Goal: Communication & Community: Answer question/provide support

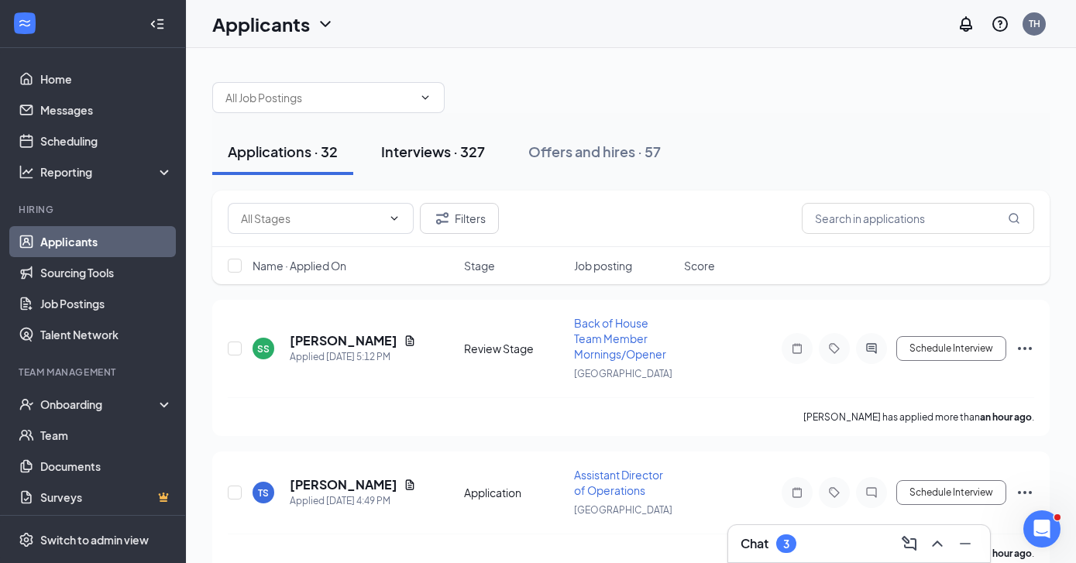
click at [421, 148] on div "Interviews · 327" at bounding box center [433, 151] width 104 height 19
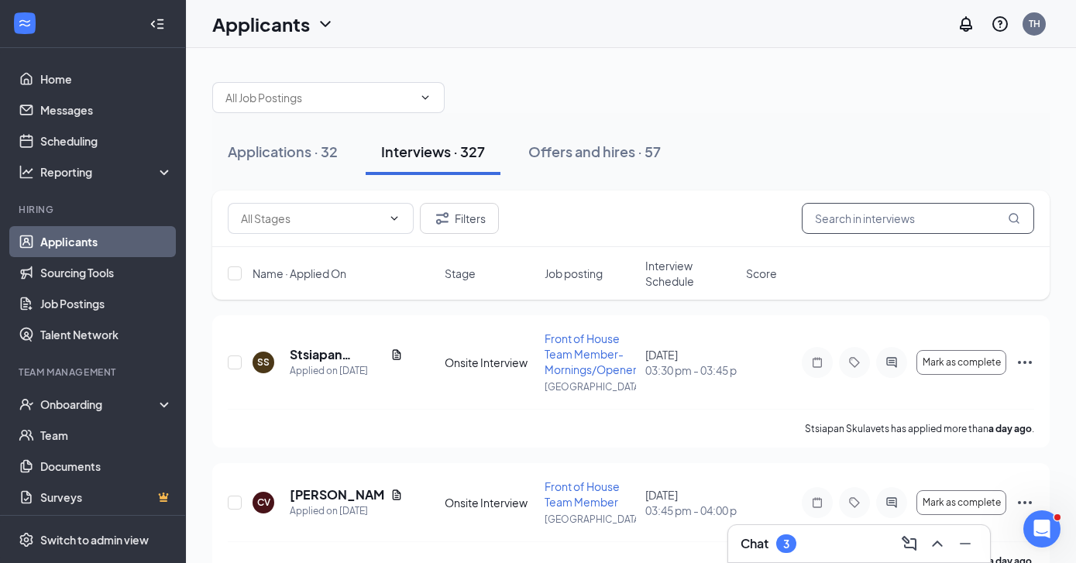
click at [865, 227] on input "text" at bounding box center [918, 218] width 232 height 31
type input "[PERSON_NAME]"
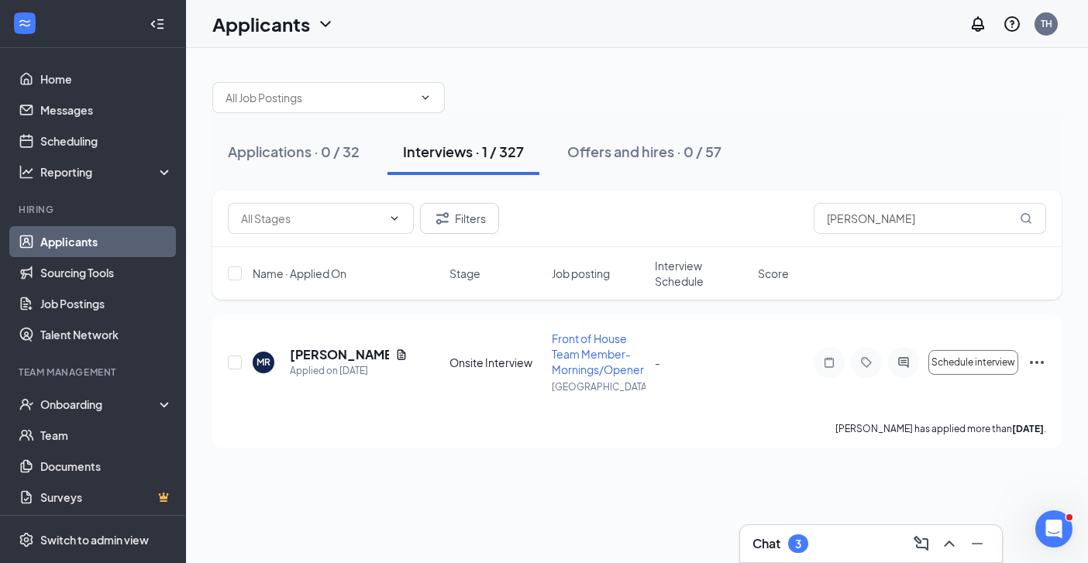
click at [845, 546] on div "Chat 3" at bounding box center [870, 543] width 237 height 25
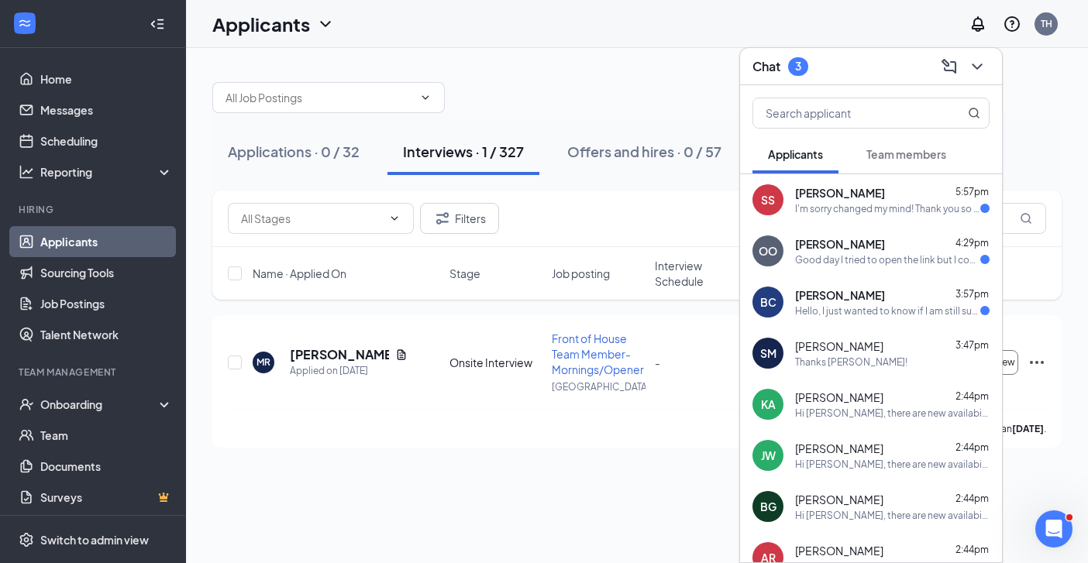
click at [850, 201] on div "Sally Snow 5:57pm I'm sorry changed my mind! Thank you so much! Sally" at bounding box center [892, 200] width 194 height 30
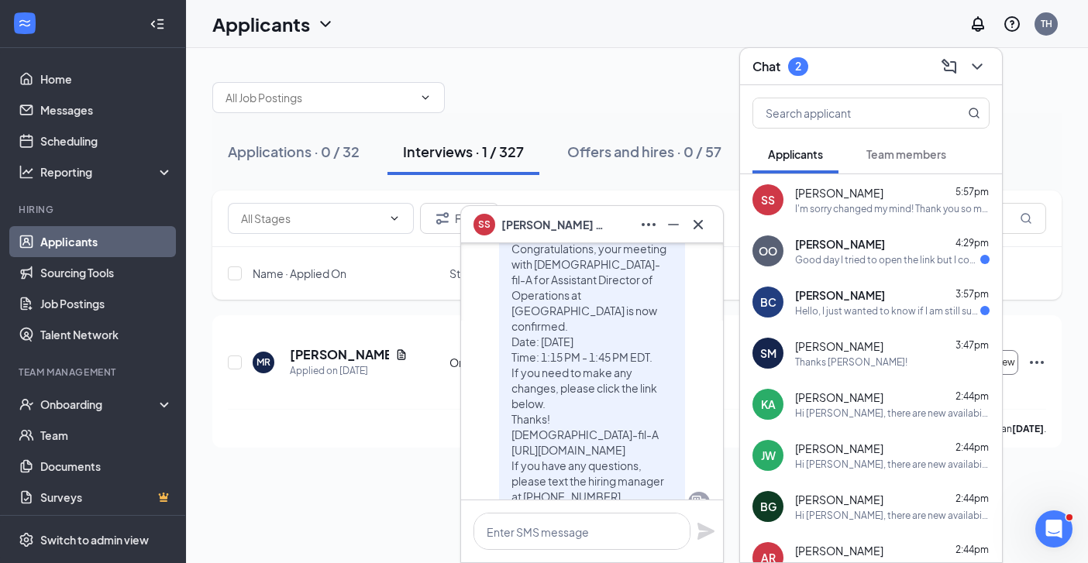
scroll to position [-79, 0]
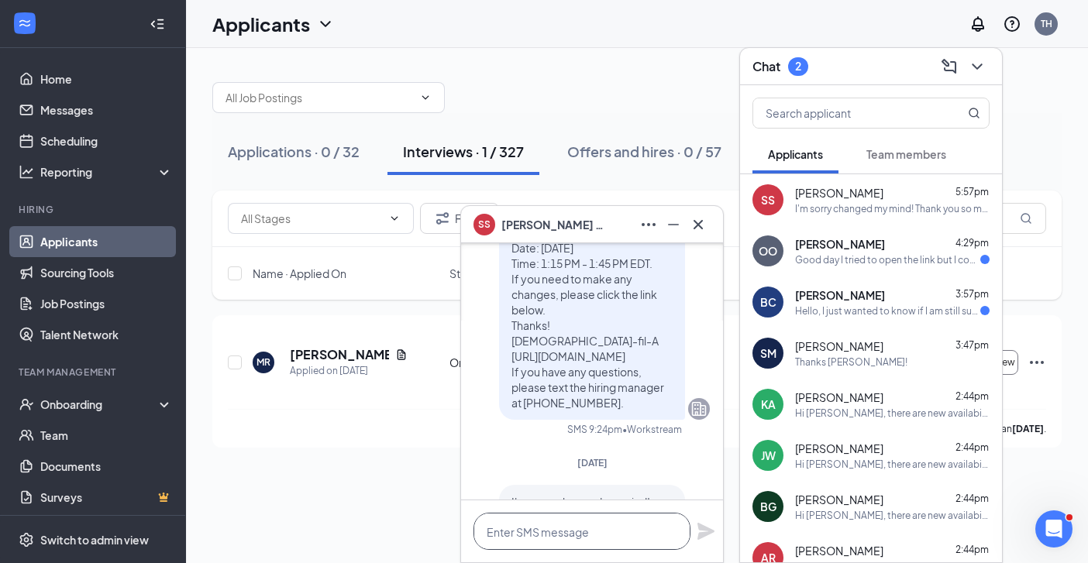
click at [549, 529] on textarea at bounding box center [581, 531] width 217 height 37
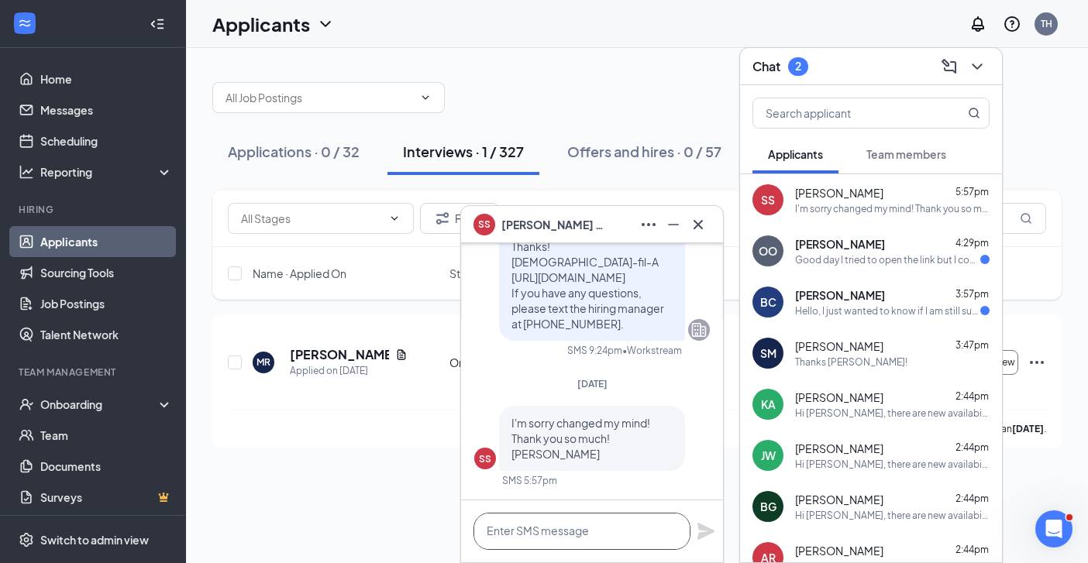
scroll to position [0, 0]
click at [518, 538] on textarea at bounding box center [581, 531] width 217 height 37
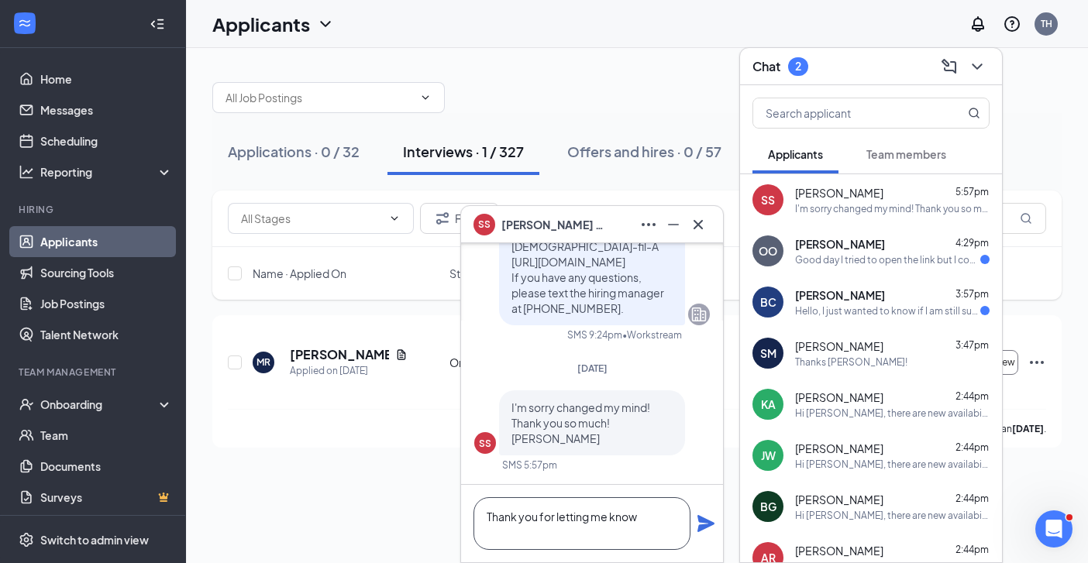
scroll to position [1, 0]
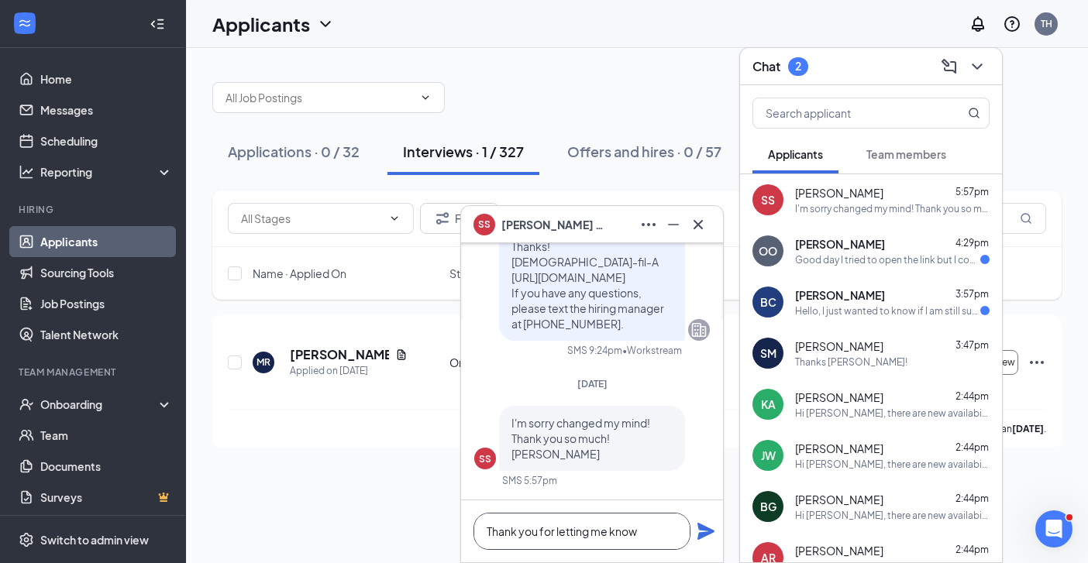
type textarea "Thank you for letting me know"
click at [712, 531] on icon "Plane" at bounding box center [705, 531] width 17 height 17
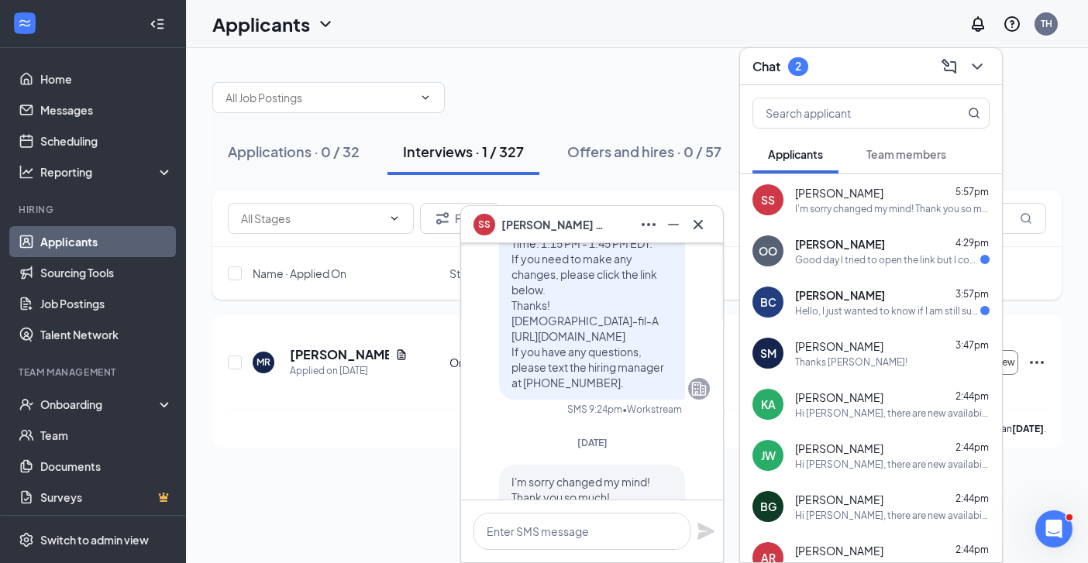
scroll to position [-271, 0]
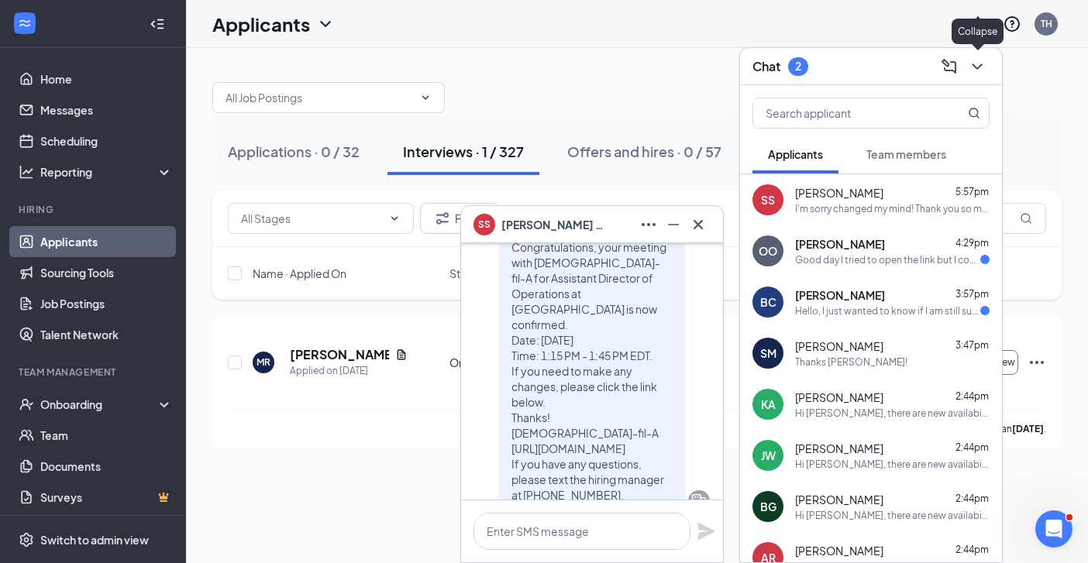
click at [978, 65] on icon "ChevronDown" at bounding box center [977, 66] width 19 height 19
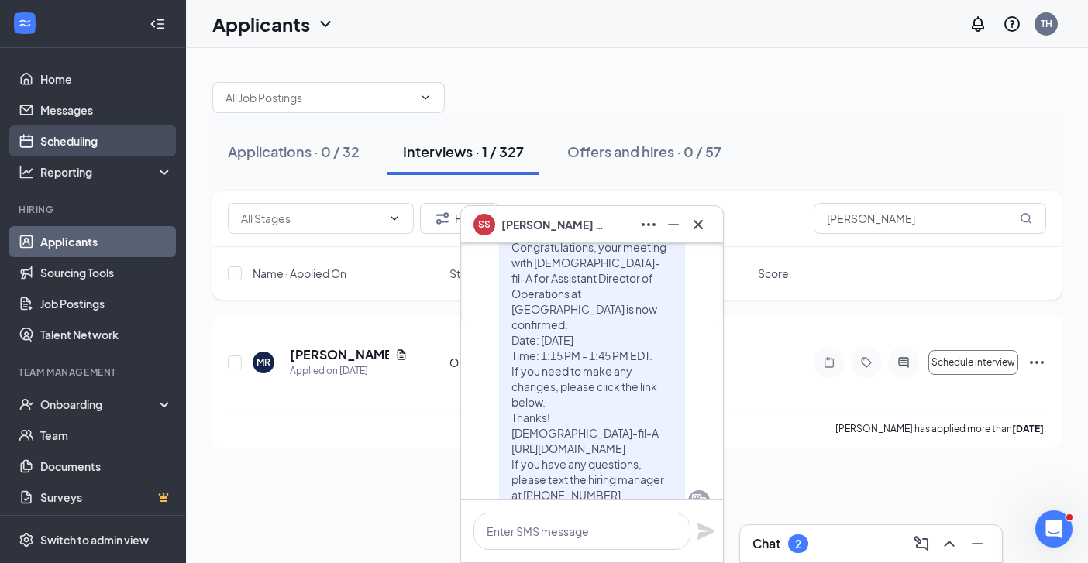
click at [81, 138] on link "Scheduling" at bounding box center [106, 141] width 132 height 31
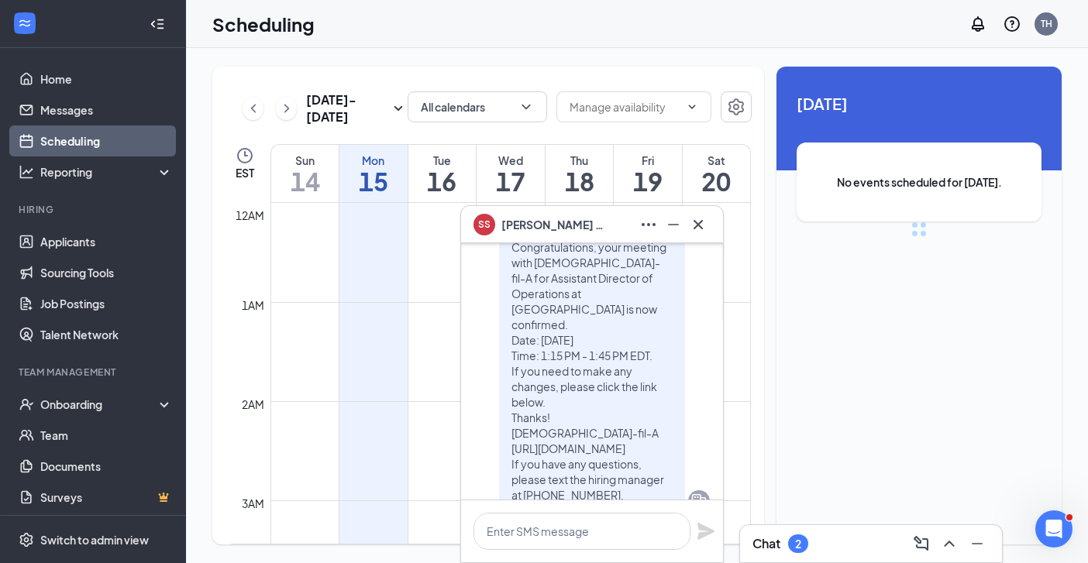
click at [696, 228] on icon "Cross" at bounding box center [698, 224] width 19 height 19
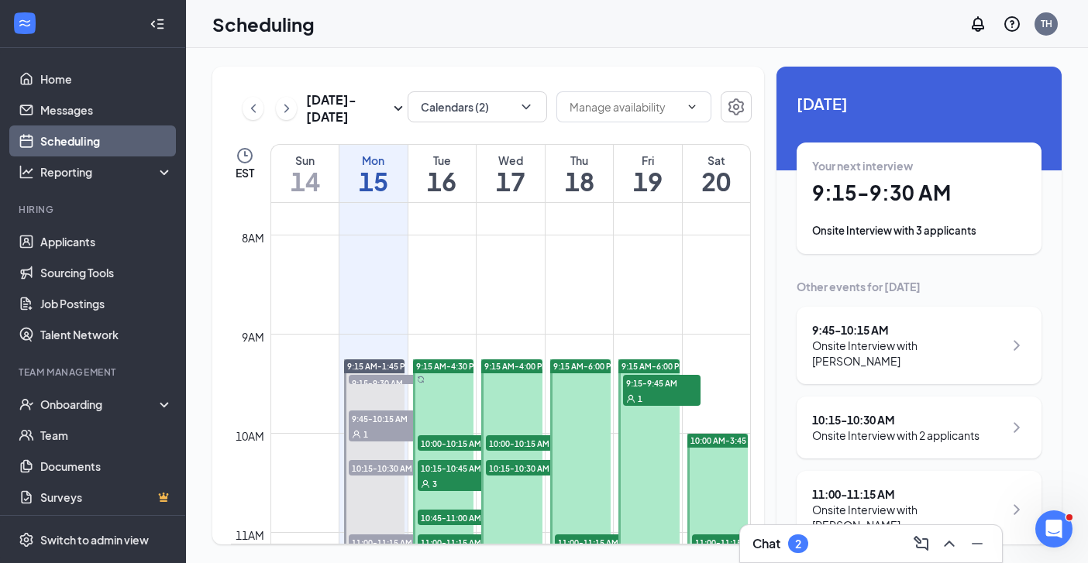
click at [516, 182] on h1 "17" at bounding box center [510, 181] width 68 height 26
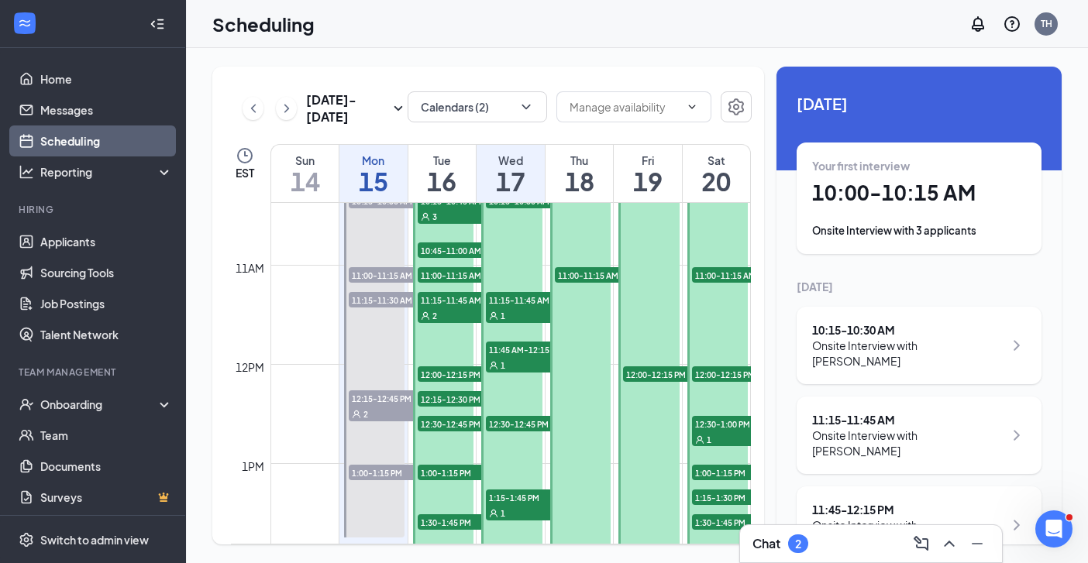
scroll to position [1045, 0]
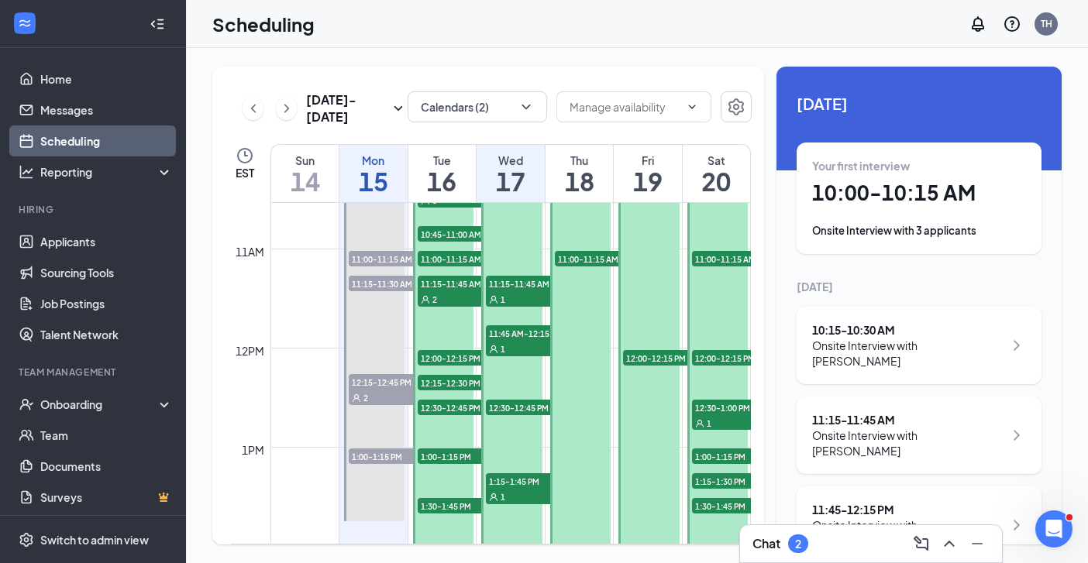
click at [511, 485] on span "1:15-1:45 PM" at bounding box center [524, 480] width 77 height 15
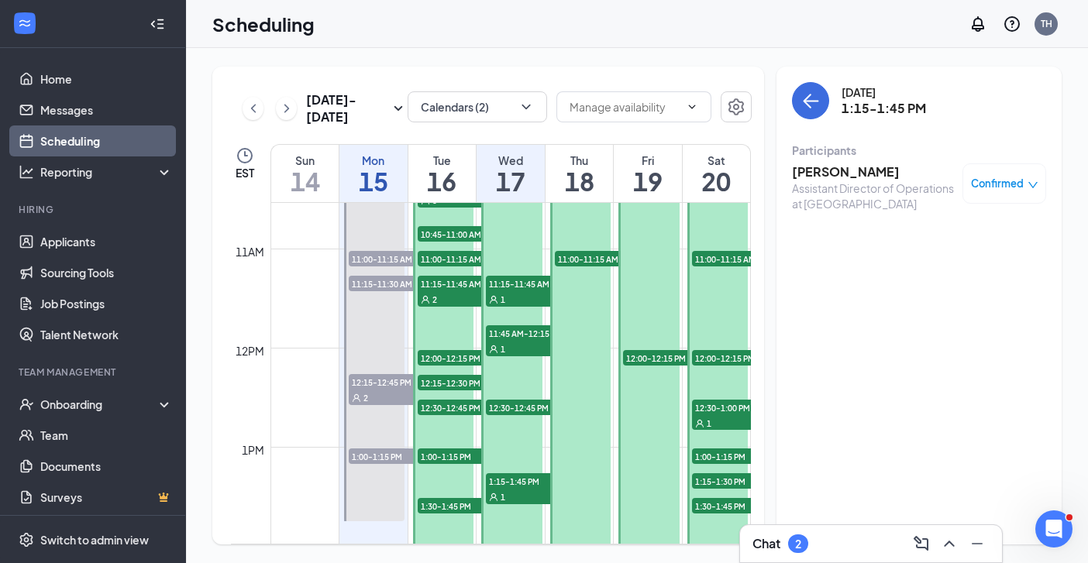
click at [817, 170] on h3 "Sally Snow" at bounding box center [873, 171] width 163 height 17
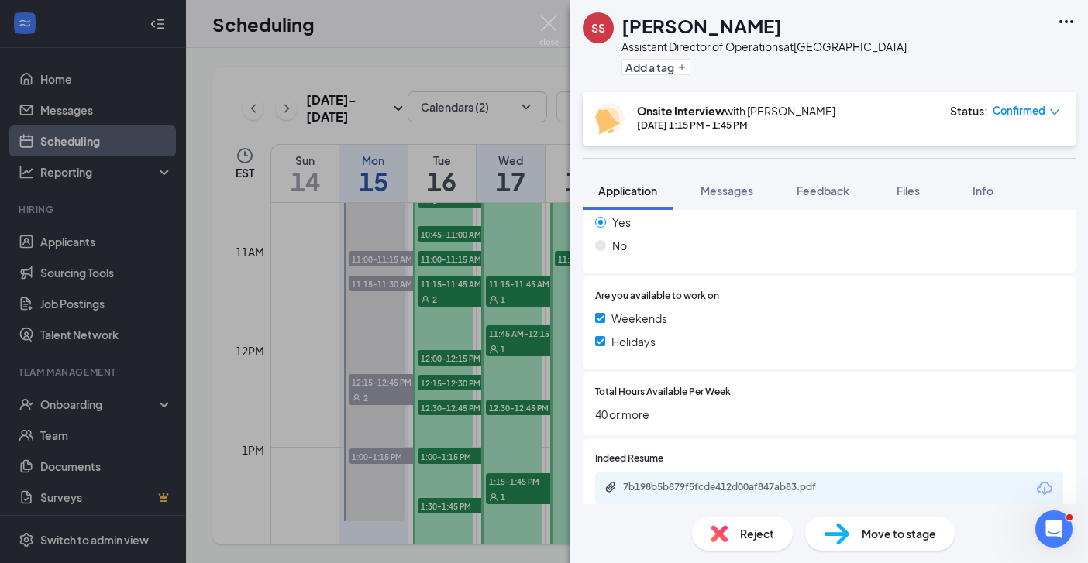
scroll to position [348, 0]
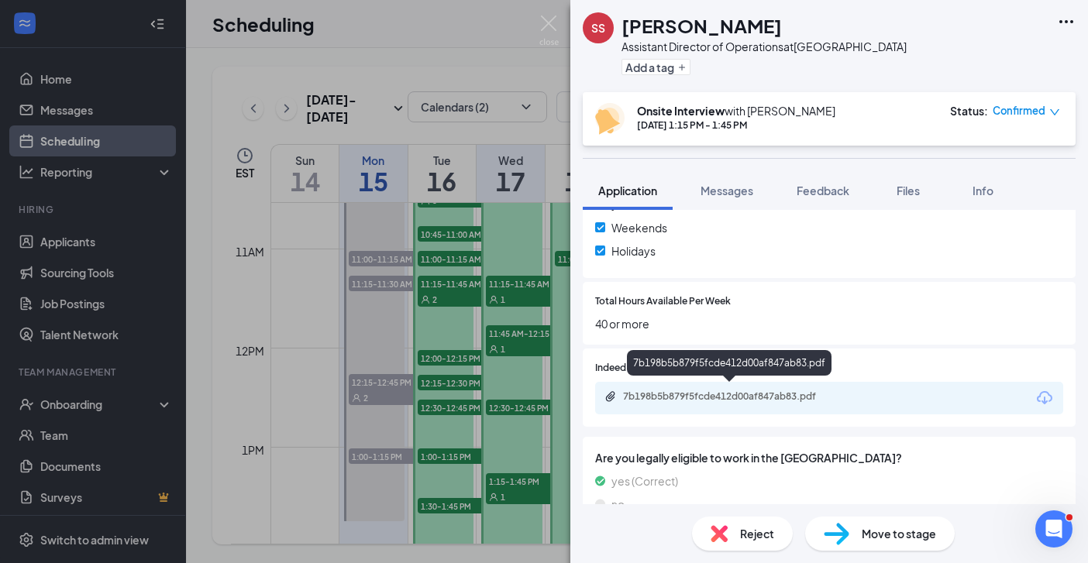
click at [730, 390] on div "7b198b5b879f5fcde412d00af847ab83.pdf" at bounding box center [731, 396] width 217 height 12
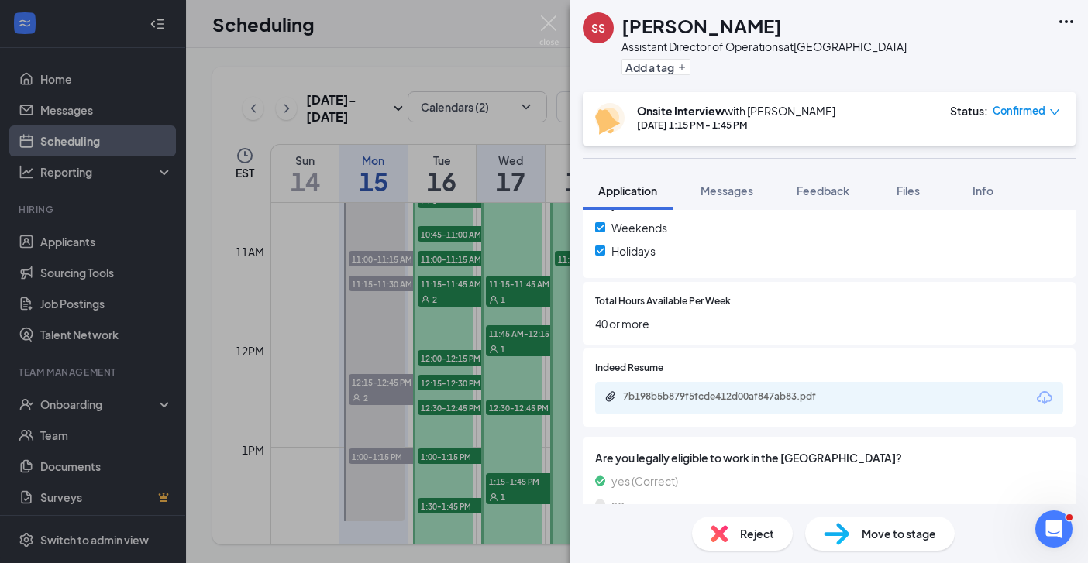
click at [1056, 114] on icon "down" at bounding box center [1054, 112] width 11 height 11
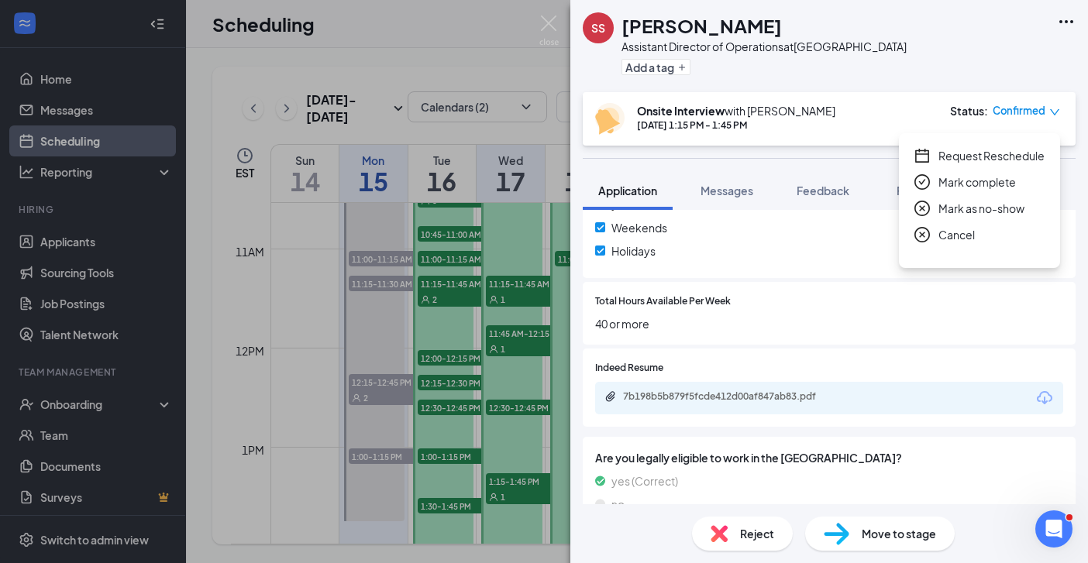
click at [954, 238] on span "Cancel" at bounding box center [956, 234] width 36 height 17
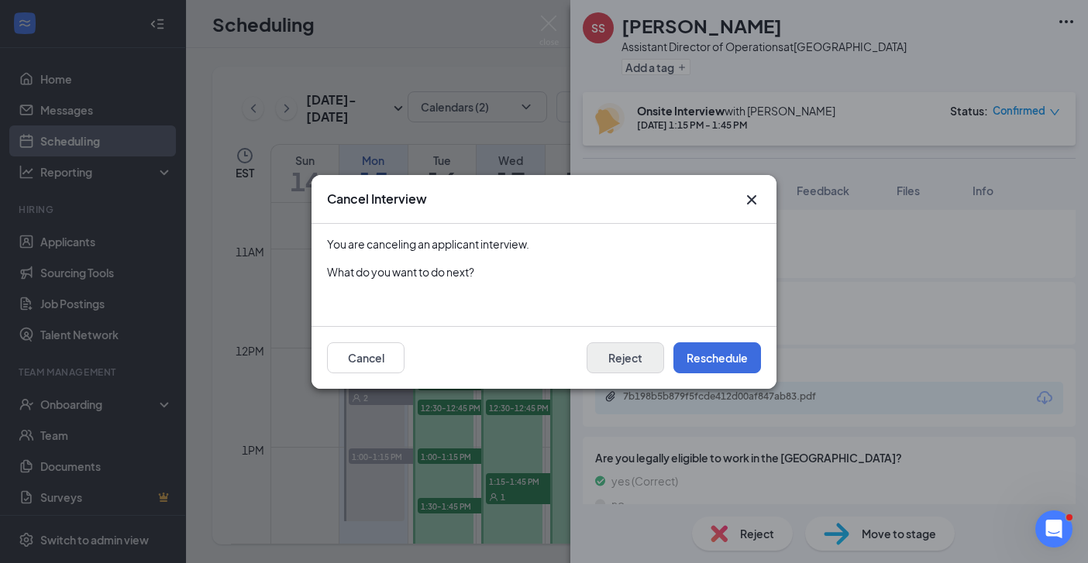
click at [635, 356] on button "Reject" at bounding box center [625, 357] width 77 height 31
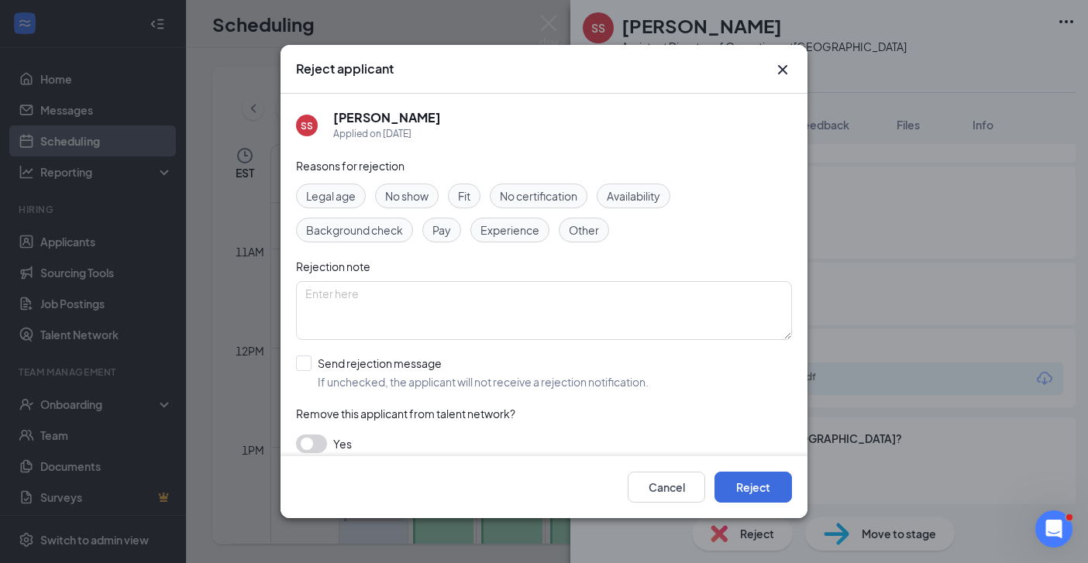
scroll to position [12, 0]
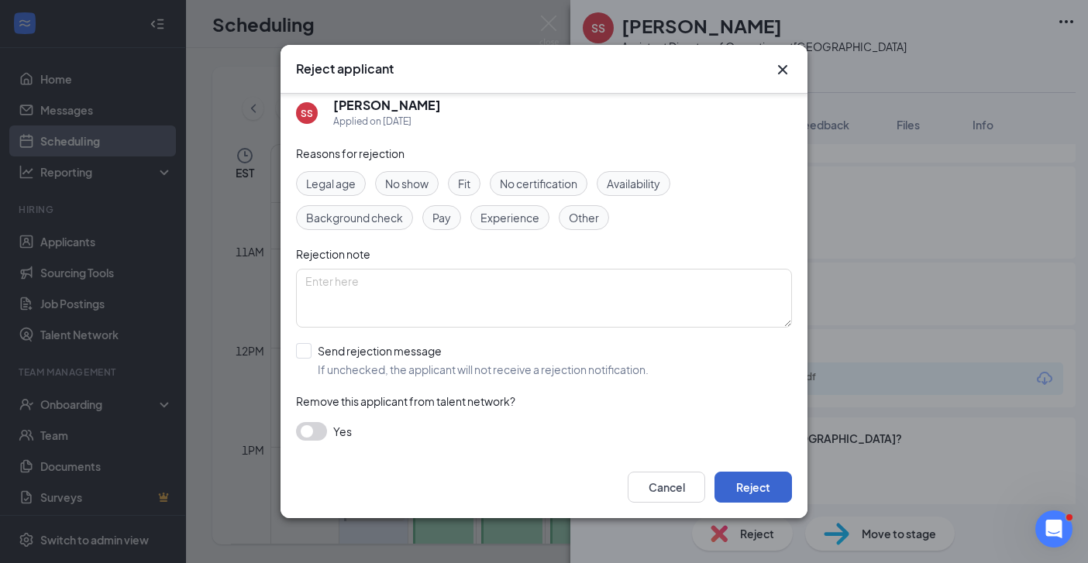
click at [756, 488] on button "Reject" at bounding box center [752, 487] width 77 height 31
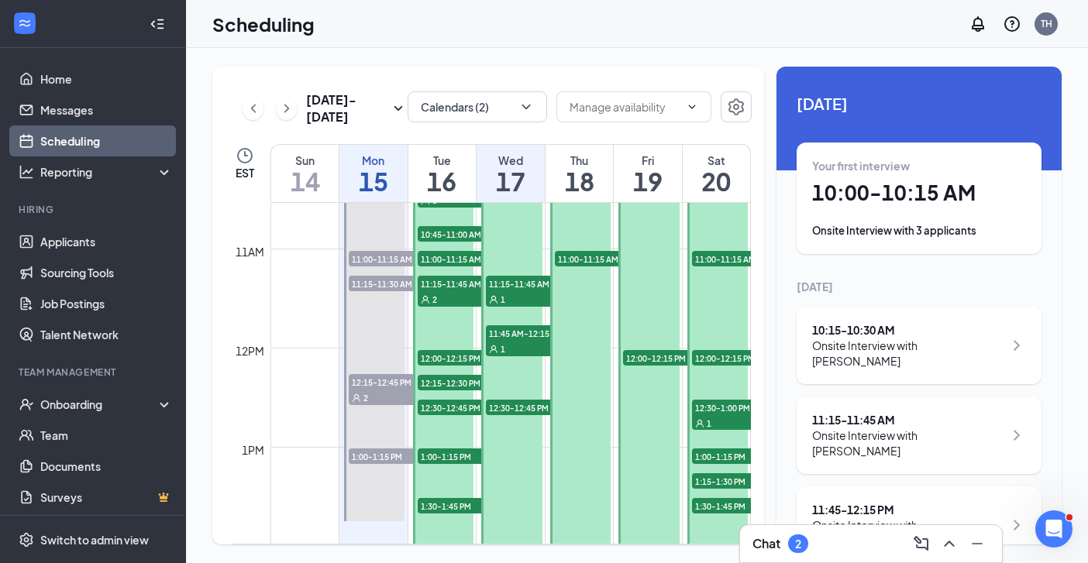
click at [635, 36] on div "Scheduling TH" at bounding box center [637, 24] width 902 height 48
click at [78, 243] on link "Applicants" at bounding box center [106, 241] width 132 height 31
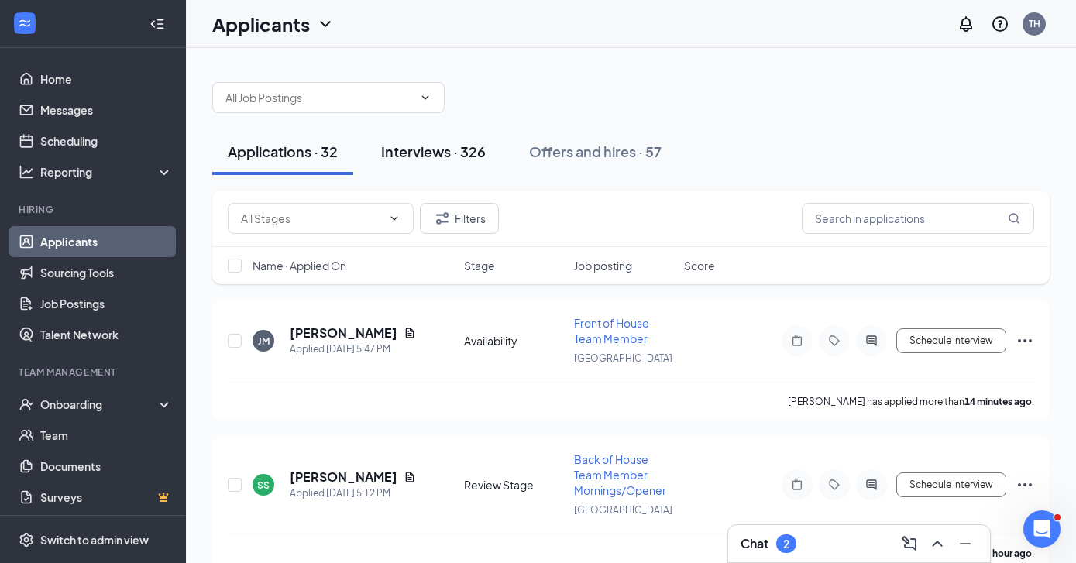
click at [418, 153] on div "Interviews · 326" at bounding box center [433, 151] width 105 height 19
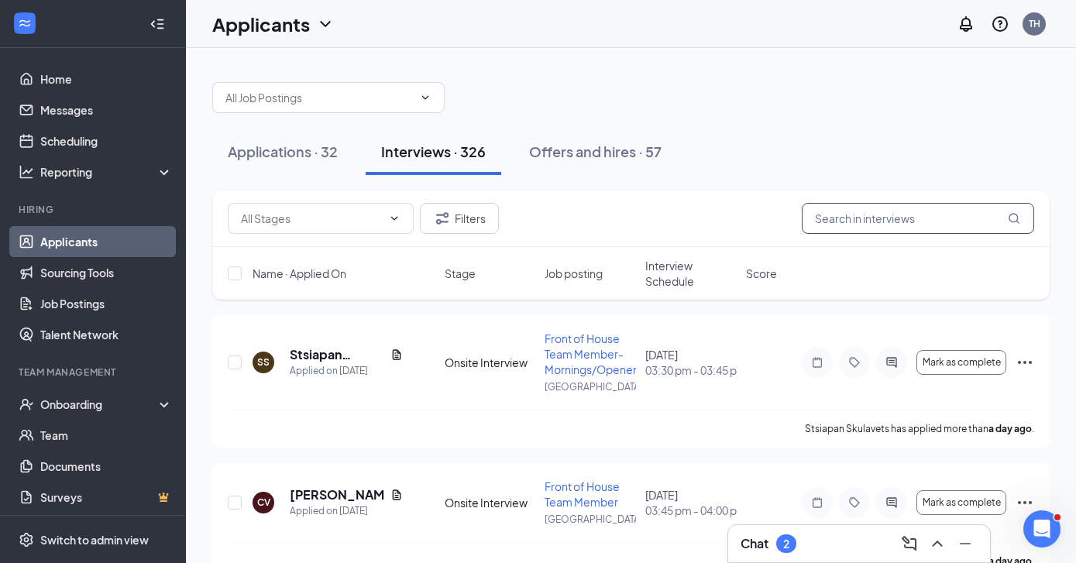
click at [913, 220] on input "text" at bounding box center [918, 218] width 232 height 31
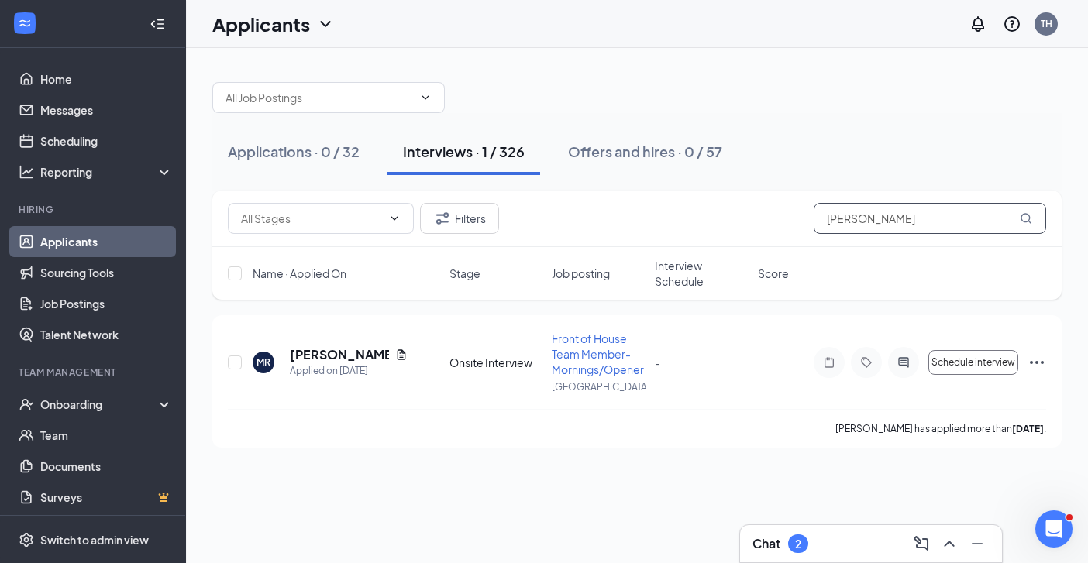
type input "Mark Robertson"
click at [369, 349] on h5 "Mark Robertson" at bounding box center [339, 354] width 99 height 17
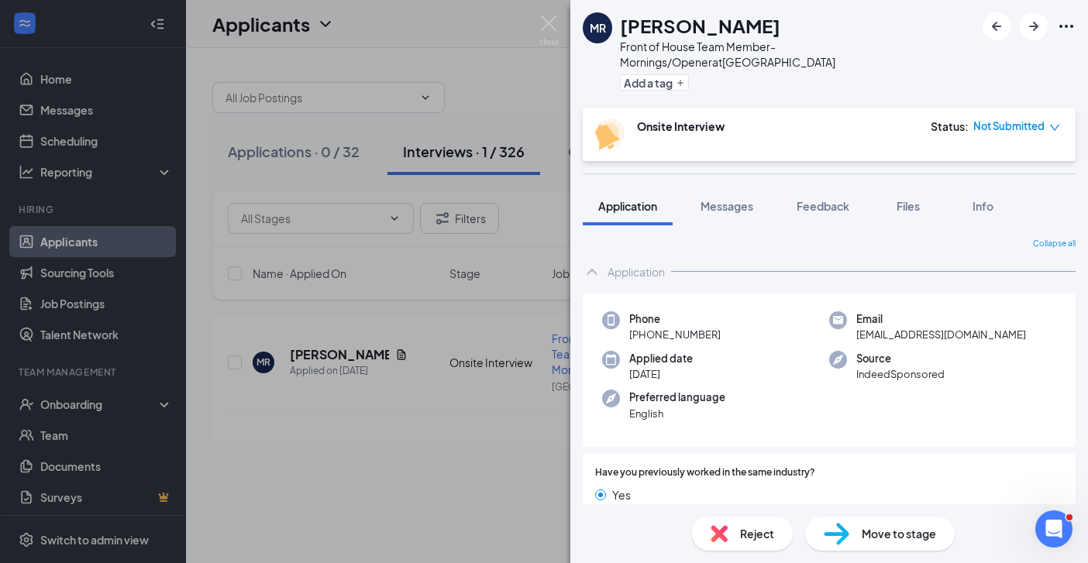
click at [887, 532] on span "Move to stage" at bounding box center [899, 533] width 74 height 17
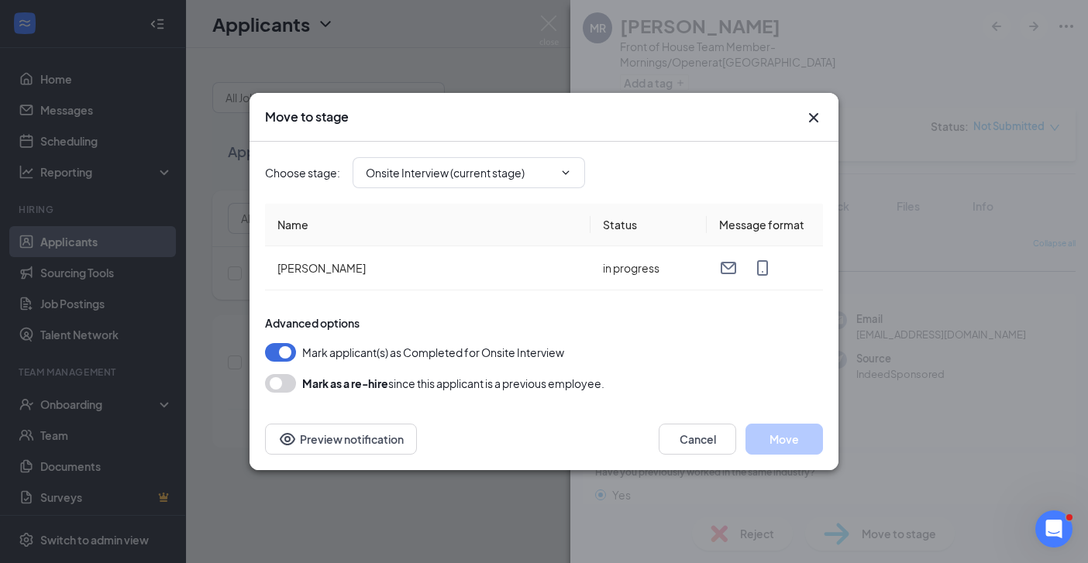
type input "Hiring Complete (next stage)"
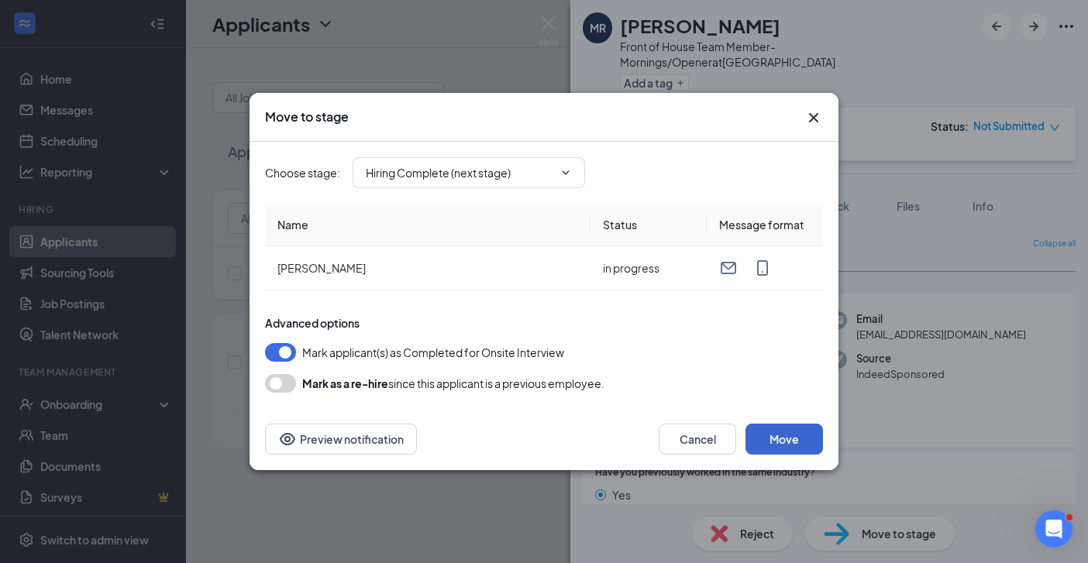
click at [784, 439] on button "Move" at bounding box center [783, 439] width 77 height 31
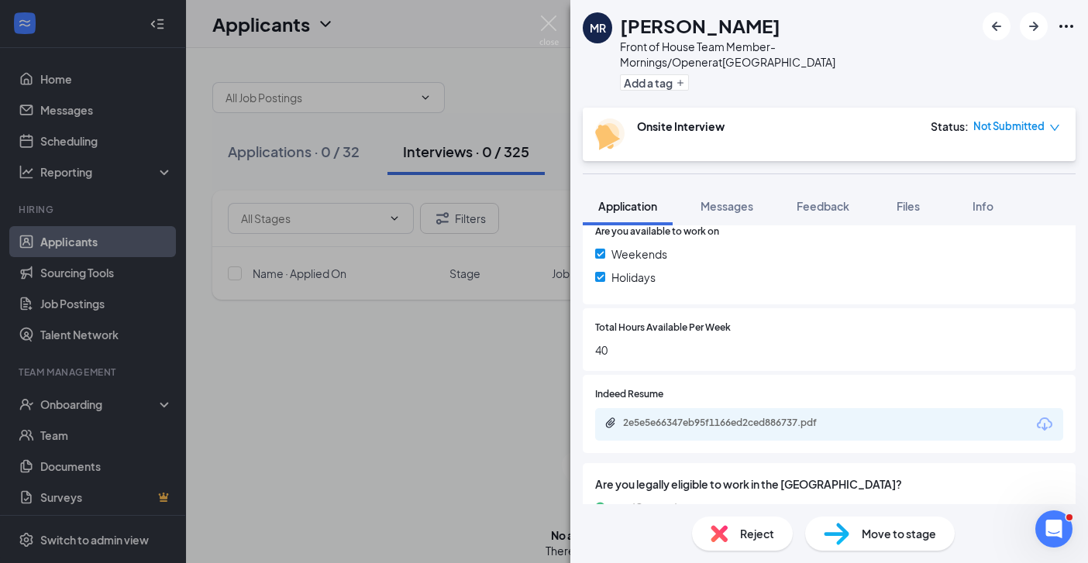
scroll to position [389, 0]
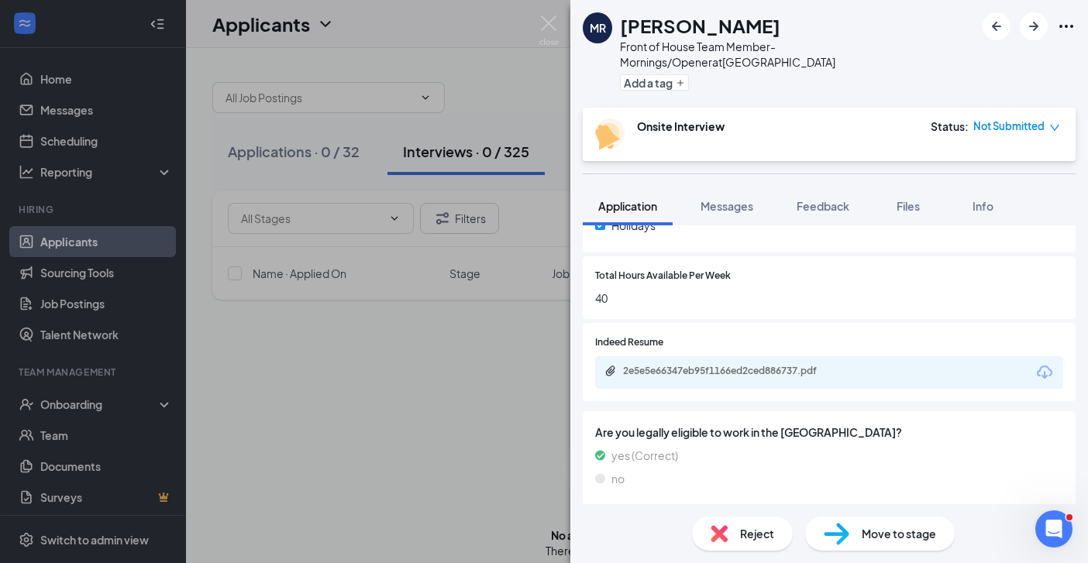
click at [381, 422] on div "MR Mark Robertson Front of House Team Member- Mornings/Opener at Savannah Highw…" at bounding box center [544, 281] width 1088 height 563
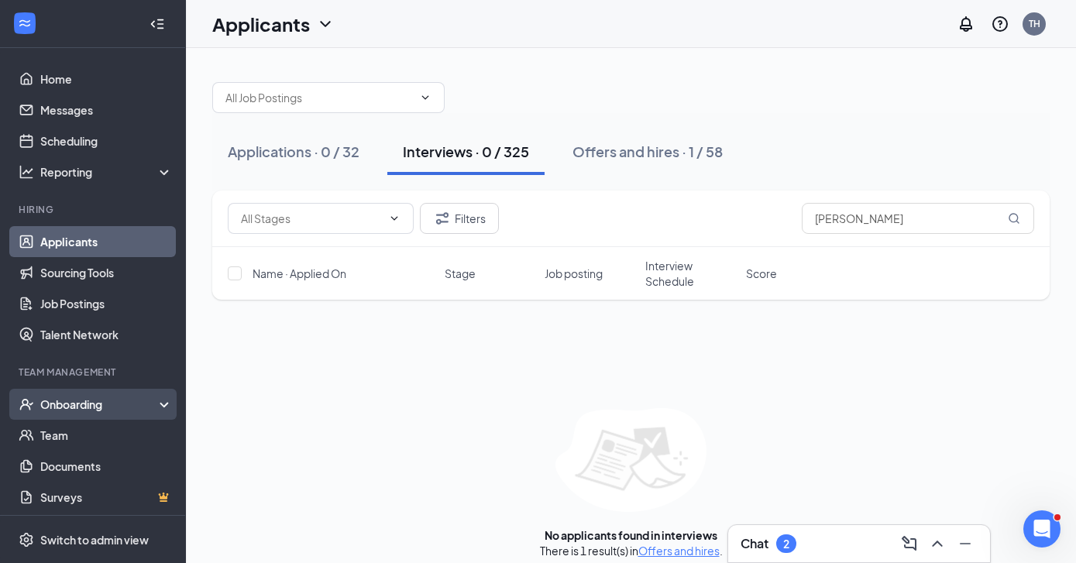
click at [74, 409] on div "Onboarding" at bounding box center [99, 404] width 119 height 15
click at [78, 437] on link "Overview" at bounding box center [106, 435] width 132 height 31
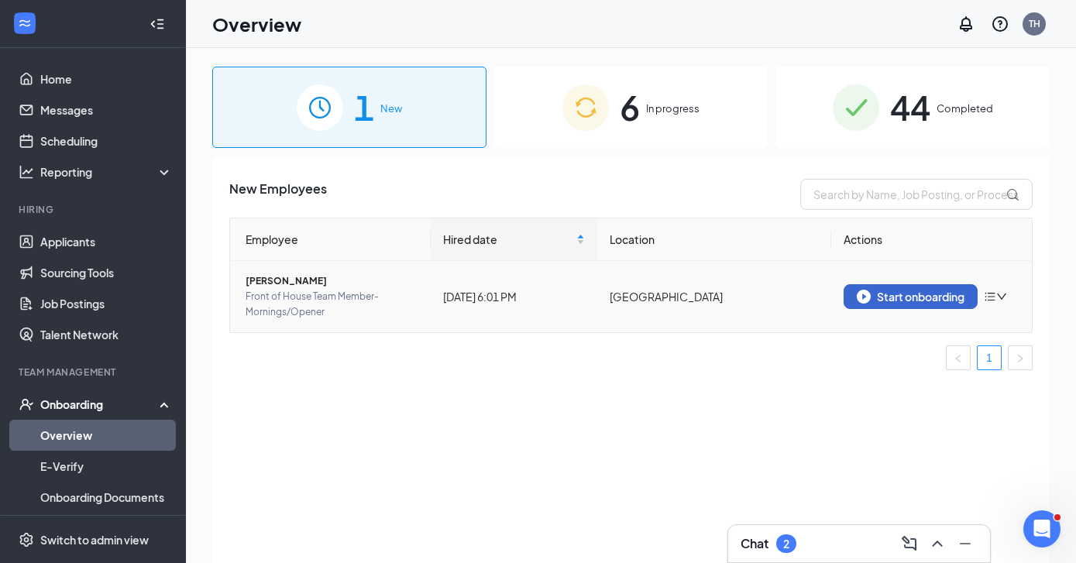
click at [929, 296] on div "Start onboarding" at bounding box center [911, 297] width 108 height 14
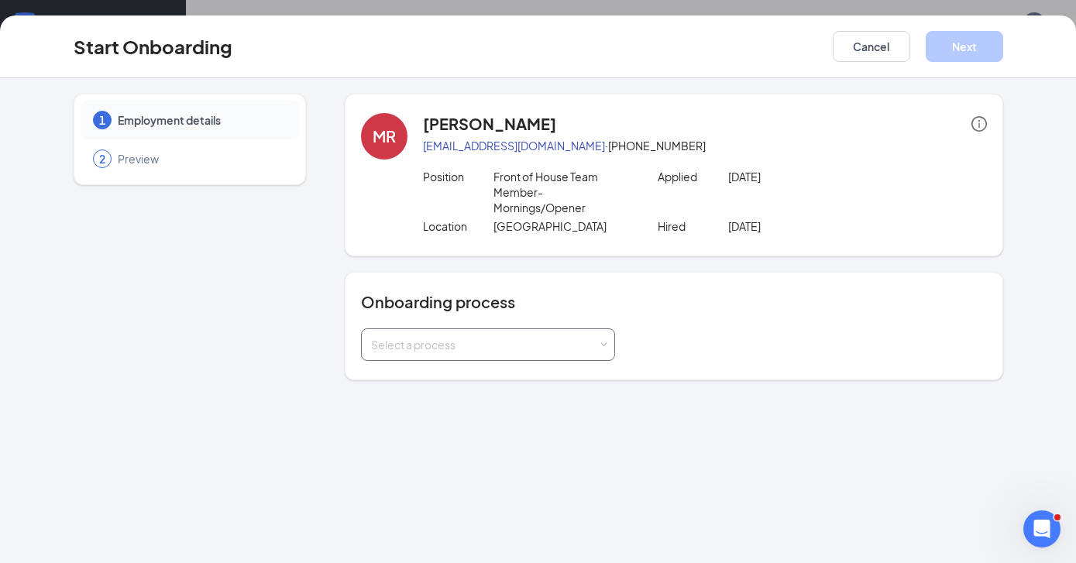
click at [597, 344] on div "Select a process" at bounding box center [484, 344] width 227 height 15
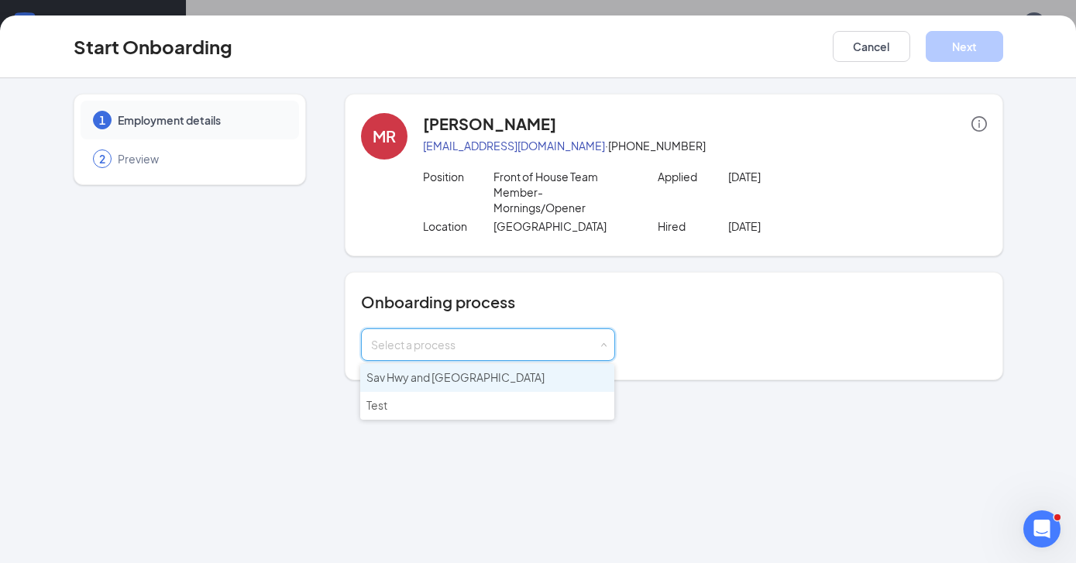
click at [525, 380] on li "Sav Hwy and Citadel Mall" at bounding box center [487, 378] width 254 height 28
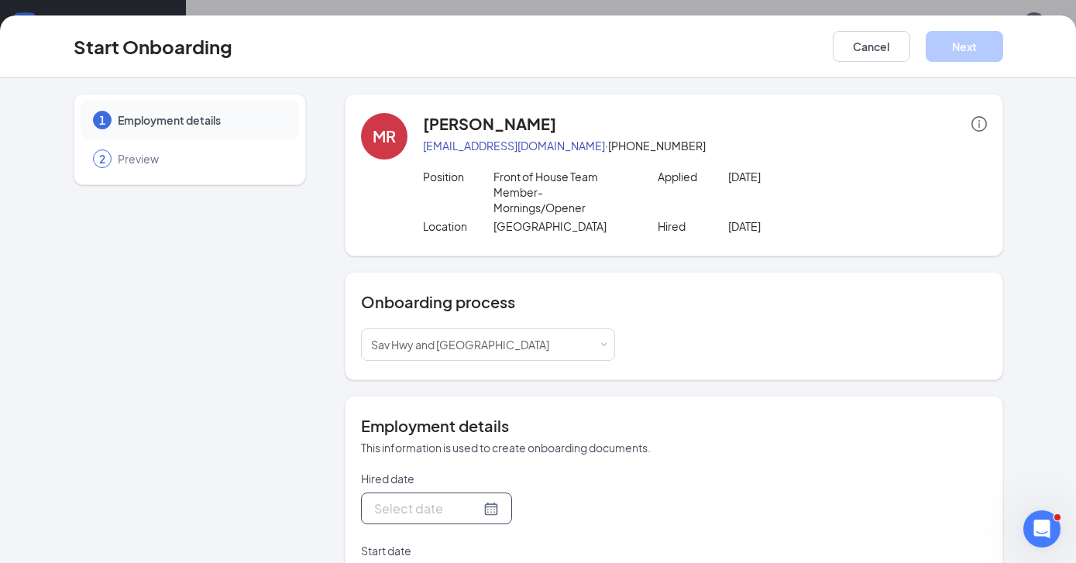
click at [483, 505] on div at bounding box center [436, 508] width 125 height 19
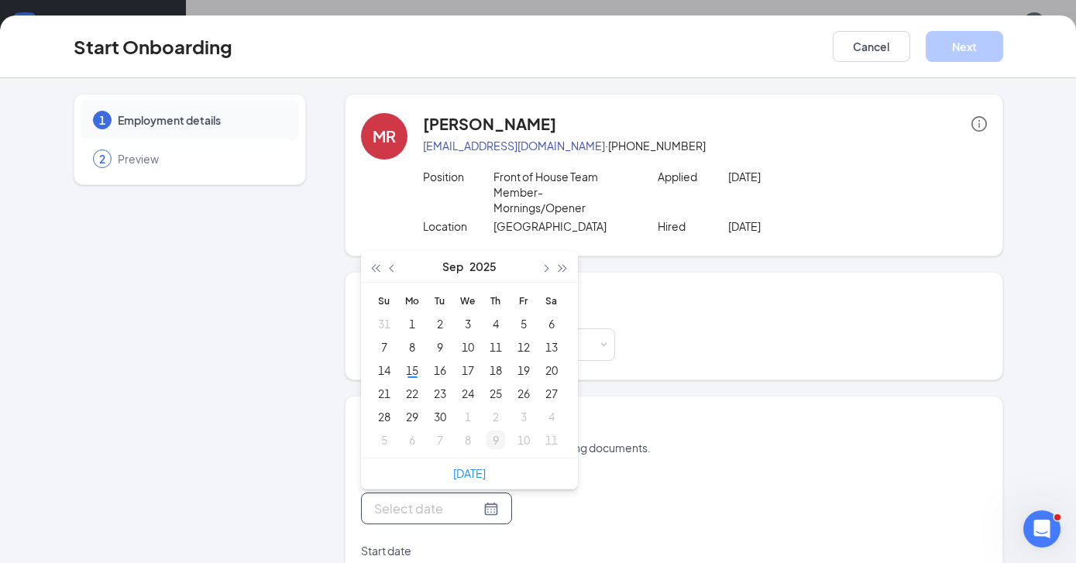
type input "Oct 9, 2025"
type input "Oct 2, 2025"
type input "Sep 25, 2025"
type input "Sep 18, 2025"
type input "Sep 11, 2025"
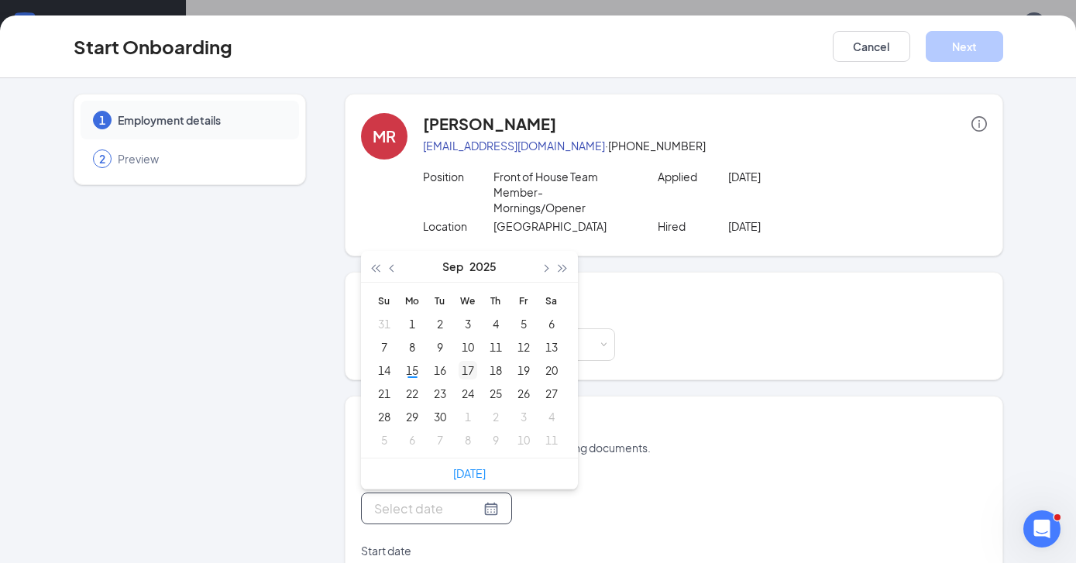
type input "Sep 17, 2025"
type input "Sep 23, 2025"
type input "Sep 22, 2025"
type input "Sep 15, 2025"
click at [405, 372] on div "15" at bounding box center [412, 370] width 19 height 19
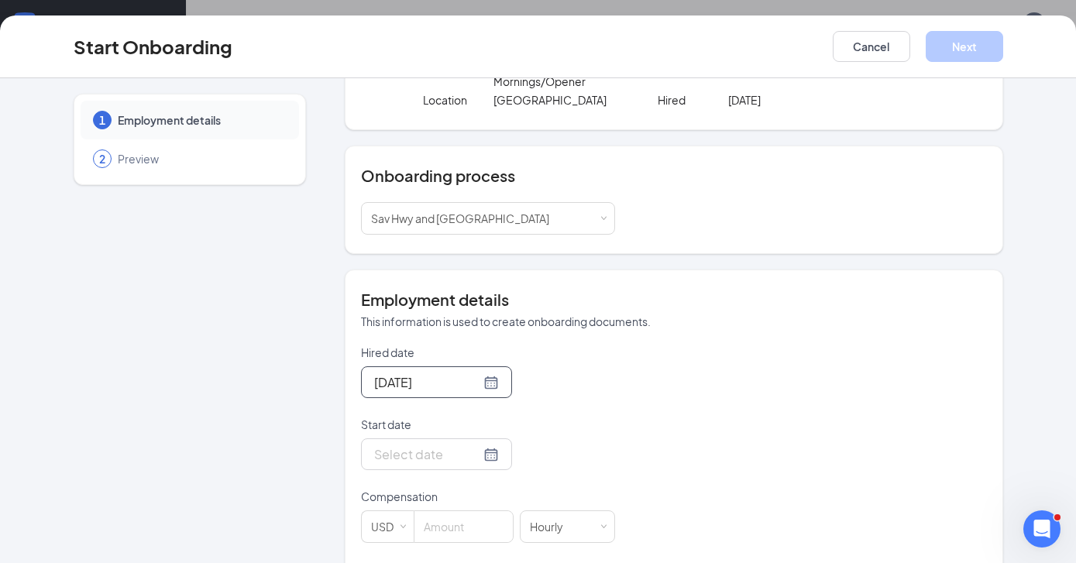
scroll to position [150, 0]
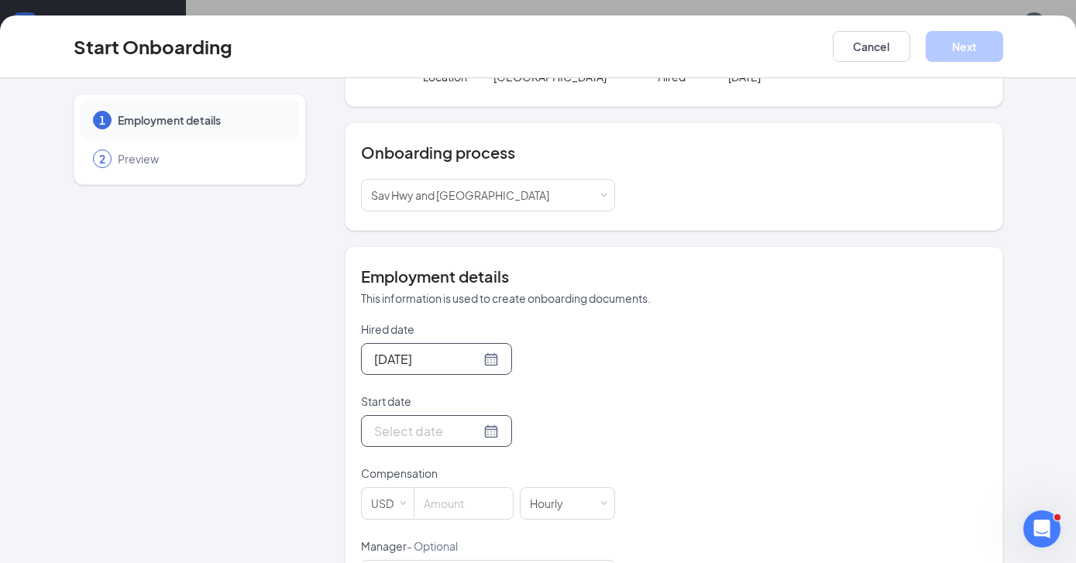
click at [480, 431] on div at bounding box center [436, 430] width 125 height 19
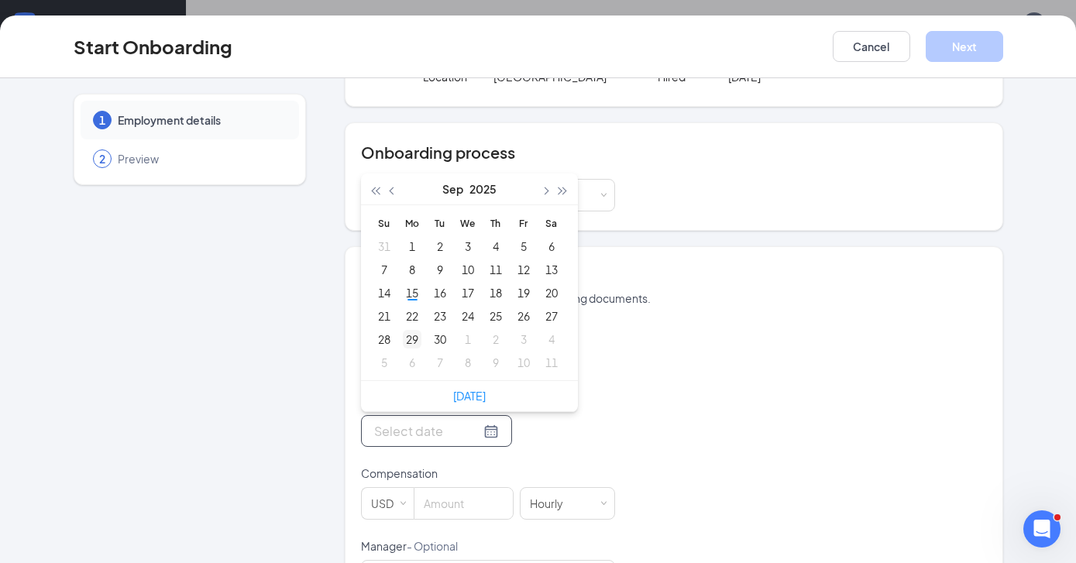
type input "Oct 7, 2025"
type input "Sep 29, 2025"
type input "Sep 22, 2025"
type input "Sep 15, 2025"
click at [406, 290] on div "15" at bounding box center [412, 293] width 19 height 19
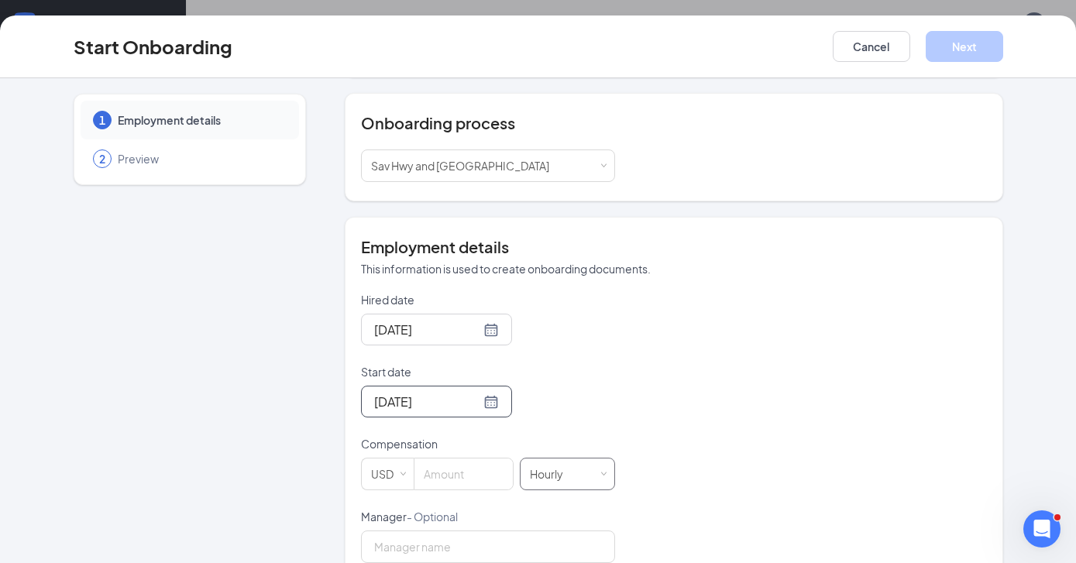
scroll to position [240, 0]
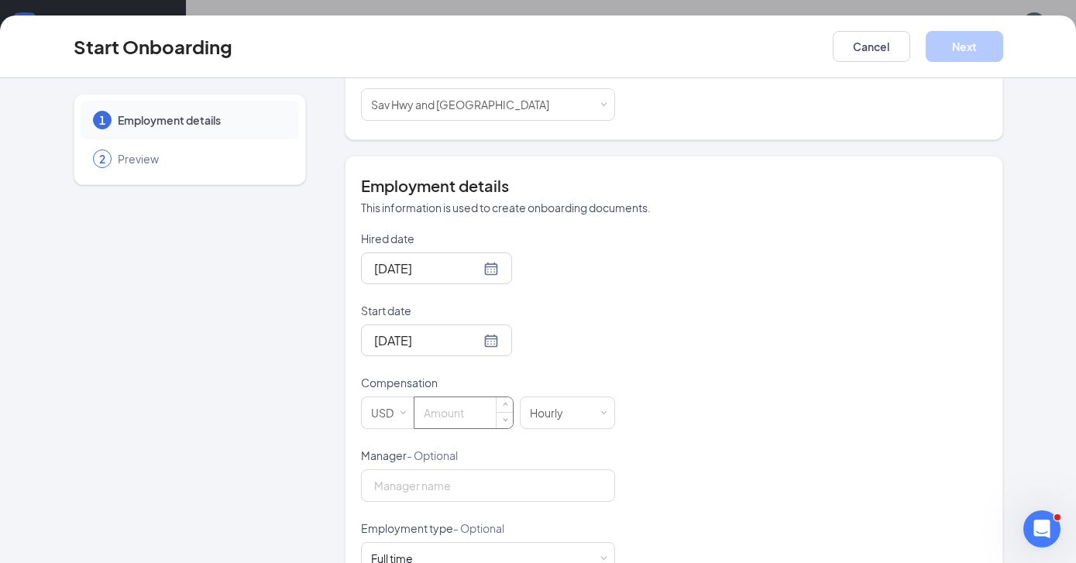
click at [457, 408] on input at bounding box center [464, 412] width 98 height 31
type input "17"
click at [739, 382] on div "Hired date Sep 15, 2025 Sep 2025 Su Mo Tu We Th Fr Sa 31 1 2 3 4 5 6 7 8 9 10 1…" at bounding box center [674, 484] width 626 height 507
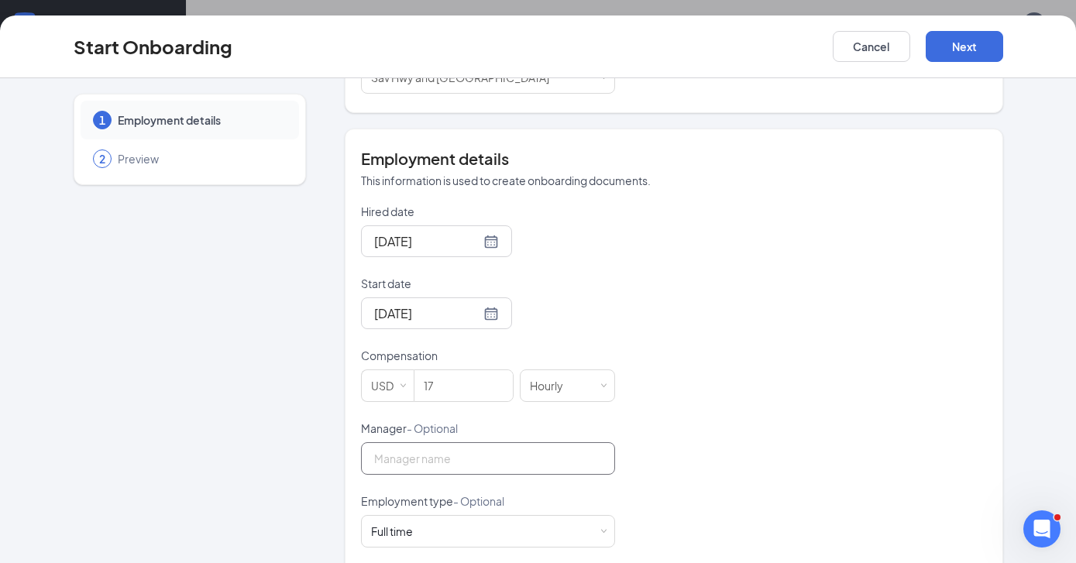
scroll to position [329, 0]
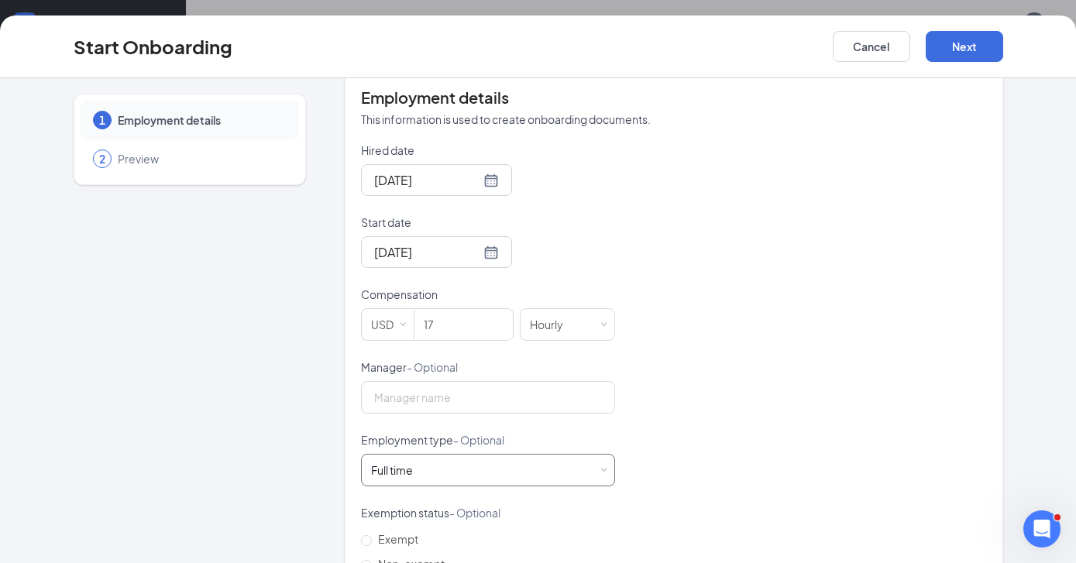
click at [517, 456] on div "Full time Works 30+ hours per week and is reasonably expected to work" at bounding box center [488, 470] width 234 height 31
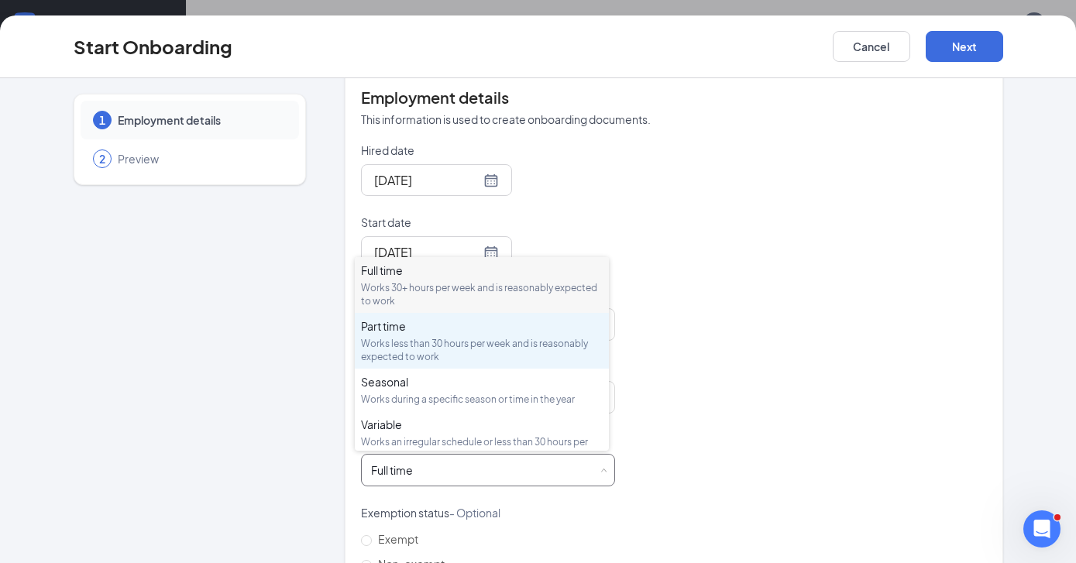
click at [449, 347] on div "Works less than 30 hours per week and is reasonably expected to work" at bounding box center [482, 350] width 242 height 26
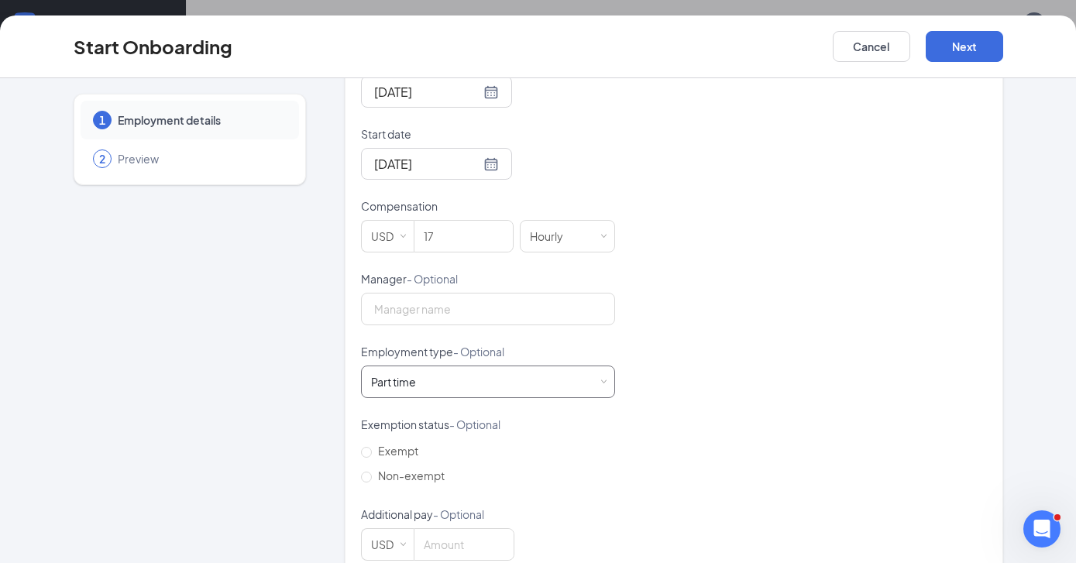
scroll to position [444, 0]
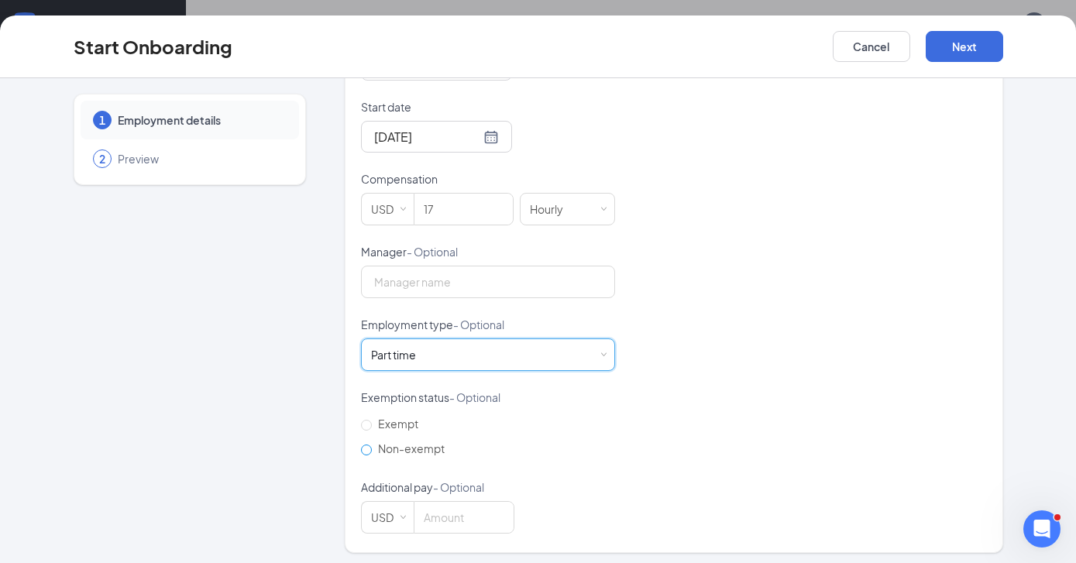
click at [363, 449] on input "Non-exempt" at bounding box center [366, 450] width 11 height 11
radio input "true"
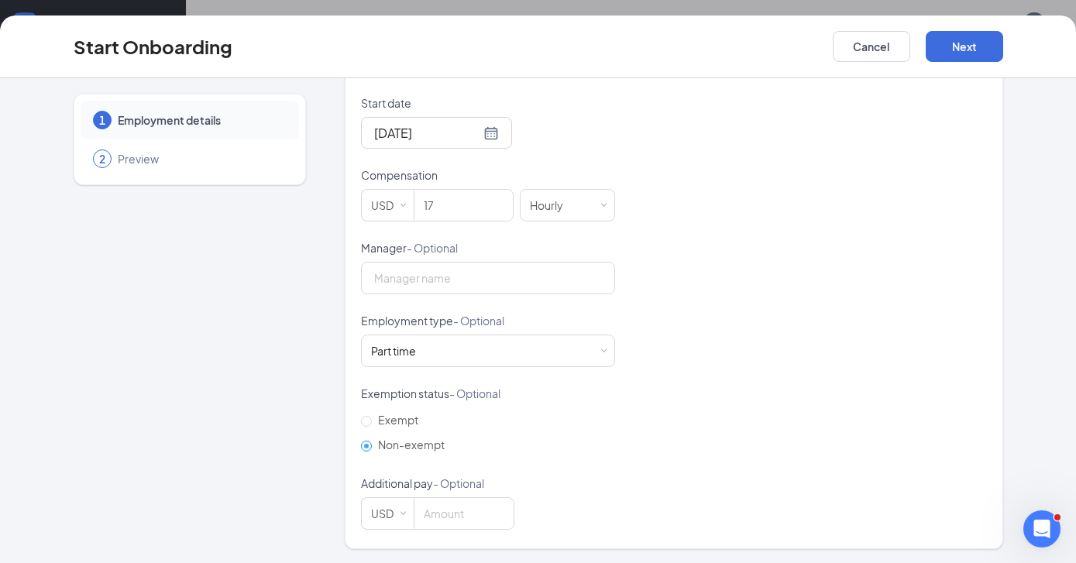
scroll to position [70, 0]
click at [962, 47] on button "Next" at bounding box center [964, 46] width 77 height 31
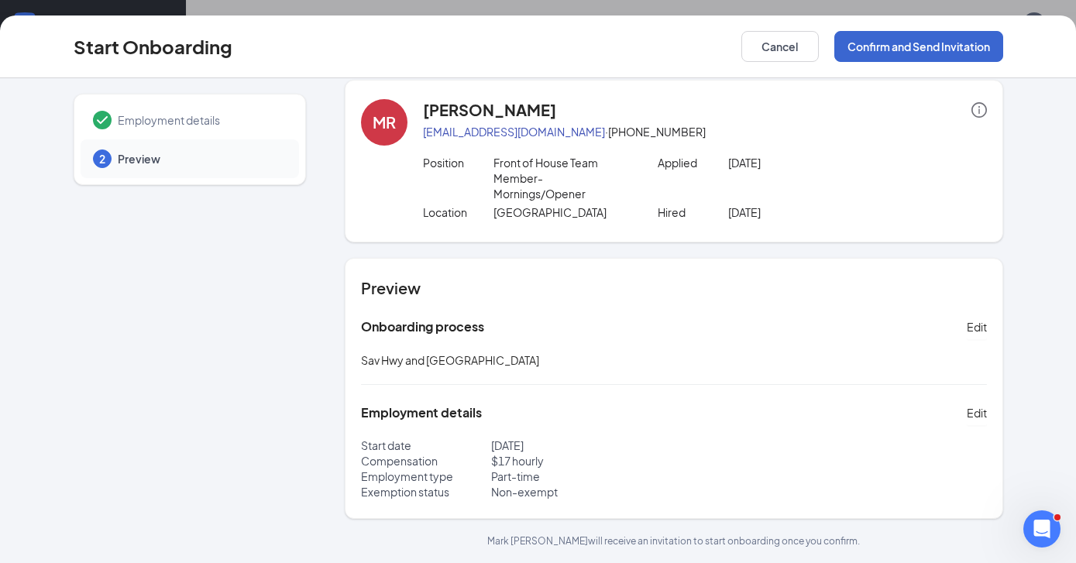
scroll to position [14, 0]
click at [887, 49] on button "Confirm and Send Invitation" at bounding box center [918, 46] width 169 height 31
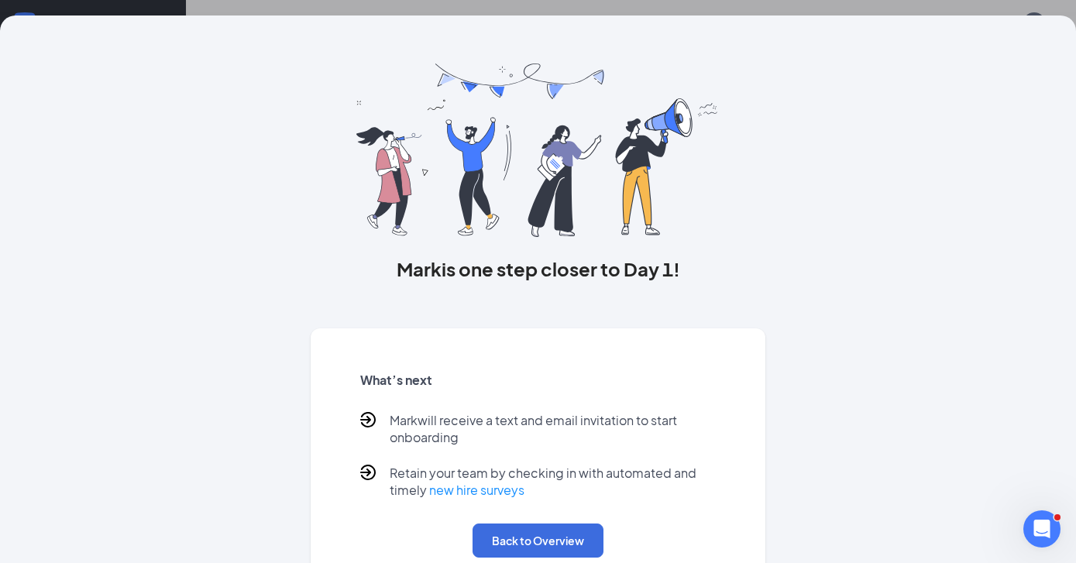
scroll to position [52, 0]
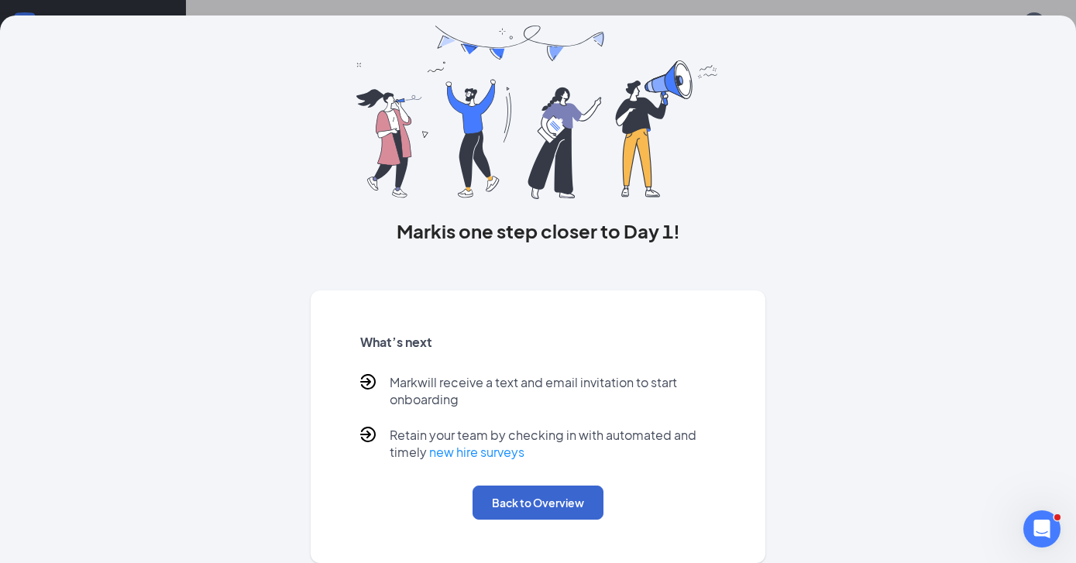
click at [562, 515] on button "Back to Overview" at bounding box center [538, 503] width 131 height 34
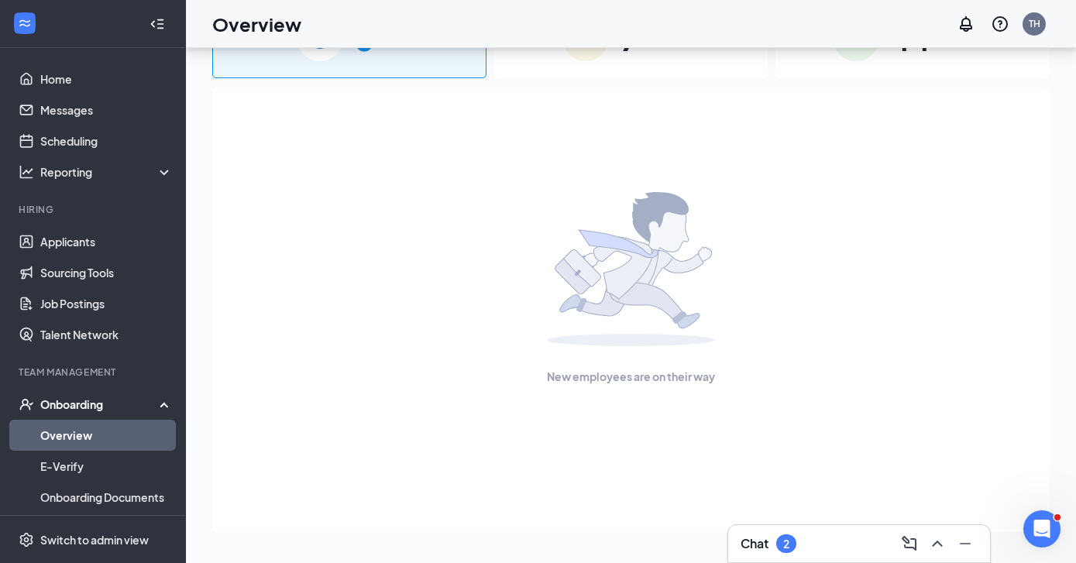
scroll to position [0, 0]
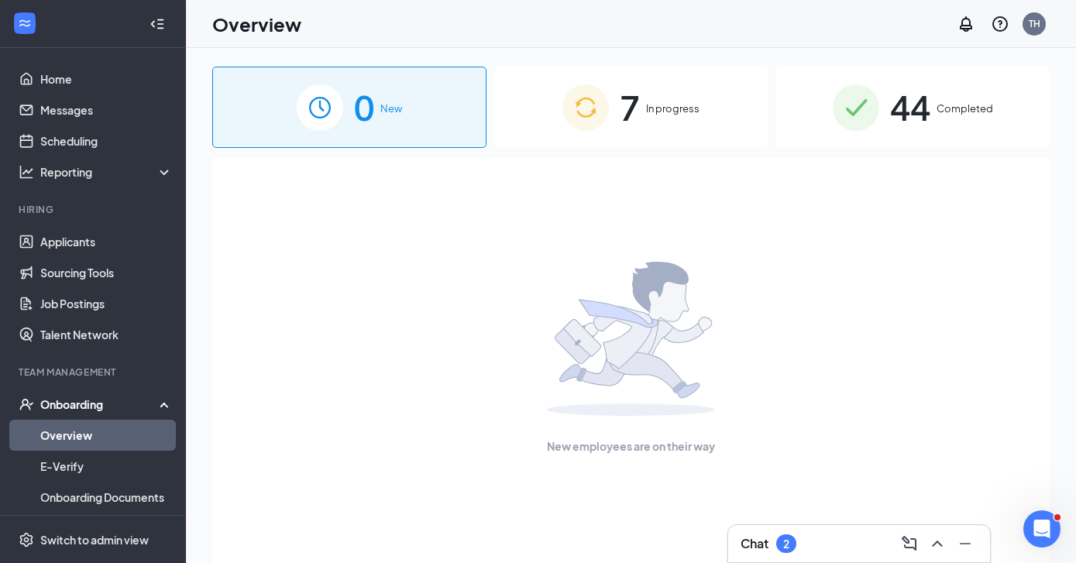
click at [660, 117] on div "7 In progress" at bounding box center [631, 107] width 274 height 81
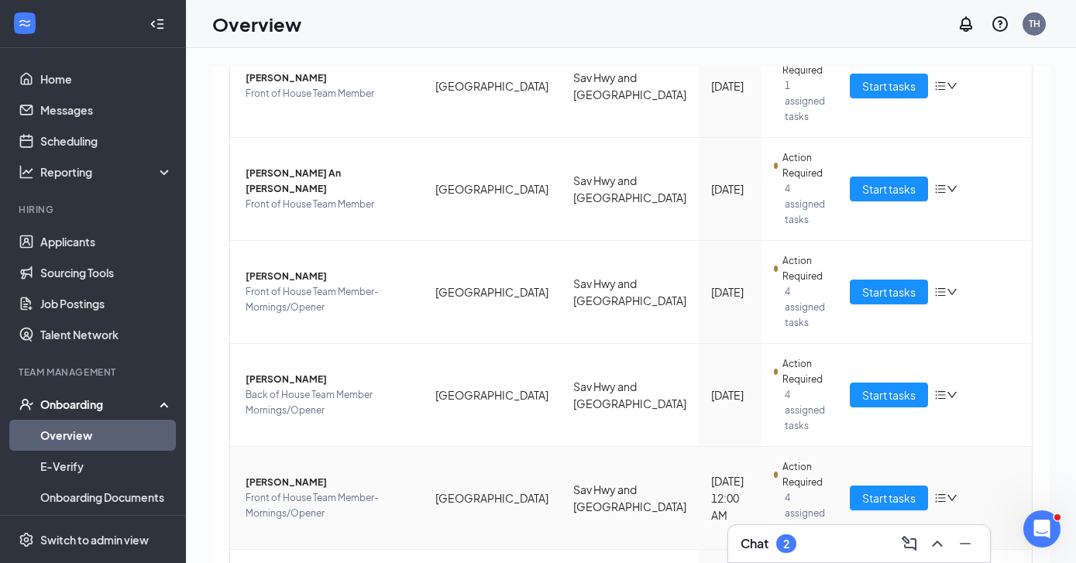
scroll to position [349, 0]
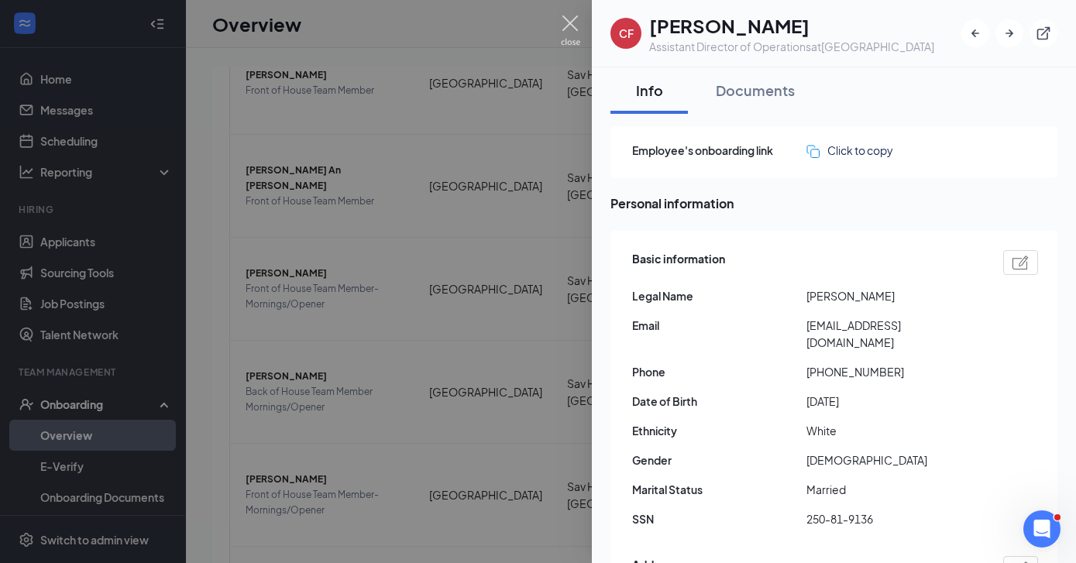
click at [562, 33] on img at bounding box center [570, 30] width 19 height 30
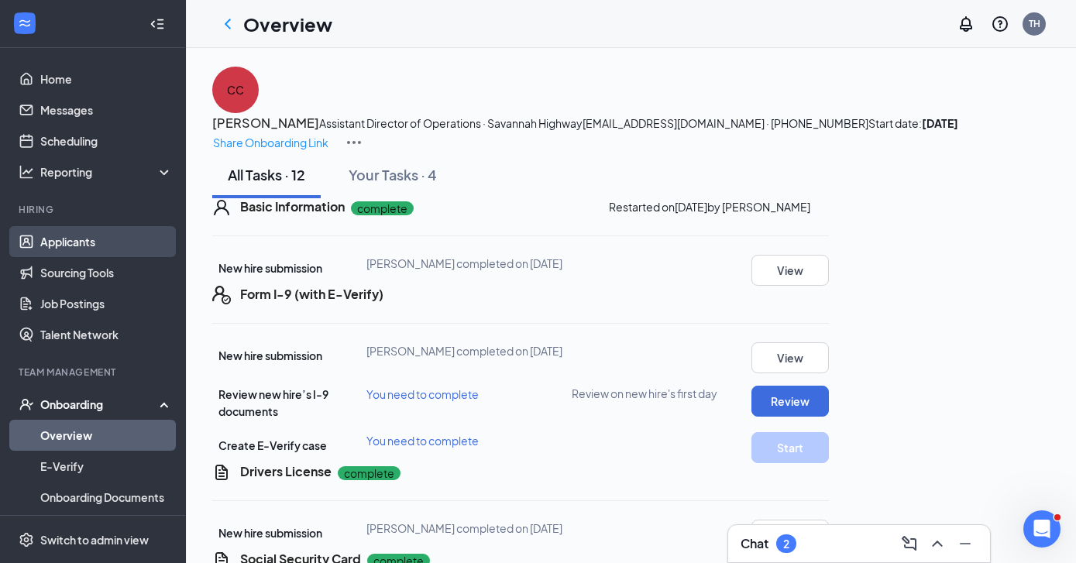
click at [45, 246] on link "Applicants" at bounding box center [106, 241] width 132 height 31
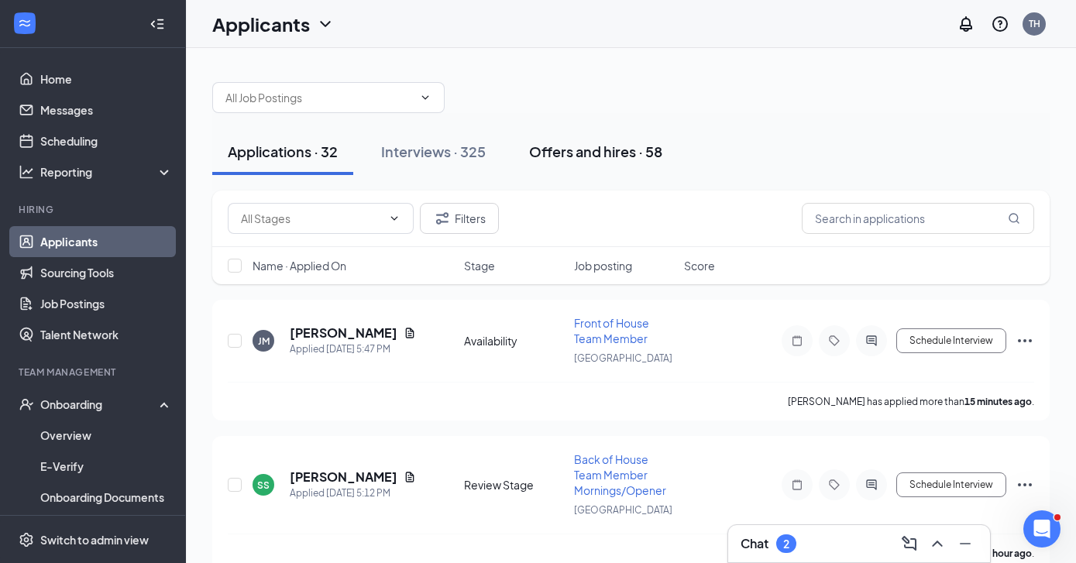
click at [580, 160] on div "Offers and hires · 58" at bounding box center [595, 151] width 133 height 19
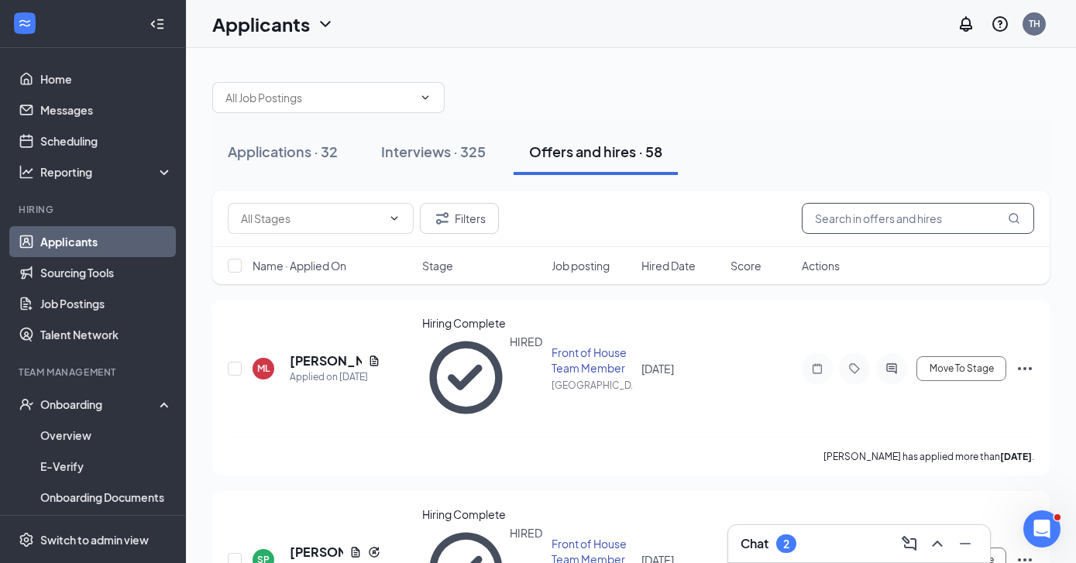
click at [856, 225] on input "text" at bounding box center [918, 218] width 232 height 31
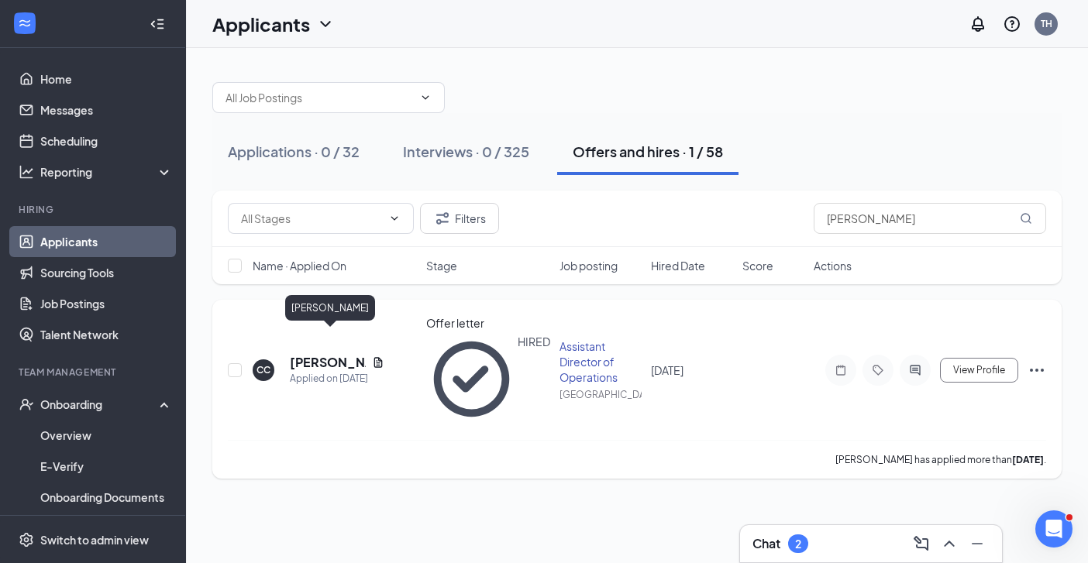
click at [301, 354] on h5 "Cindy Criscitiello" at bounding box center [328, 362] width 76 height 17
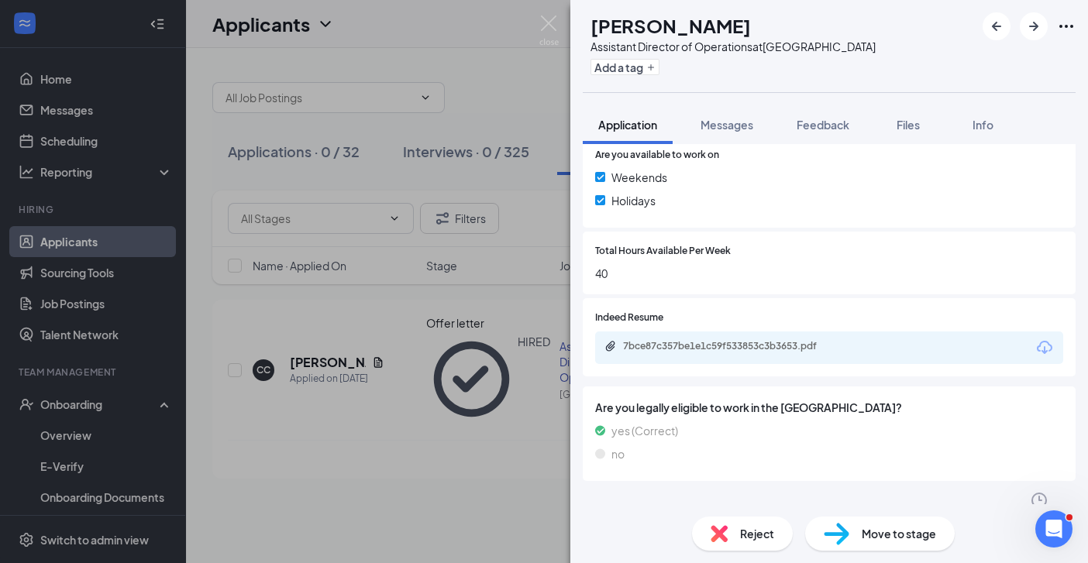
scroll to position [339, 0]
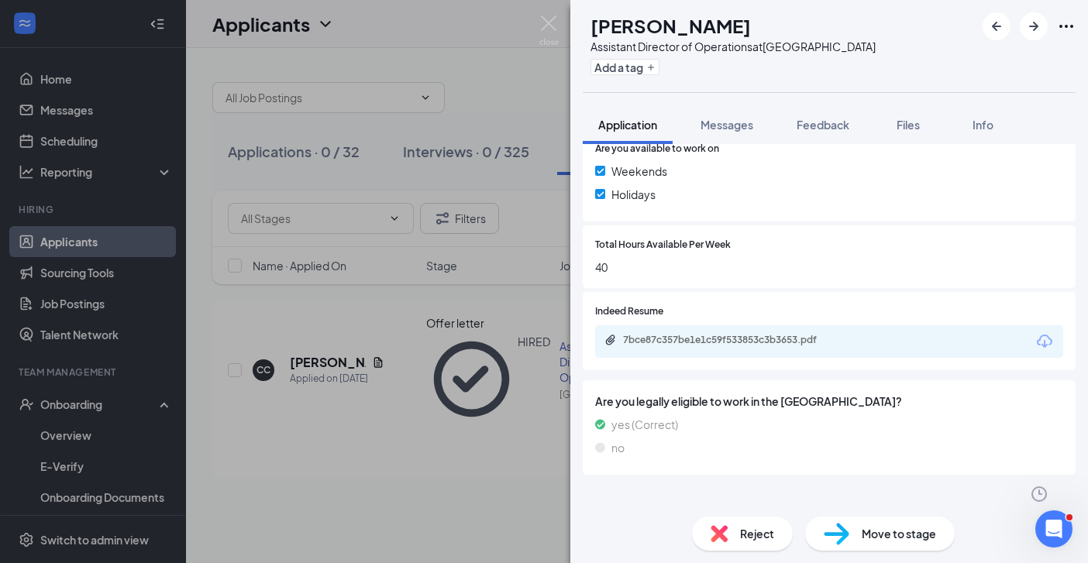
click at [593, 518] on icon "ChevronDown" at bounding box center [592, 521] width 10 height 6
click at [591, 511] on icon "ChevronUp" at bounding box center [592, 520] width 19 height 19
click at [1044, 544] on icon "ChevronDown" at bounding box center [1039, 547] width 10 height 6
click at [592, 518] on icon "ChevronDown" at bounding box center [592, 521] width 10 height 6
click at [592, 511] on icon "ChevronUp" at bounding box center [592, 520] width 19 height 19
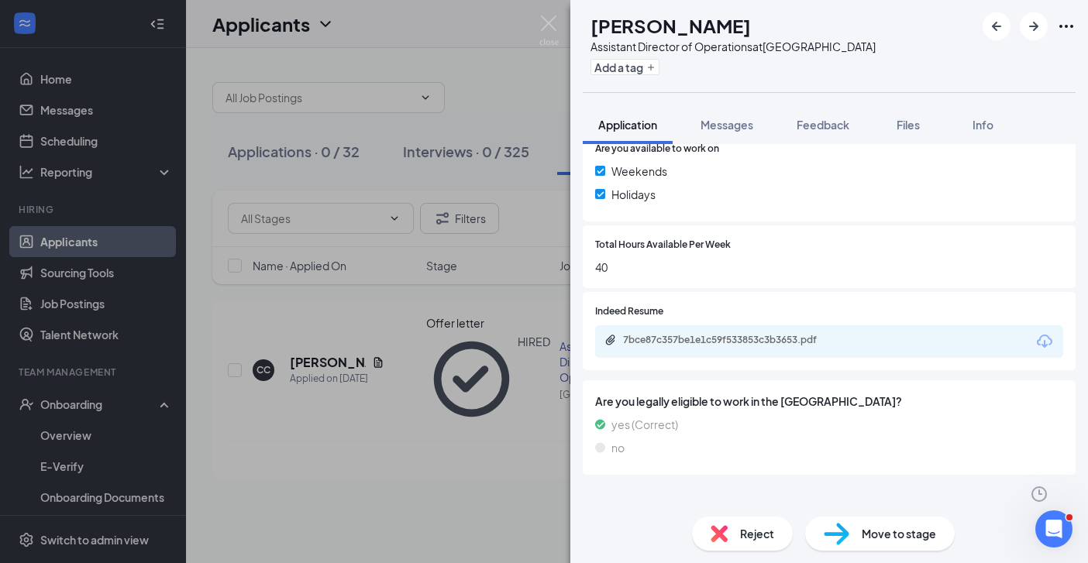
click at [694, 520] on div at bounding box center [841, 520] width 339 height 1
click at [1030, 487] on icon "Clock" at bounding box center [1039, 494] width 19 height 19
click at [935, 526] on div "Sent: Today 11:01 AM" at bounding box center [950, 517] width 127 height 19
click at [592, 511] on icon "ChevronUp" at bounding box center [592, 520] width 19 height 19
click at [591, 511] on icon "ChevronDown" at bounding box center [592, 520] width 19 height 19
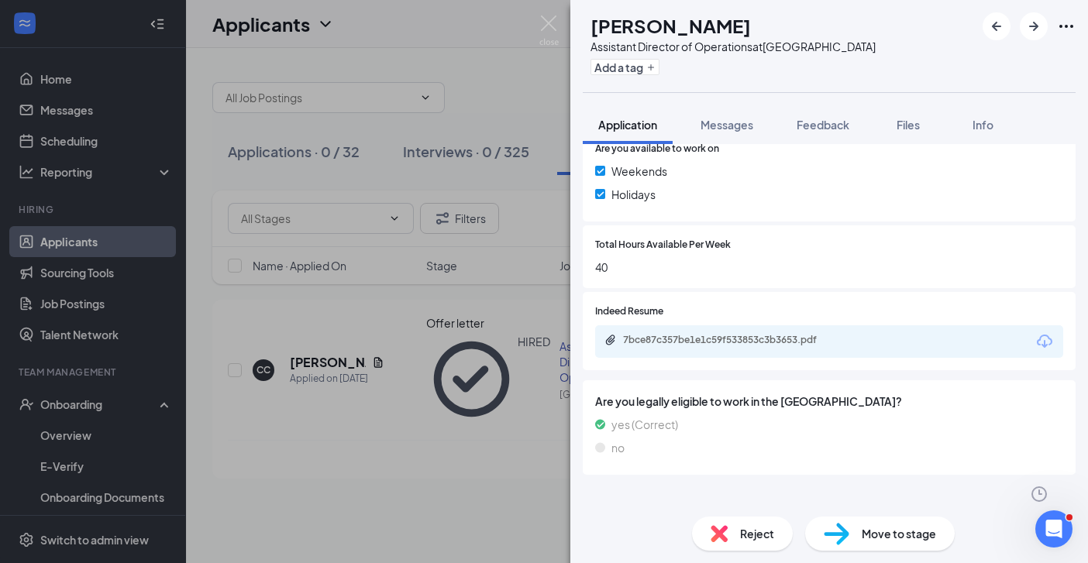
click at [591, 511] on icon "ChevronUp" at bounding box center [592, 520] width 19 height 19
click at [1030, 487] on icon "Clock" at bounding box center [1039, 494] width 19 height 19
click at [1048, 538] on icon "ChevronDown" at bounding box center [1039, 547] width 19 height 19
click at [598, 511] on icon "ChevronDown" at bounding box center [592, 520] width 19 height 19
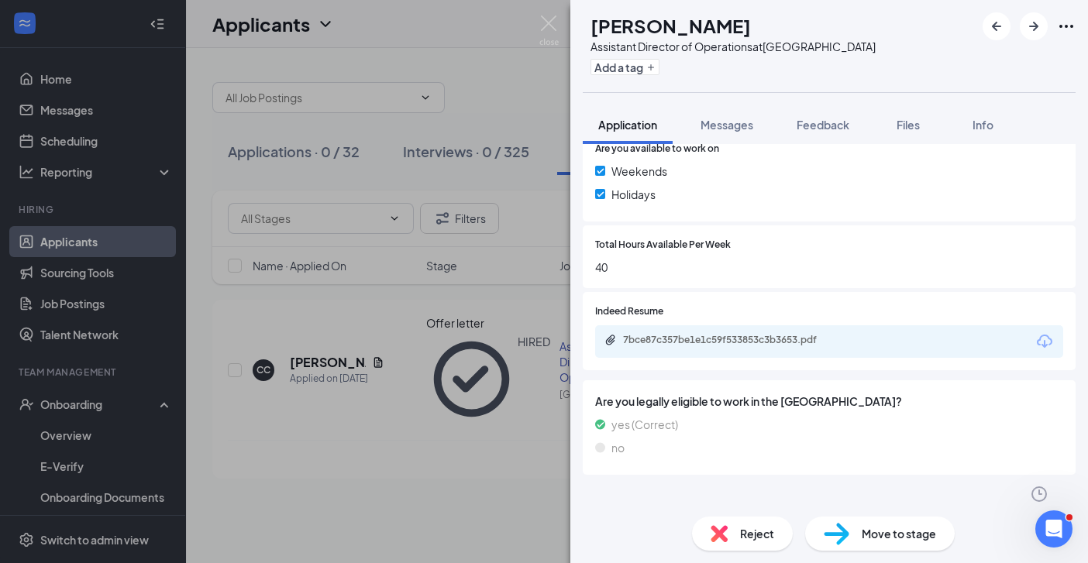
click at [593, 511] on icon "ChevronUp" at bounding box center [592, 520] width 19 height 19
click at [559, 27] on div "CC Cindy Criscitiello Assistant Director of Operations at Savannah Highway Add …" at bounding box center [544, 281] width 1088 height 563
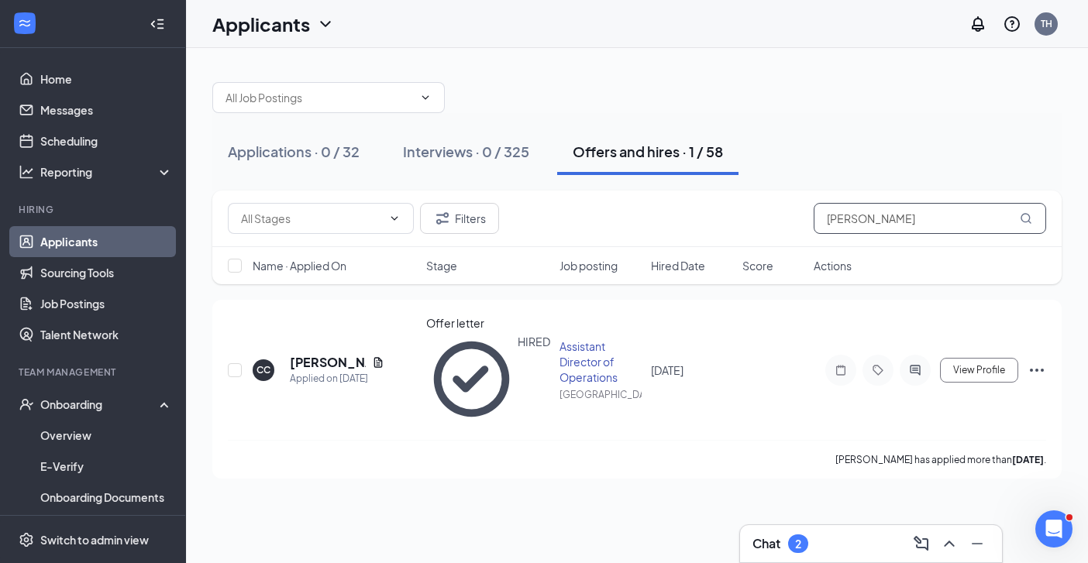
drag, startPoint x: 879, startPoint y: 215, endPoint x: 870, endPoint y: 212, distance: 8.8
click at [879, 216] on input "Cindy" at bounding box center [930, 218] width 232 height 31
type input "C"
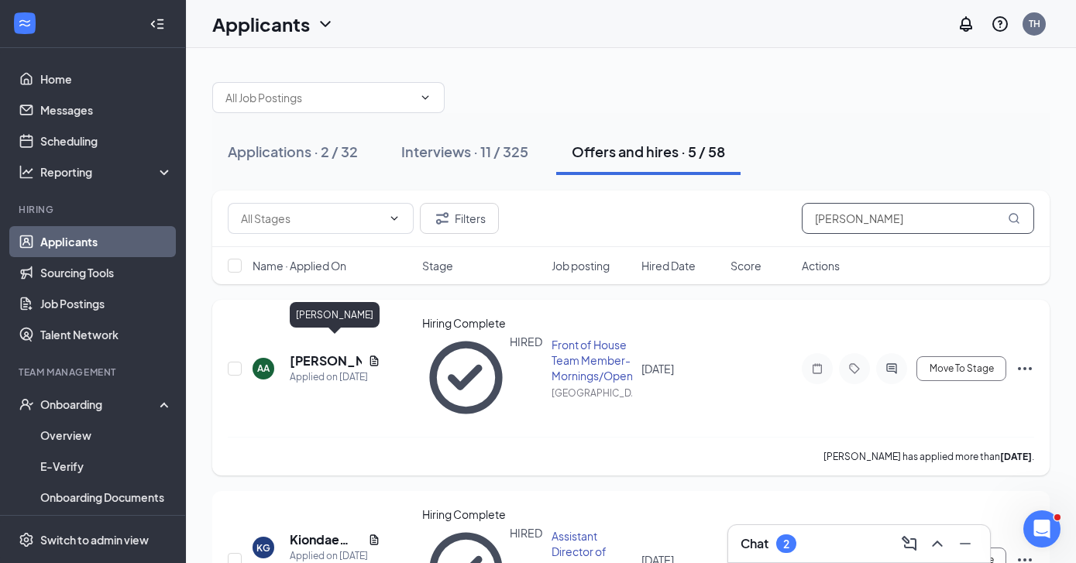
type input "Alan"
click at [315, 353] on h5 "Alan Acevedo" at bounding box center [326, 361] width 72 height 17
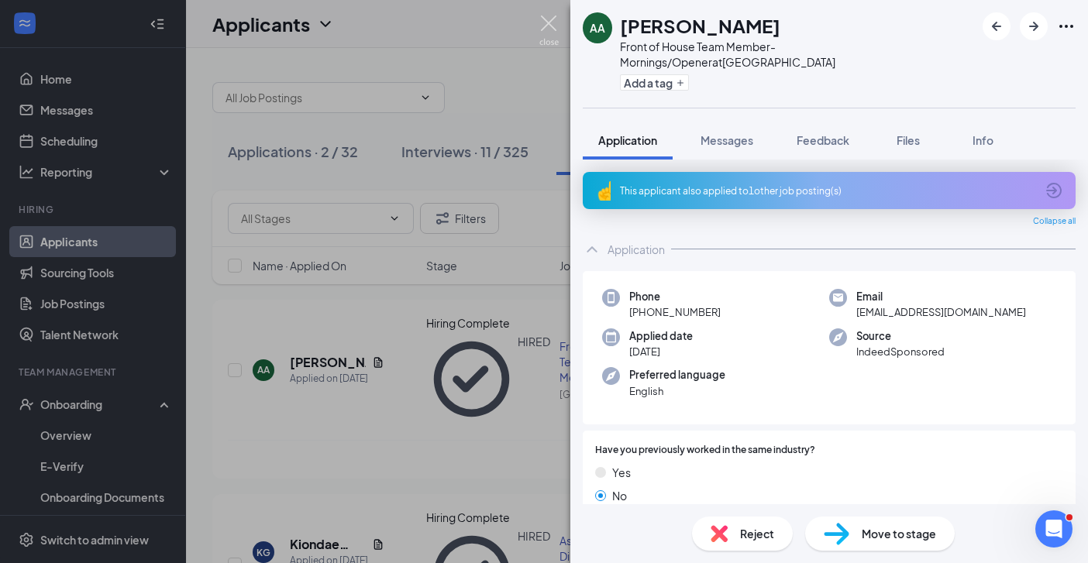
click at [555, 19] on img at bounding box center [548, 30] width 19 height 30
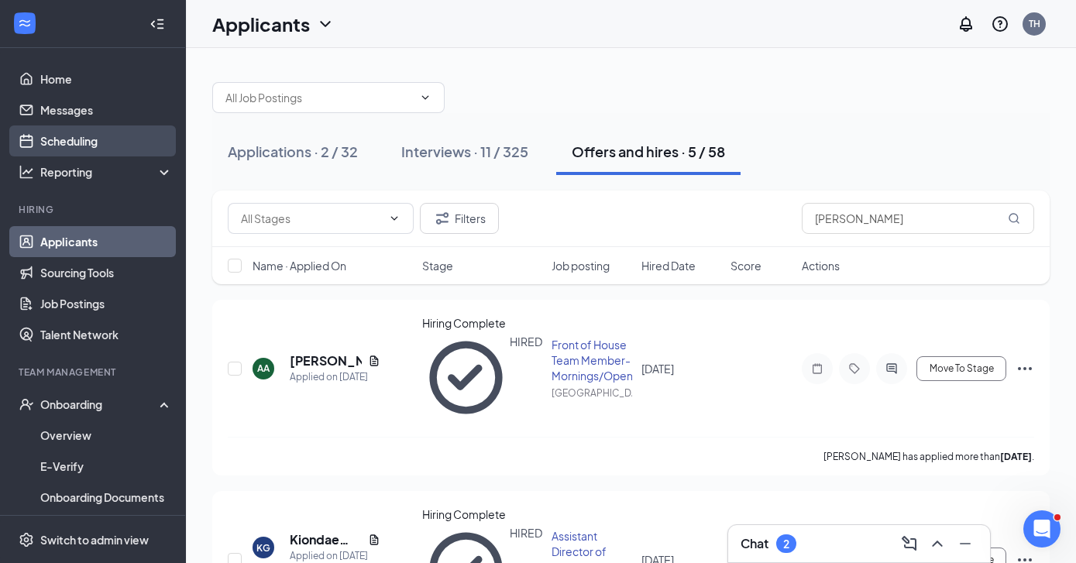
click at [64, 143] on link "Scheduling" at bounding box center [106, 141] width 132 height 31
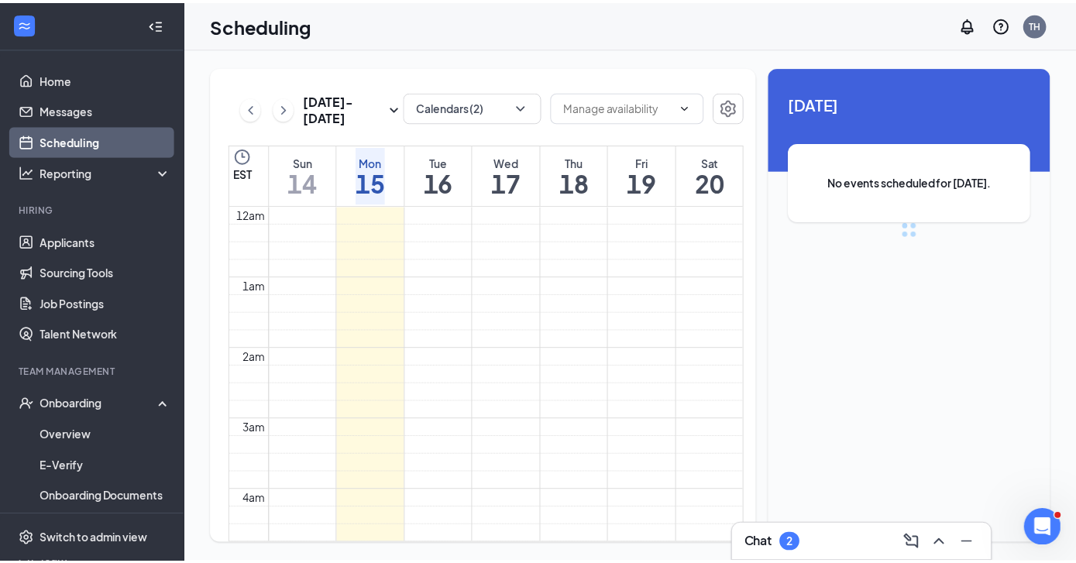
scroll to position [762, 0]
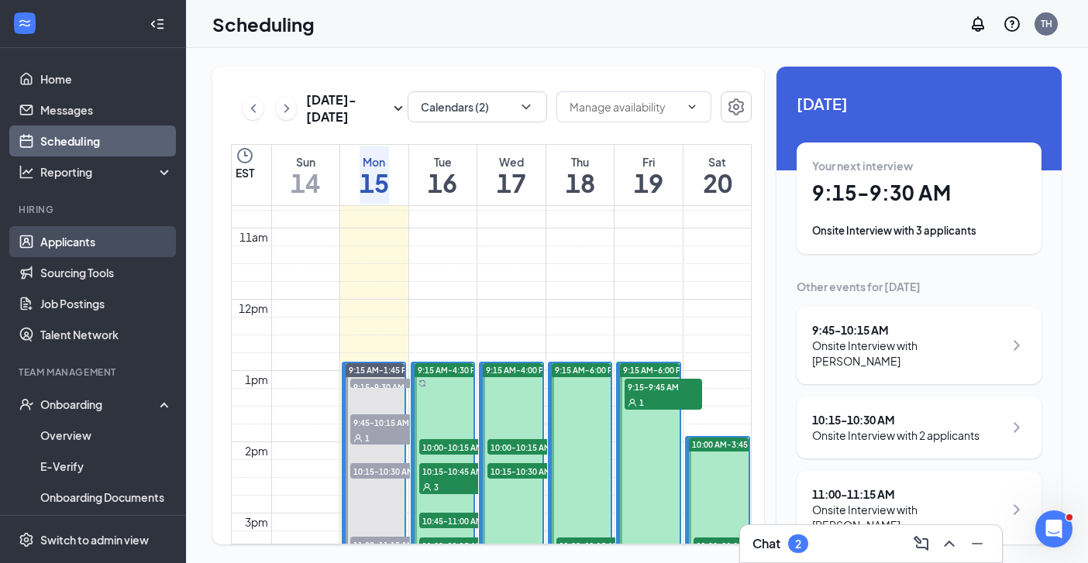
click at [78, 240] on link "Applicants" at bounding box center [106, 241] width 132 height 31
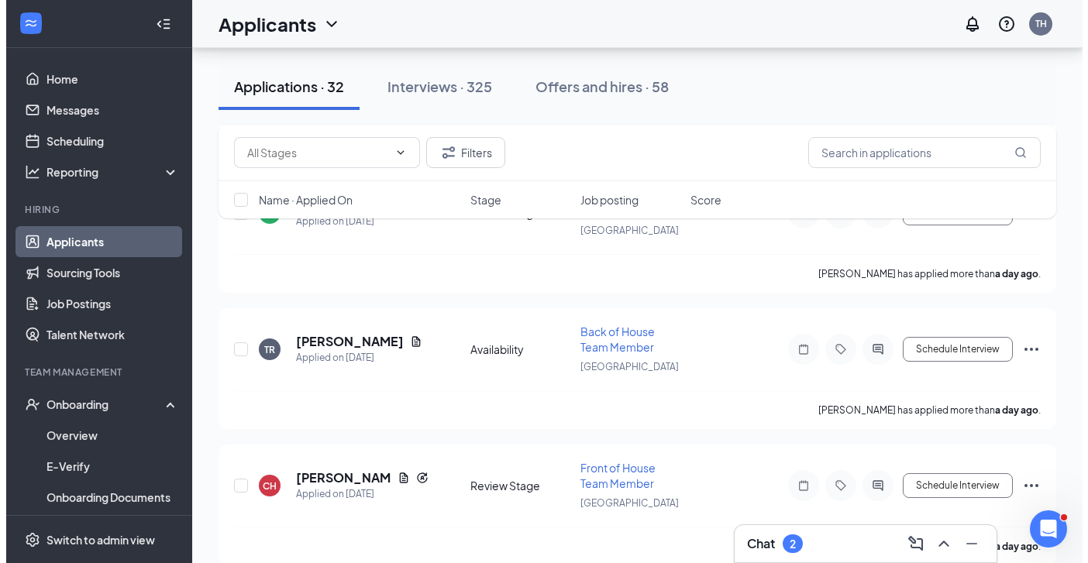
scroll to position [4289, 0]
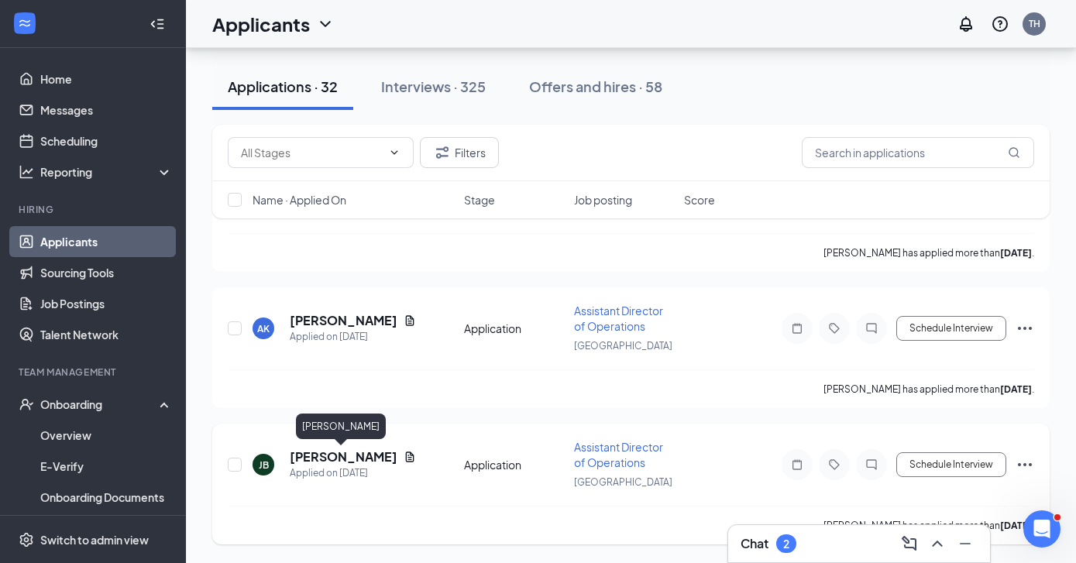
click at [332, 456] on h5 "Johnathan Buie" at bounding box center [344, 457] width 108 height 17
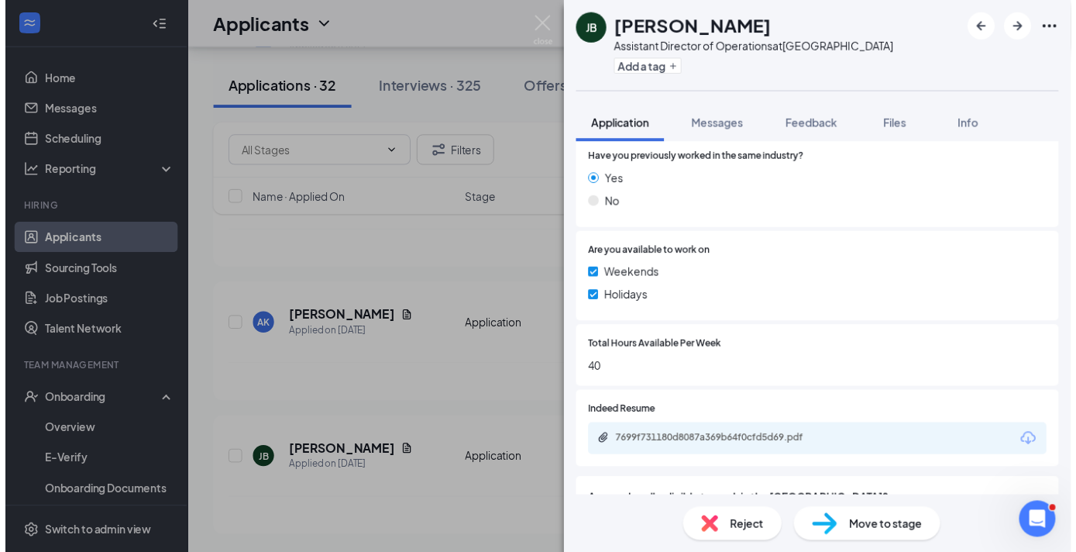
scroll to position [308, 0]
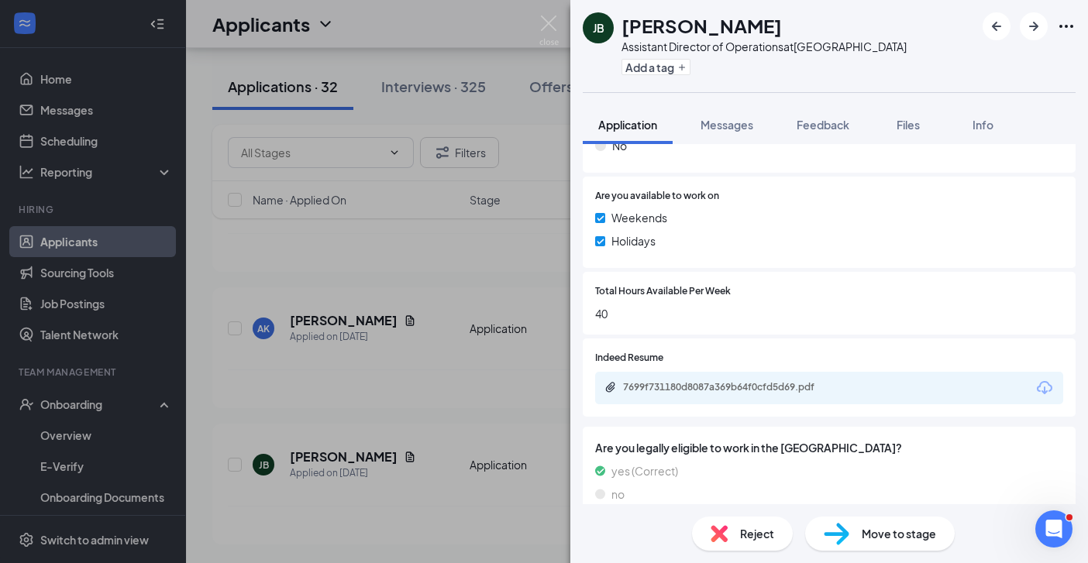
click at [495, 396] on div "JB Johnathan Buie Assistant Director of Operations at Savannah Highway Add a ta…" at bounding box center [544, 281] width 1088 height 563
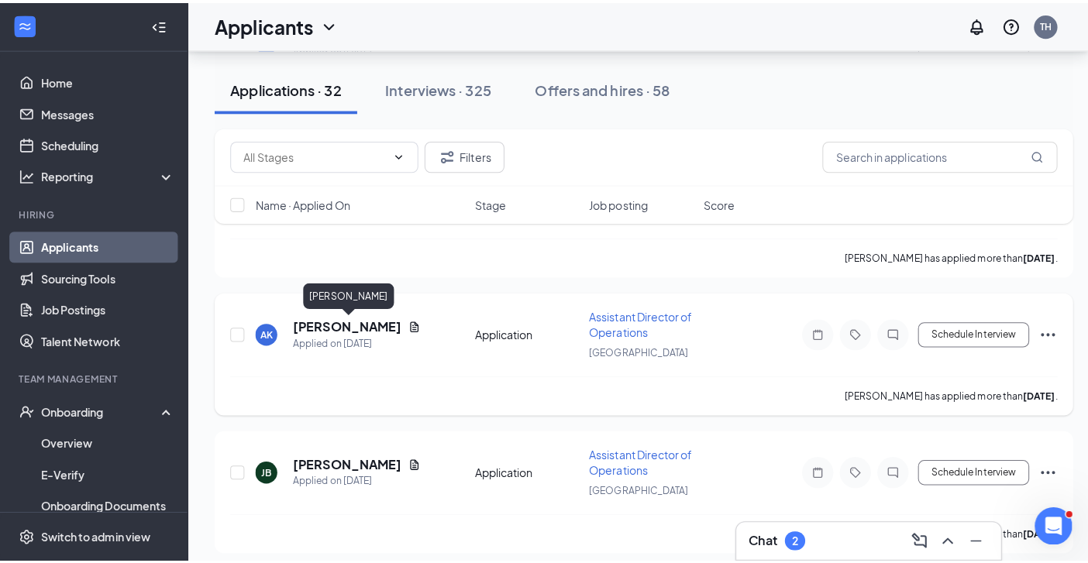
scroll to position [4165, 0]
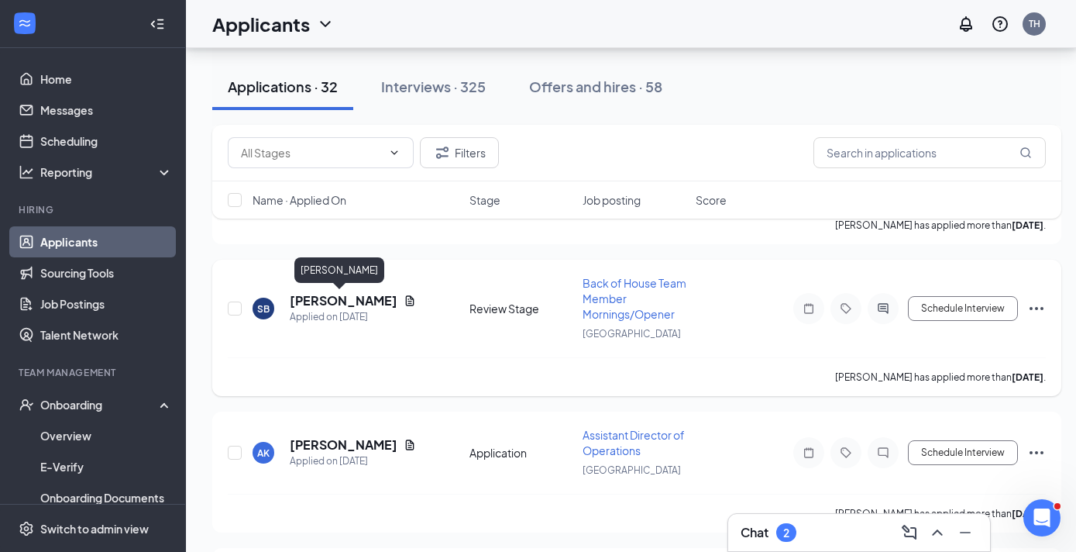
click at [319, 301] on h5 "Sophia Bonco" at bounding box center [344, 300] width 108 height 17
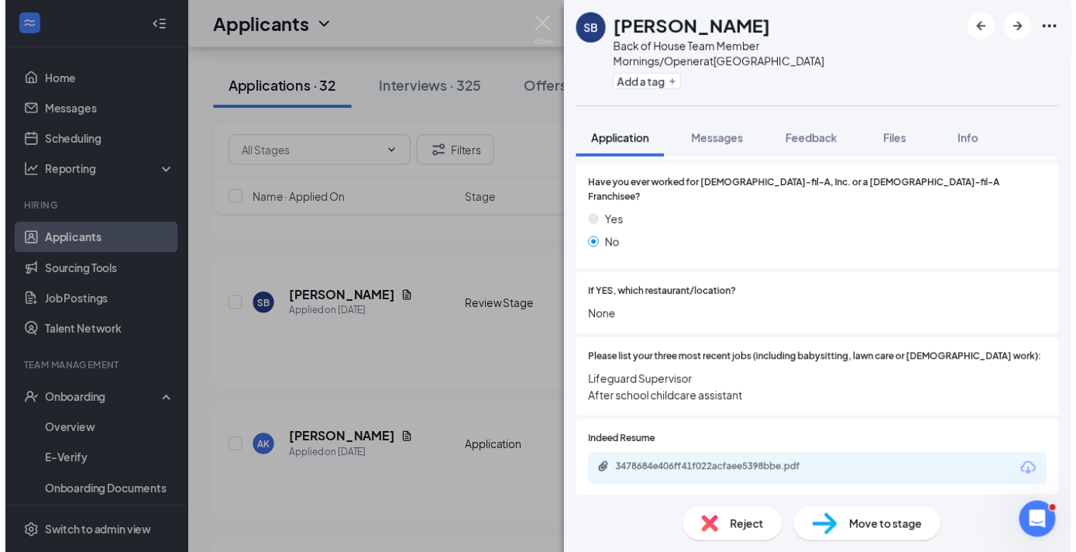
scroll to position [456, 0]
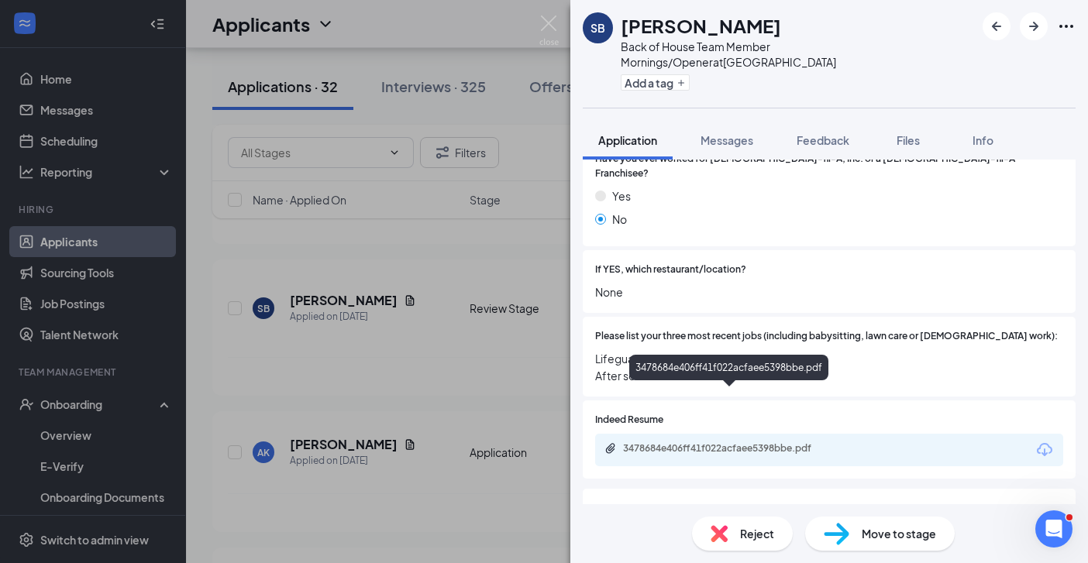
click at [786, 442] on div "3478684e406ff41f022acfaee5398bbe.pdf" at bounding box center [731, 448] width 217 height 12
click at [365, 373] on div "SB Sophia Bonco Back of House Team Member Mornings/Opener at Savannah Highway A…" at bounding box center [544, 281] width 1088 height 563
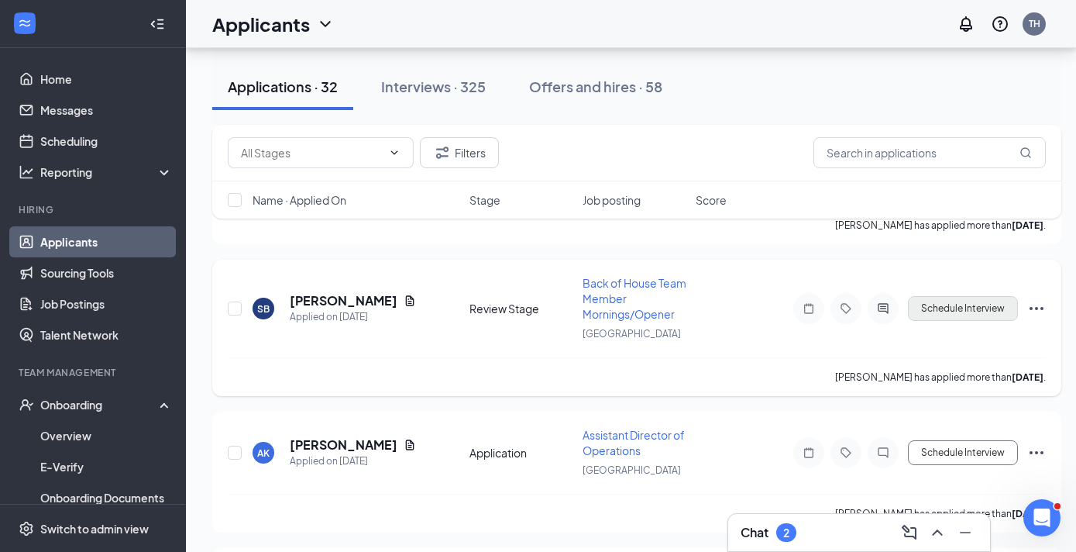
click at [961, 310] on button "Schedule Interview" at bounding box center [963, 308] width 110 height 25
type input "Onsite Interview (next stage)"
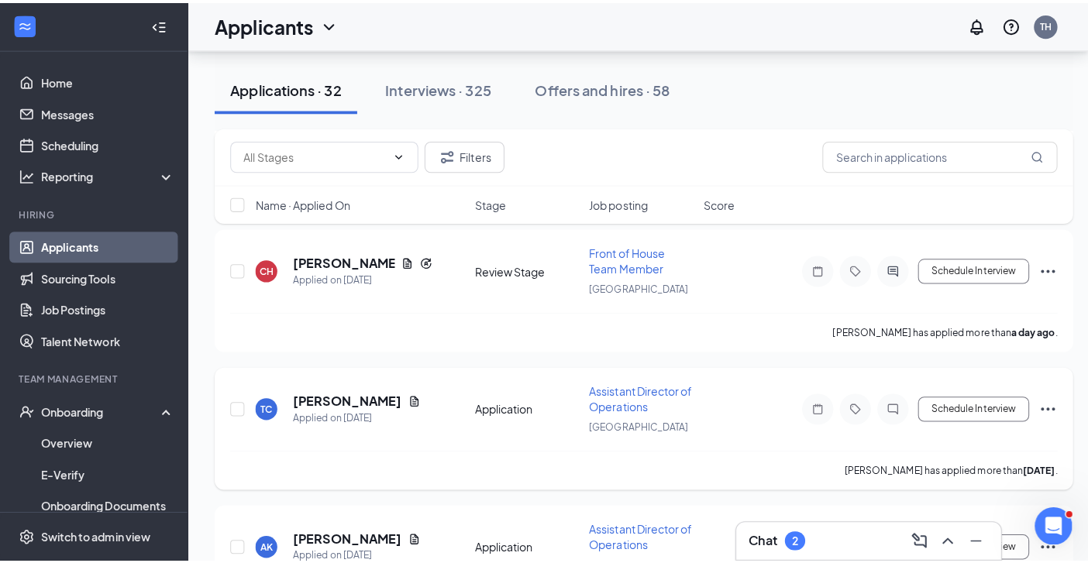
scroll to position [3906, 0]
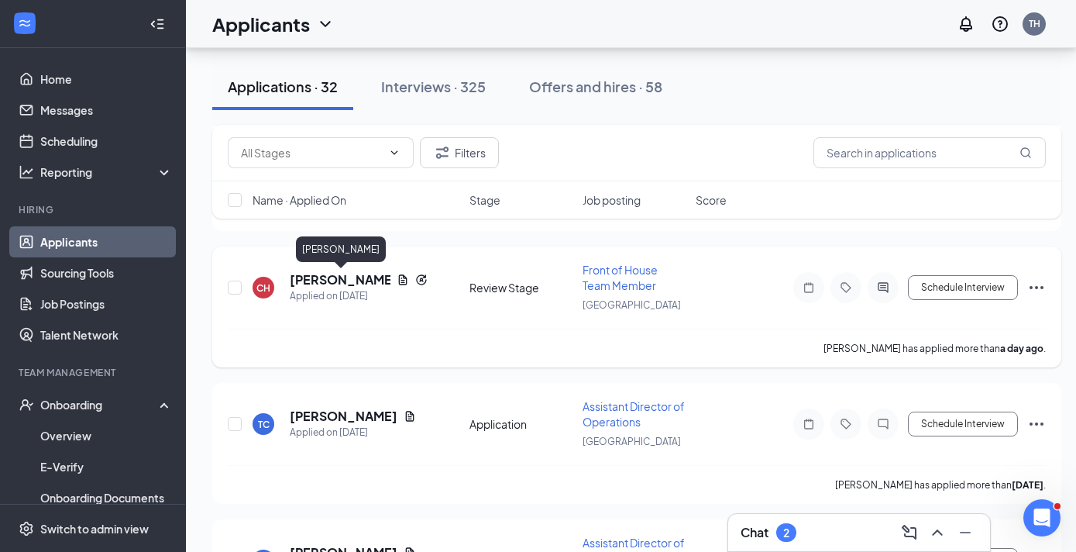
click at [339, 281] on h5 "Cayla Hamilton" at bounding box center [340, 279] width 101 height 17
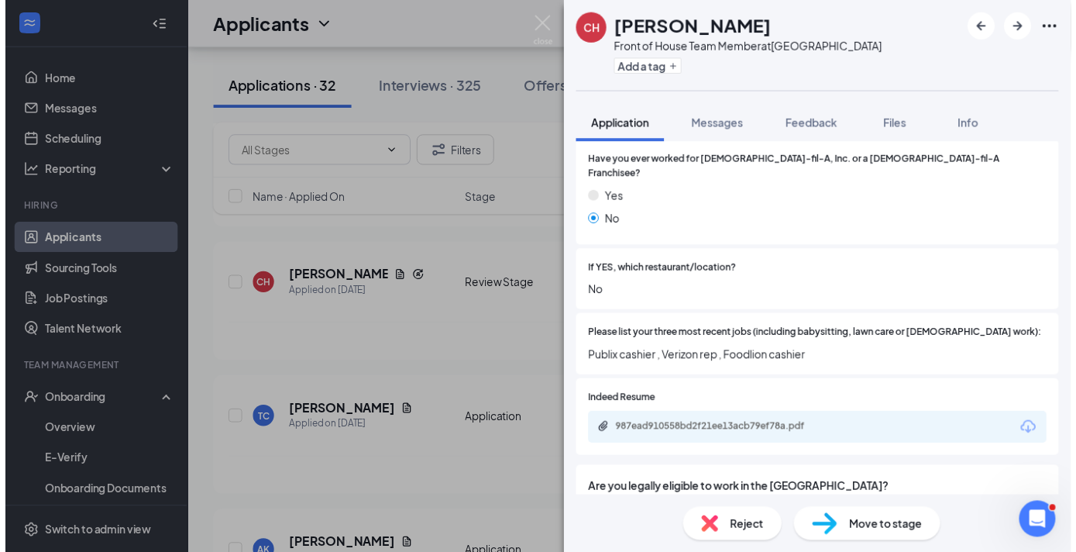
scroll to position [470, 0]
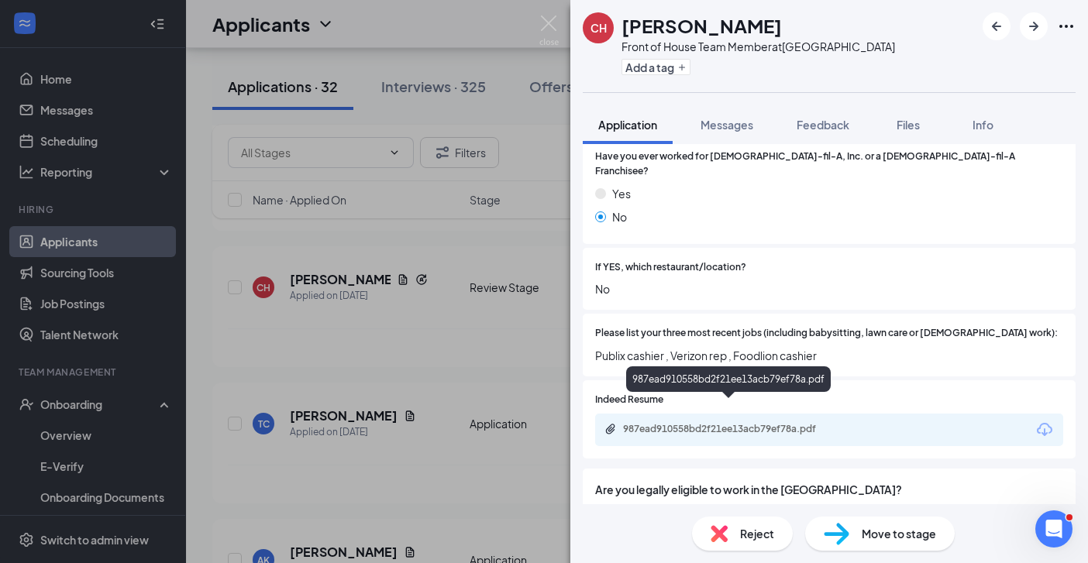
click at [786, 423] on div "987ead910558bd2f21ee13acb79ef78a.pdf" at bounding box center [731, 429] width 217 height 12
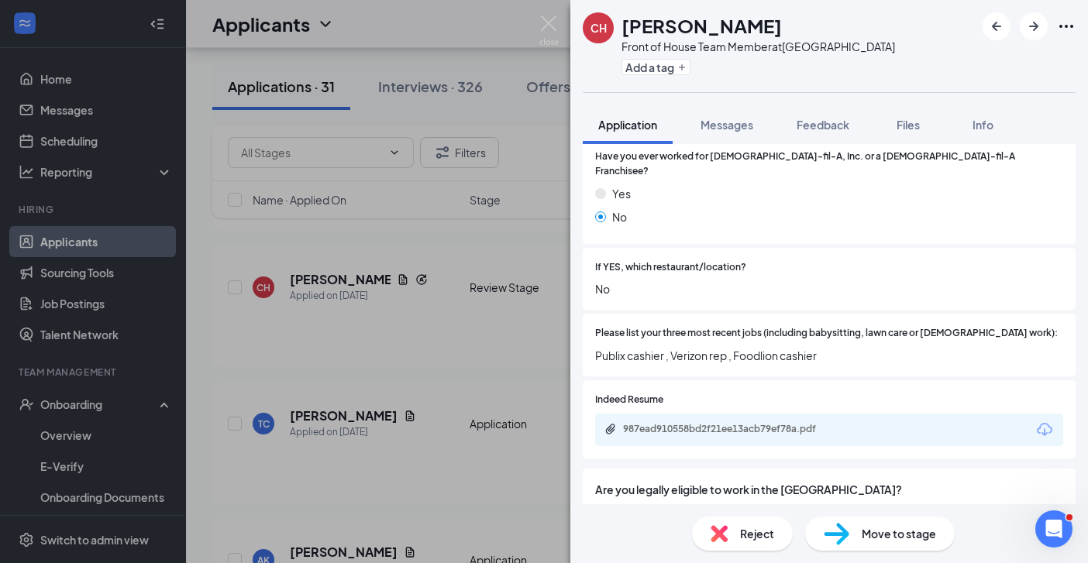
click at [521, 356] on div "CH Cayla Hamilton Front of House Team Member at Savannah Highway Add a tag Appl…" at bounding box center [544, 281] width 1088 height 563
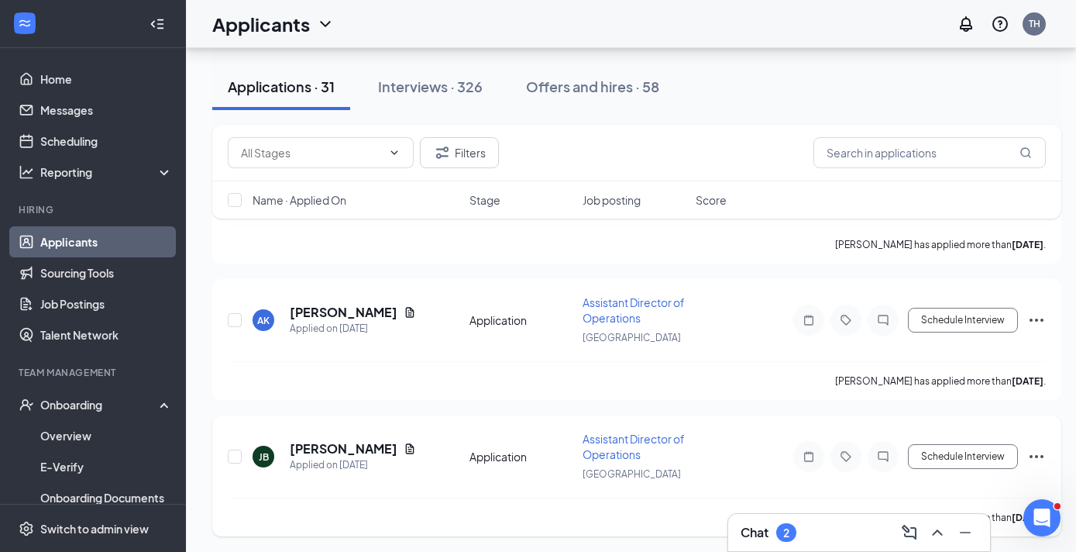
scroll to position [4149, 0]
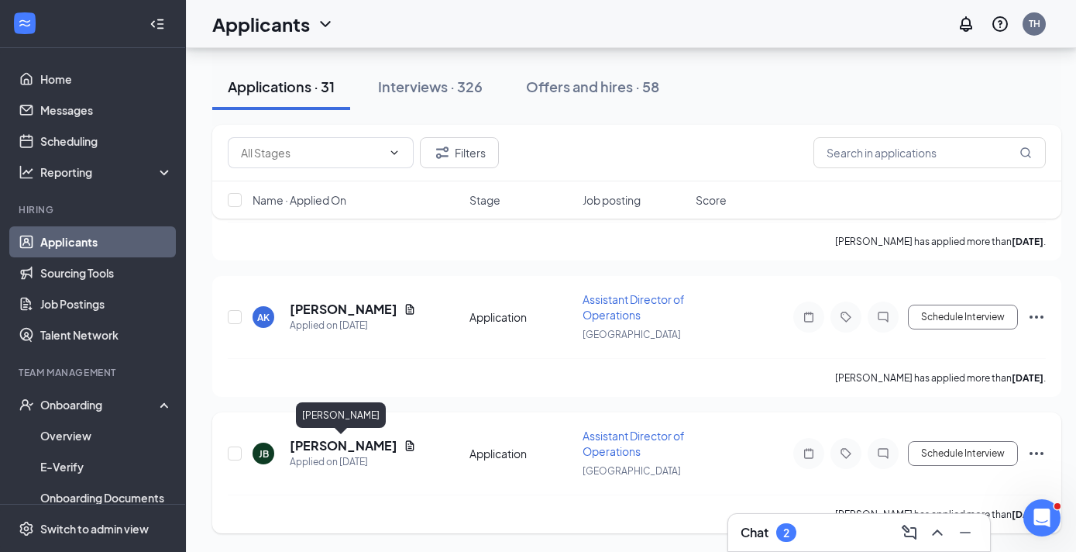
click at [348, 445] on h5 "Johnathan Buie" at bounding box center [344, 445] width 108 height 17
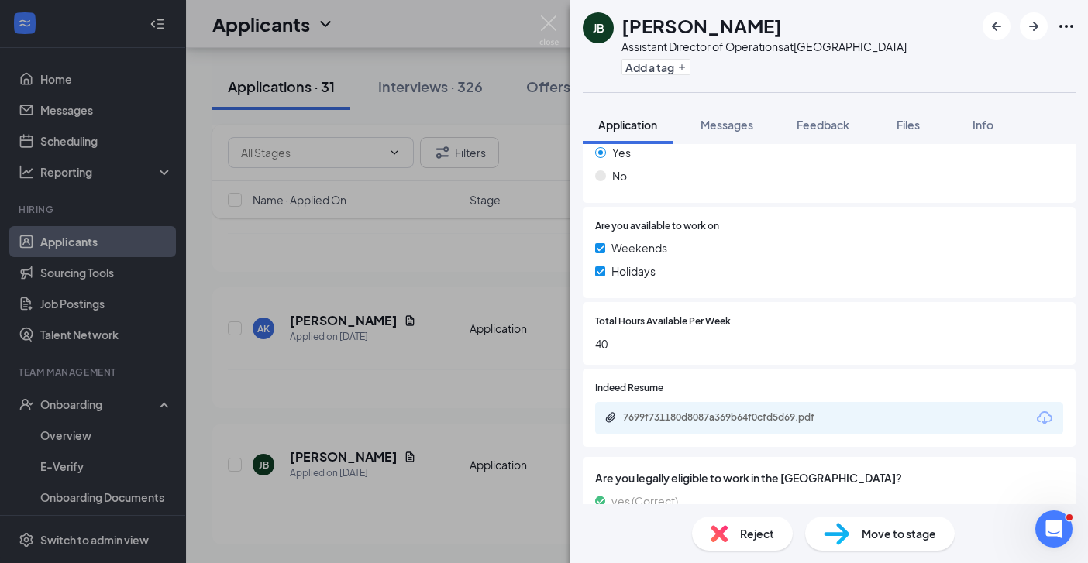
scroll to position [308, 0]
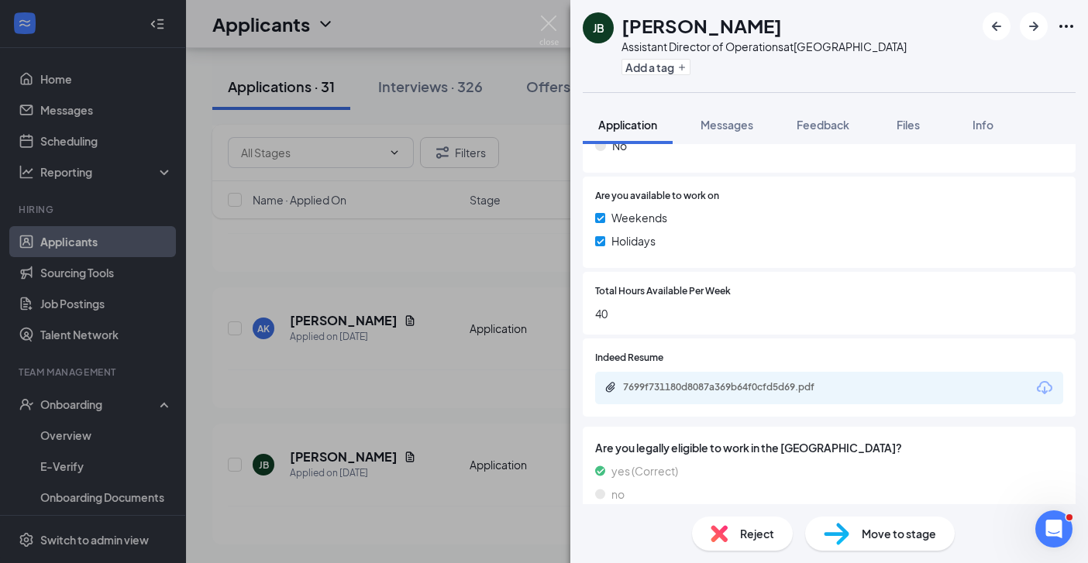
click at [758, 372] on div "7699f731180d8087a369b64f0cfd5d69.pdf" at bounding box center [829, 388] width 468 height 33
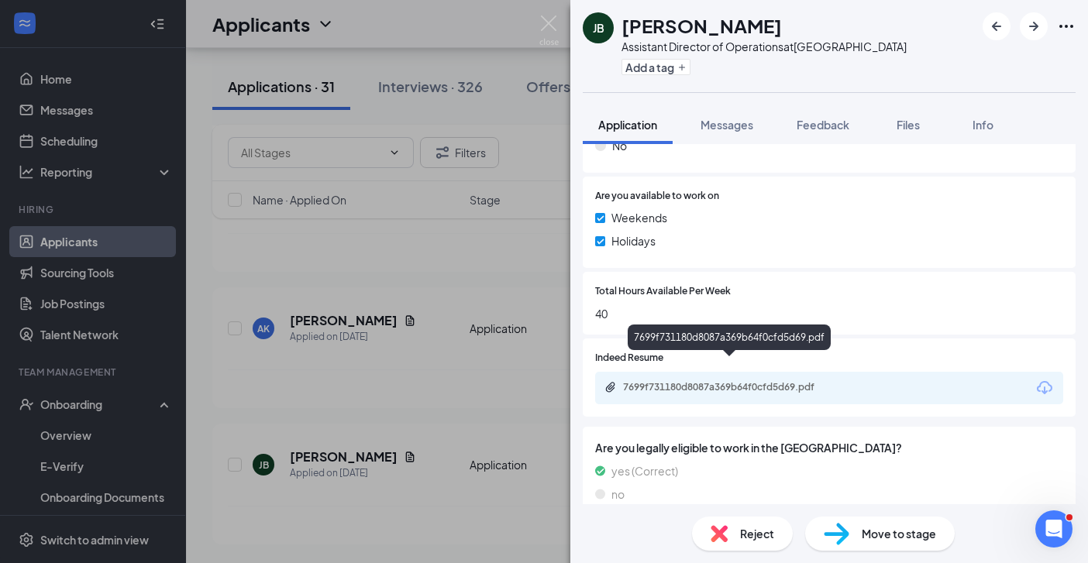
click at [759, 381] on div "7699f731180d8087a369b64f0cfd5d69.pdf" at bounding box center [731, 387] width 217 height 12
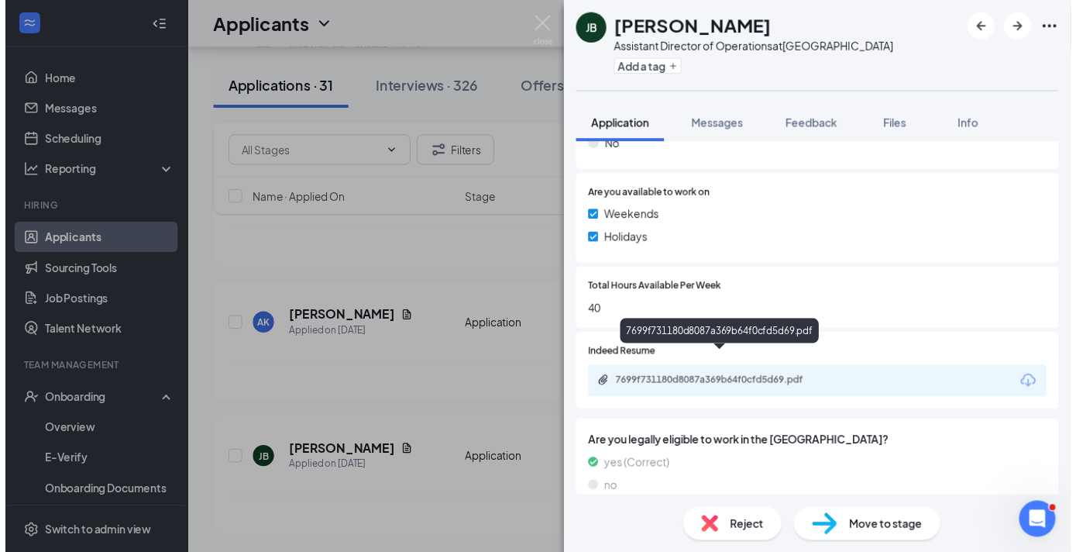
scroll to position [301, 0]
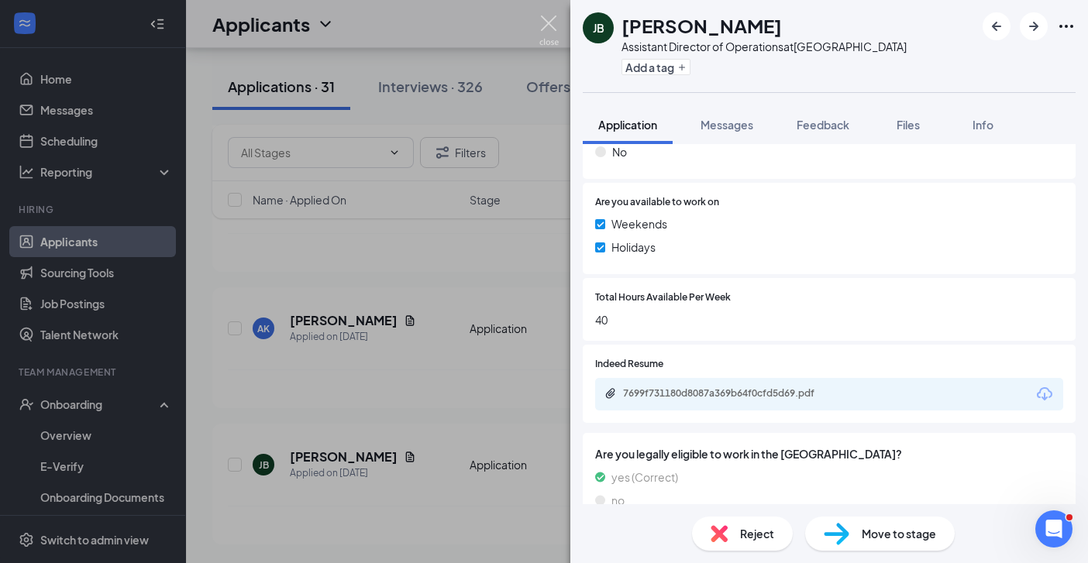
click at [549, 31] on img at bounding box center [548, 30] width 19 height 30
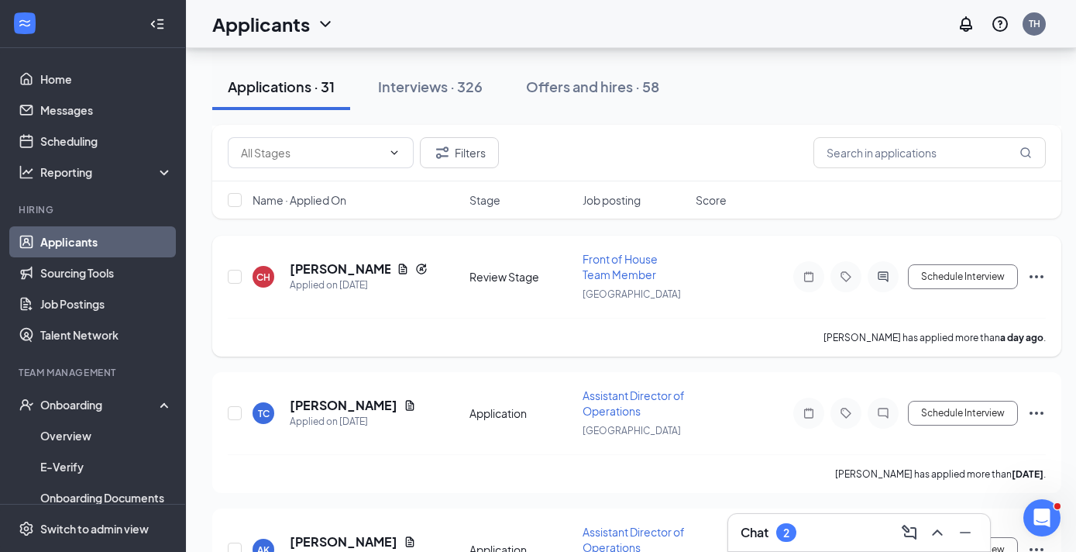
scroll to position [3887, 0]
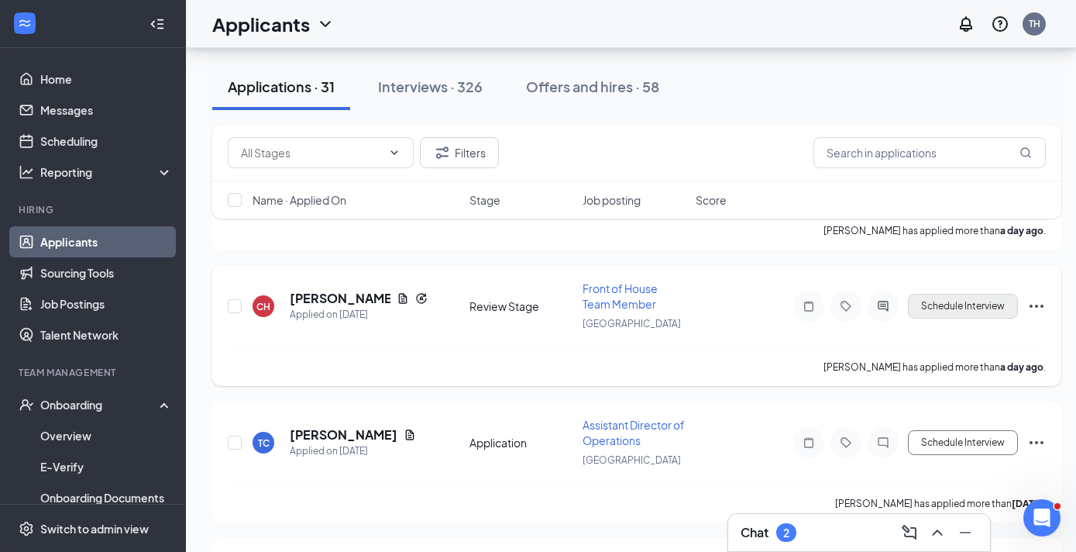
click at [946, 308] on button "Schedule Interview" at bounding box center [963, 306] width 110 height 25
type input "Onsite Interview (next stage)"
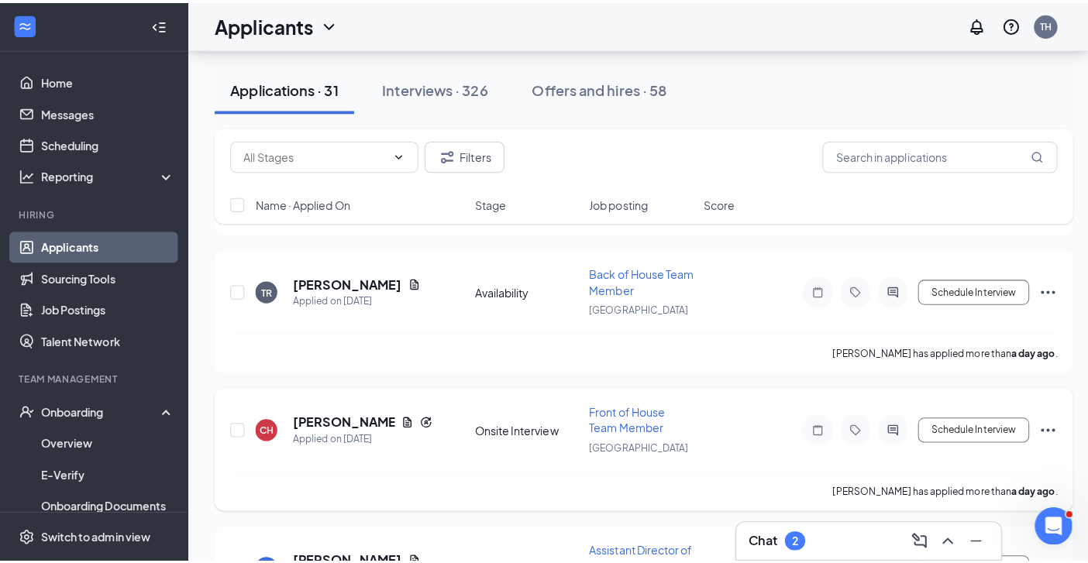
scroll to position [3714, 0]
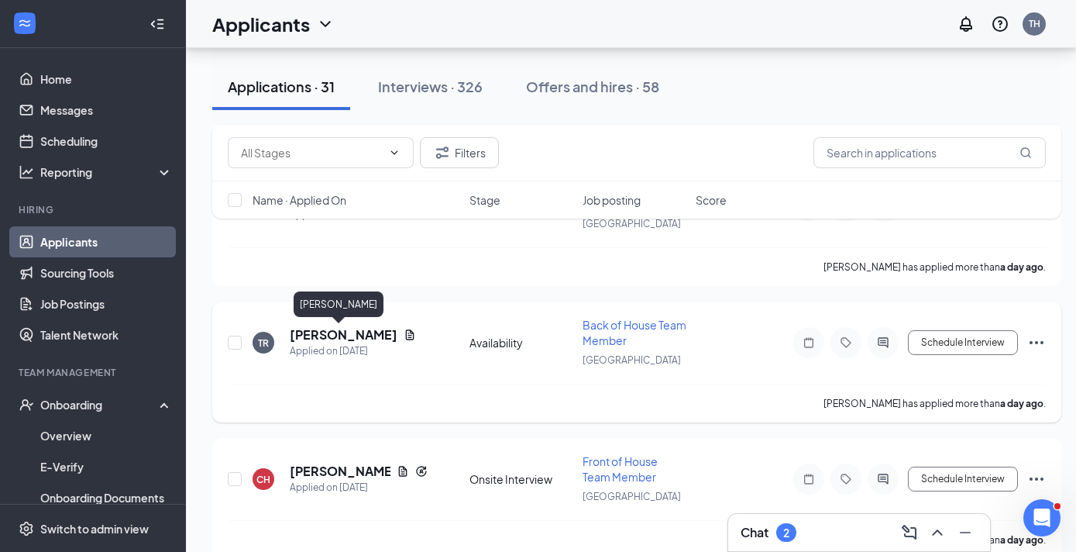
click at [338, 334] on h5 "Tia Robinson" at bounding box center [344, 334] width 108 height 17
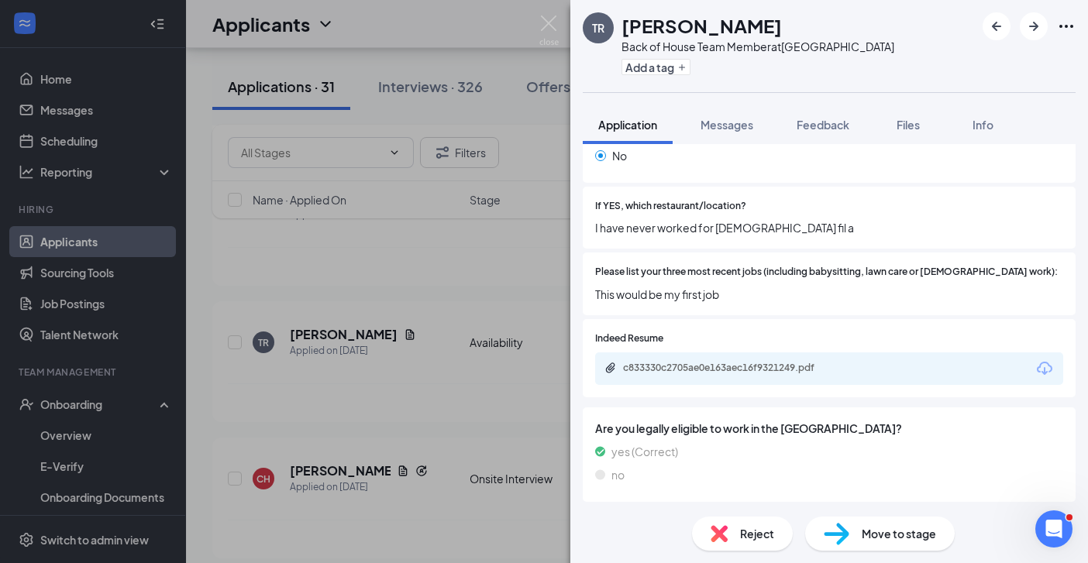
scroll to position [500, 0]
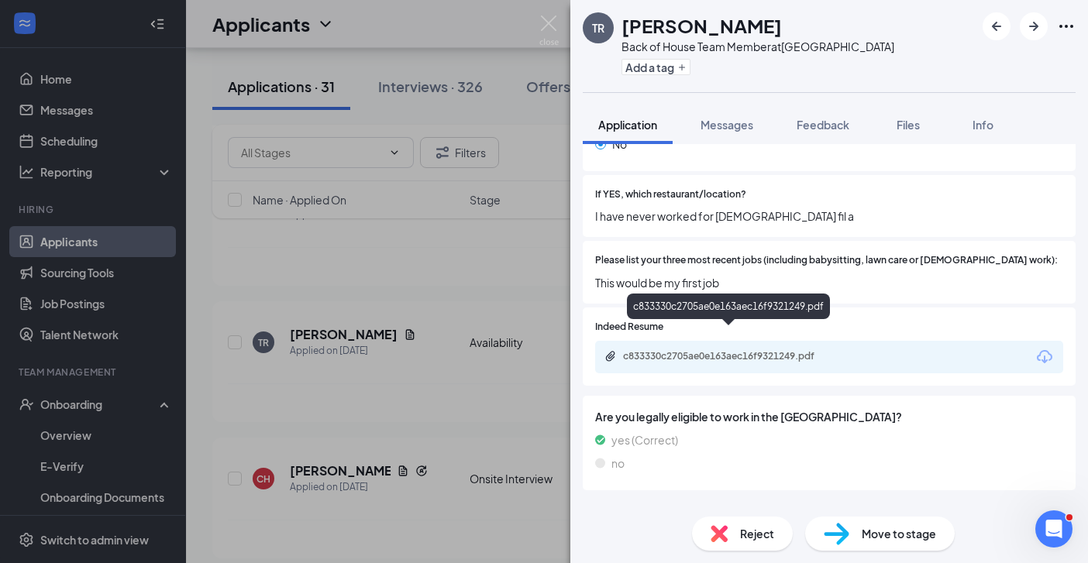
click at [813, 350] on div "c833330c2705ae0e163aec16f9321249.pdf" at bounding box center [731, 356] width 217 height 12
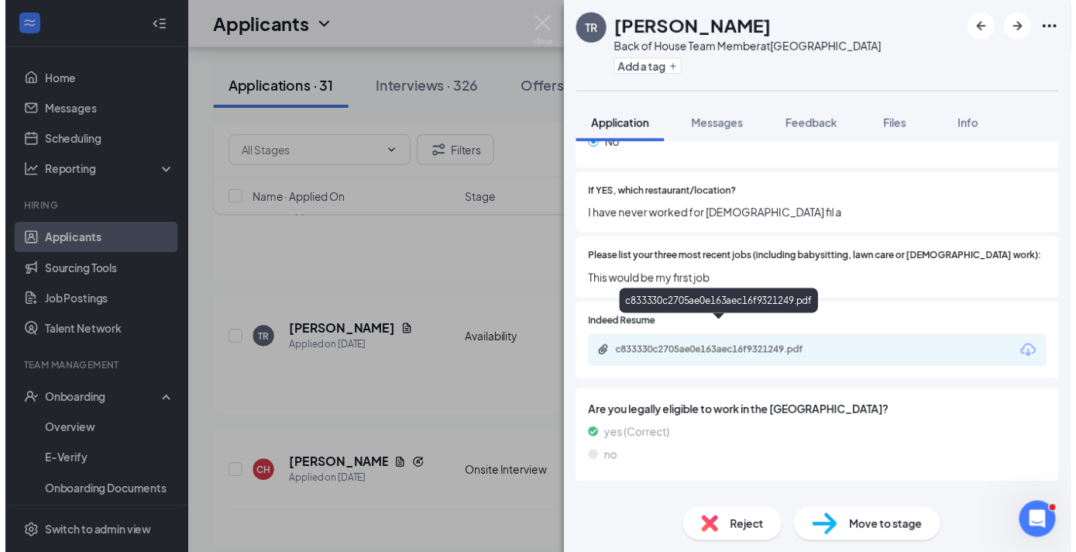
scroll to position [494, 0]
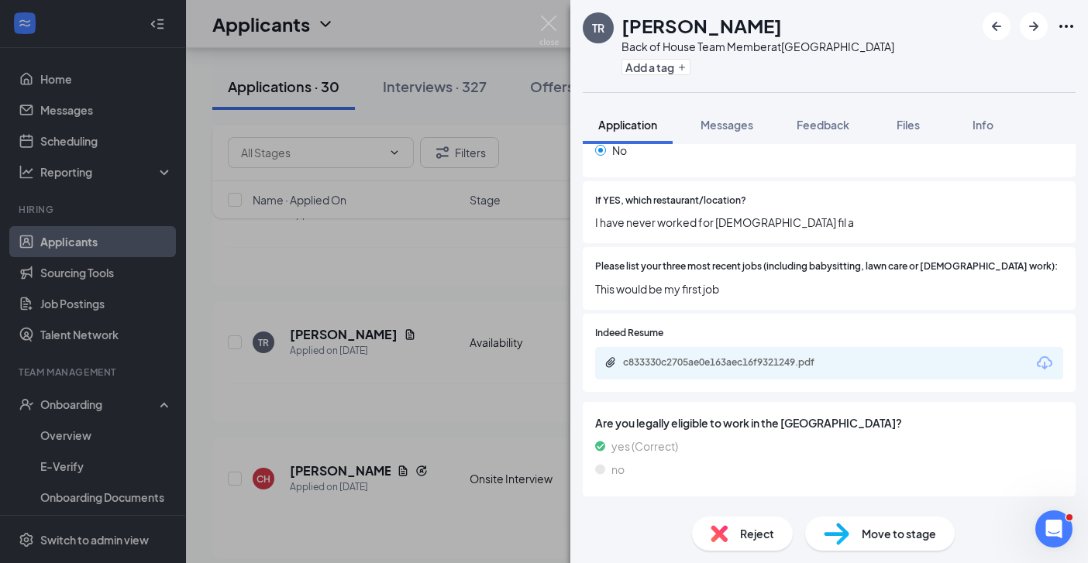
click at [480, 404] on div "TR Tia Robinson Back of House Team Member at Savannah Highway Add a tag Applica…" at bounding box center [544, 281] width 1088 height 563
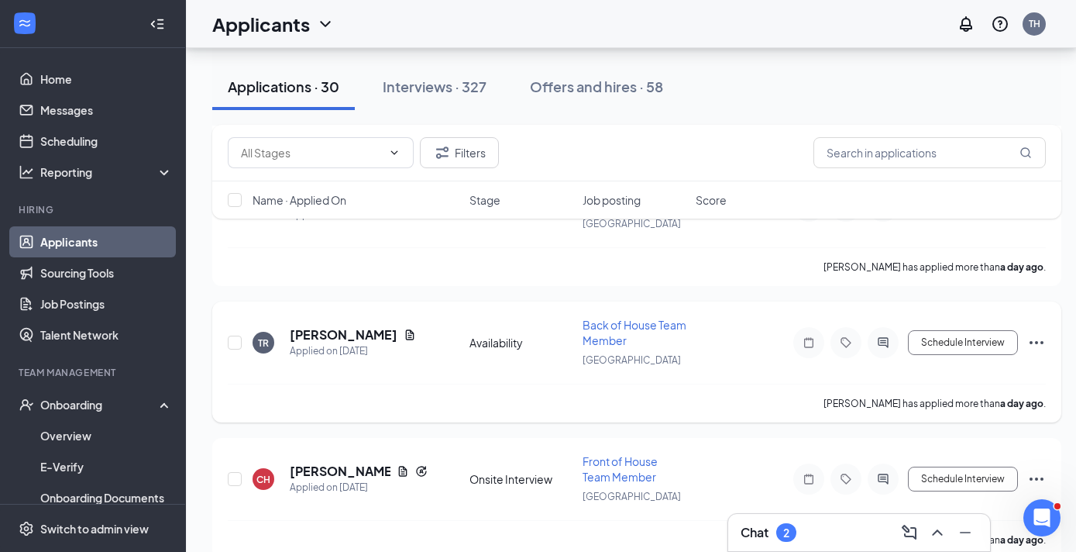
click at [1034, 342] on icon "Ellipses" at bounding box center [1036, 342] width 19 height 19
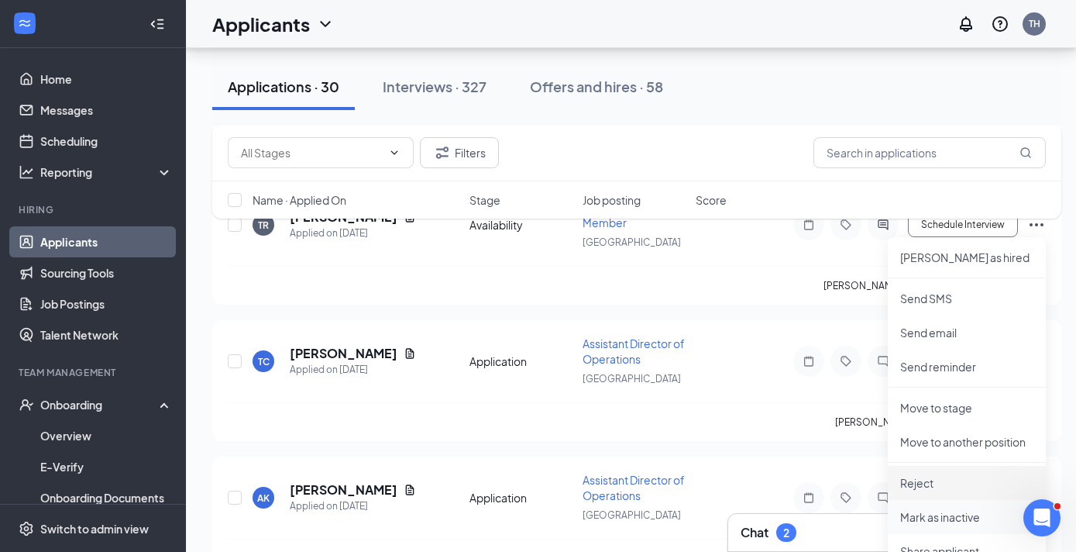
scroll to position [3857, 0]
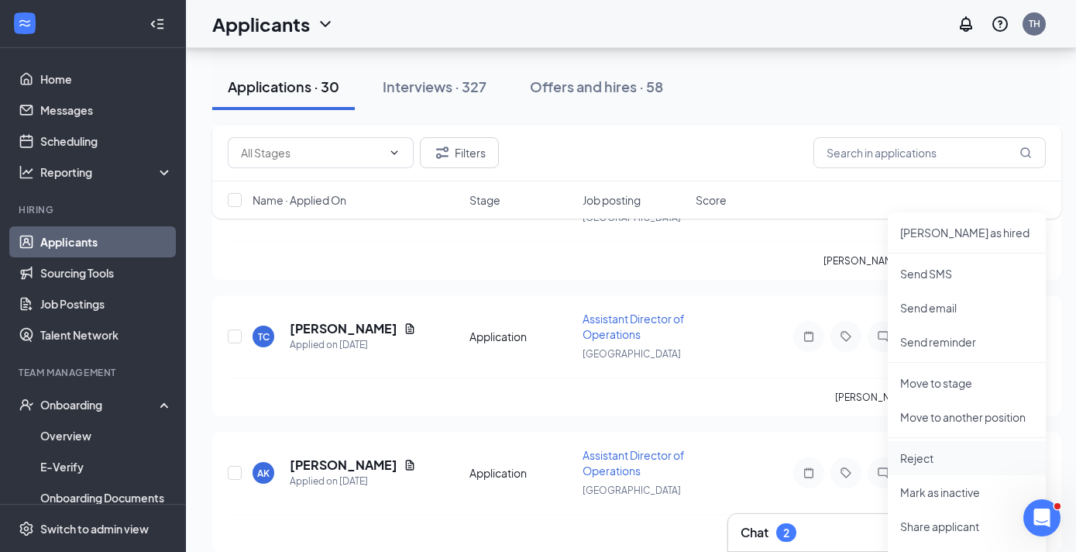
click at [921, 462] on p "Reject" at bounding box center [966, 457] width 133 height 15
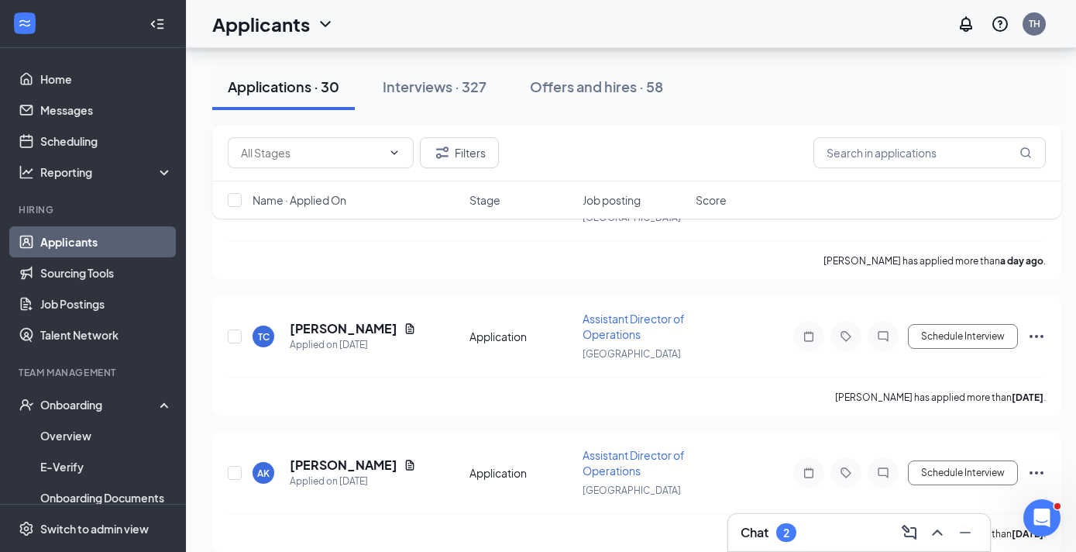
scroll to position [12, 0]
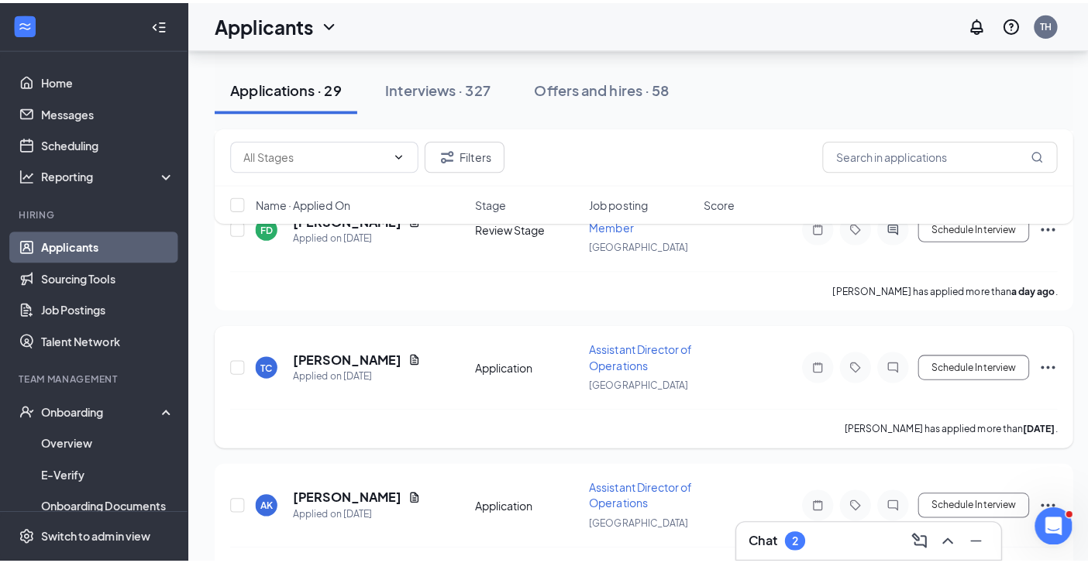
scroll to position [3671, 0]
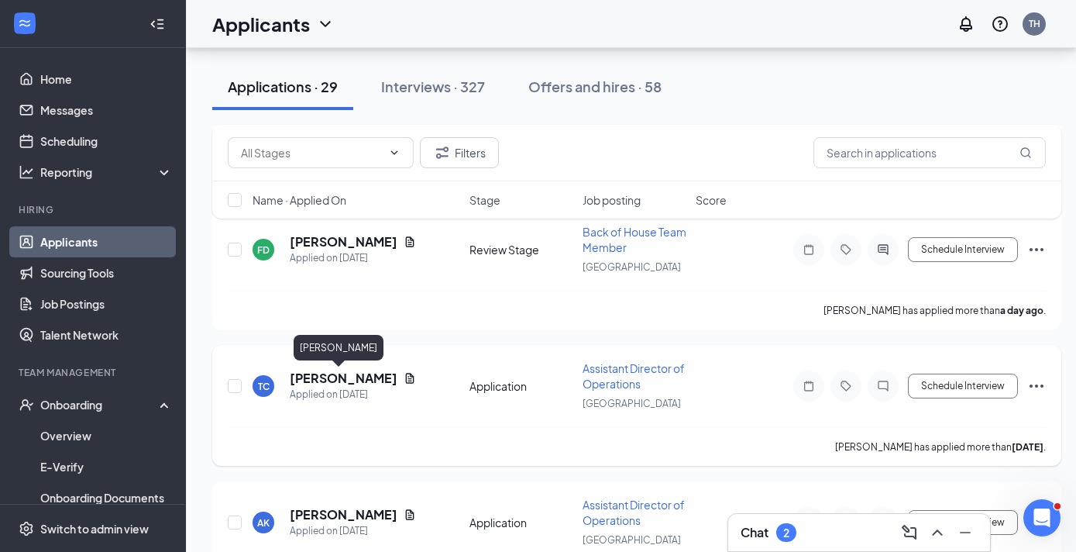
click at [335, 377] on h5 "[PERSON_NAME]" at bounding box center [344, 378] width 108 height 17
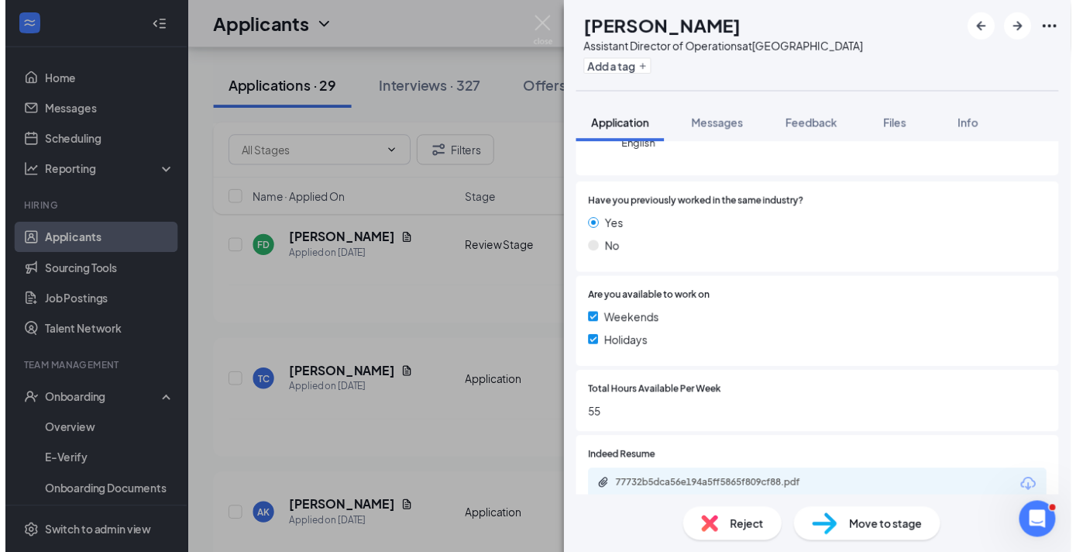
scroll to position [214, 0]
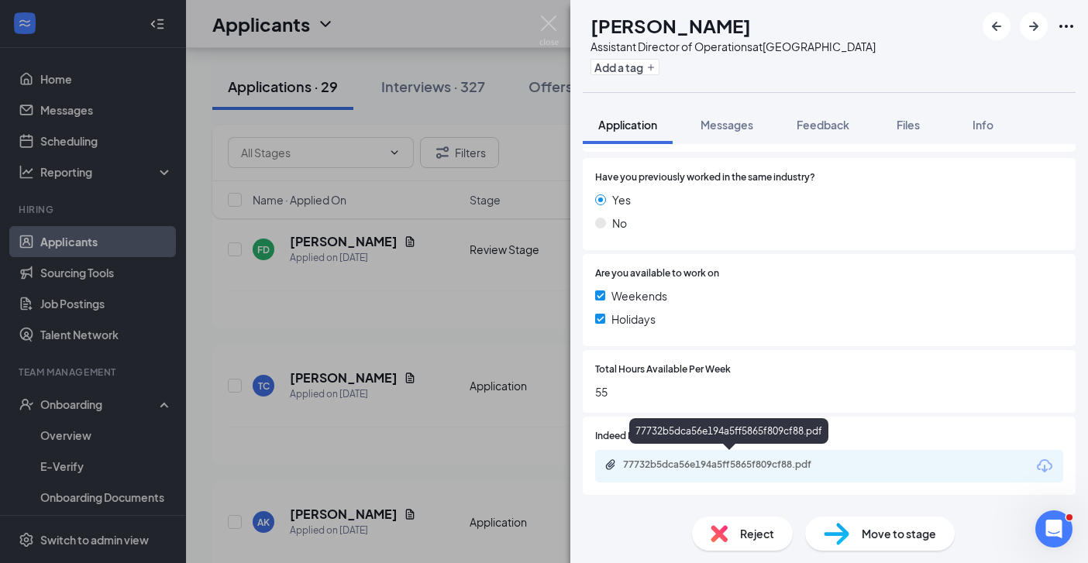
click at [748, 459] on div "77732b5dca56e194a5ff5865f809cf88.pdf" at bounding box center [731, 465] width 217 height 12
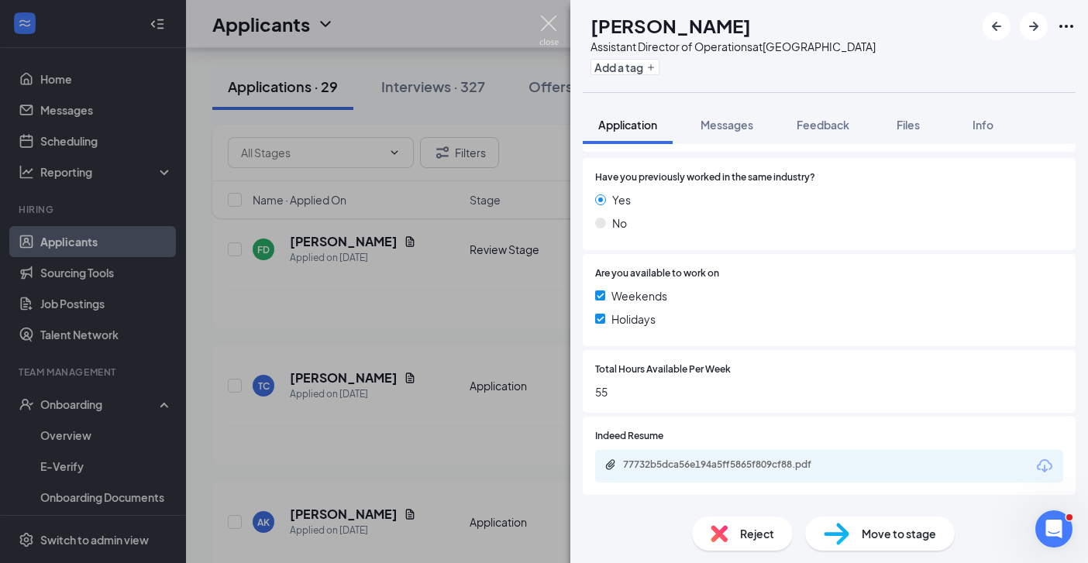
click at [549, 19] on img at bounding box center [548, 30] width 19 height 30
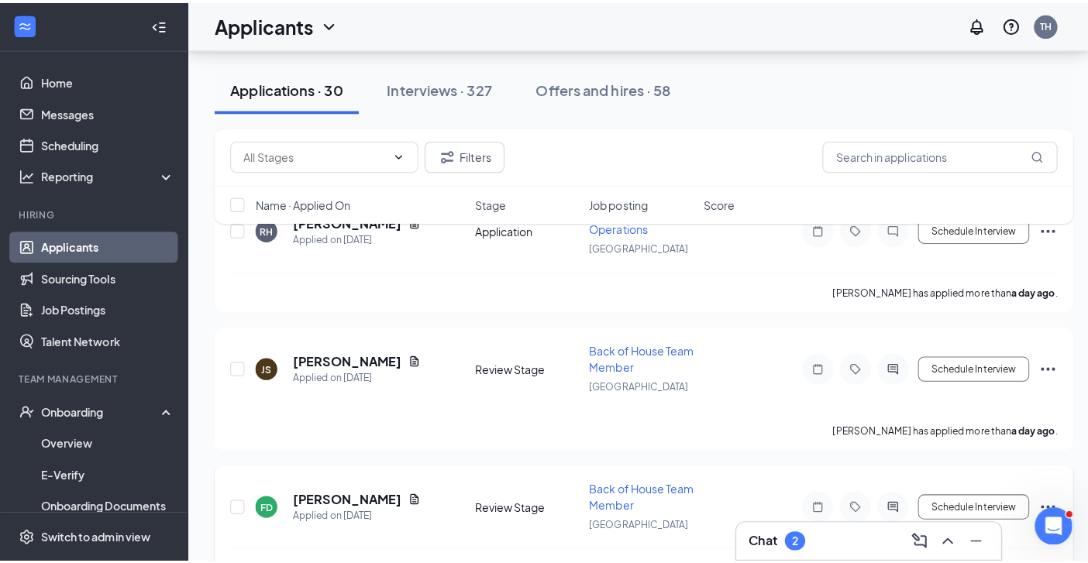
scroll to position [3585, 0]
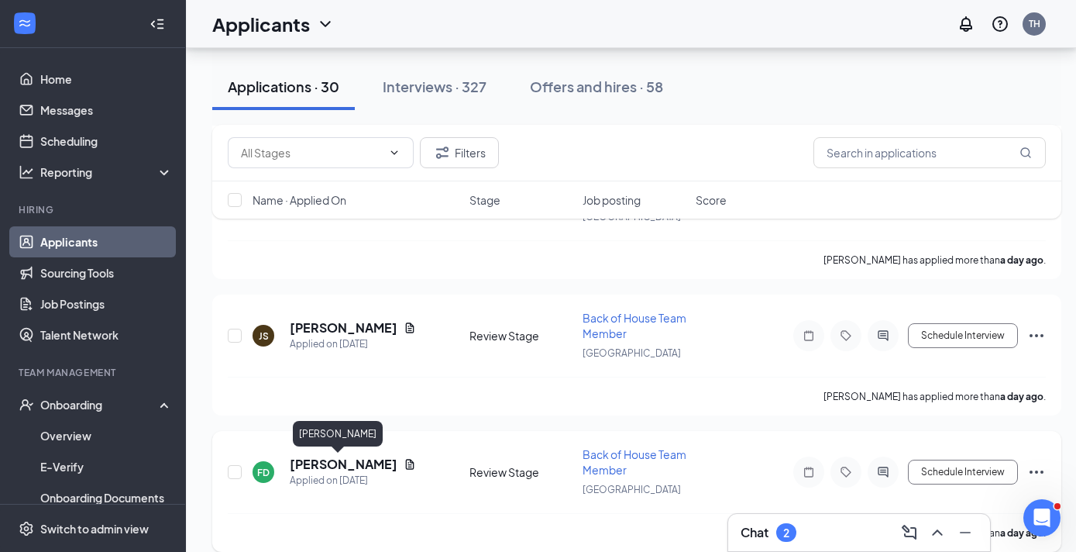
click at [332, 461] on h5 "Faith Davis" at bounding box center [344, 464] width 108 height 17
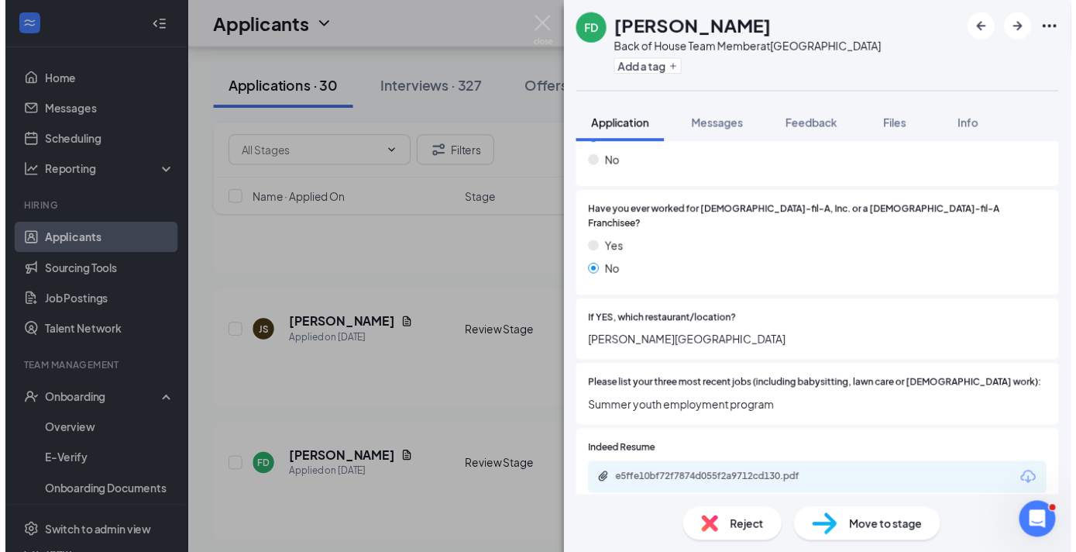
scroll to position [397, 0]
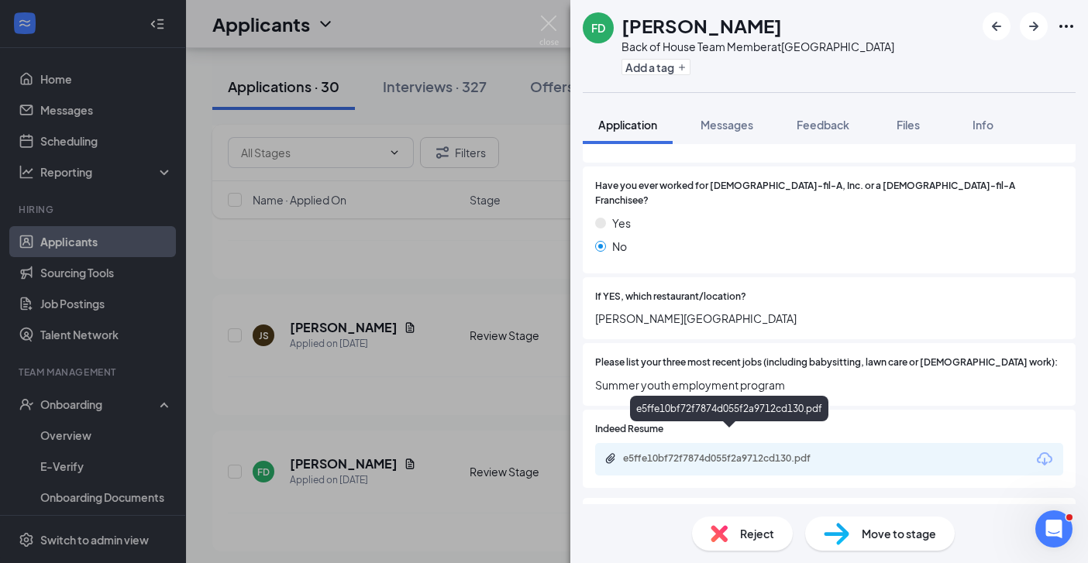
click at [752, 452] on div "e5ffe10bf72f7874d055f2a9712cd130.pdf" at bounding box center [731, 458] width 217 height 12
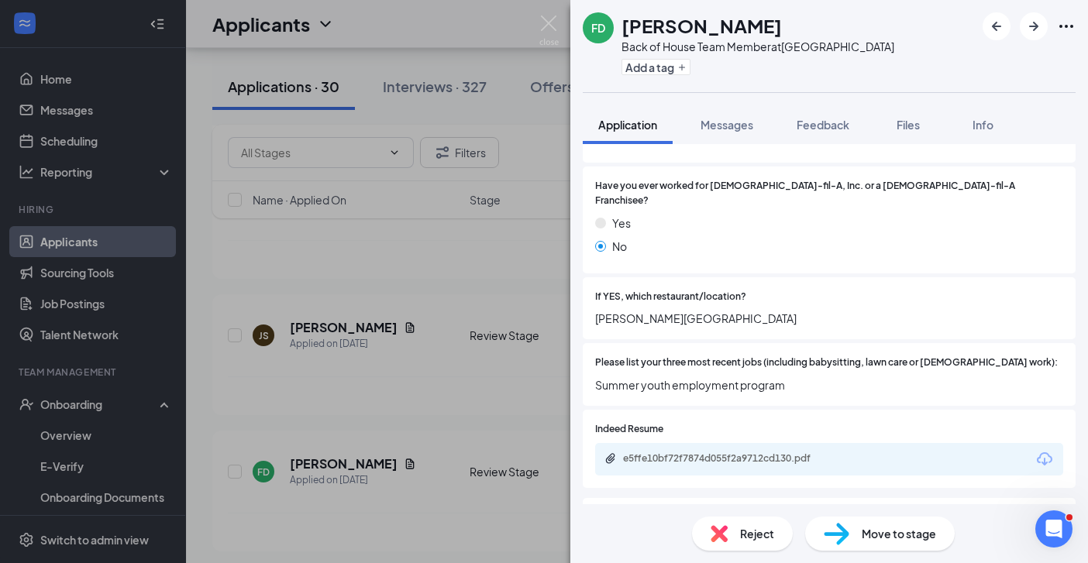
click at [432, 398] on div "FD Faith Davis Back of House Team Member at Savannah Highway Add a tag Applicat…" at bounding box center [544, 281] width 1088 height 563
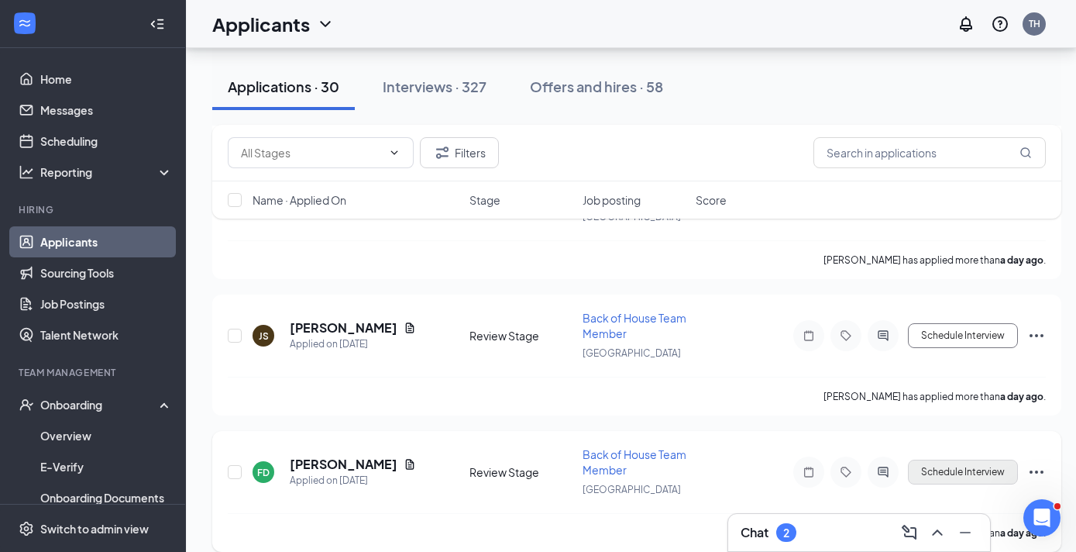
click at [973, 474] on button "Schedule Interview" at bounding box center [963, 471] width 110 height 25
type input "Onsite Interview (next stage)"
click at [920, 469] on button "Schedule Interview" at bounding box center [963, 471] width 110 height 25
type input "Onsite Interview (next stage)"
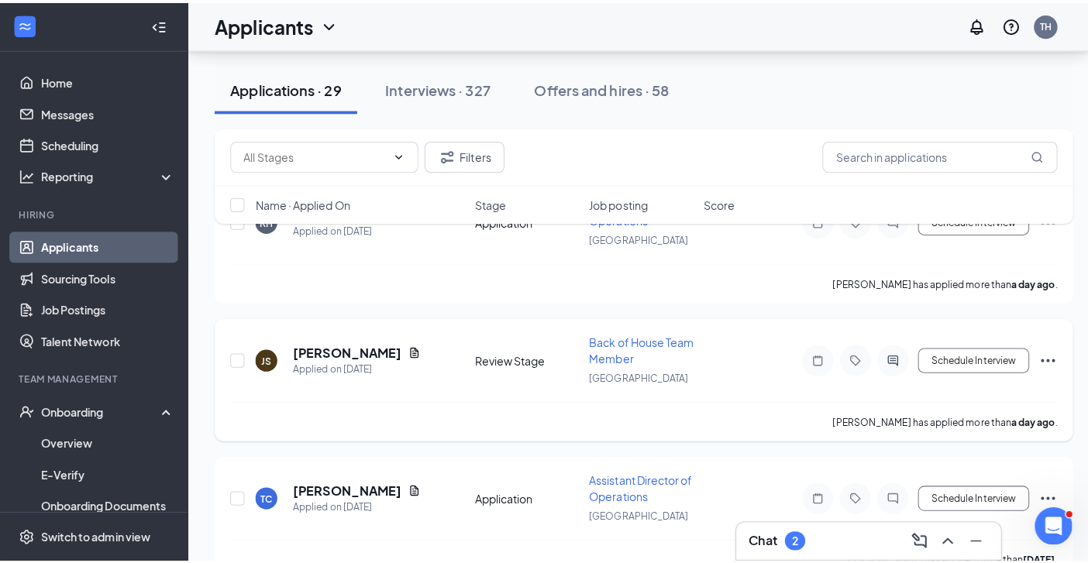
scroll to position [3451, 0]
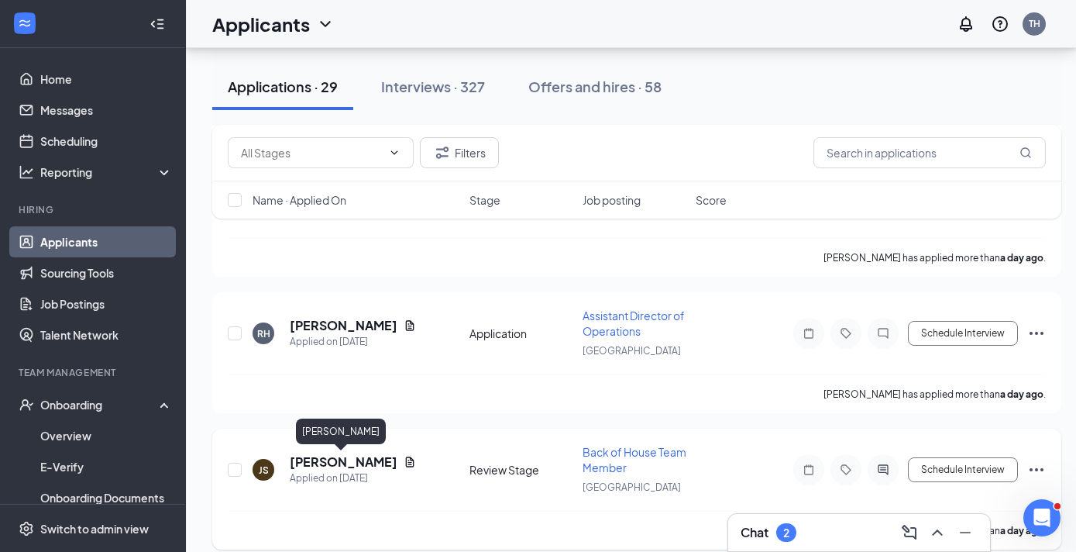
click at [349, 463] on h5 "Jmyreius Scott" at bounding box center [344, 461] width 108 height 17
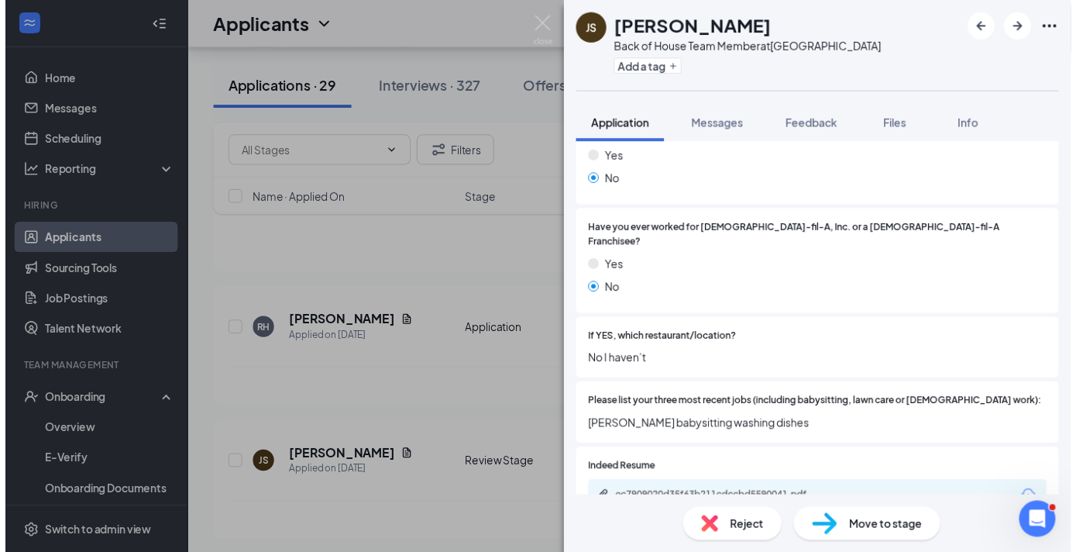
scroll to position [355, 0]
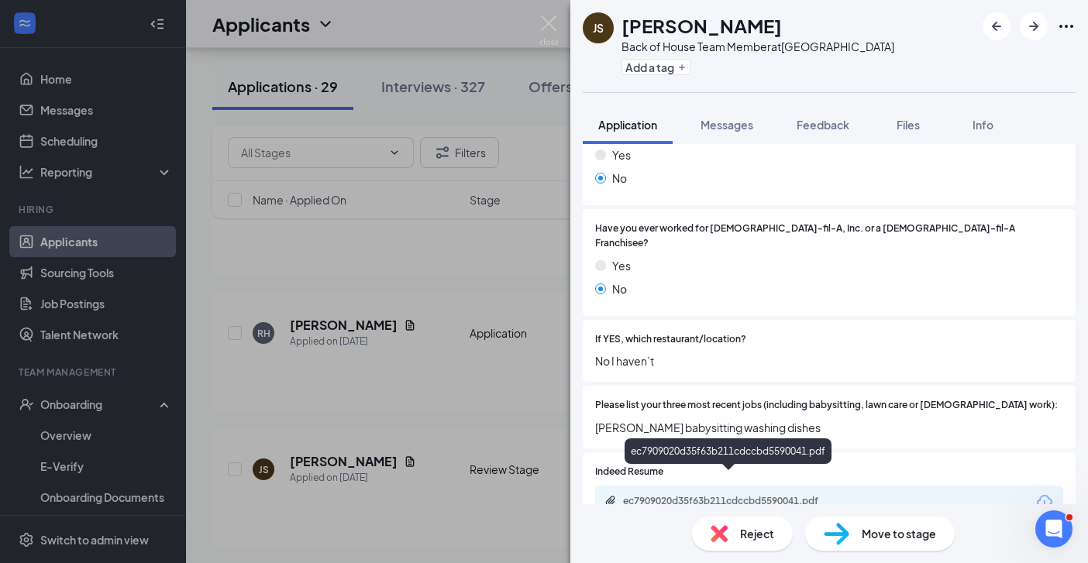
click at [789, 495] on div "ec7909020d35f63b211cdccbd5590041.pdf" at bounding box center [731, 501] width 217 height 12
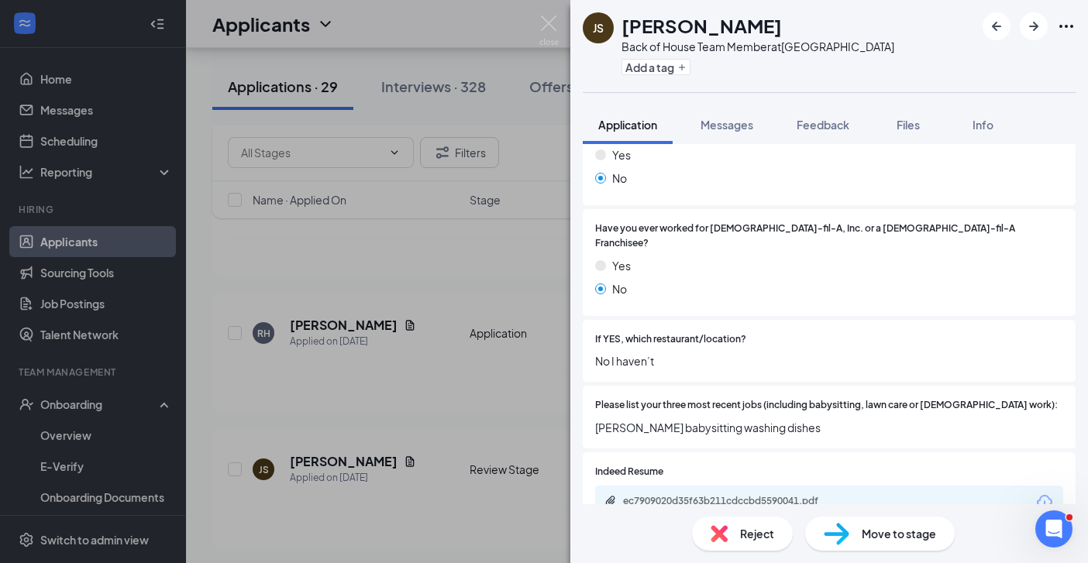
click at [482, 445] on div "JS Jmyreius Scott Back of House Team Member at Savannah Highway Add a tag Appli…" at bounding box center [544, 281] width 1088 height 563
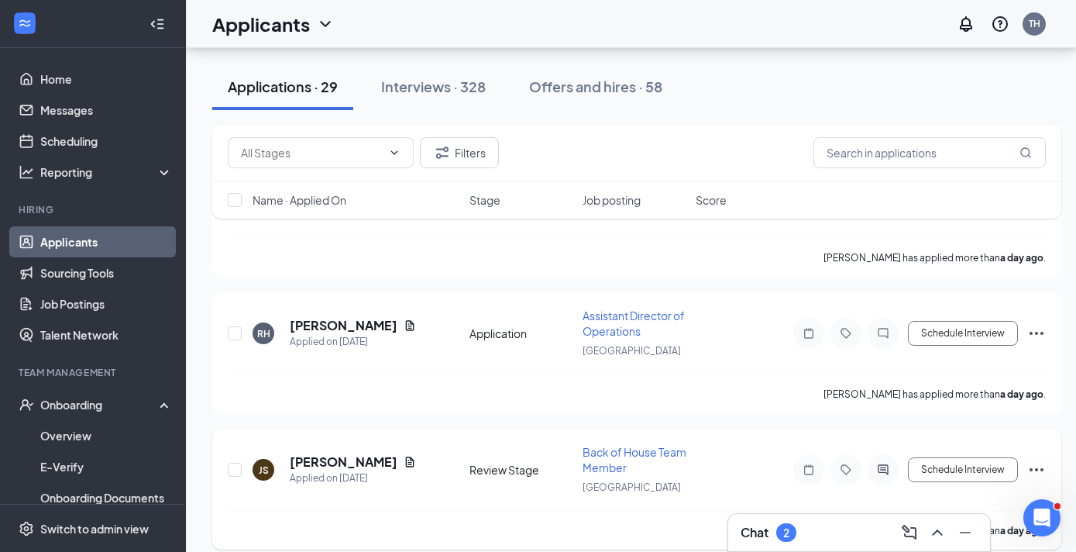
click at [1037, 470] on icon "Ellipses" at bounding box center [1037, 469] width 14 height 3
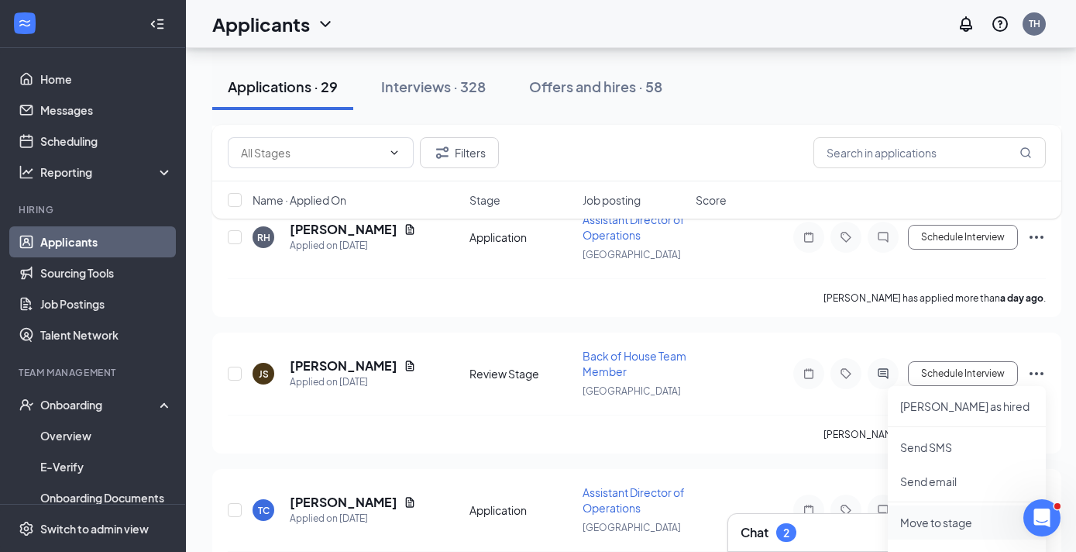
scroll to position [3654, 0]
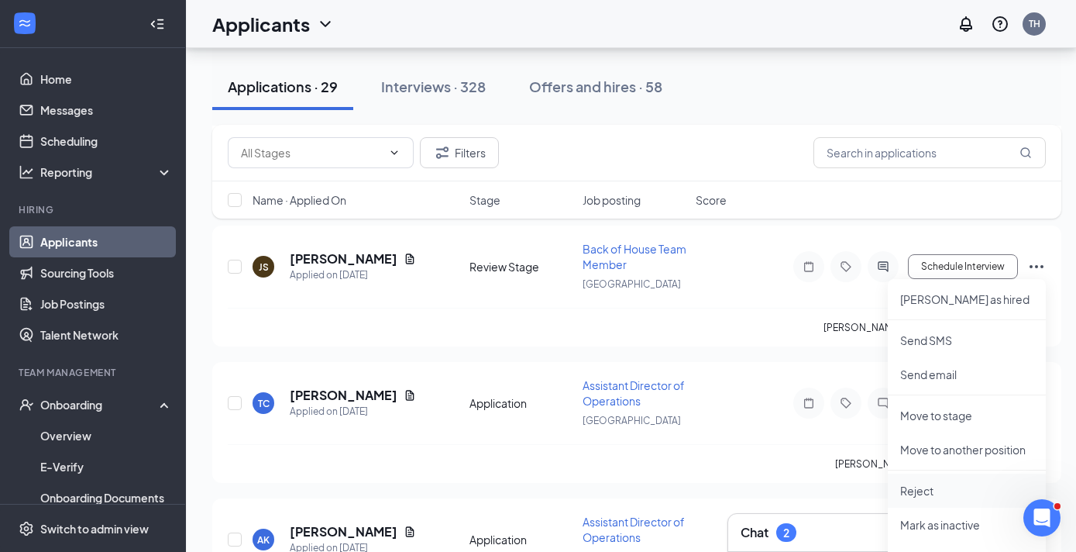
click at [927, 490] on p "Reject" at bounding box center [966, 490] width 133 height 15
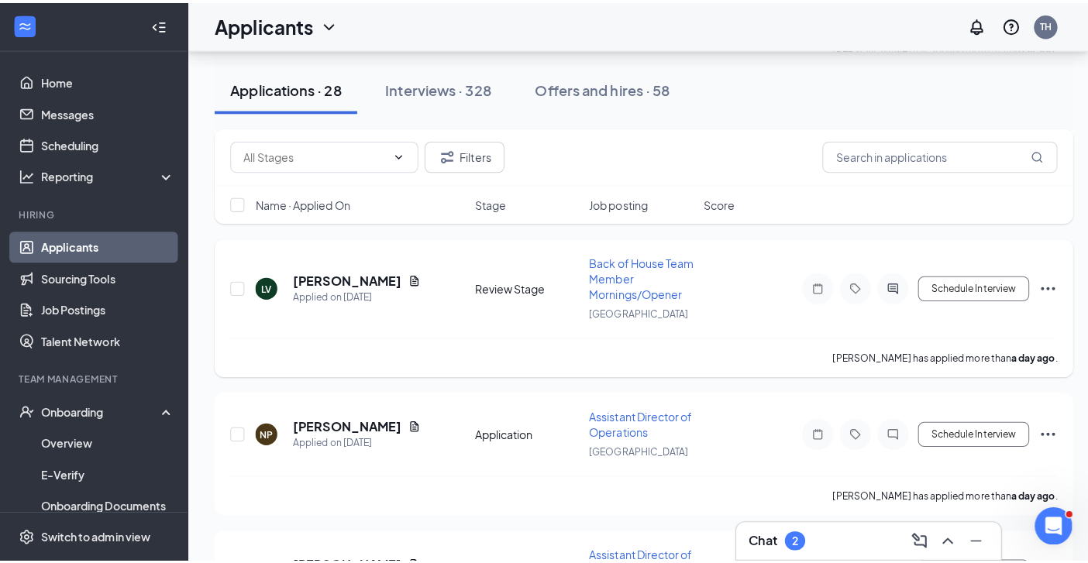
scroll to position [3194, 0]
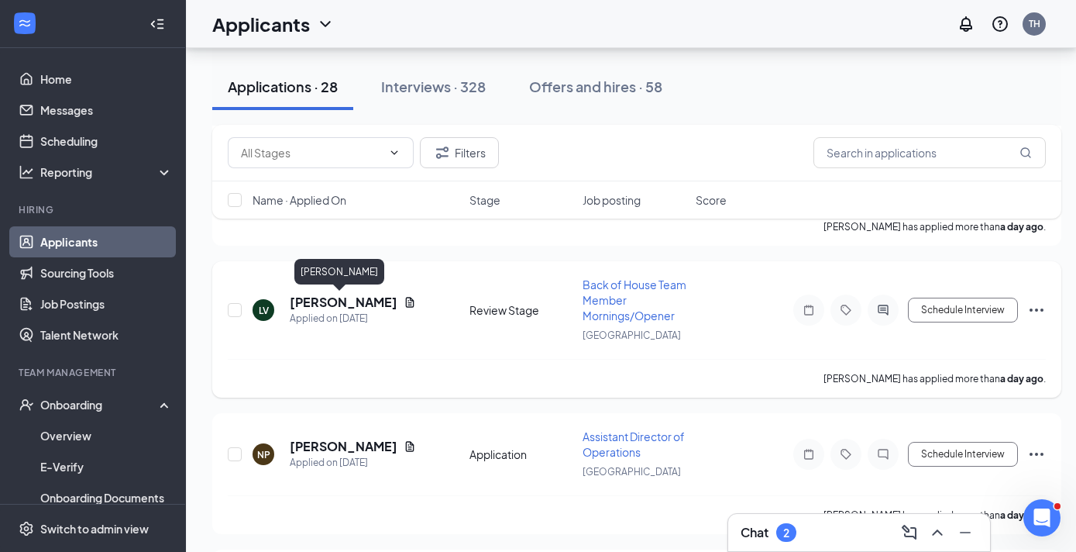
click at [309, 304] on h5 "Leron Vereen" at bounding box center [344, 302] width 108 height 17
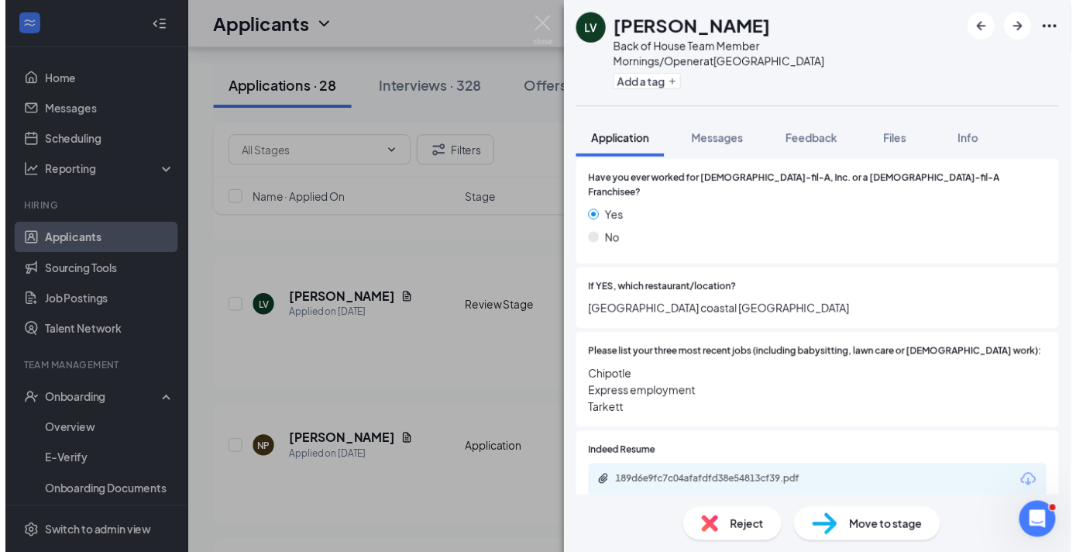
scroll to position [501, 0]
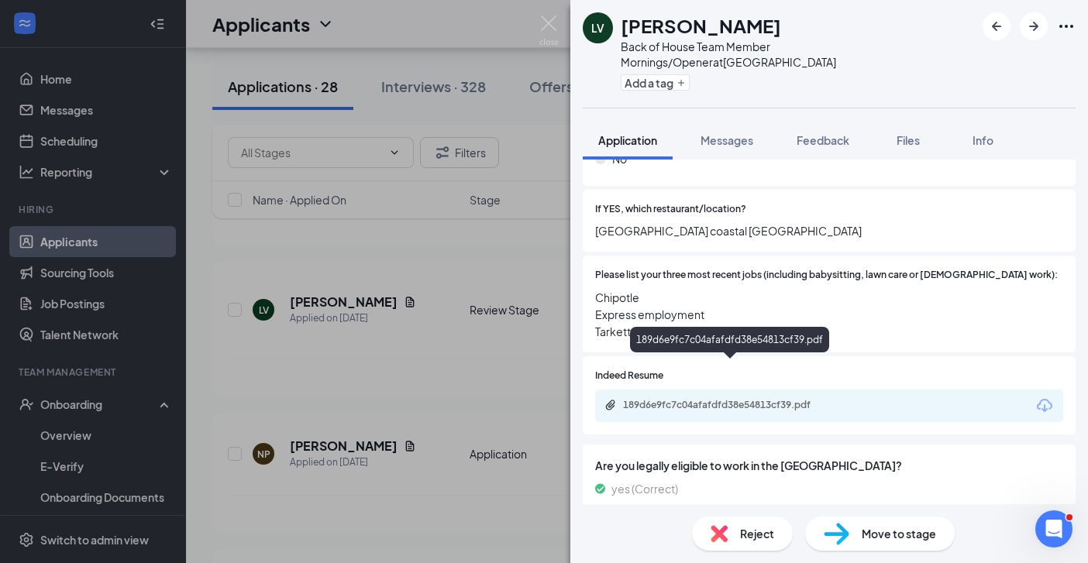
click at [782, 399] on div "189d6e9fc7c04afafdfd38e54813cf39.pdf" at bounding box center [731, 405] width 217 height 12
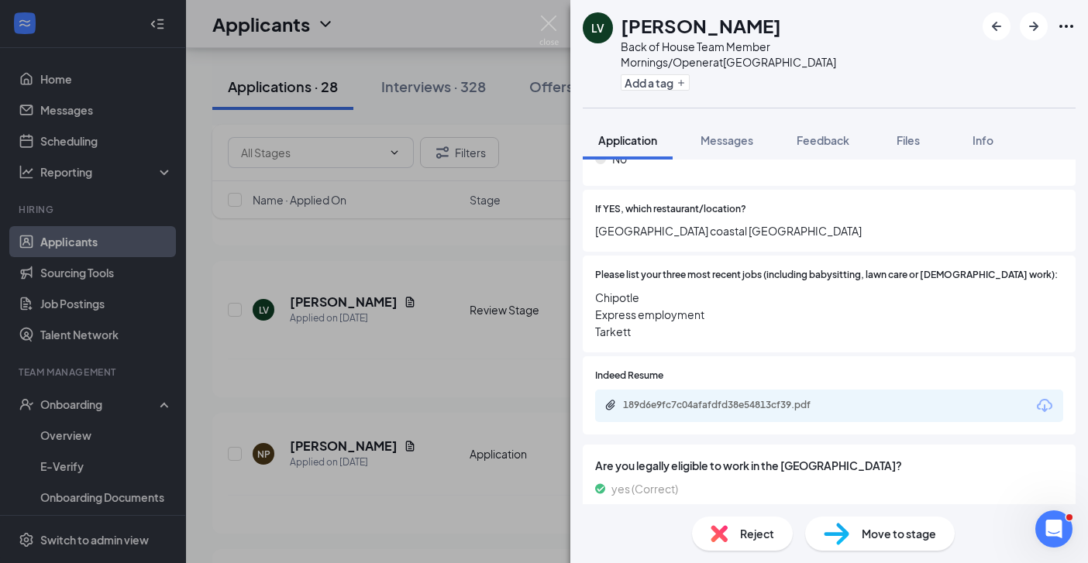
click at [505, 387] on div "LV Leron Vereen Back of House Team Member Mornings/Opener at Savannah Highway A…" at bounding box center [544, 281] width 1088 height 563
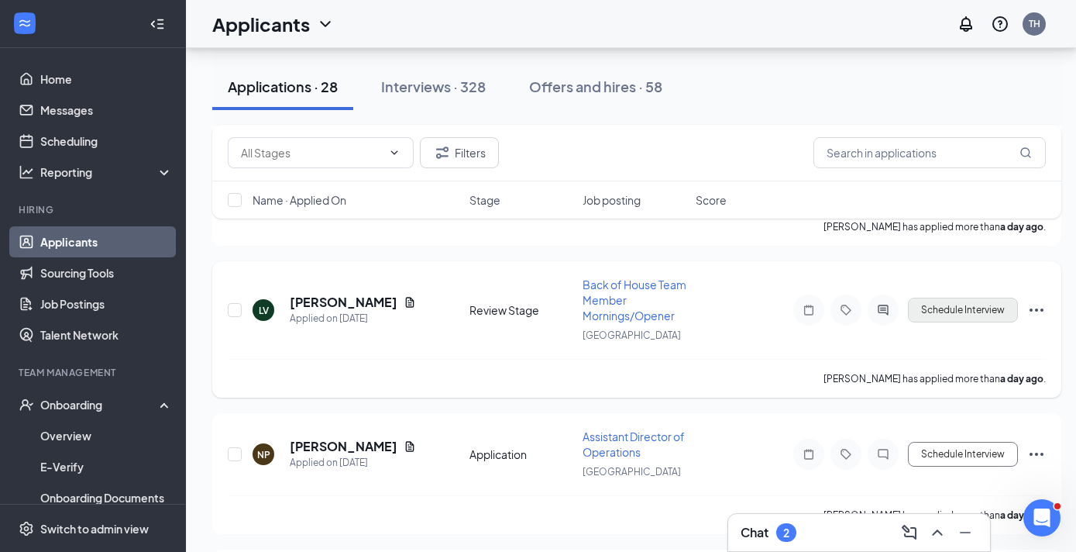
click at [952, 314] on button "Schedule Interview" at bounding box center [963, 310] width 110 height 25
type input "Onsite Interview (next stage)"
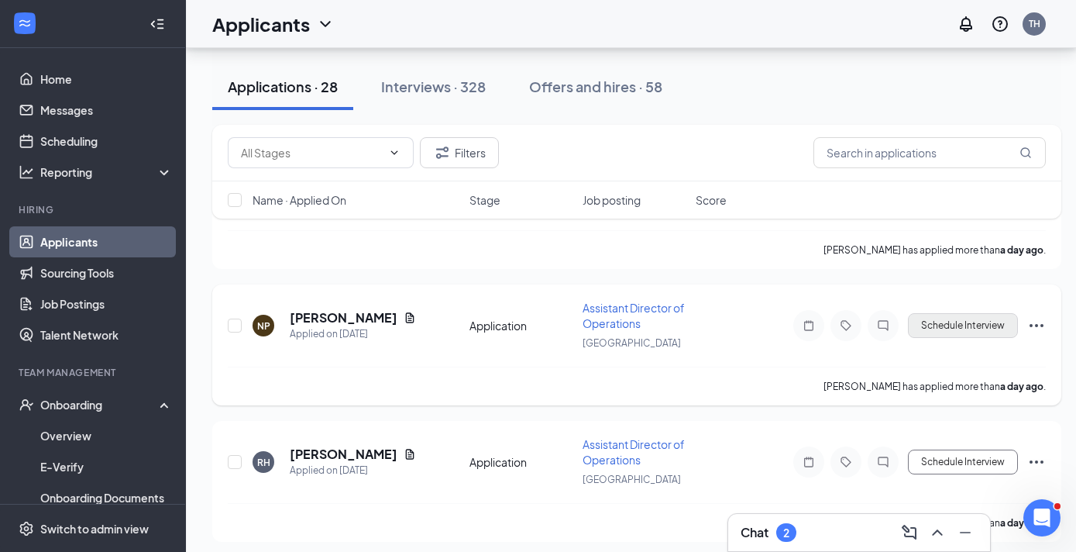
click at [945, 331] on button "Schedule Interview" at bounding box center [963, 325] width 110 height 25
type input "Onsite Interview (next stage)"
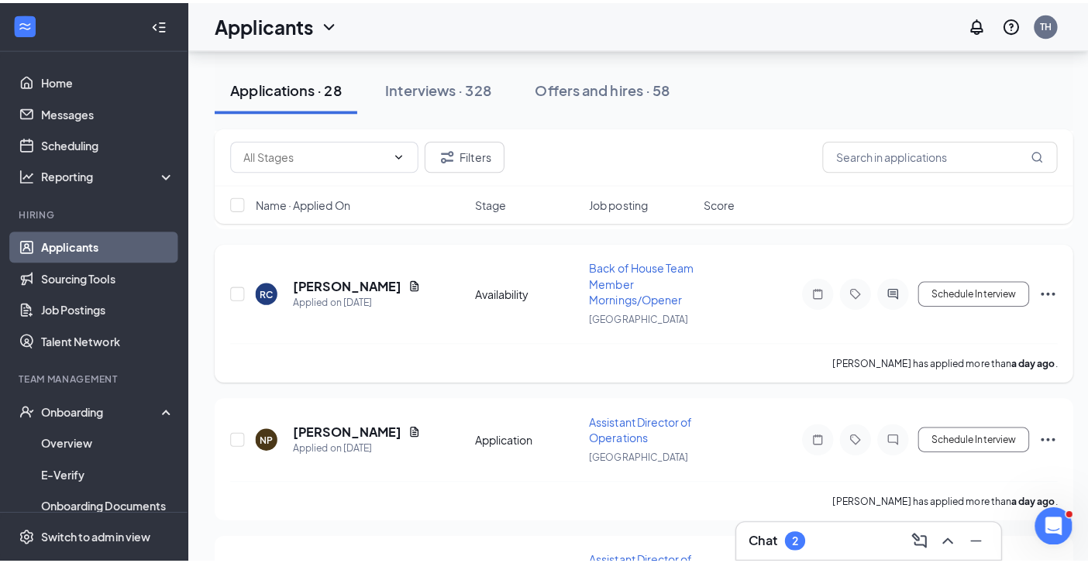
scroll to position [2940, 0]
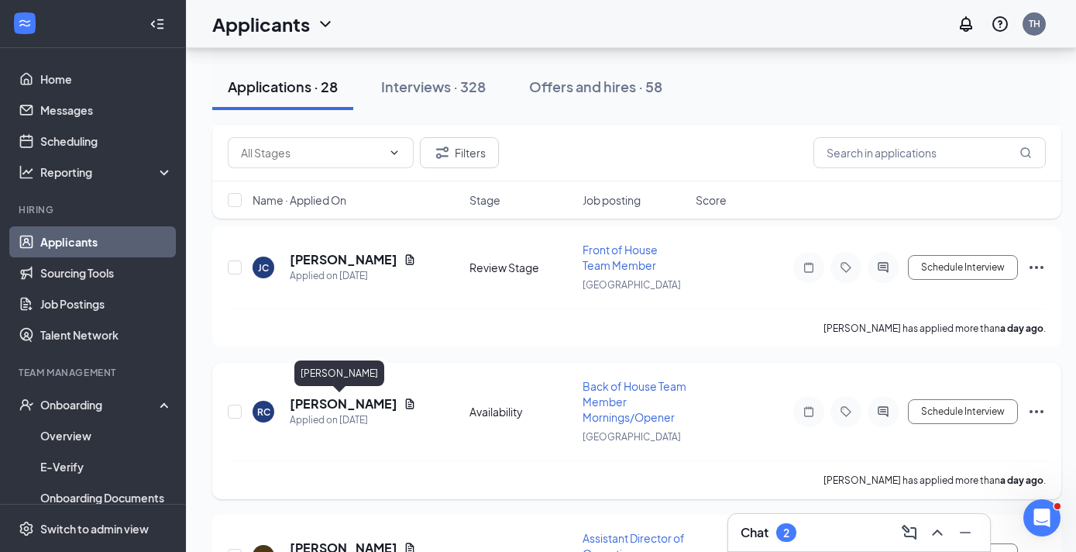
click at [340, 401] on h5 "Rosa Coakley" at bounding box center [344, 403] width 108 height 17
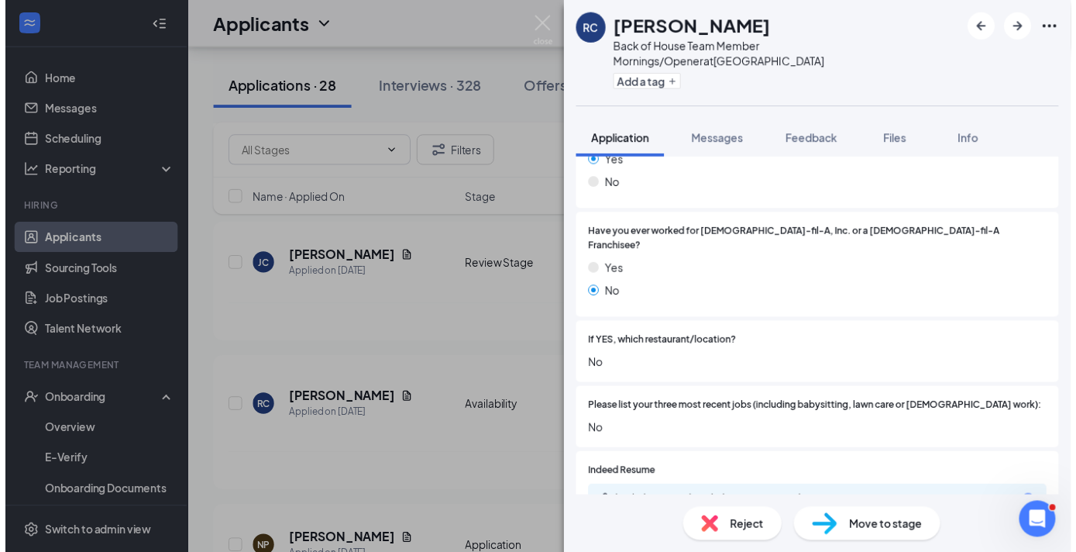
scroll to position [457, 0]
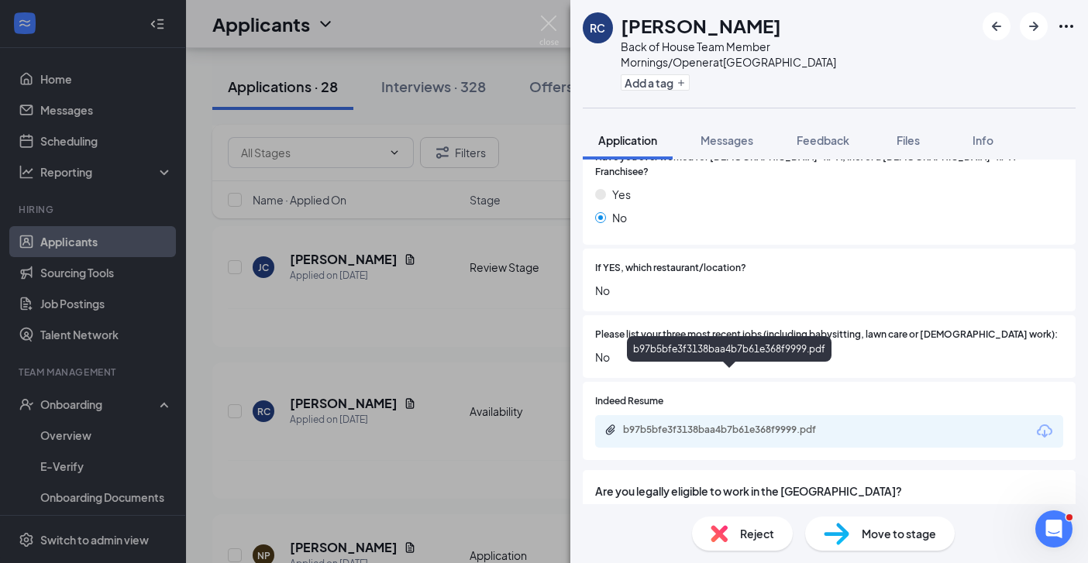
click at [800, 424] on div "b97b5bfe3f3138baa4b7b61e368f9999.pdf" at bounding box center [731, 430] width 217 height 12
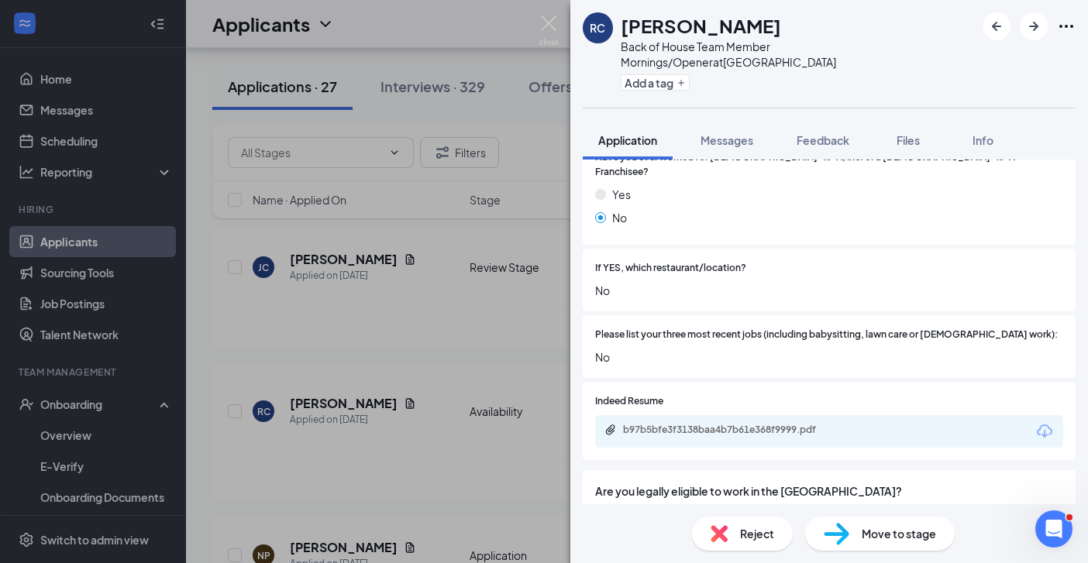
click at [510, 324] on div "RC Rosa Coakley Back of House Team Member Mornings/Opener at Savannah Highway A…" at bounding box center [544, 281] width 1088 height 563
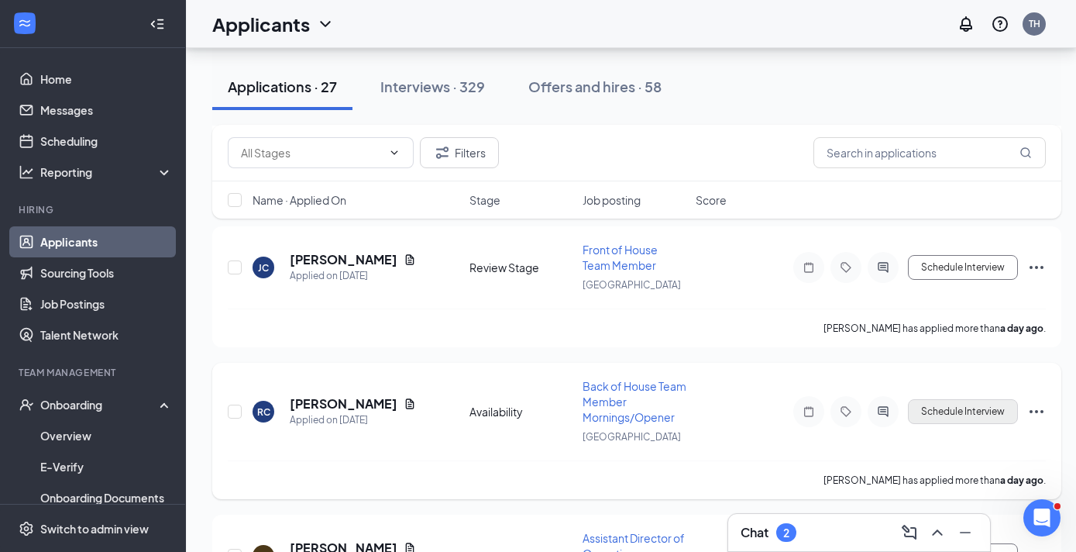
click at [957, 406] on button "Schedule Interview" at bounding box center [963, 411] width 110 height 25
type input "Review Stage (next stage)"
click at [945, 414] on button "Schedule Interview" at bounding box center [963, 411] width 110 height 25
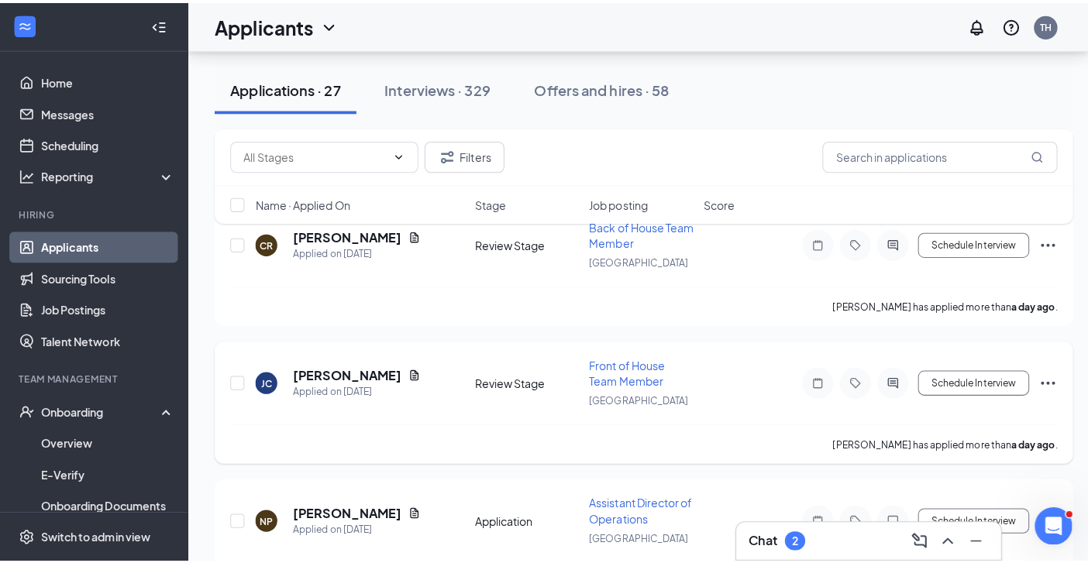
scroll to position [2809, 0]
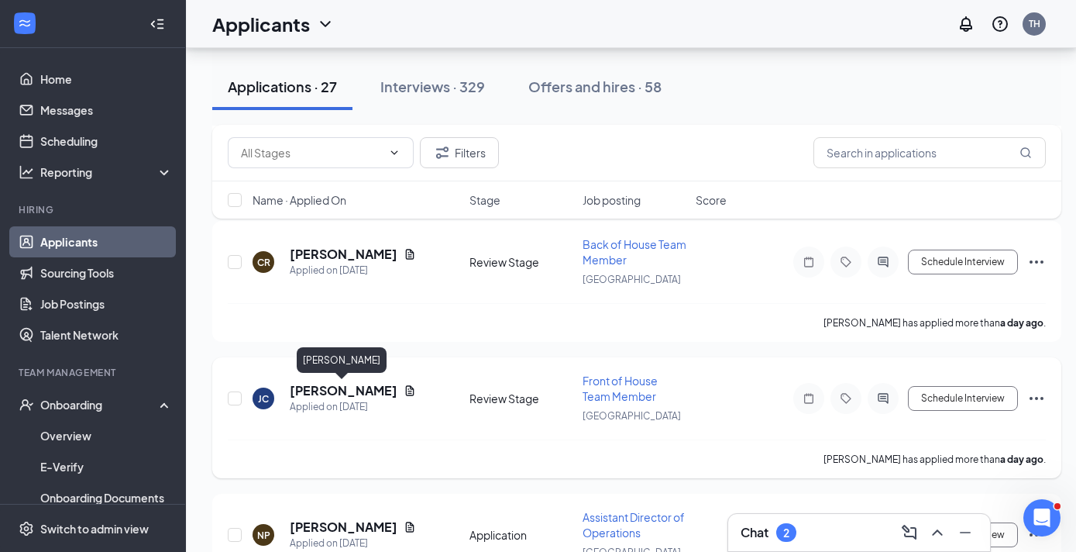
click at [348, 393] on h5 "Janae Cromwell" at bounding box center [344, 390] width 108 height 17
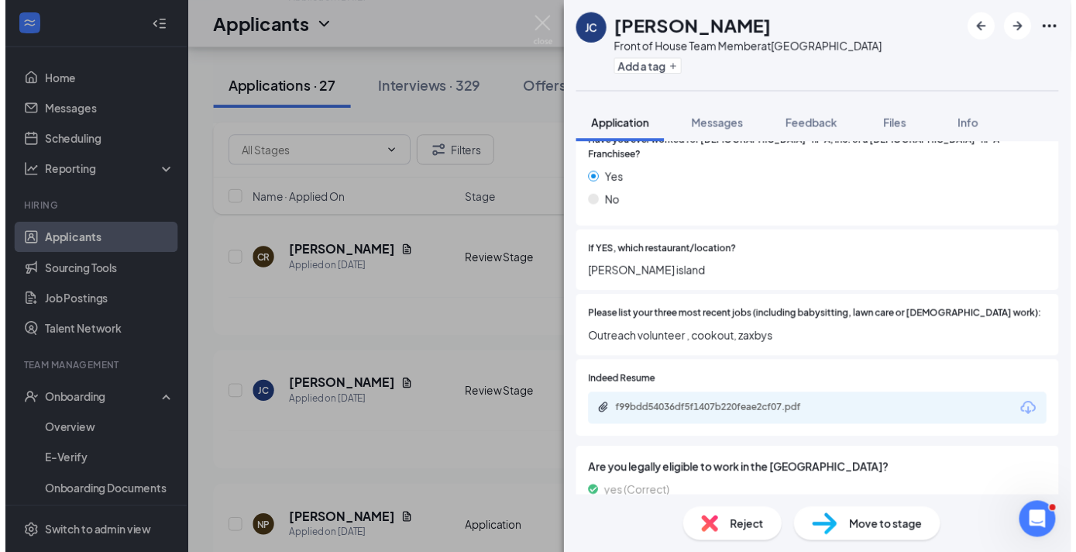
scroll to position [487, 0]
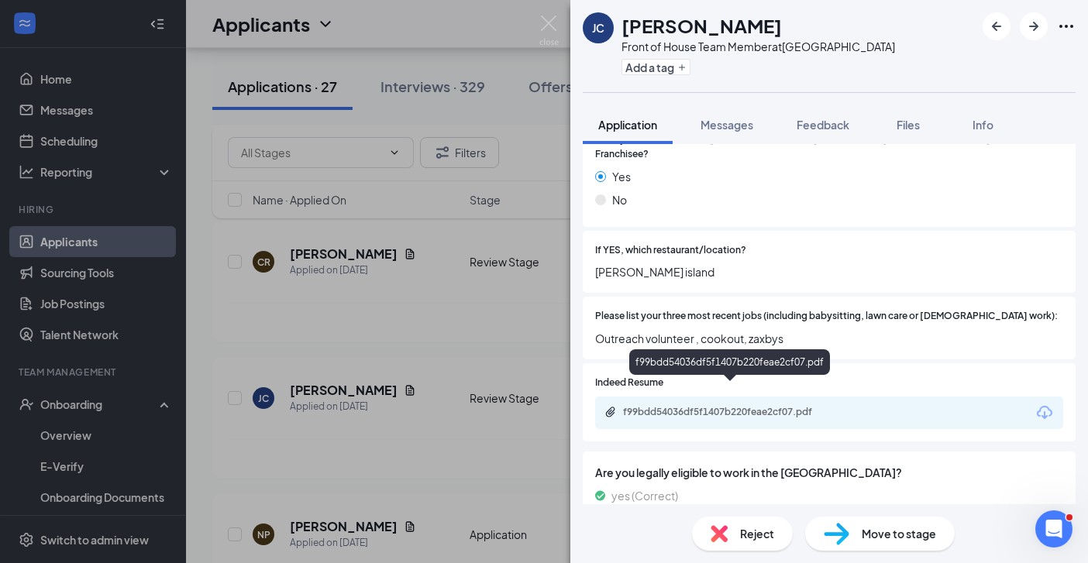
click at [714, 406] on div "f99bdd54036df5f1407b220feae2cf07.pdf" at bounding box center [731, 412] width 217 height 12
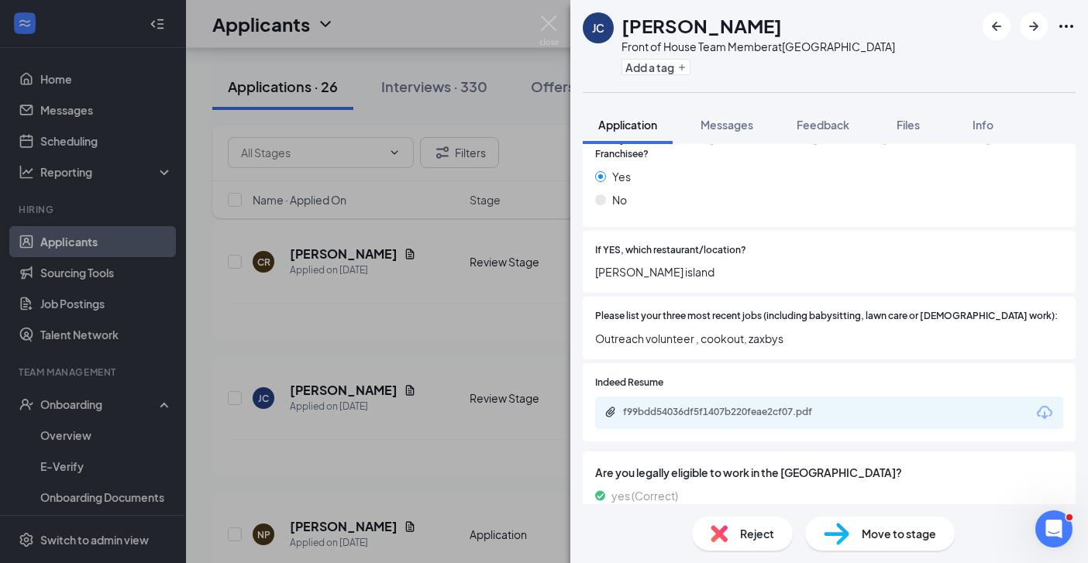
click at [467, 330] on div "JC Janae Cromwell Front of House Team Member at Savannah Highway Add a tag Appl…" at bounding box center [544, 281] width 1088 height 563
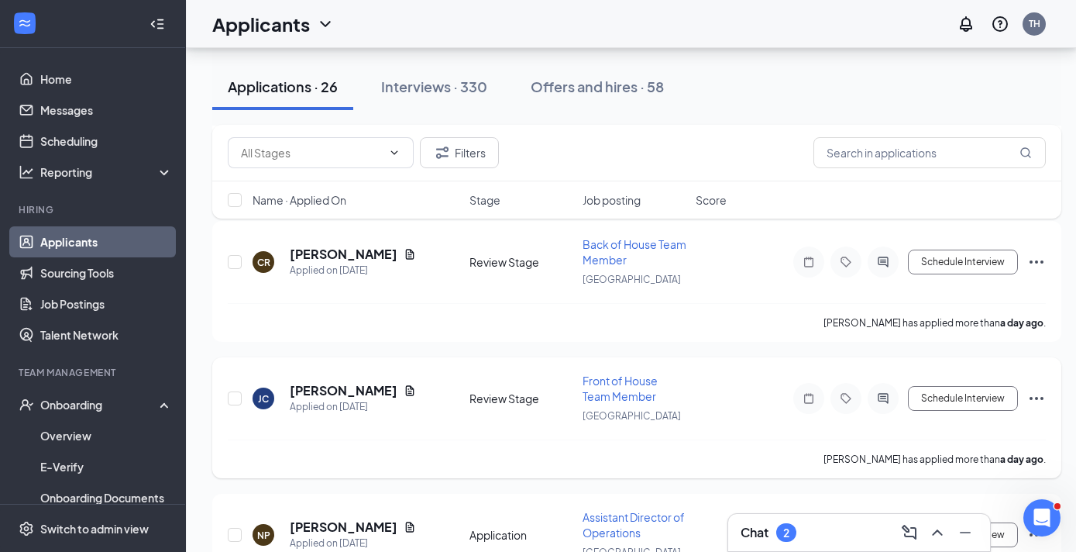
click at [1034, 400] on icon "Ellipses" at bounding box center [1036, 398] width 19 height 19
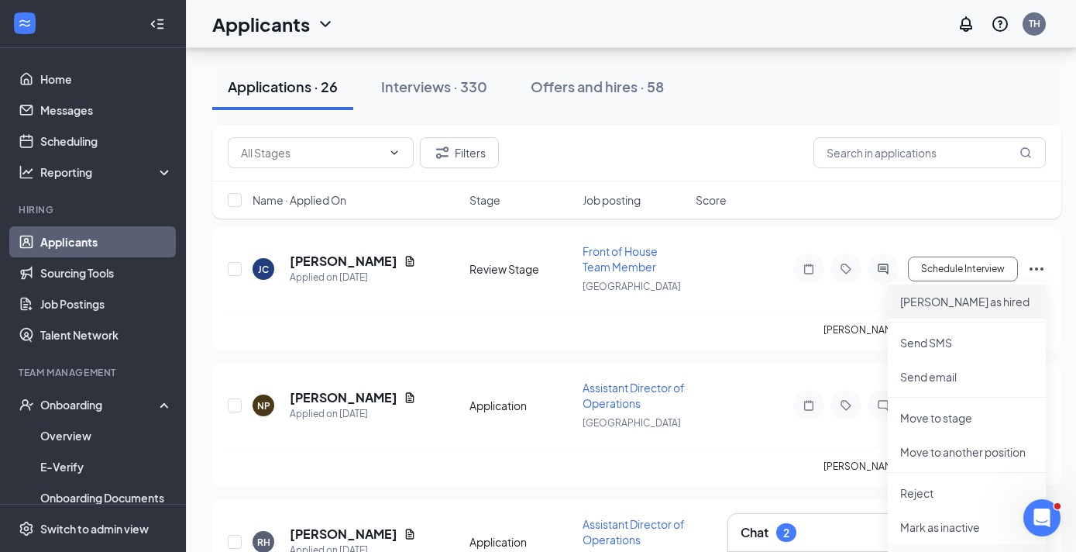
scroll to position [3071, 0]
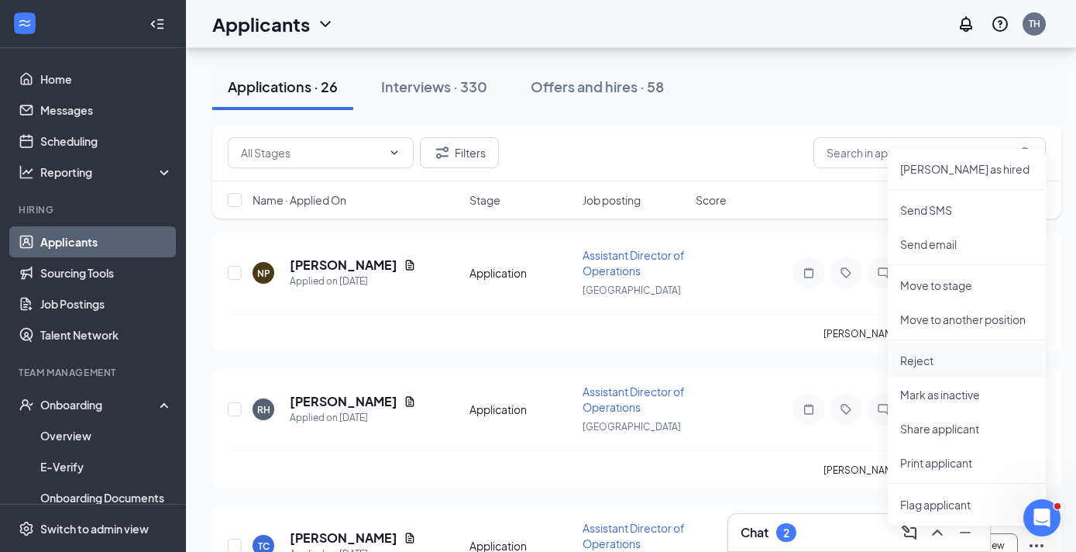
click at [934, 359] on p "Reject" at bounding box center [966, 360] width 133 height 15
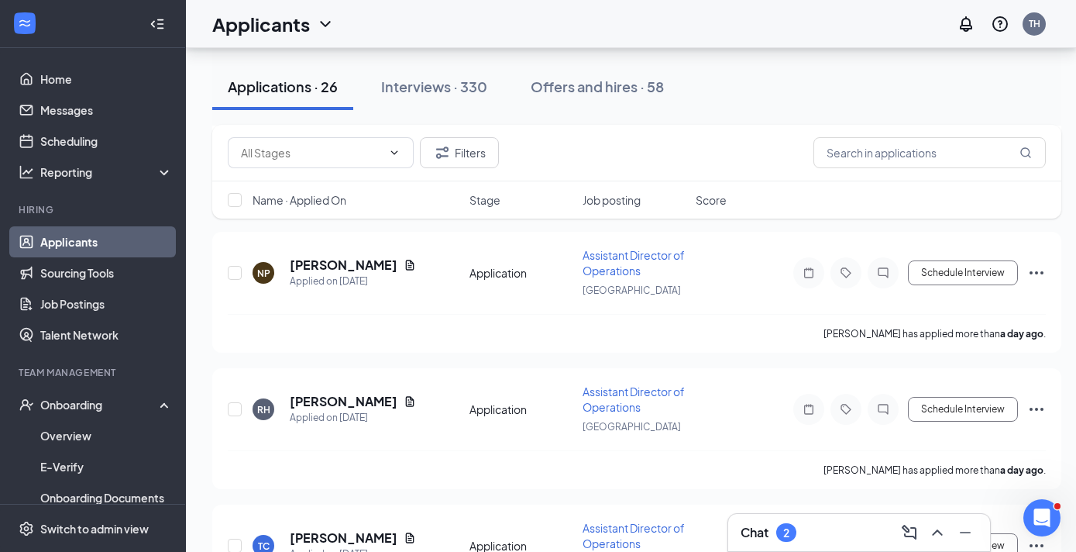
scroll to position [3148, 0]
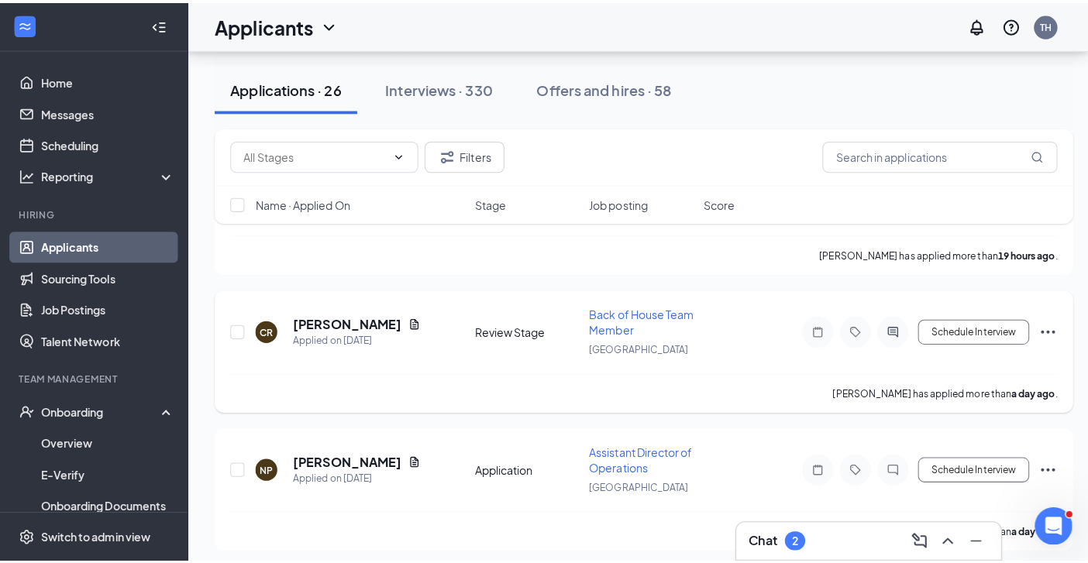
scroll to position [2719, 0]
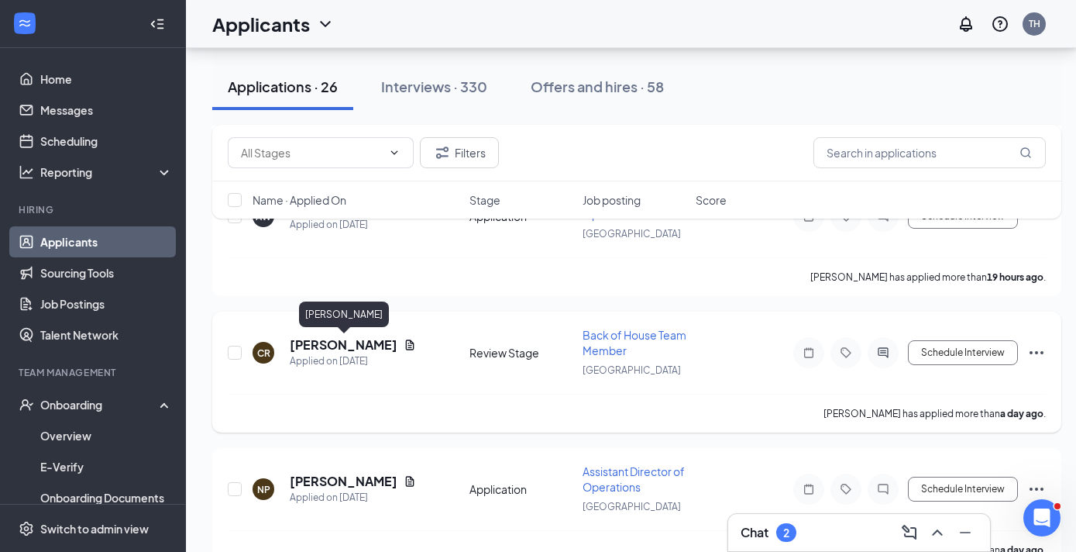
click at [350, 345] on h5 "Christopher Rogers" at bounding box center [344, 344] width 108 height 17
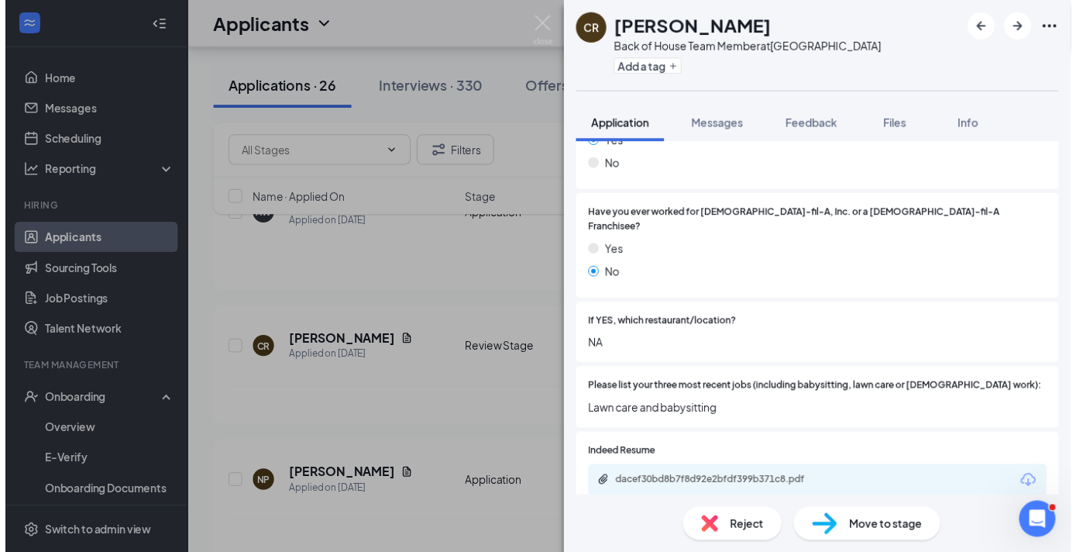
scroll to position [491, 0]
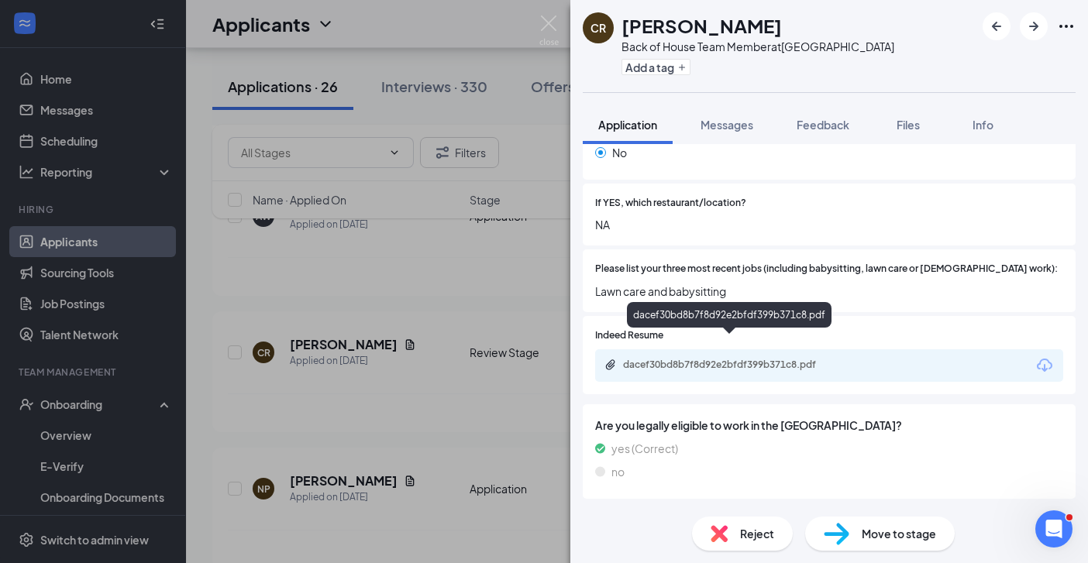
click at [796, 359] on div "dacef30bd8b7f8d92e2bfdf399b371c8.pdf" at bounding box center [731, 365] width 217 height 12
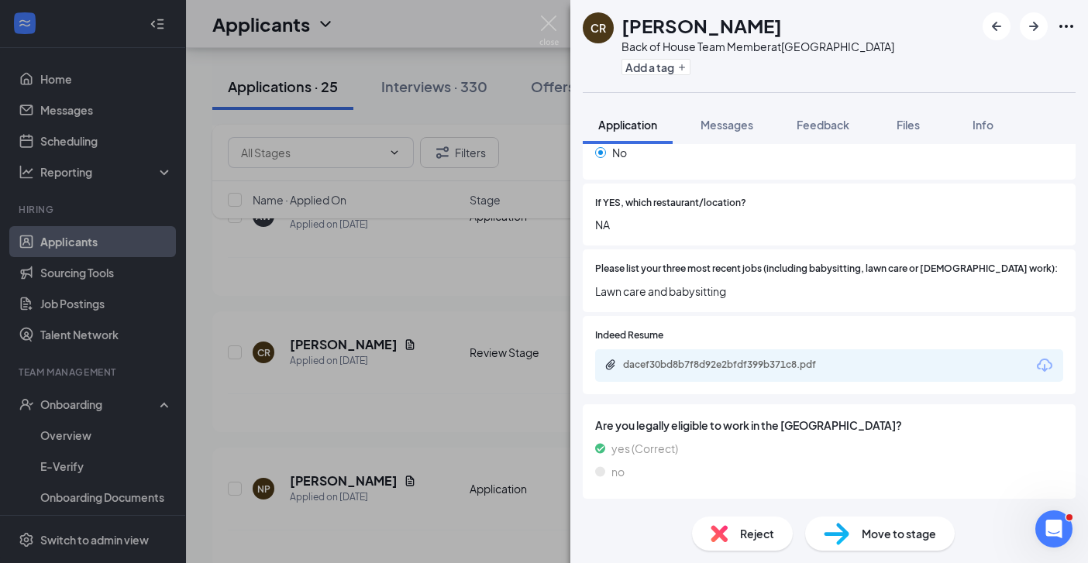
click at [487, 311] on div "CR Christopher Rogers Back of House Team Member at Savannah Highway Add a tag A…" at bounding box center [544, 281] width 1088 height 563
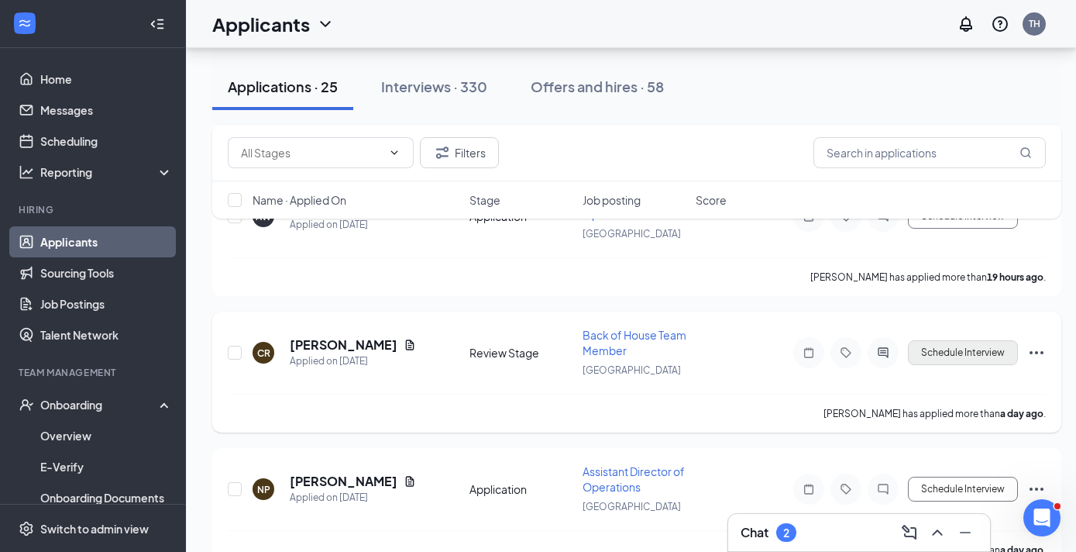
click at [1005, 361] on button "Schedule Interview" at bounding box center [963, 352] width 110 height 25
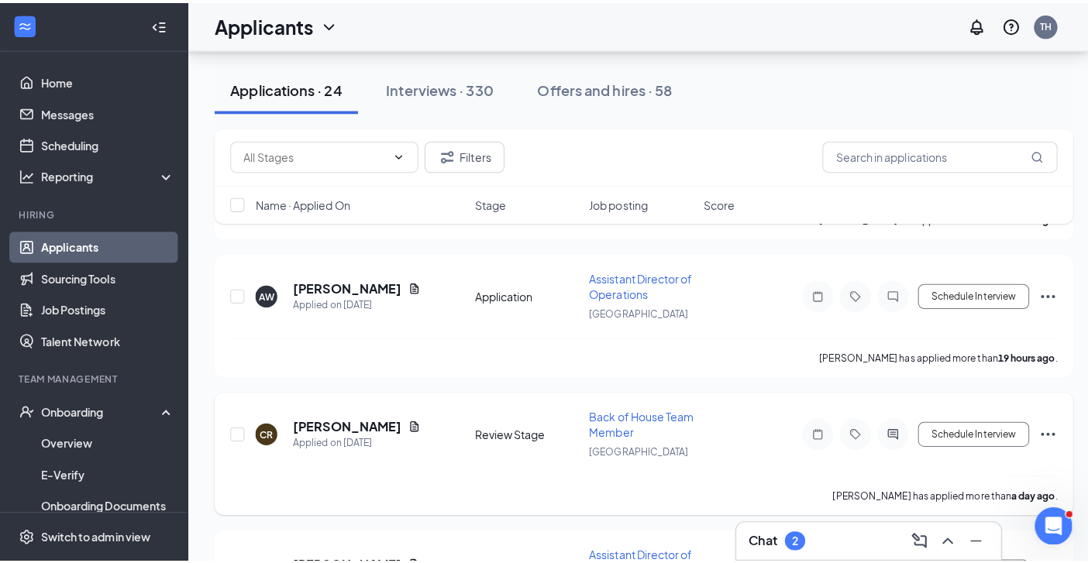
scroll to position [2539, 0]
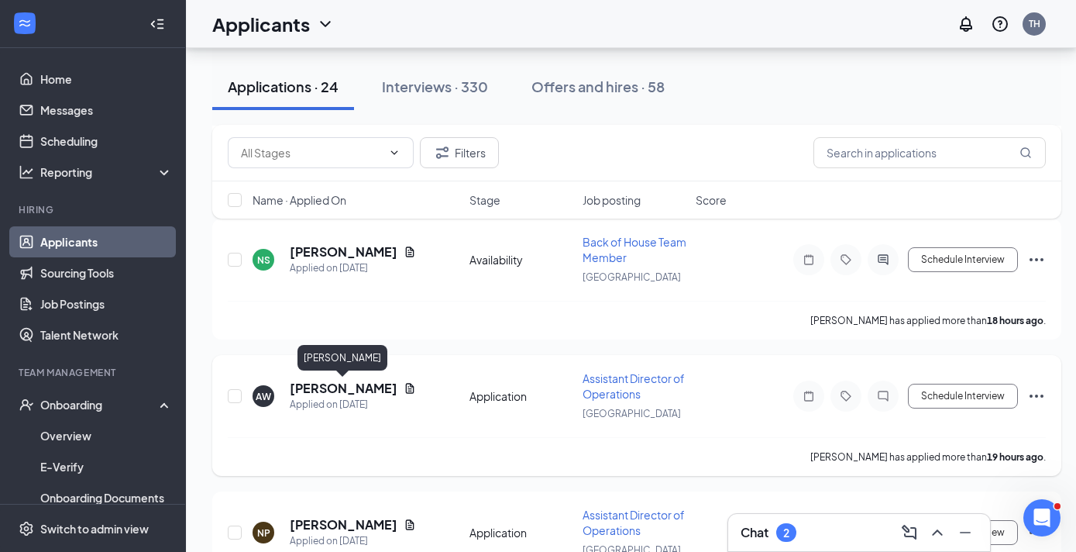
click at [357, 388] on h5 "[PERSON_NAME]" at bounding box center [344, 388] width 108 height 17
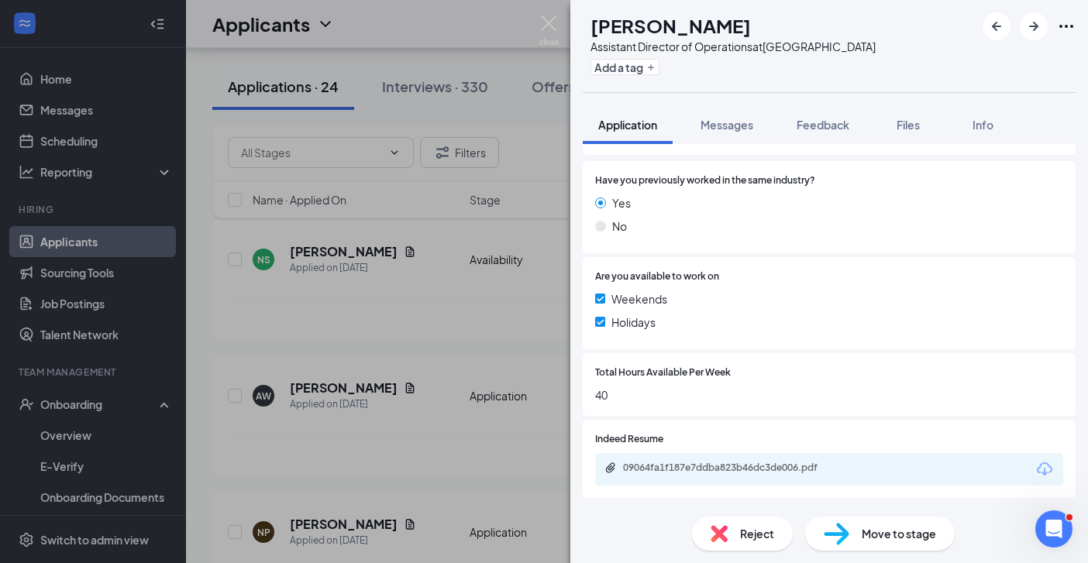
scroll to position [307, 0]
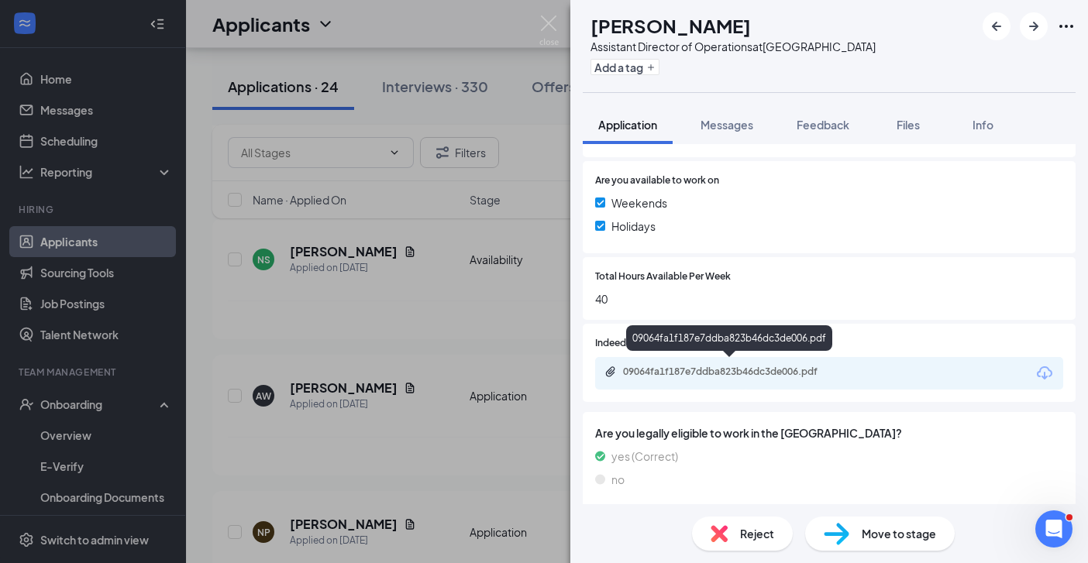
click at [777, 367] on div "09064fa1f187e7ddba823b46dc3de006.pdf" at bounding box center [731, 372] width 217 height 12
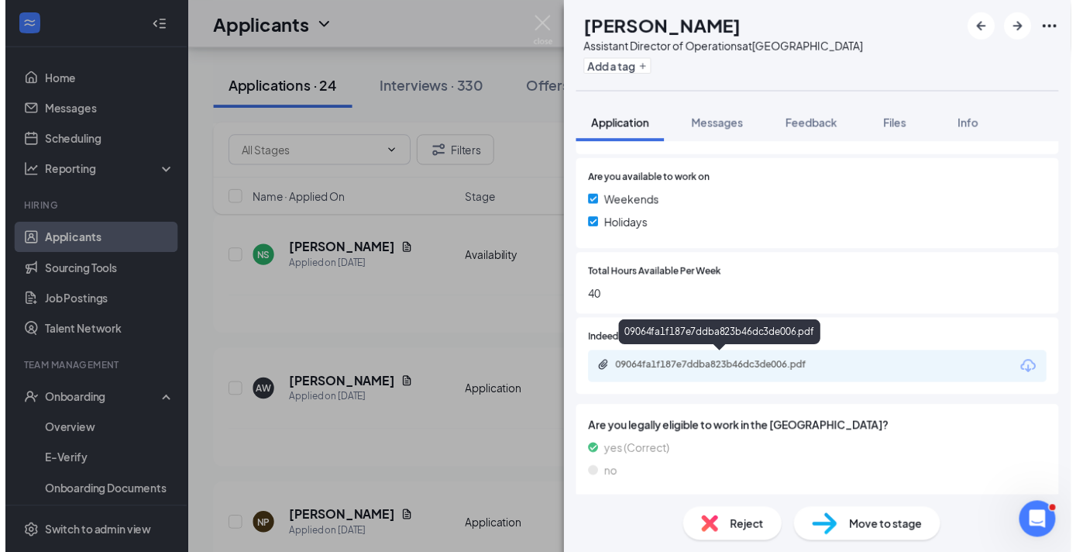
scroll to position [301, 0]
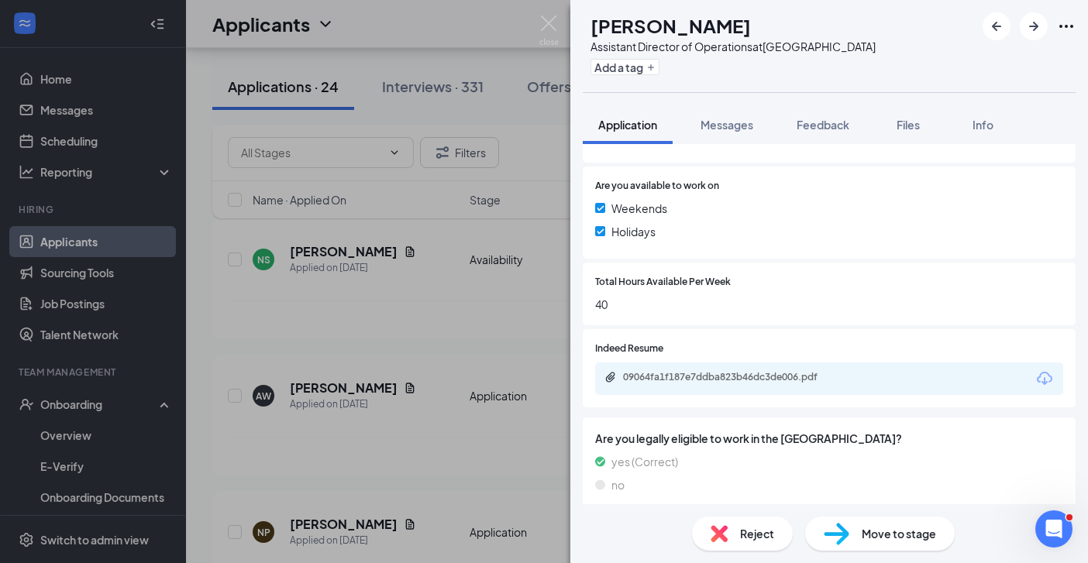
click at [510, 314] on div "AW Amanda Watson Assistant Director of Operations at Savannah Highway Add a tag…" at bounding box center [544, 281] width 1088 height 563
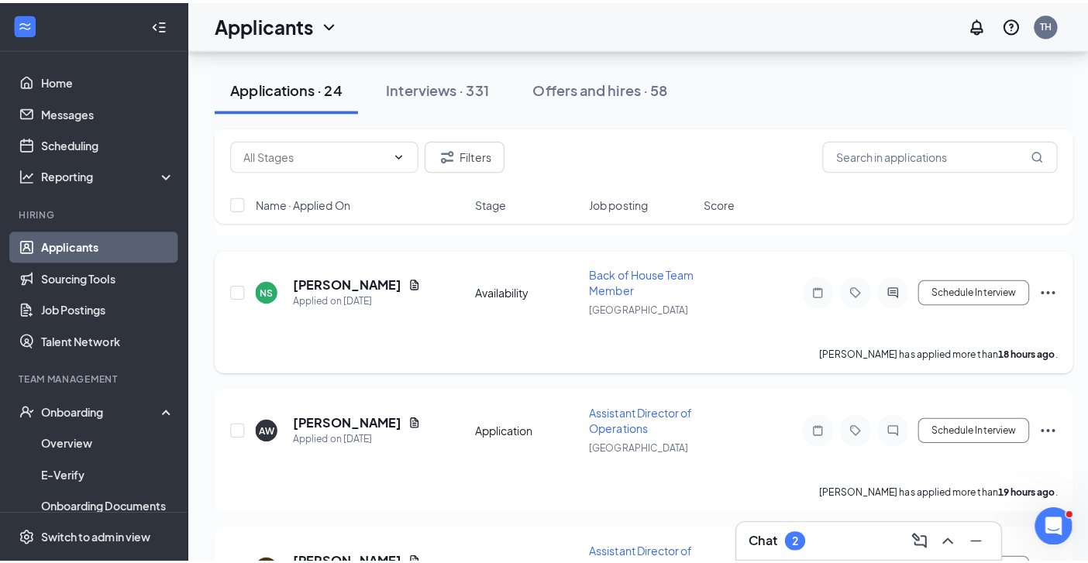
scroll to position [2485, 0]
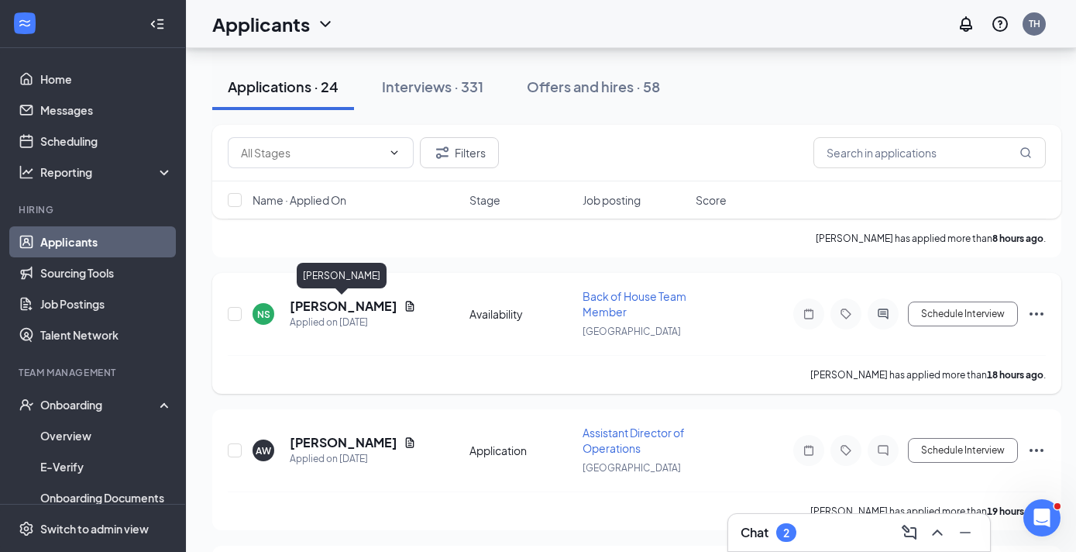
click at [356, 305] on h5 "Norman Scriven" at bounding box center [344, 306] width 108 height 17
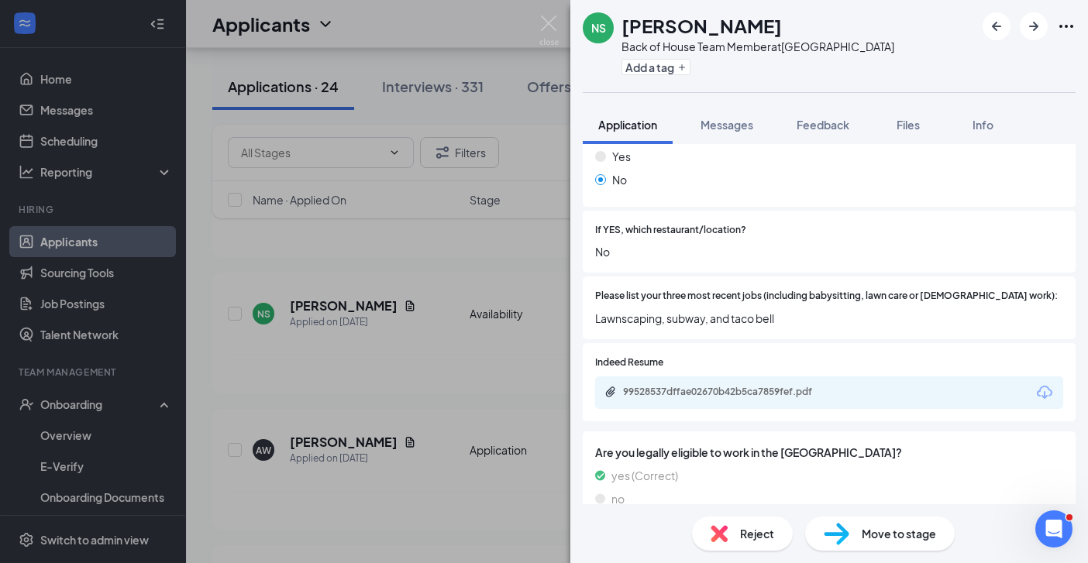
scroll to position [500, 0]
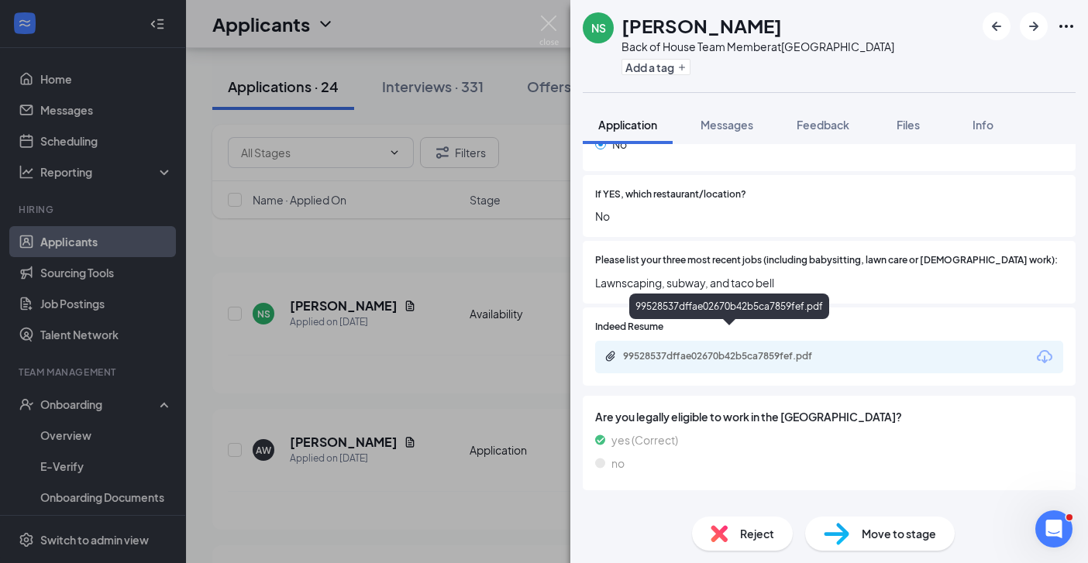
click at [793, 350] on div "99528537dffae02670b42b5ca7859fef.pdf" at bounding box center [731, 356] width 217 height 12
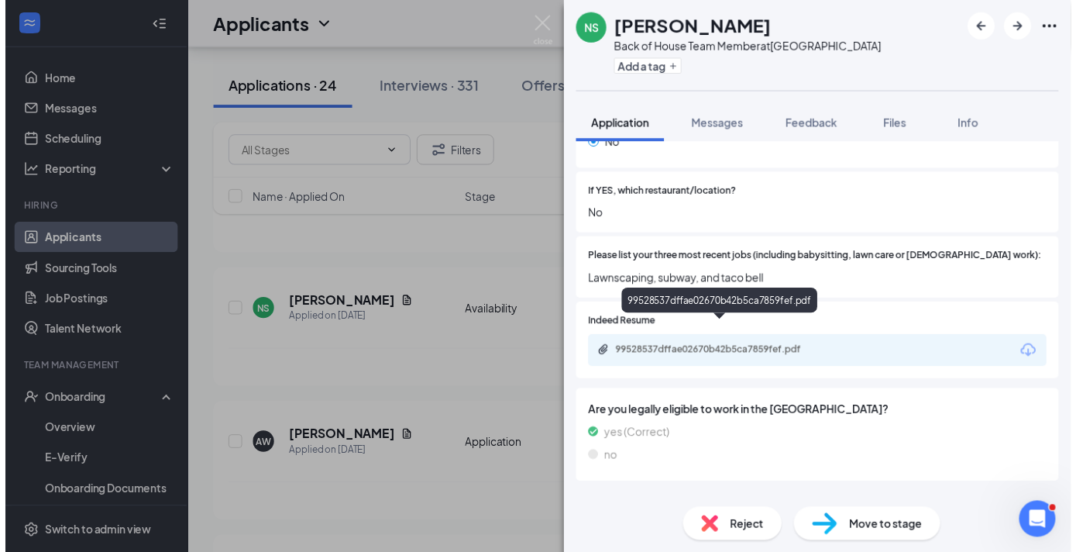
scroll to position [494, 0]
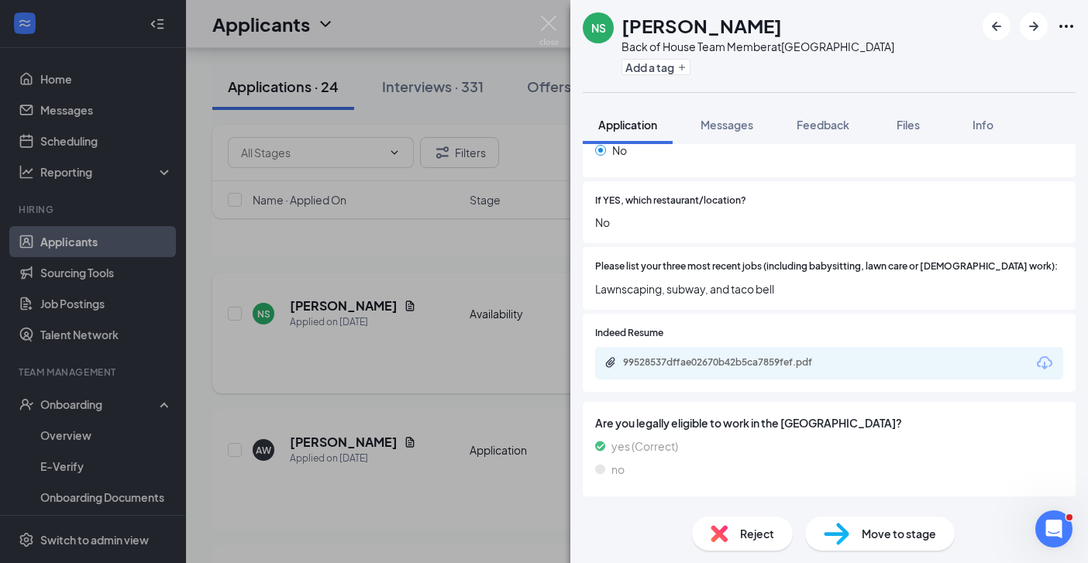
drag, startPoint x: 483, startPoint y: 367, endPoint x: 579, endPoint y: 371, distance: 96.2
click at [483, 367] on div "NS Norman Scriven Back of House Team Member at Savannah Highway Add a tag Appli…" at bounding box center [544, 281] width 1088 height 563
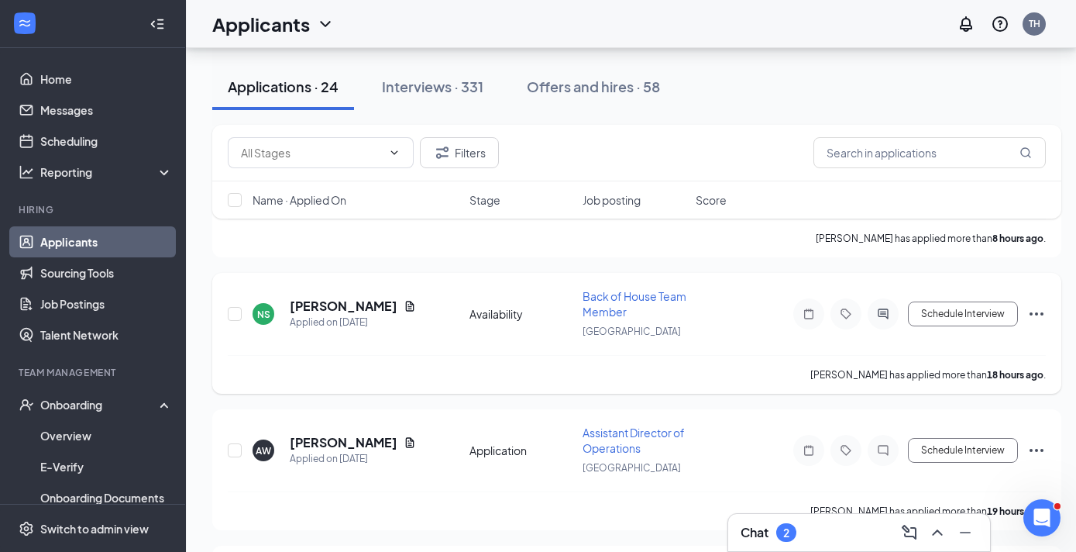
click at [1040, 314] on icon "Ellipses" at bounding box center [1036, 313] width 19 height 19
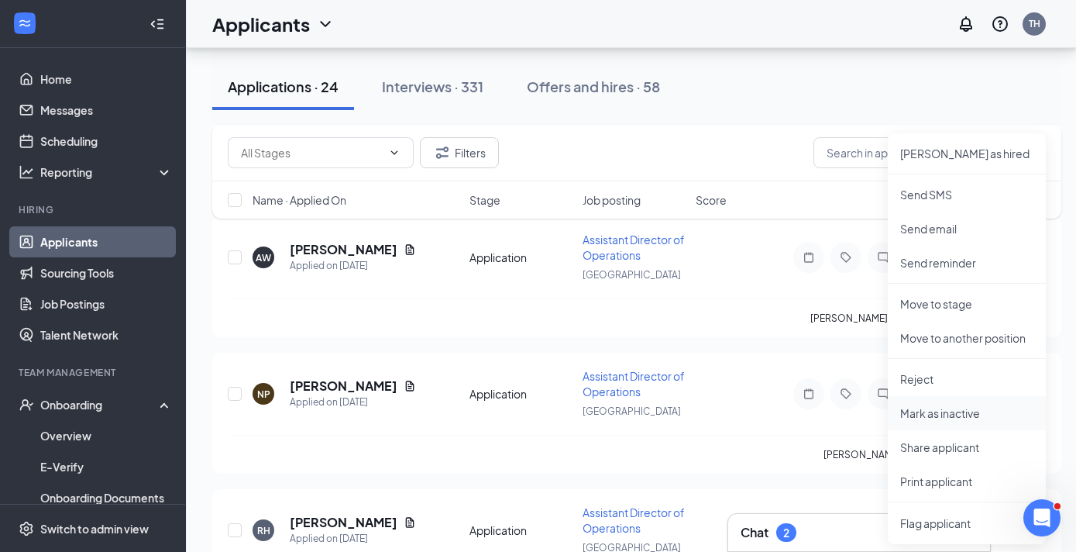
scroll to position [2702, 0]
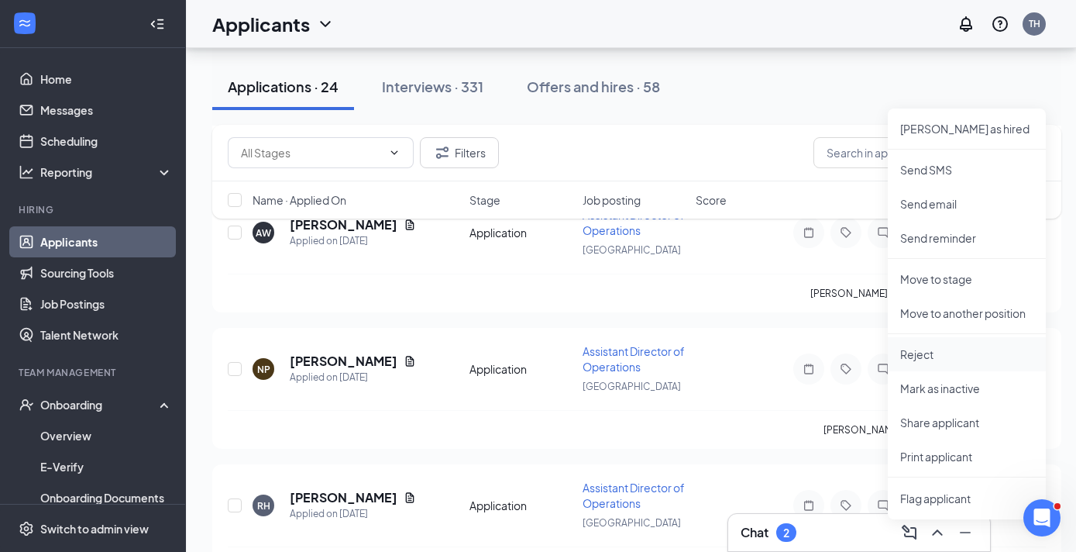
click at [936, 356] on p "Reject" at bounding box center [966, 353] width 133 height 15
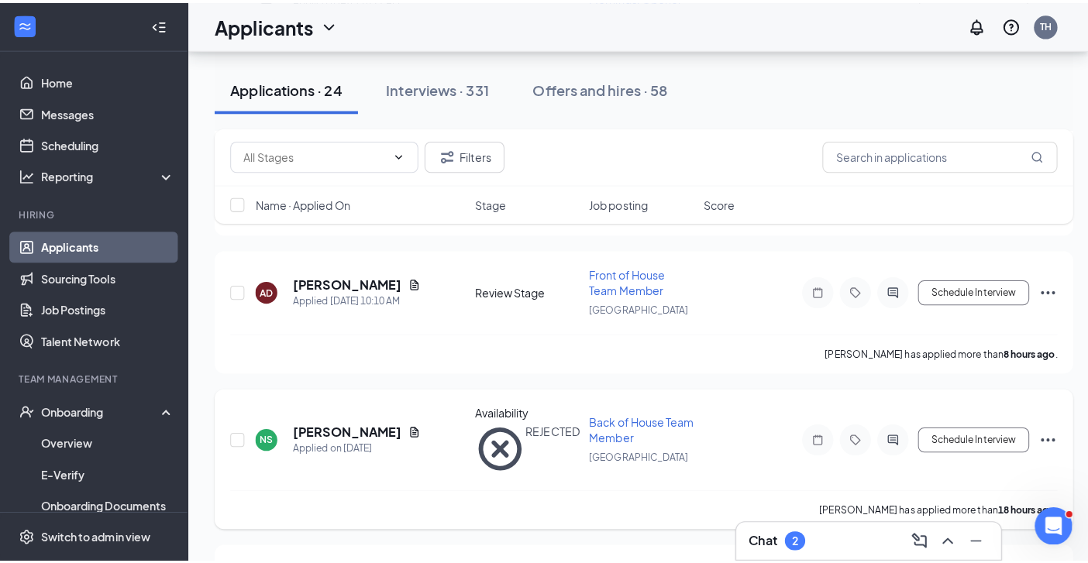
scroll to position [2351, 0]
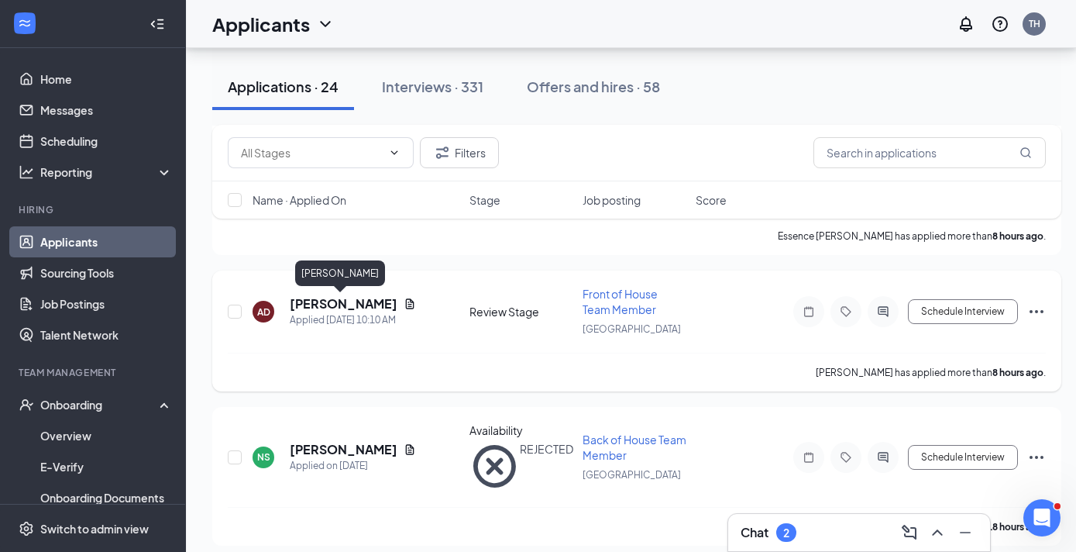
click at [337, 307] on h5 "Anthony Deas" at bounding box center [344, 303] width 108 height 17
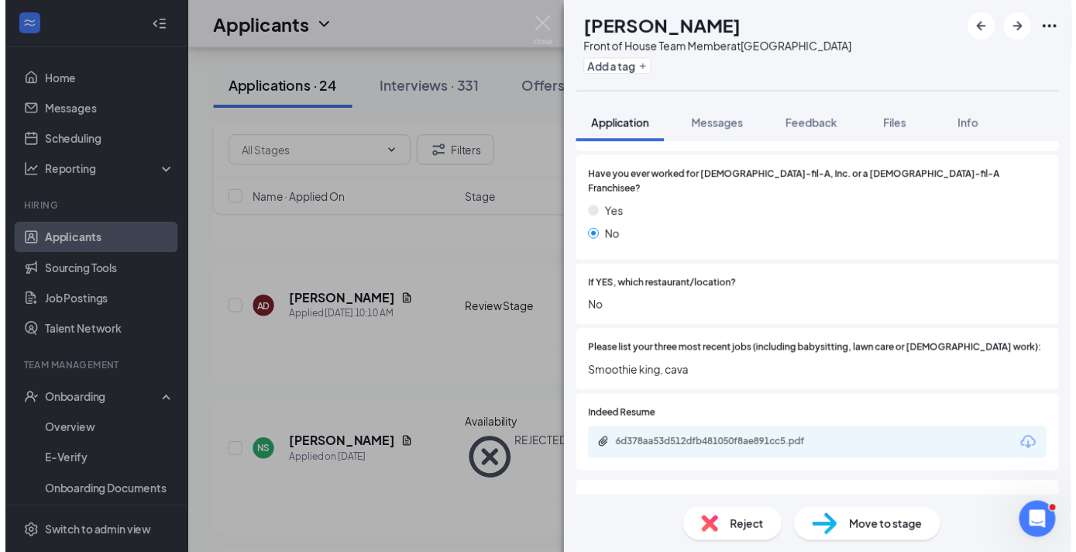
scroll to position [409, 0]
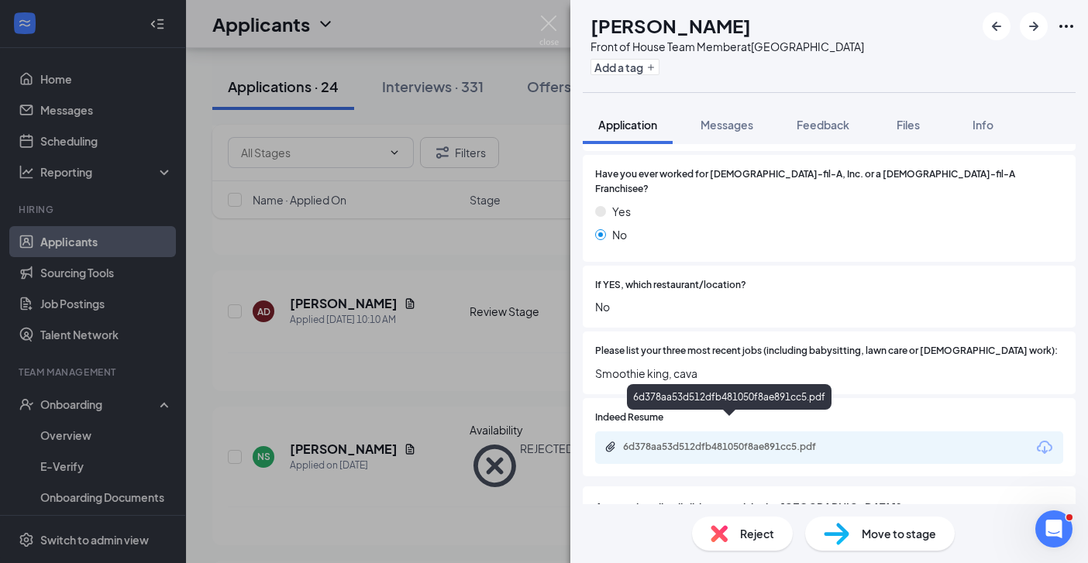
click at [756, 441] on div "6d378aa53d512dfb481050f8ae891cc5.pdf" at bounding box center [731, 447] width 217 height 12
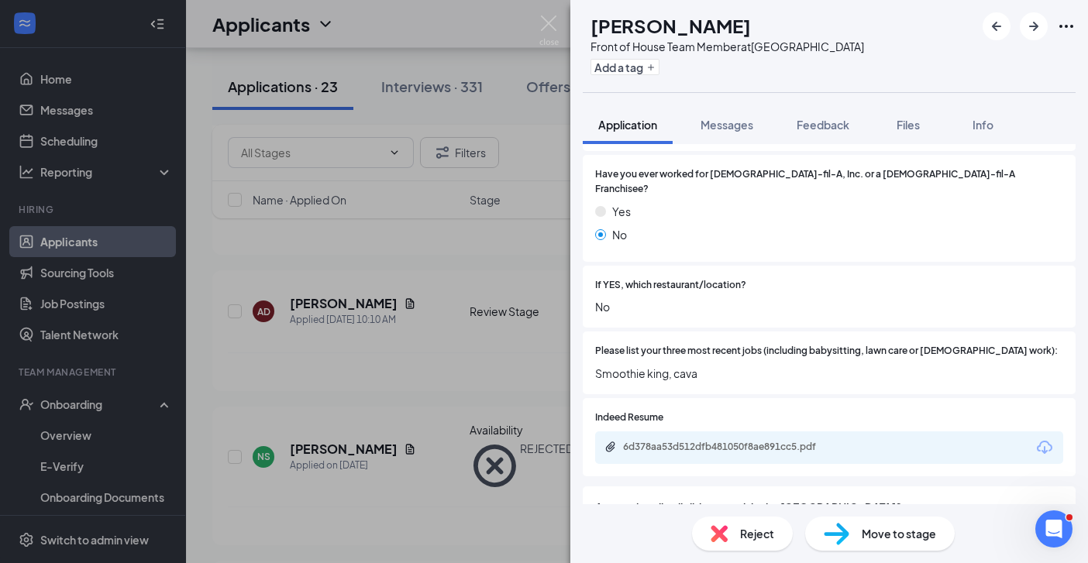
click at [524, 349] on div "AD Anthony Deas Front of House Team Member at Savannah Highway Add a tag Applic…" at bounding box center [544, 281] width 1088 height 563
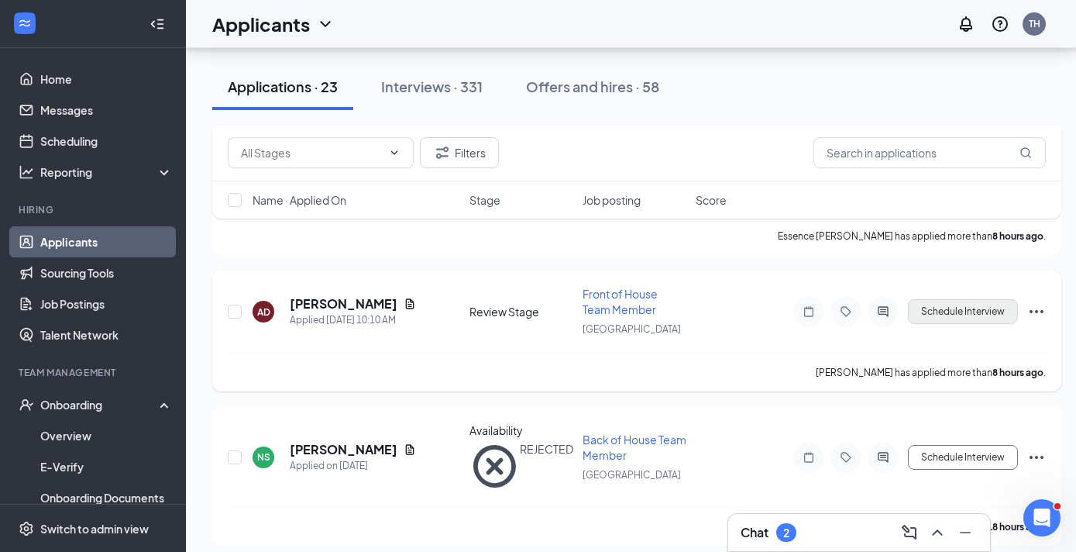
click at [955, 314] on button "Schedule Interview" at bounding box center [963, 311] width 110 height 25
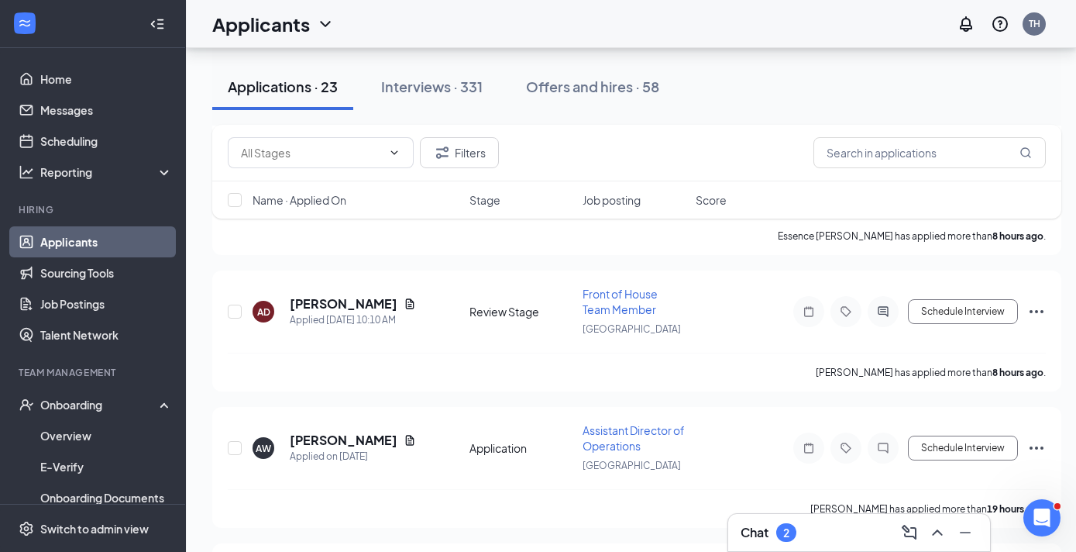
click at [961, 314] on button "Schedule Interview" at bounding box center [963, 311] width 110 height 25
type input "Hiring Complete (next stage)"
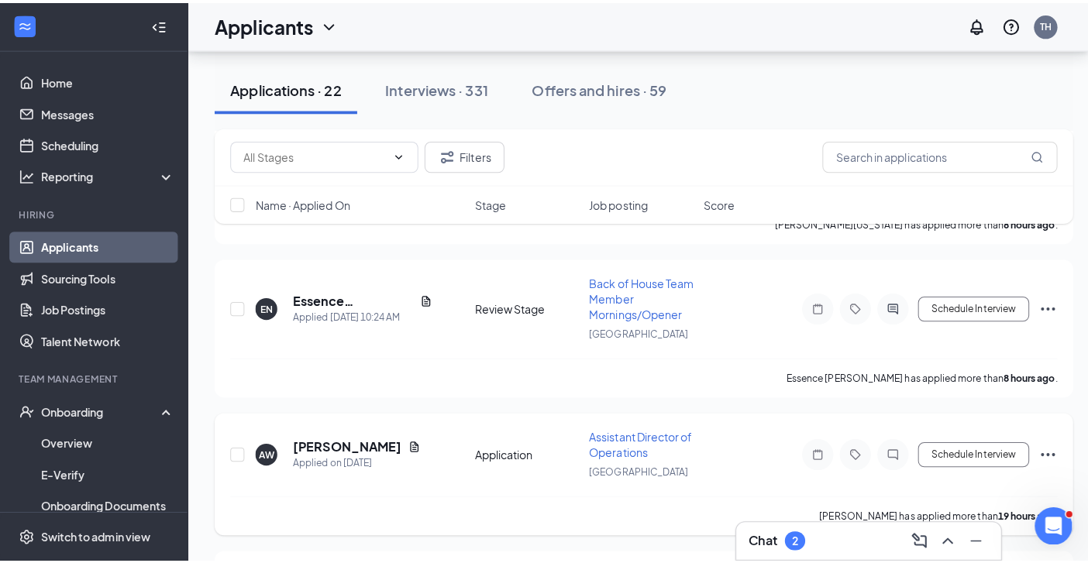
scroll to position [2272, 0]
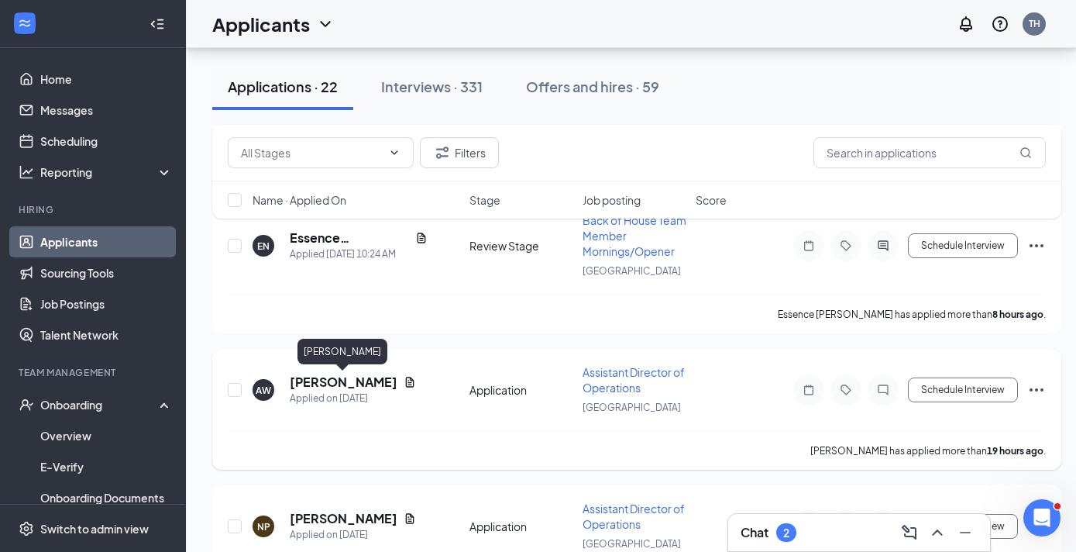
click at [313, 385] on h5 "[PERSON_NAME]" at bounding box center [344, 381] width 108 height 17
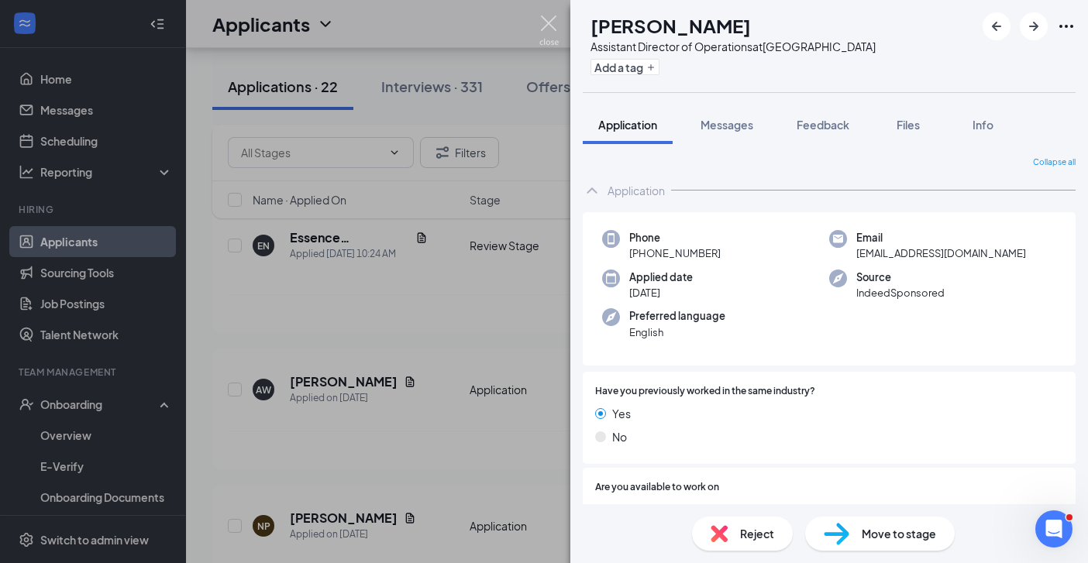
click at [550, 21] on img at bounding box center [548, 30] width 19 height 30
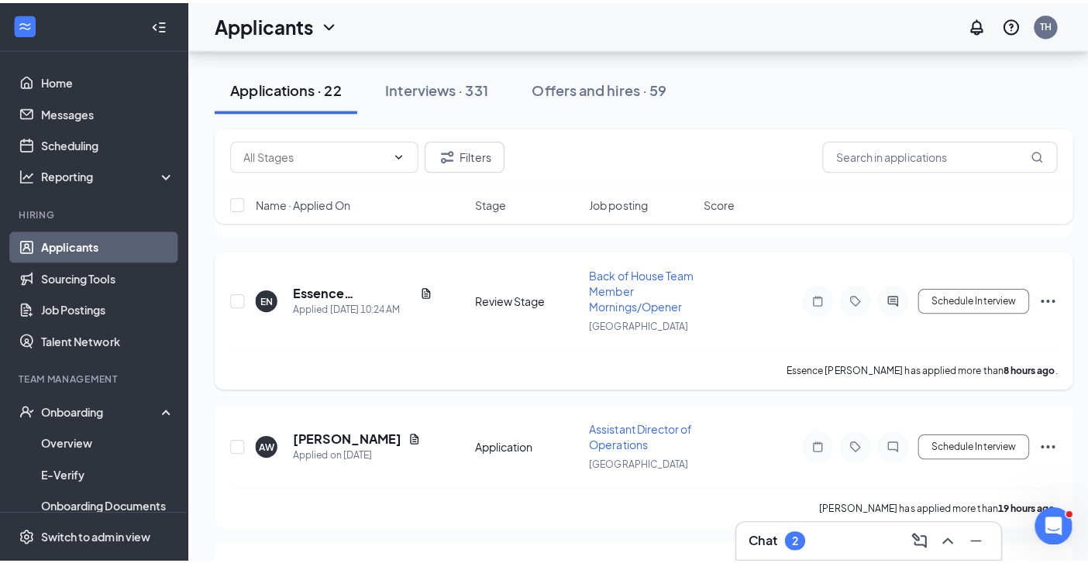
scroll to position [2199, 0]
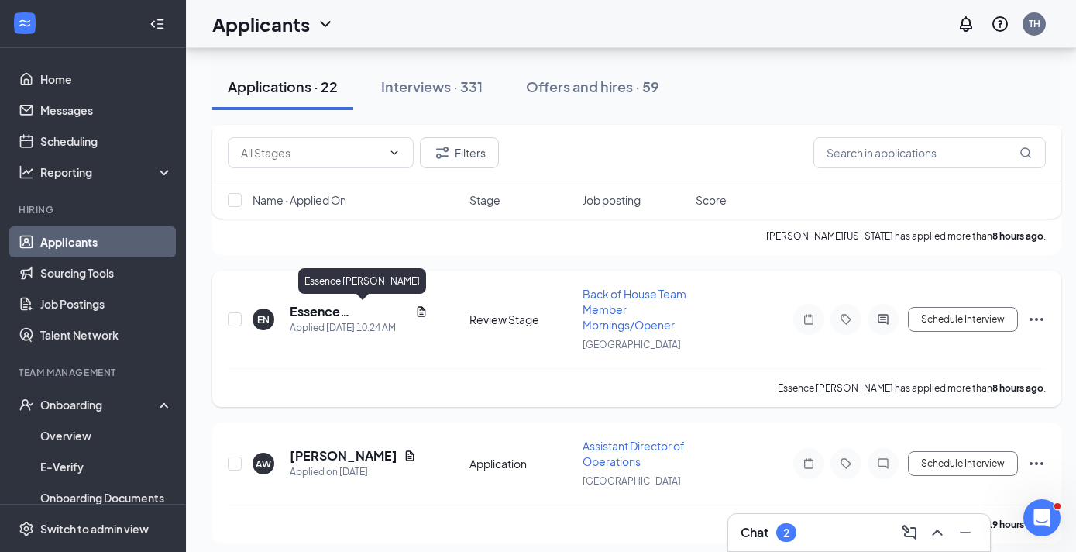
click at [366, 308] on h5 "Essence Northcutt" at bounding box center [349, 311] width 119 height 17
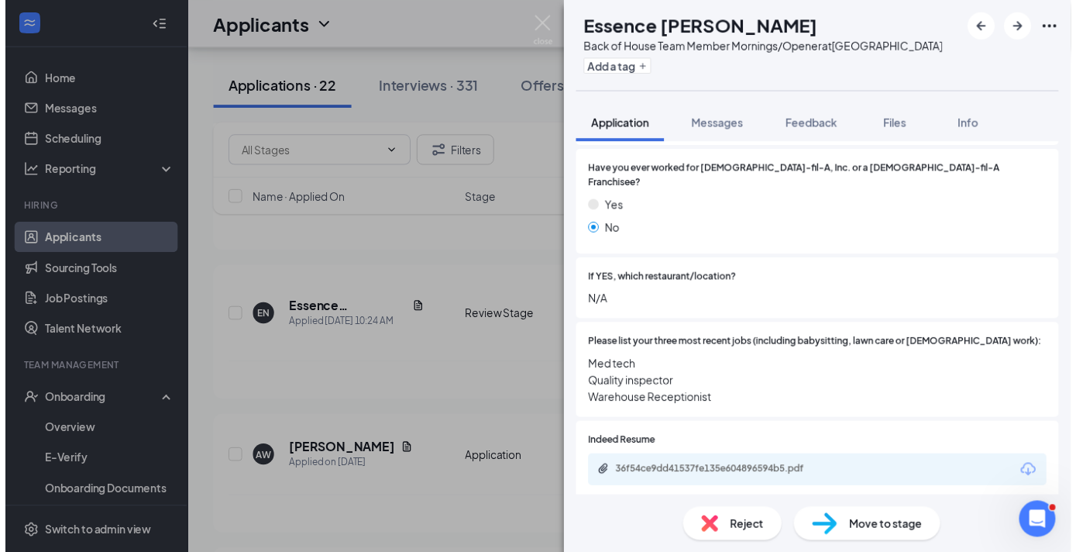
scroll to position [423, 0]
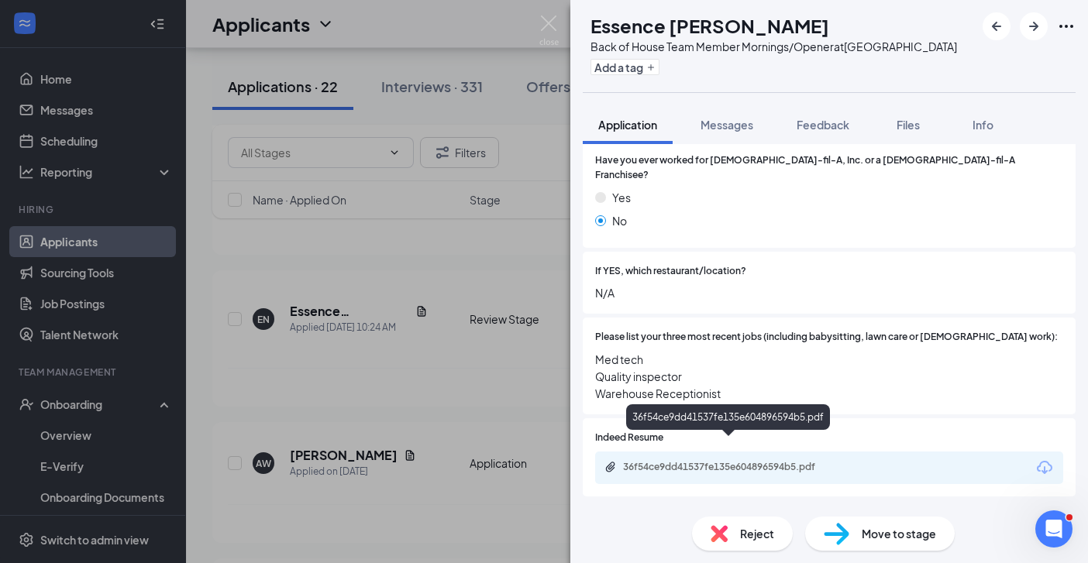
click at [758, 461] on div "36f54ce9dd41537fe135e604896594b5.pdf" at bounding box center [731, 467] width 217 height 12
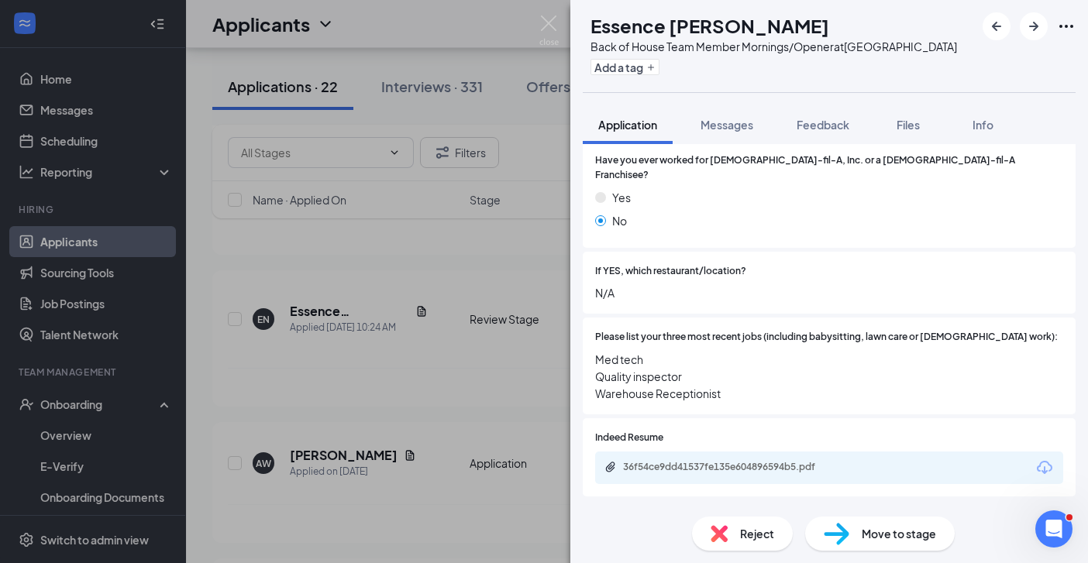
click at [452, 391] on div "EN Essence Northcutt Back of House Team Member Mornings/Opener at Savannah High…" at bounding box center [544, 281] width 1088 height 563
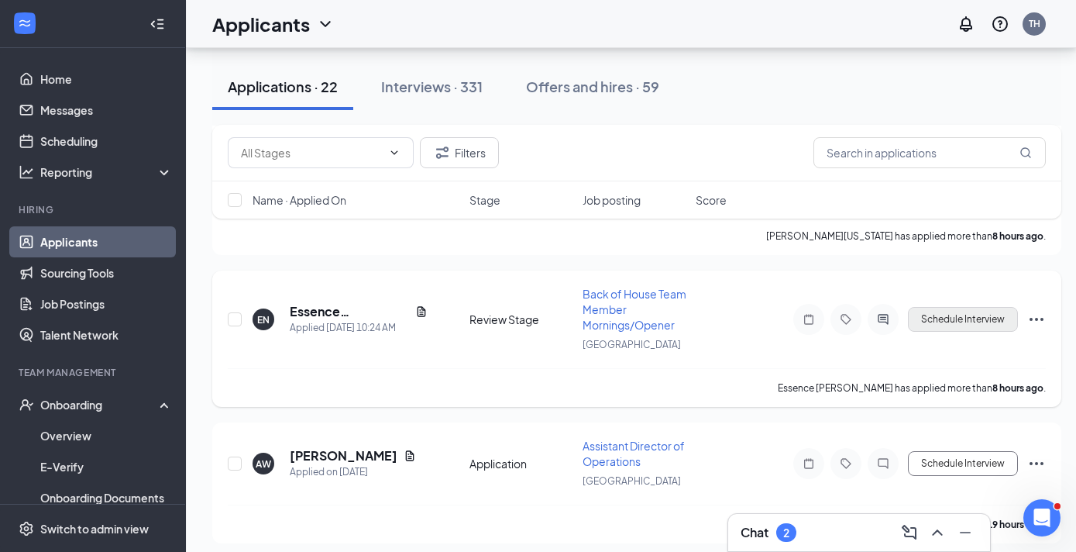
click at [991, 321] on button "Schedule Interview" at bounding box center [963, 319] width 110 height 25
type input "Onsite Interview (next stage)"
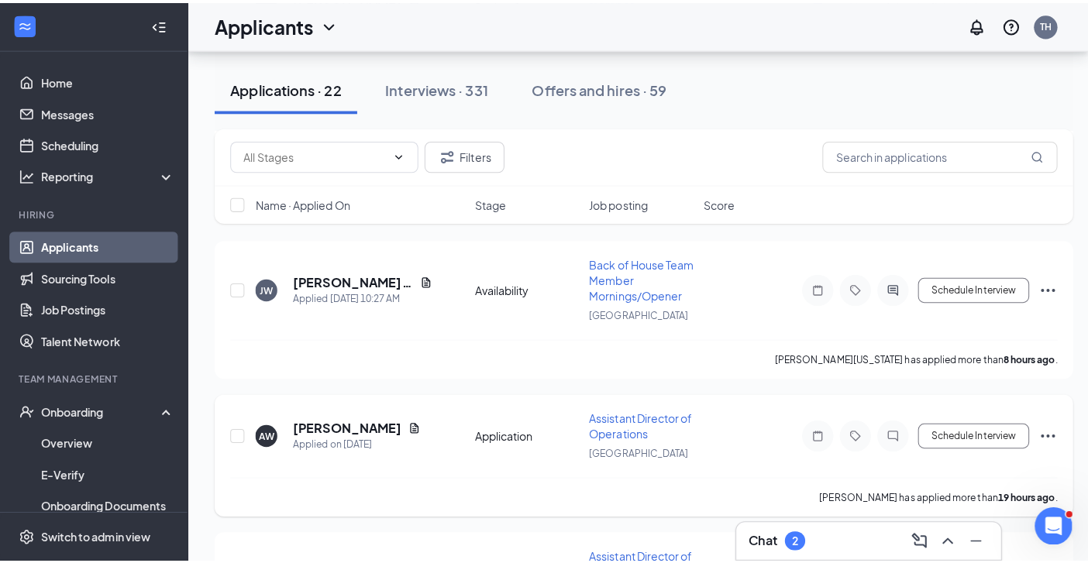
scroll to position [1978, 0]
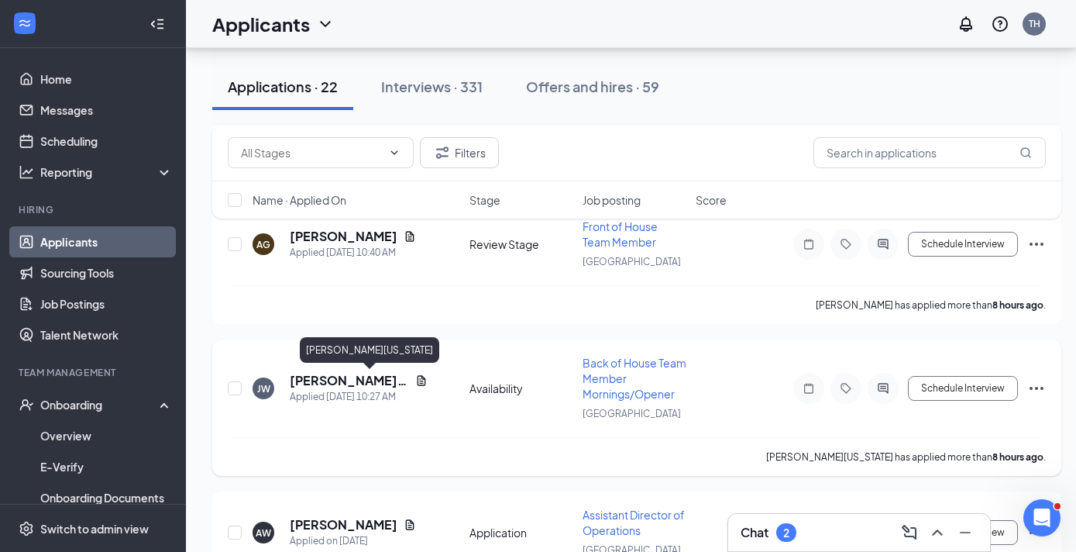
click at [349, 378] on h5 "Jakayla Washington" at bounding box center [349, 380] width 119 height 17
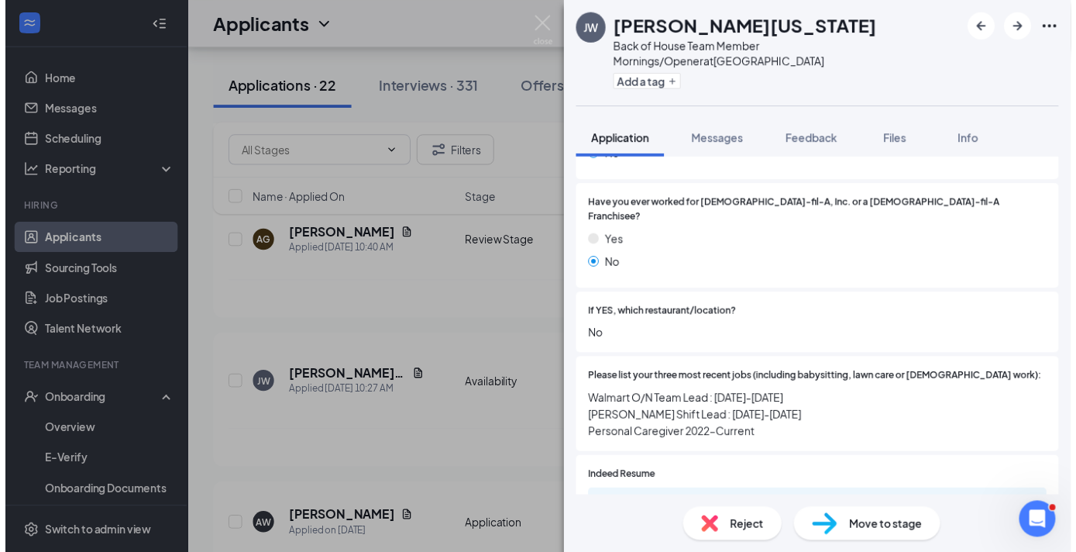
scroll to position [514, 0]
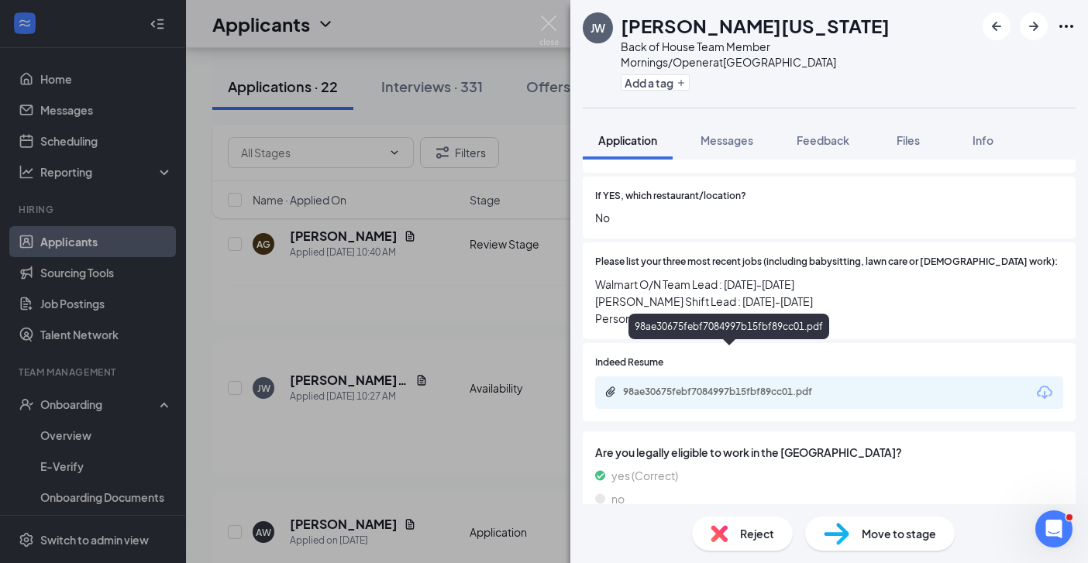
click at [776, 386] on div "98ae30675febf7084997b15fbf89cc01.pdf" at bounding box center [731, 392] width 217 height 12
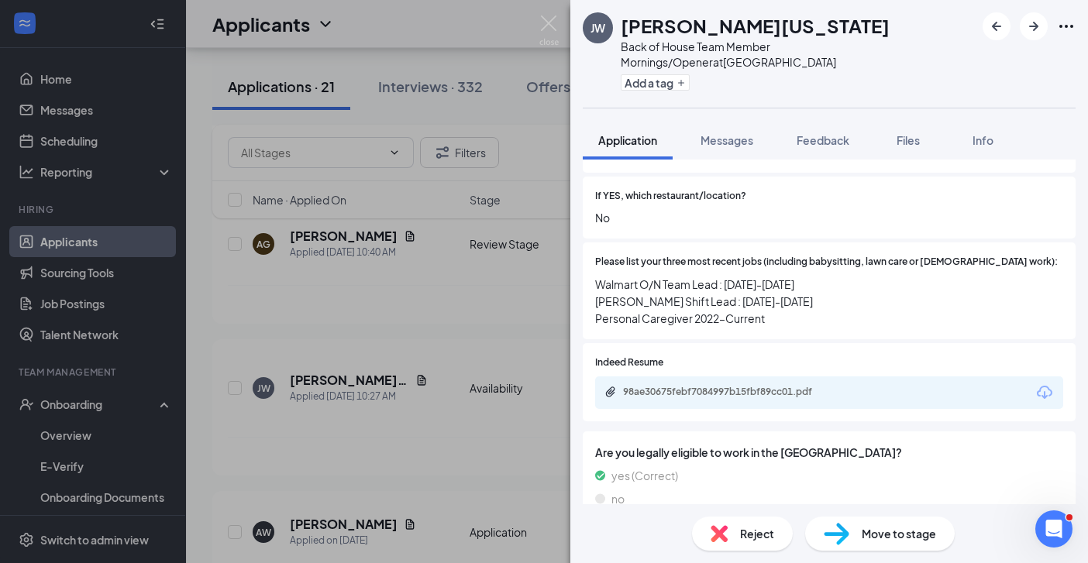
click at [469, 330] on div "JW Jakayla Washington Back of House Team Member Mornings/Opener at Savannah Hig…" at bounding box center [544, 281] width 1088 height 563
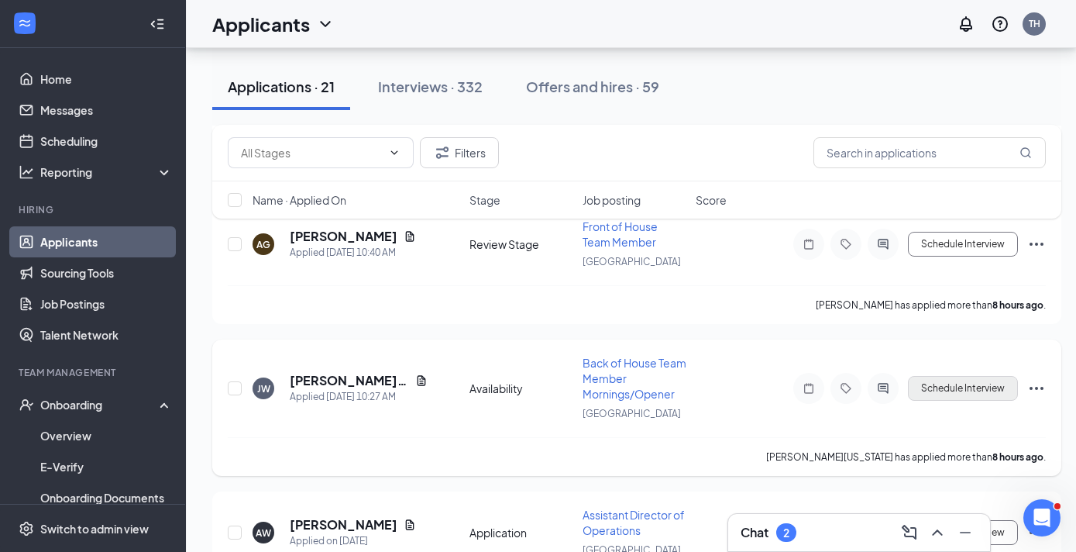
click at [942, 384] on button "Schedule Interview" at bounding box center [963, 388] width 110 height 25
click at [949, 388] on button "Schedule Interview" at bounding box center [963, 388] width 110 height 25
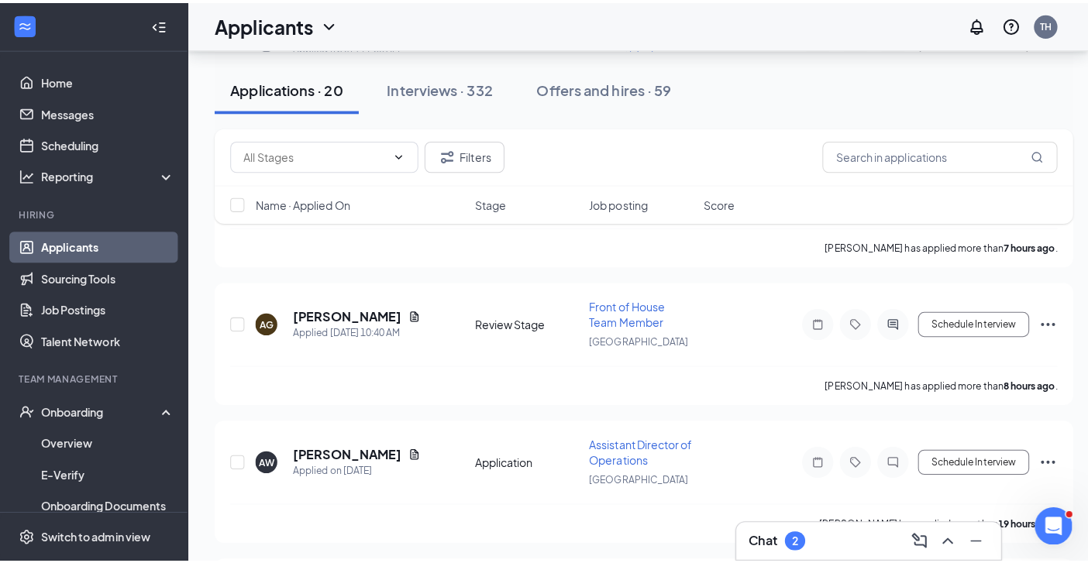
scroll to position [1879, 0]
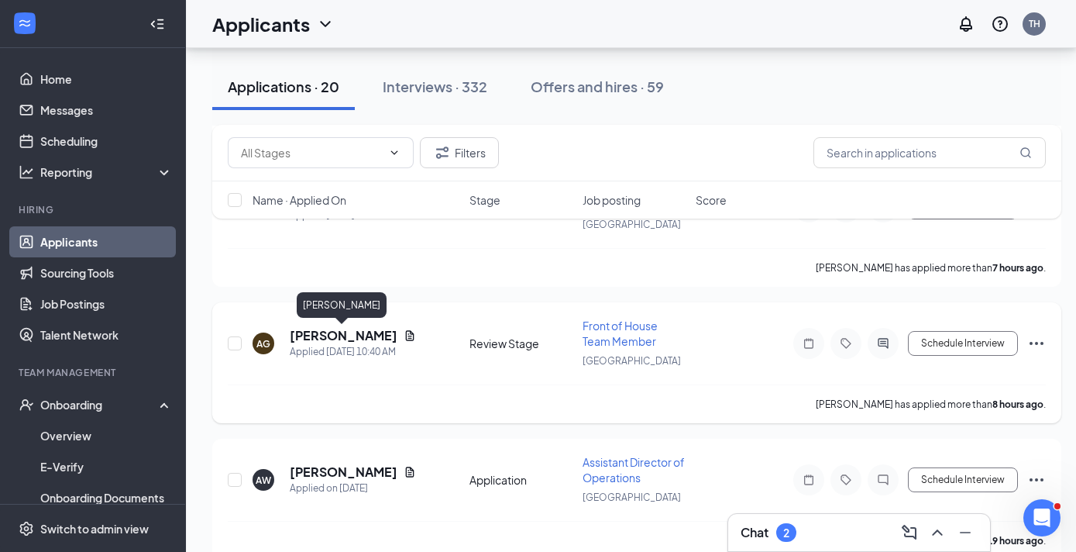
click at [329, 332] on h5 "AveElla Gilmore" at bounding box center [344, 335] width 108 height 17
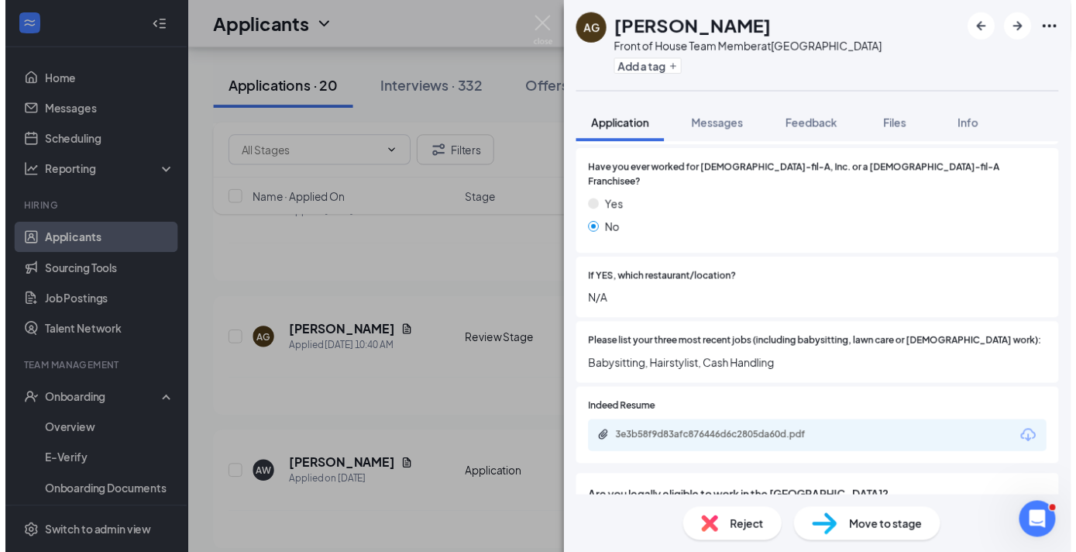
scroll to position [465, 0]
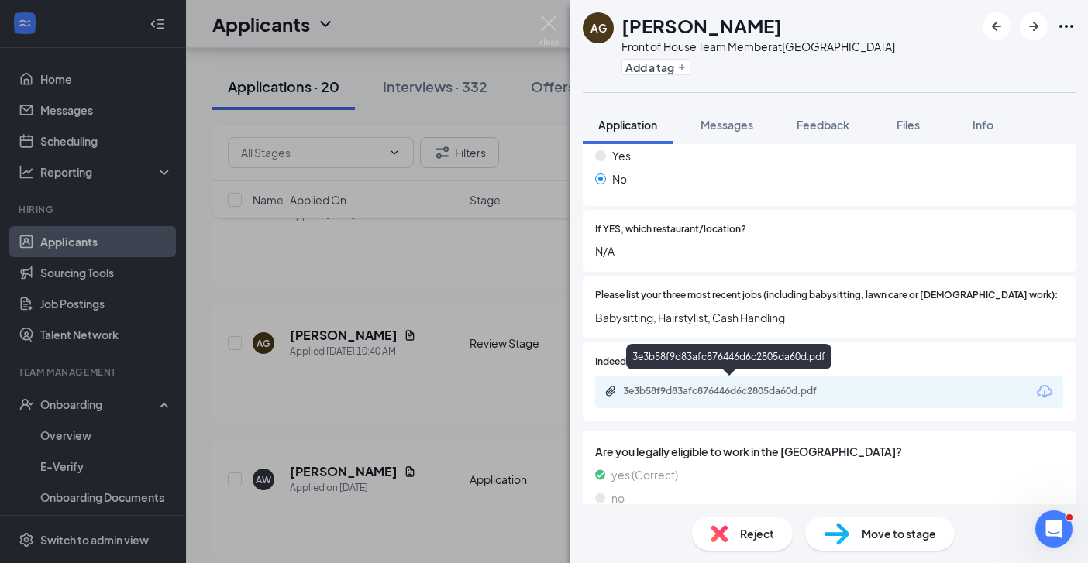
click at [783, 387] on div "3e3b58f9d83afc876446d6c2805da60d.pdf" at bounding box center [731, 391] width 217 height 12
click at [489, 396] on div "AG AveElla Gilmore Front of House Team Member at Savannah Highway Add a tag App…" at bounding box center [544, 281] width 1088 height 563
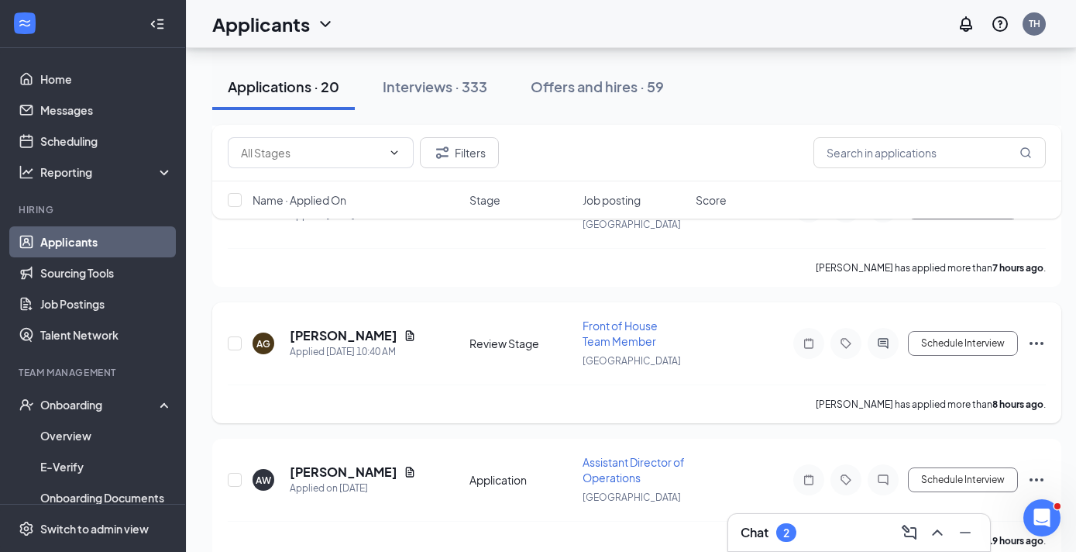
click at [1038, 345] on icon "Ellipses" at bounding box center [1036, 343] width 19 height 19
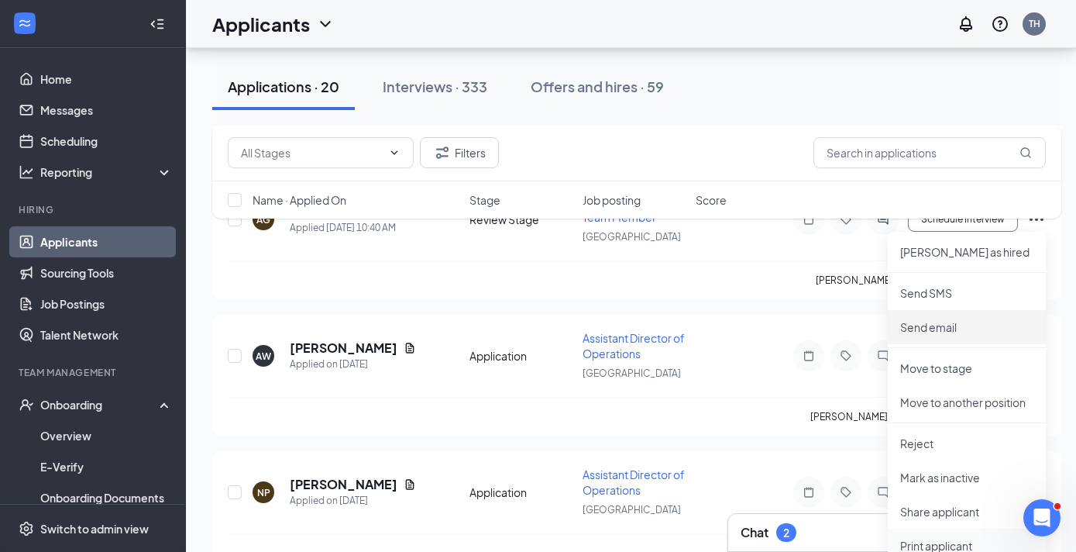
scroll to position [2114, 0]
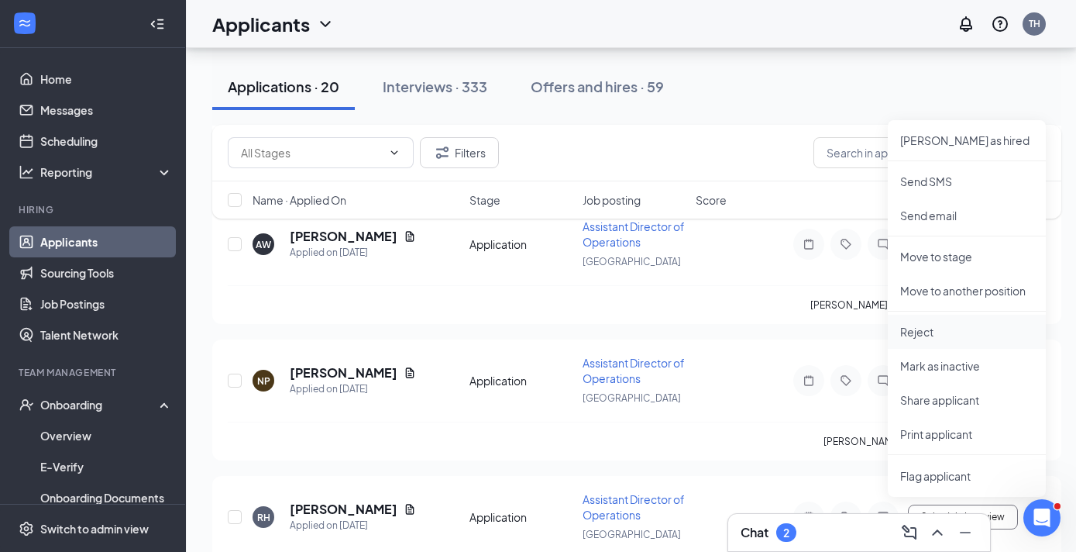
click at [929, 331] on p "Reject" at bounding box center [966, 331] width 133 height 15
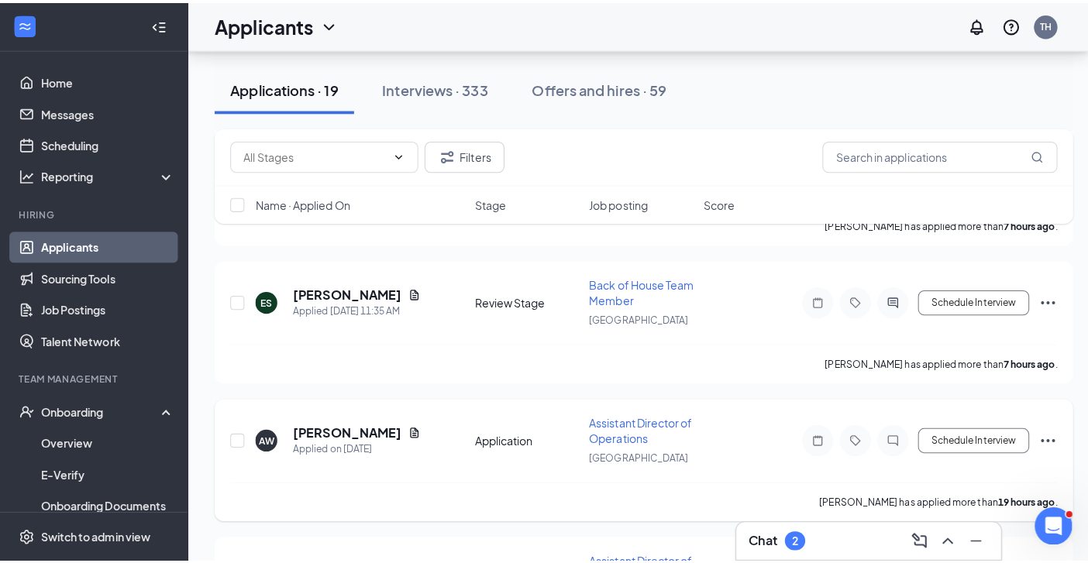
scroll to position [1762, 0]
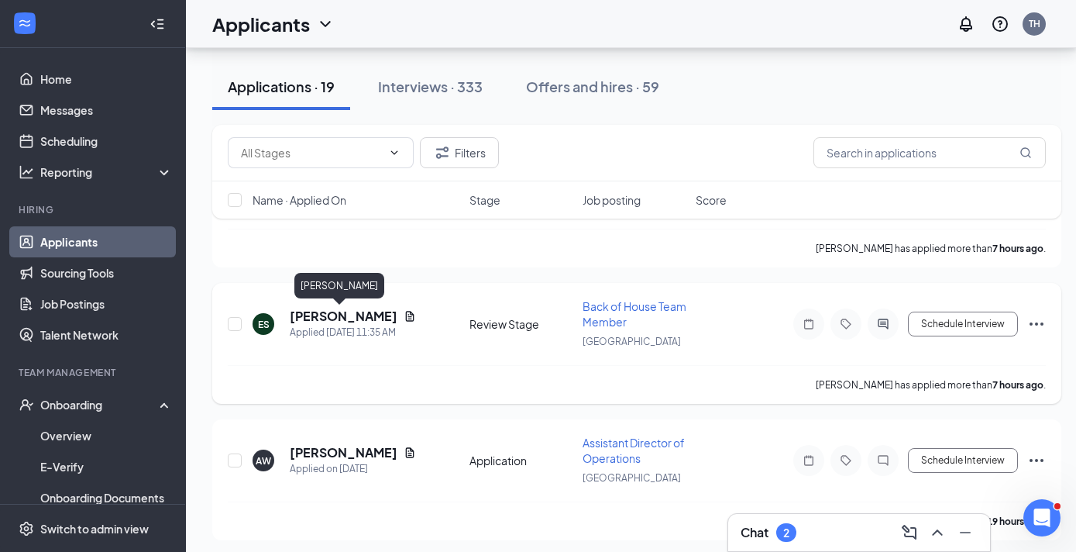
click at [328, 319] on h5 "Evan Schiller" at bounding box center [344, 316] width 108 height 17
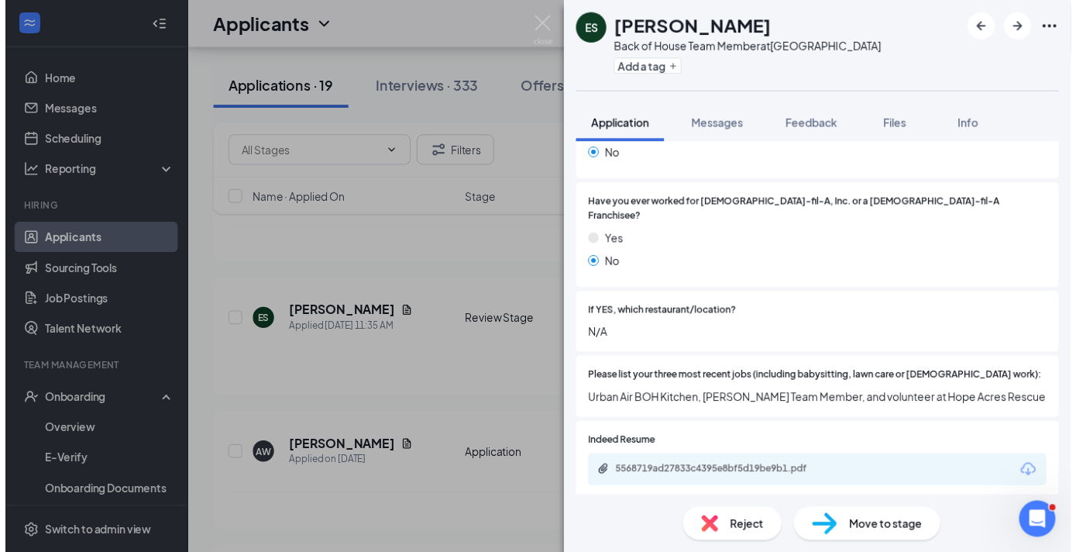
scroll to position [414, 0]
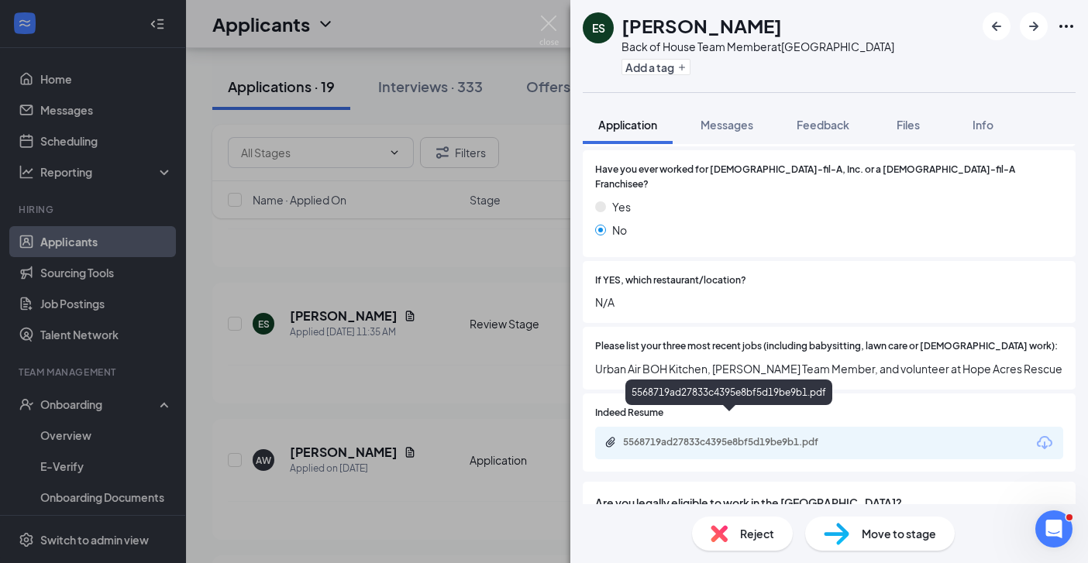
click at [776, 436] on div "5568719ad27833c4395e8bf5d19be9b1.pdf" at bounding box center [731, 442] width 217 height 12
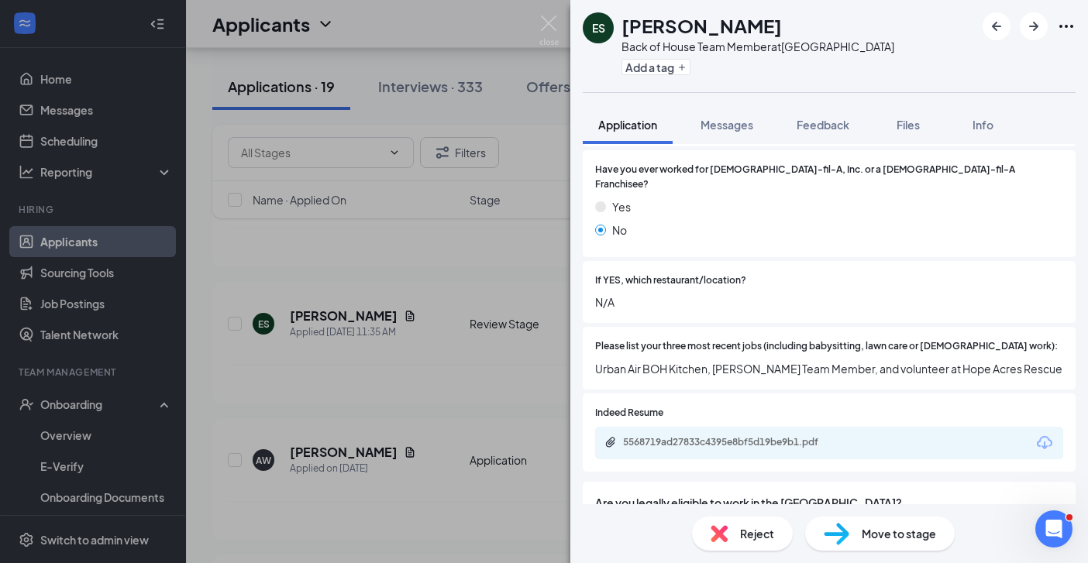
click at [480, 397] on div "ES Evan Schiller Back of House Team Member at Savannah Highway Add a tag Applic…" at bounding box center [544, 281] width 1088 height 563
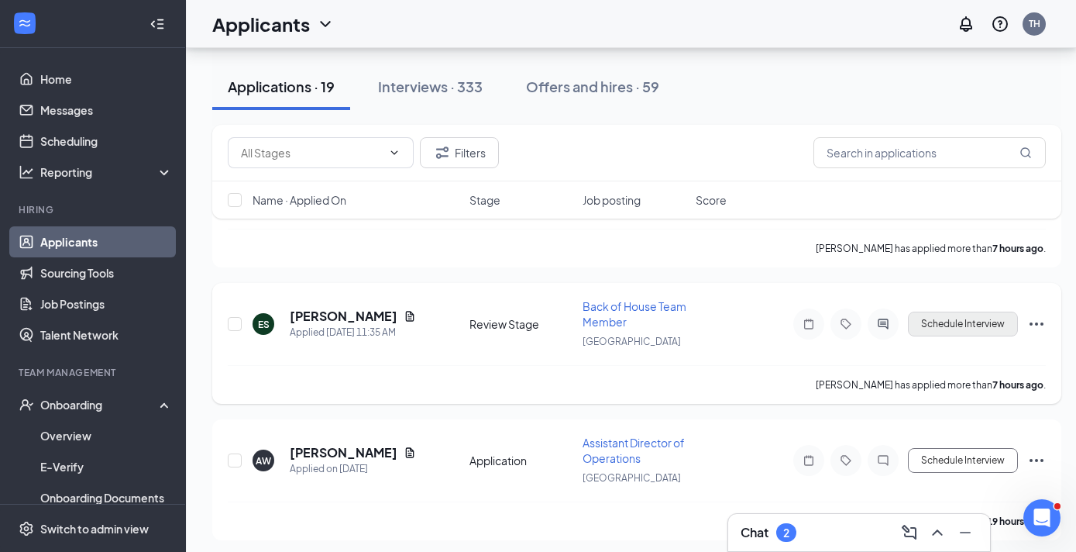
click at [979, 320] on button "Schedule Interview" at bounding box center [963, 323] width 110 height 25
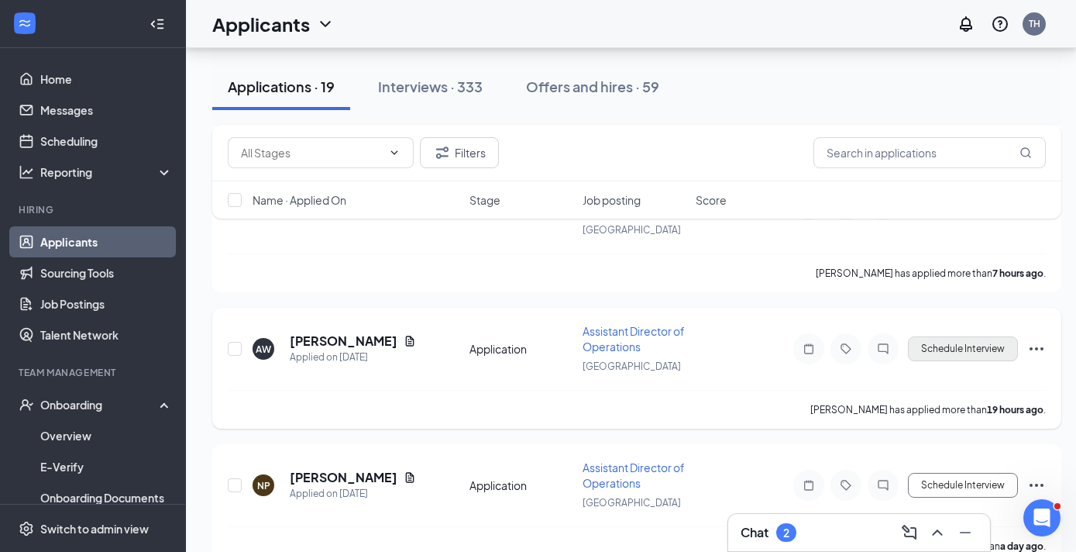
click at [943, 347] on button "Schedule Interview" at bounding box center [963, 348] width 110 height 25
type input "Onsite Interview (next stage)"
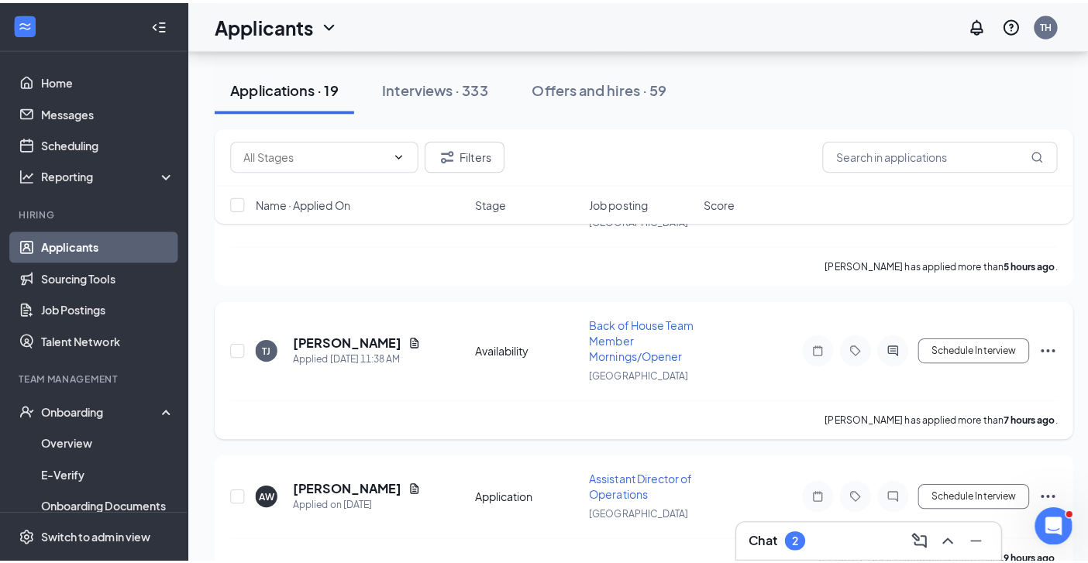
scroll to position [1577, 0]
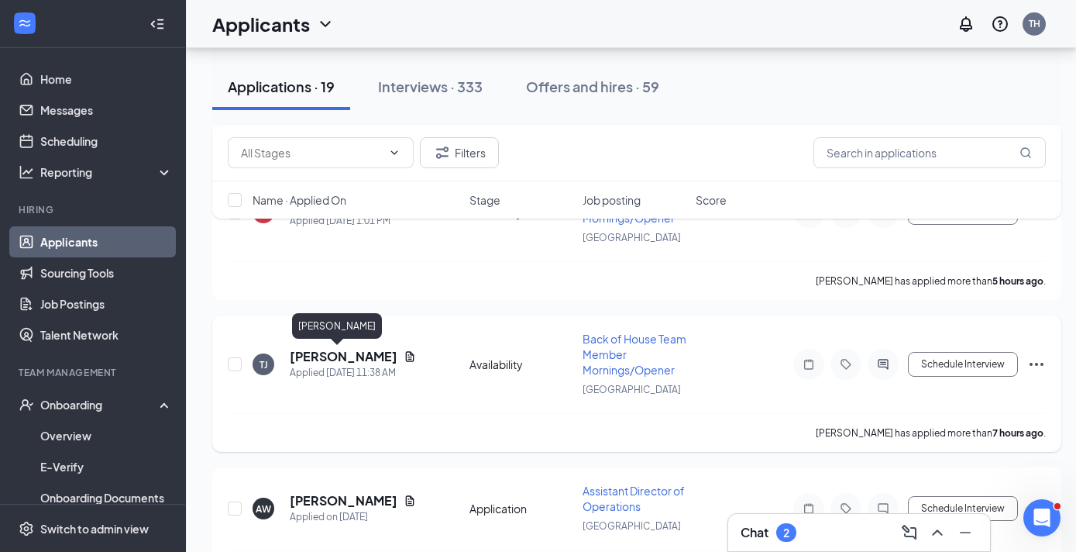
click at [316, 356] on h5 "Tyler Java" at bounding box center [344, 356] width 108 height 17
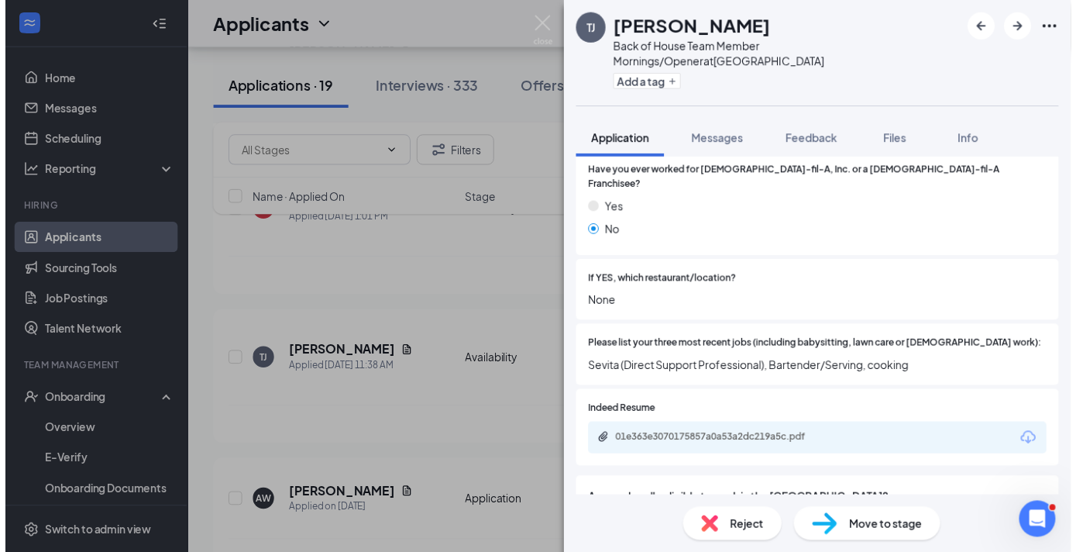
scroll to position [456, 0]
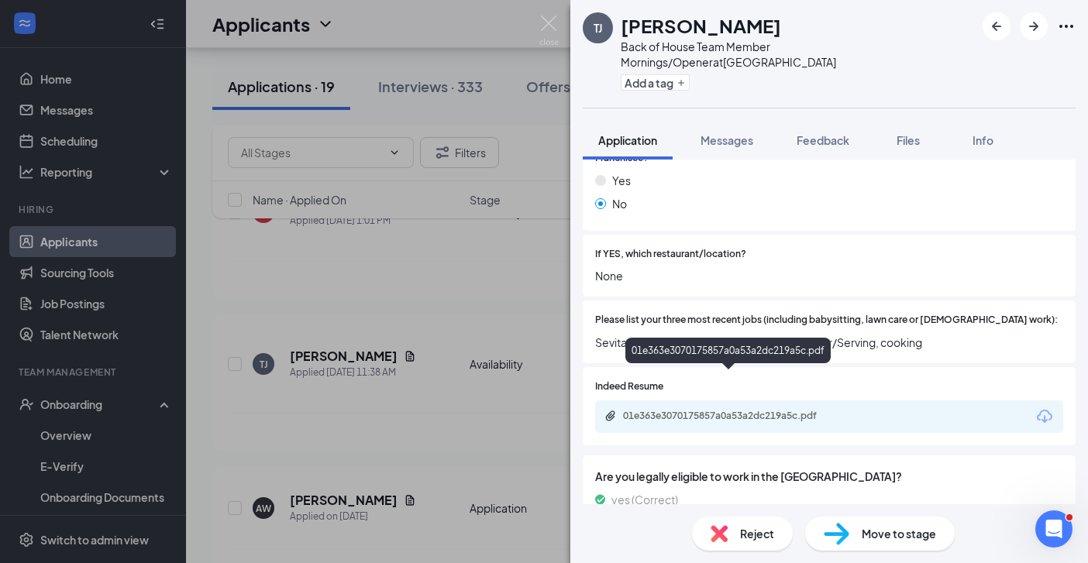
click at [798, 410] on div "01e363e3070175857a0a53a2dc219a5c.pdf" at bounding box center [731, 416] width 217 height 12
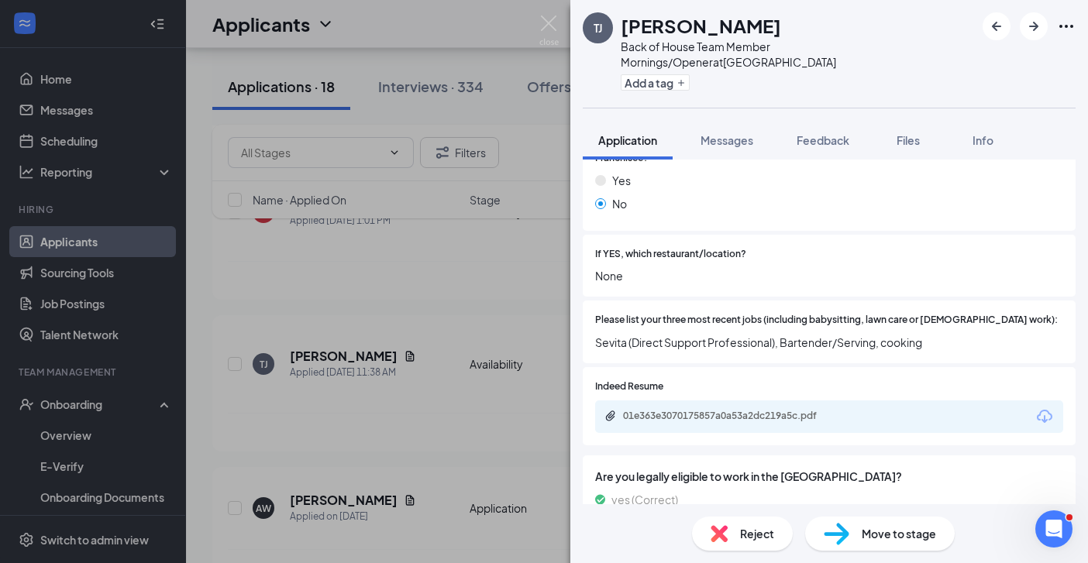
click at [469, 421] on div "TJ Tyler Java Back of House Team Member Mornings/Opener at Savannah Highway Add…" at bounding box center [544, 281] width 1088 height 563
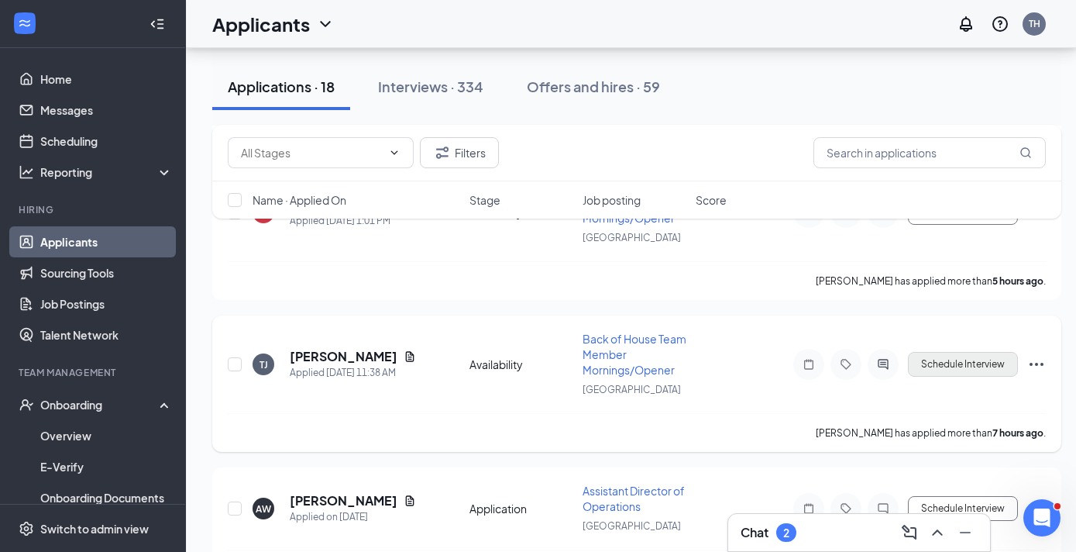
click at [988, 360] on button "Schedule Interview" at bounding box center [963, 364] width 110 height 25
click at [974, 370] on button "Schedule Interview" at bounding box center [963, 364] width 110 height 25
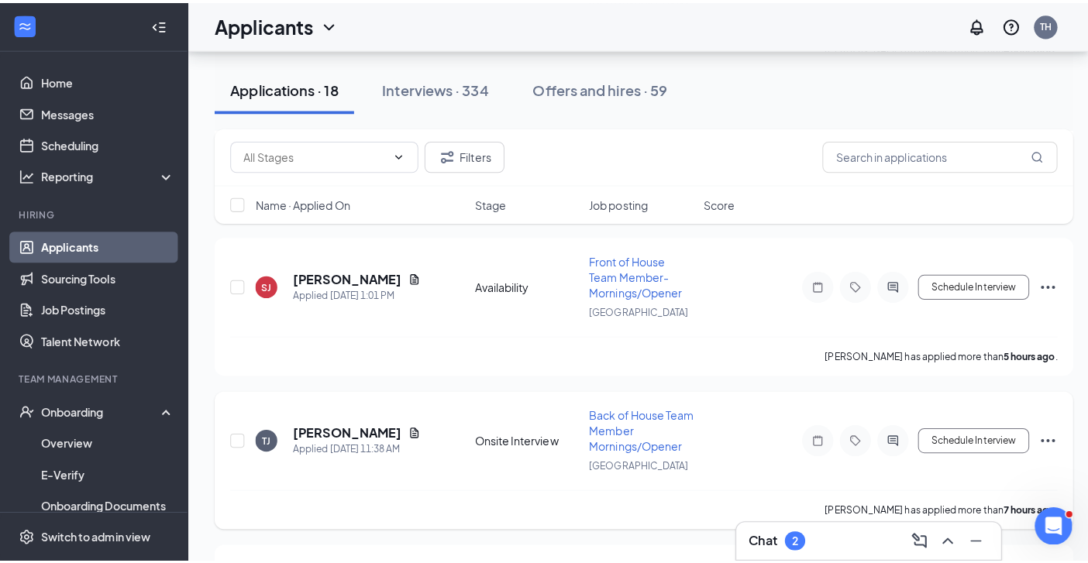
scroll to position [1485, 0]
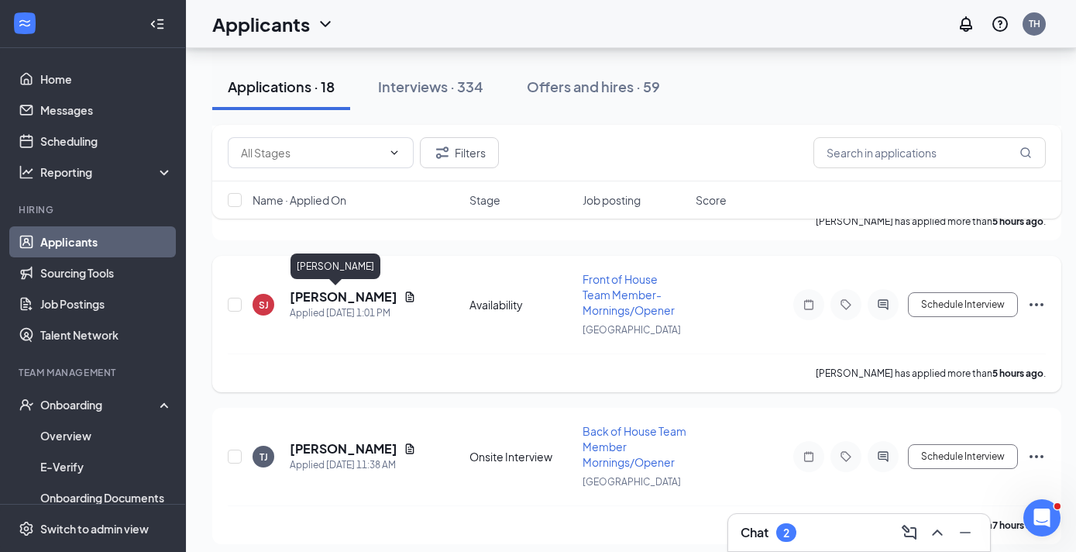
click at [311, 298] on h5 "Steve jr" at bounding box center [344, 296] width 108 height 17
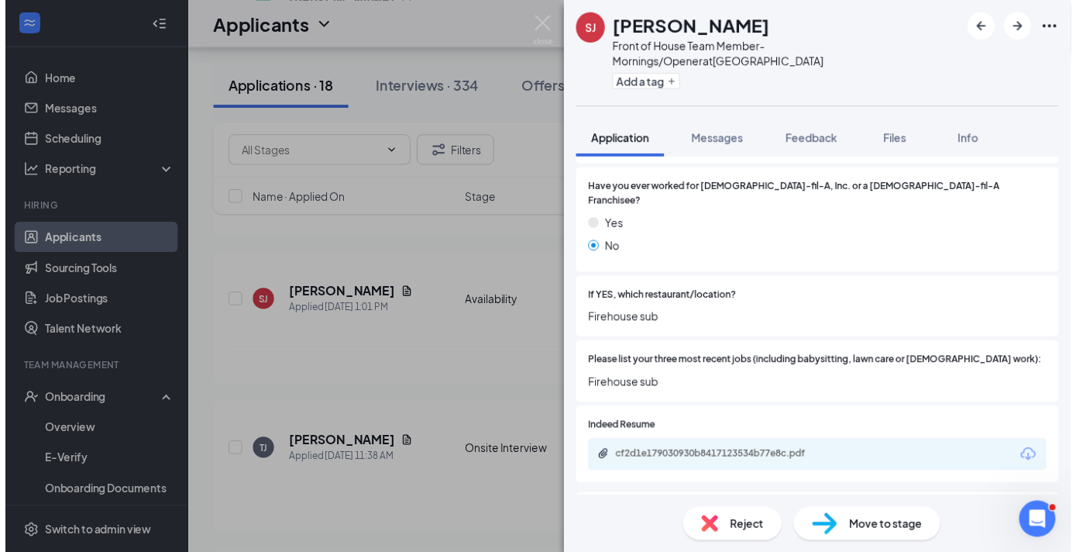
scroll to position [430, 0]
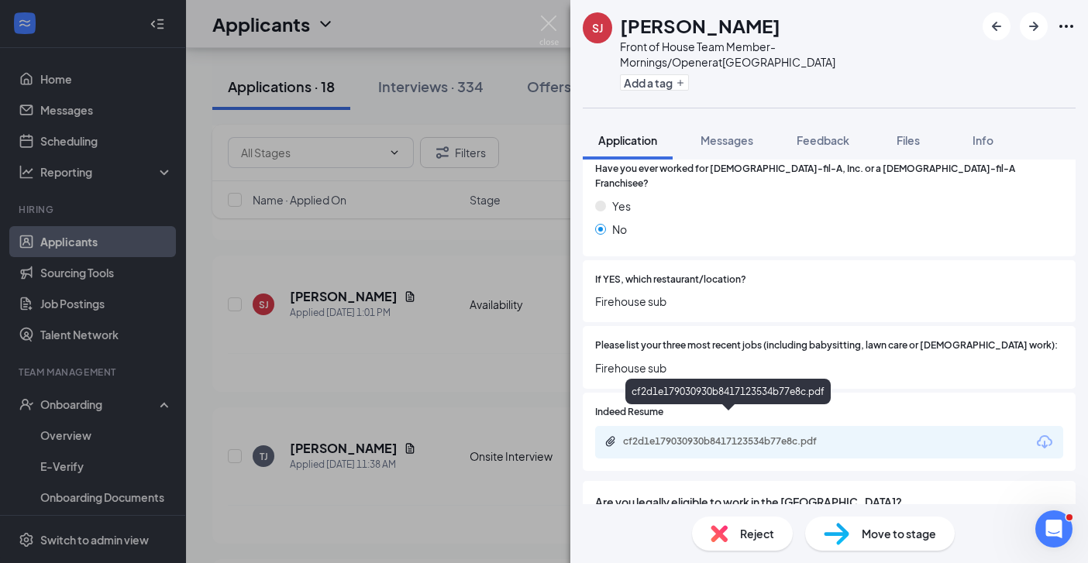
click at [775, 435] on div "cf2d1e179030930b8417123534b77e8c.pdf" at bounding box center [731, 441] width 217 height 12
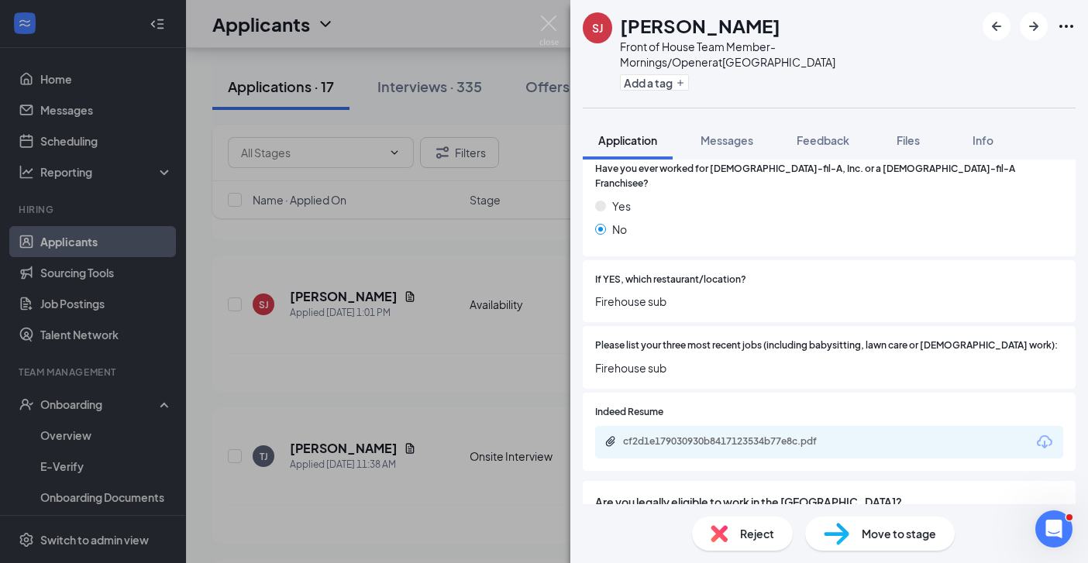
click at [467, 421] on div "SJ Steve jr Front of House Team Member- Mornings/Opener at Savannah Highway Add…" at bounding box center [544, 281] width 1088 height 563
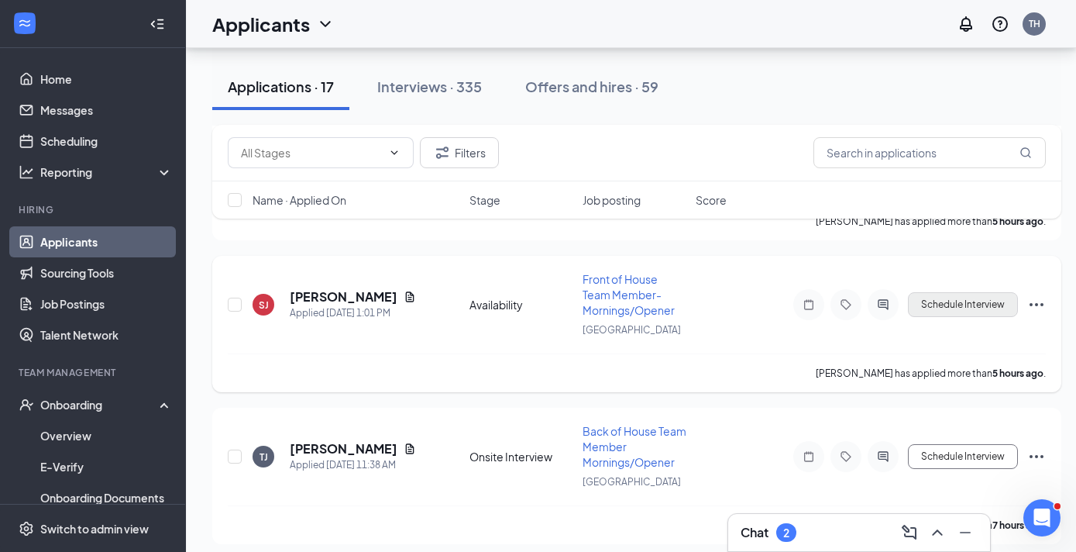
click at [956, 306] on button "Schedule Interview" at bounding box center [963, 304] width 110 height 25
type input "Review Stage (next stage)"
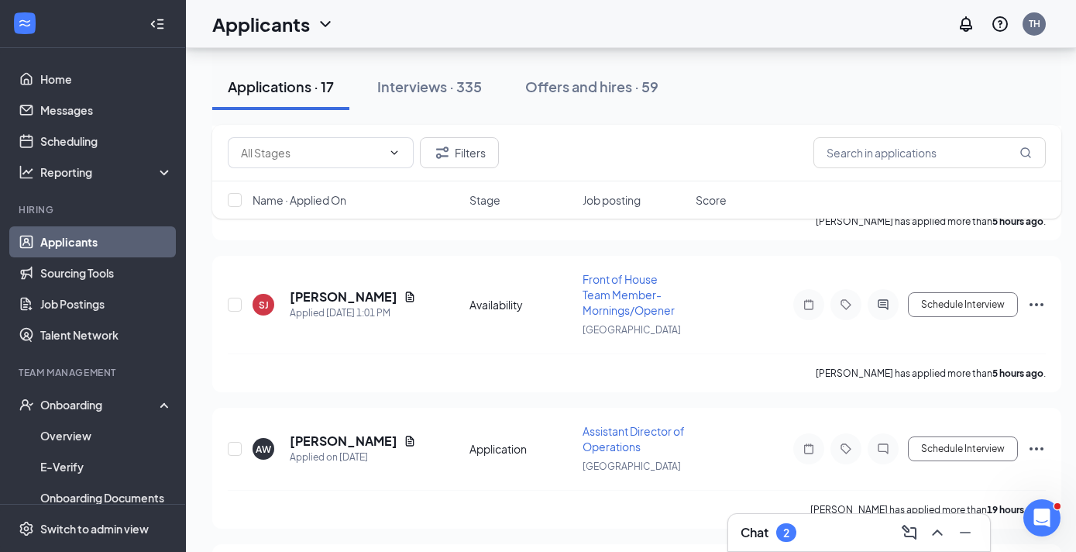
click at [1035, 304] on icon "Ellipses" at bounding box center [1037, 304] width 14 height 3
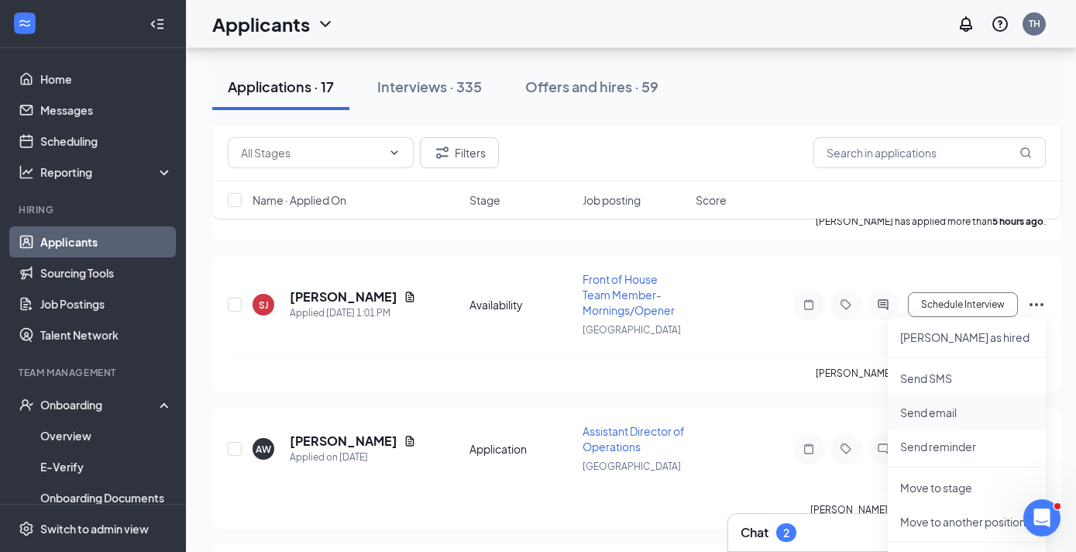
scroll to position [1617, 0]
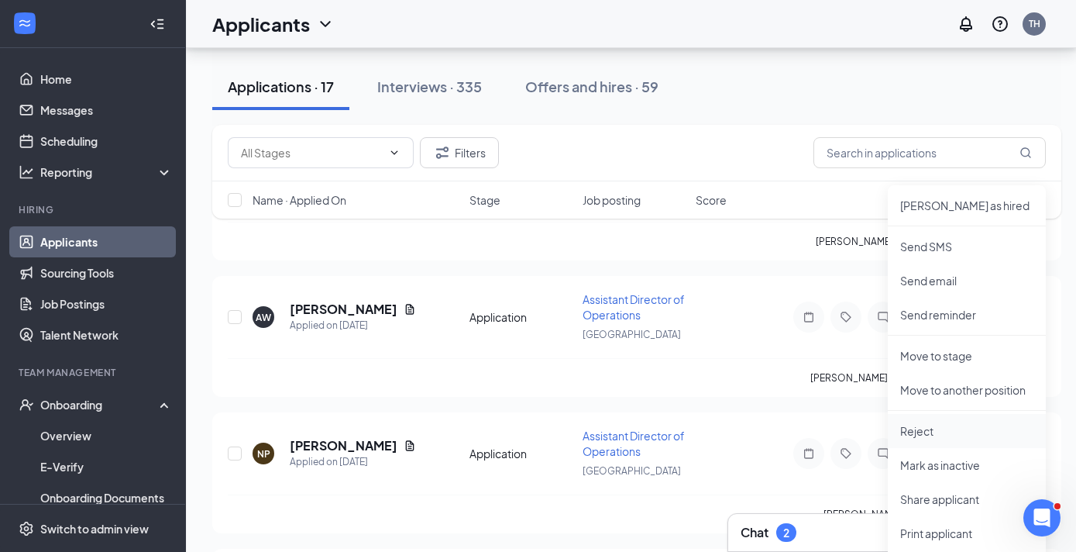
click at [935, 432] on p "Reject" at bounding box center [966, 430] width 133 height 15
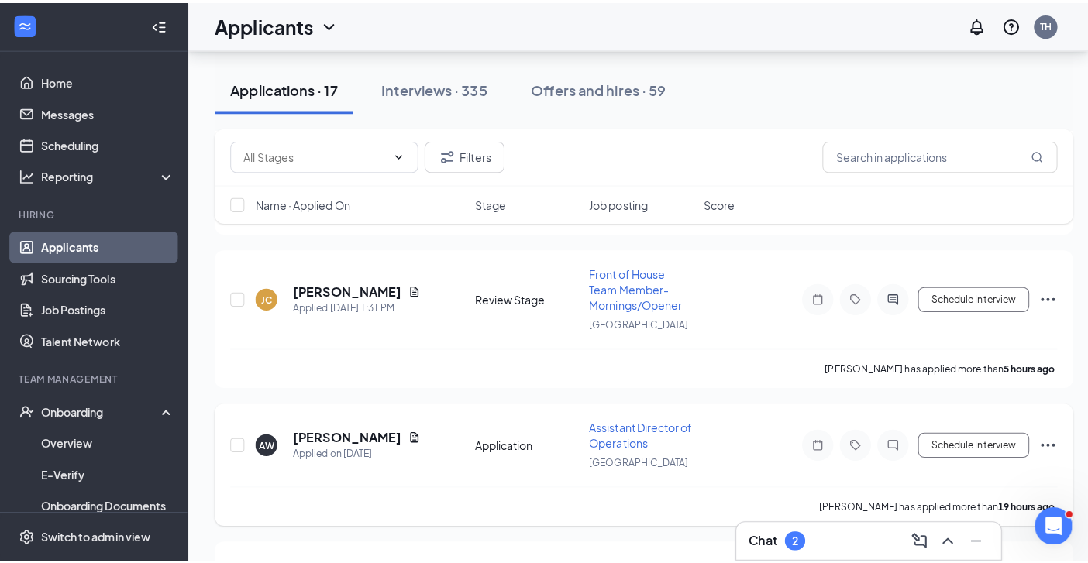
scroll to position [1317, 0]
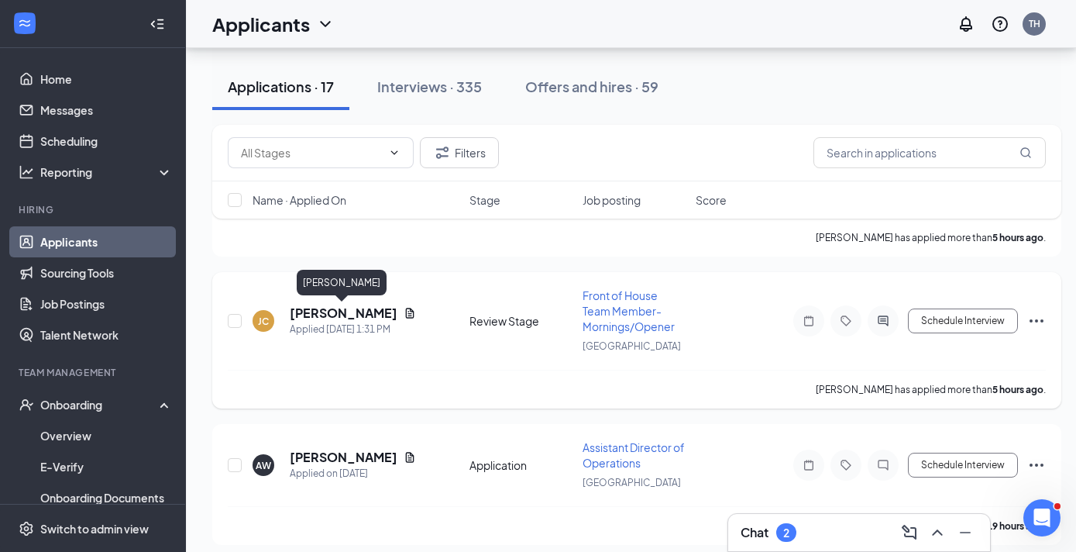
click at [343, 311] on h5 "Janae Cromwell" at bounding box center [344, 312] width 108 height 17
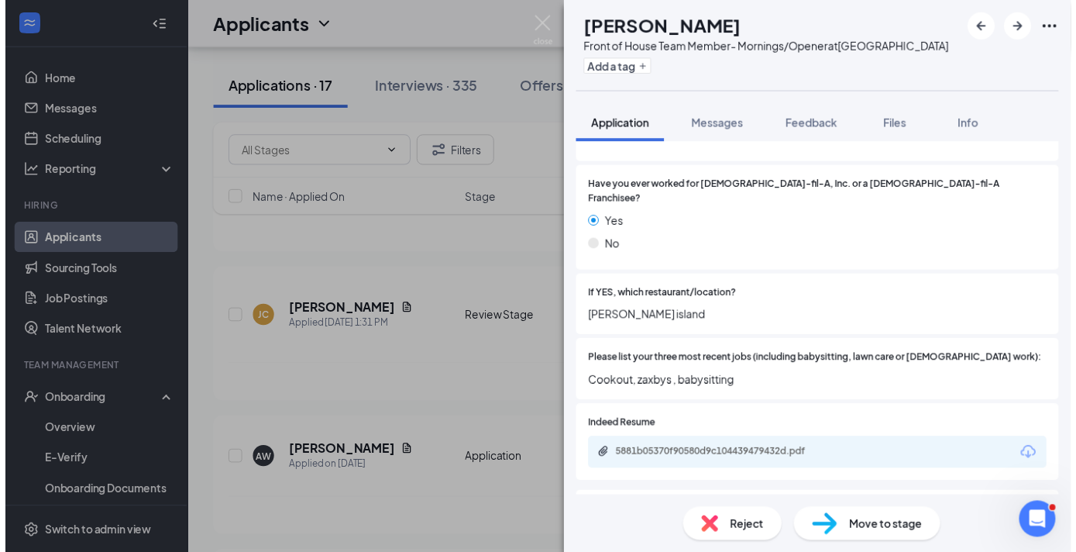
scroll to position [463, 0]
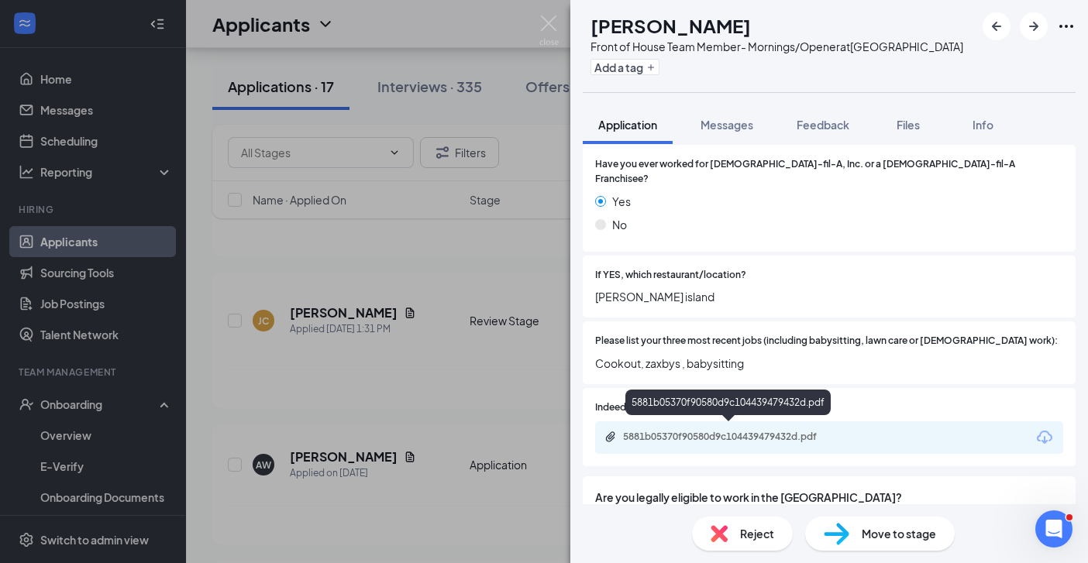
click at [778, 431] on div "5881b05370f90580d9c104439479432d.pdf" at bounding box center [731, 437] width 217 height 12
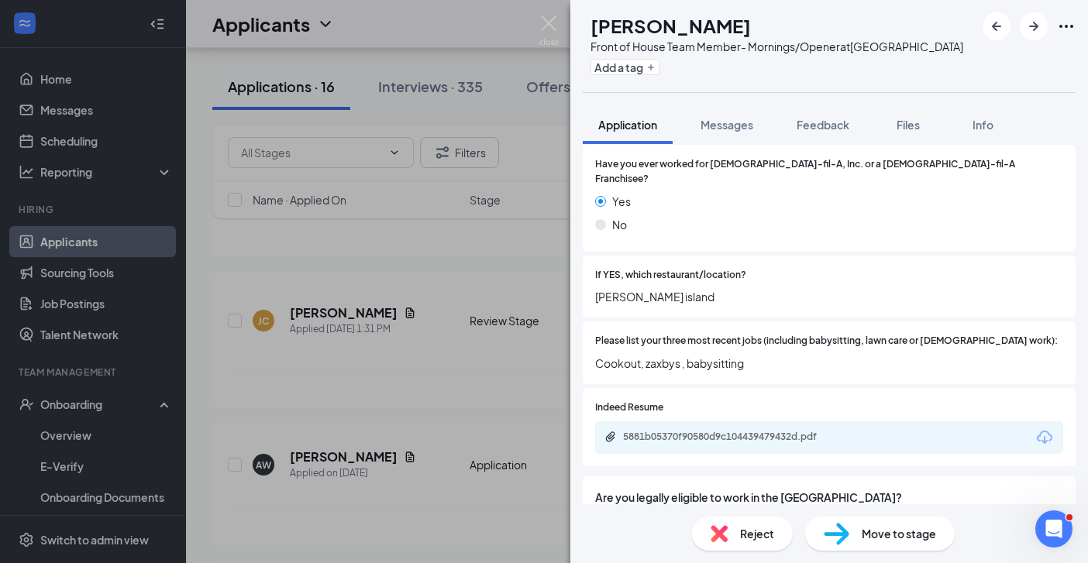
click at [421, 358] on div "JC Janae Cromwell Front of House Team Member- Mornings/Opener at Savannah Highw…" at bounding box center [544, 281] width 1088 height 563
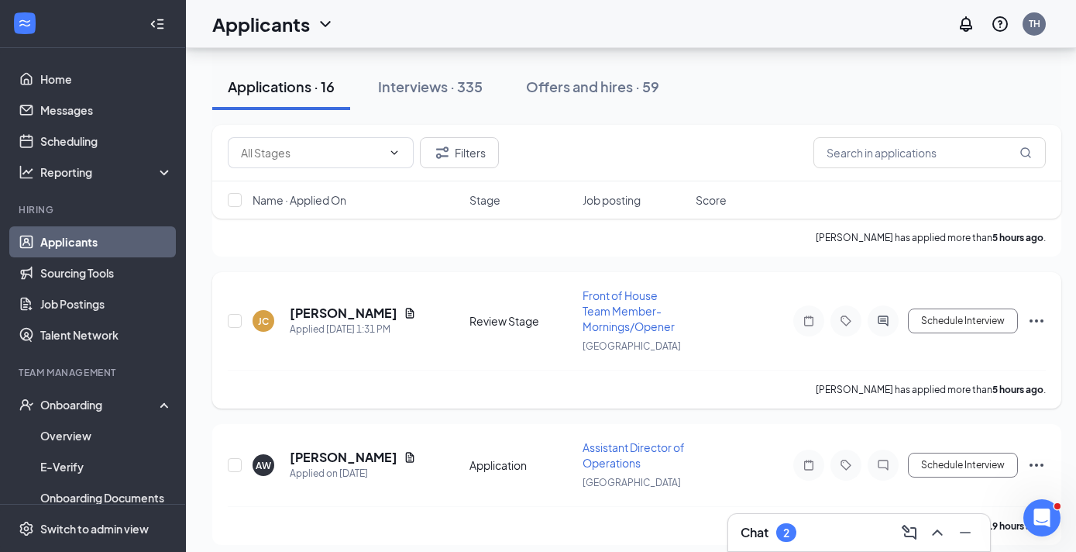
click at [1035, 318] on icon "Ellipses" at bounding box center [1036, 320] width 19 height 19
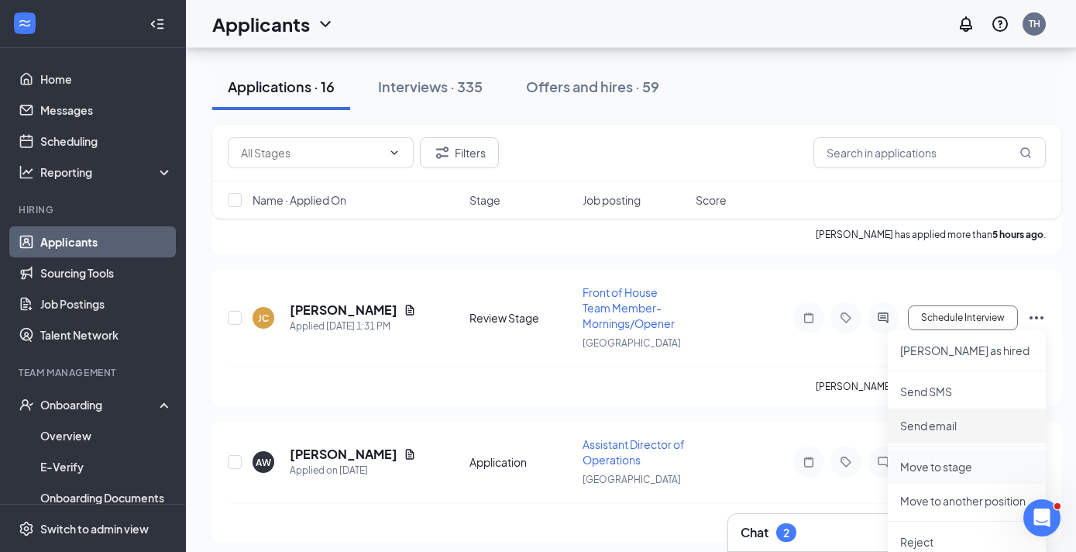
scroll to position [1441, 0]
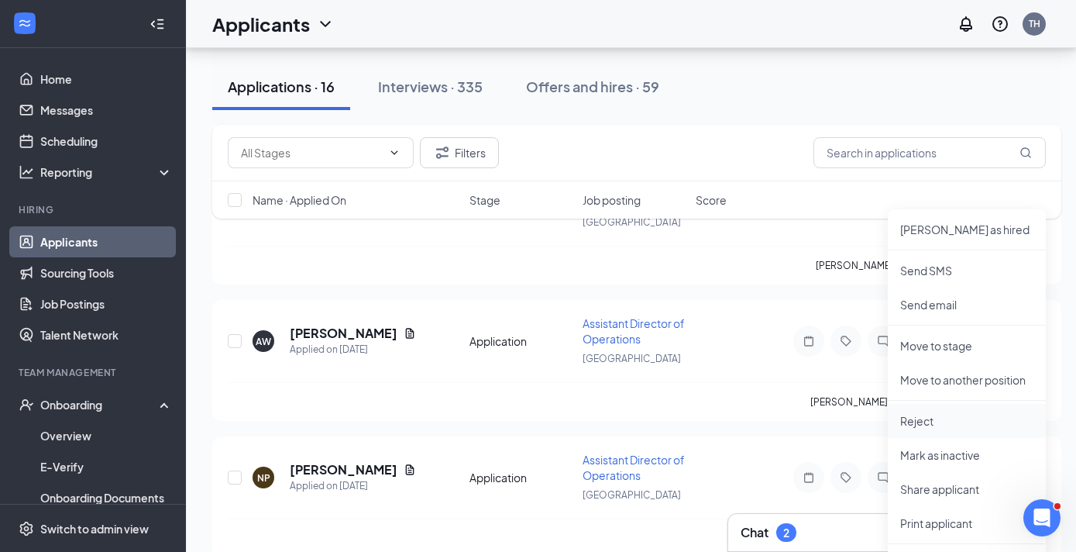
click at [926, 425] on p "Reject" at bounding box center [966, 420] width 133 height 15
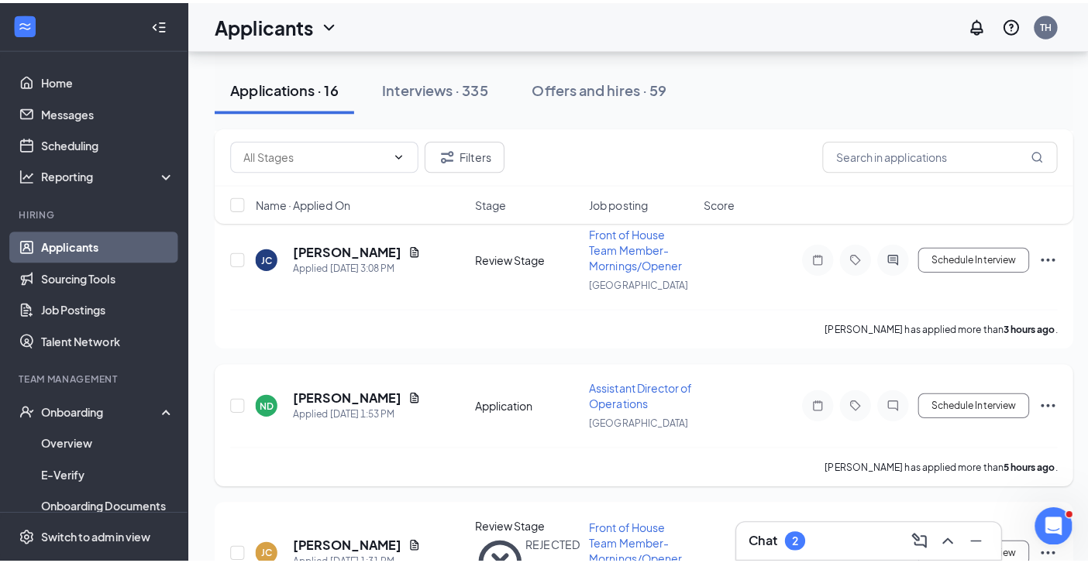
scroll to position [1079, 0]
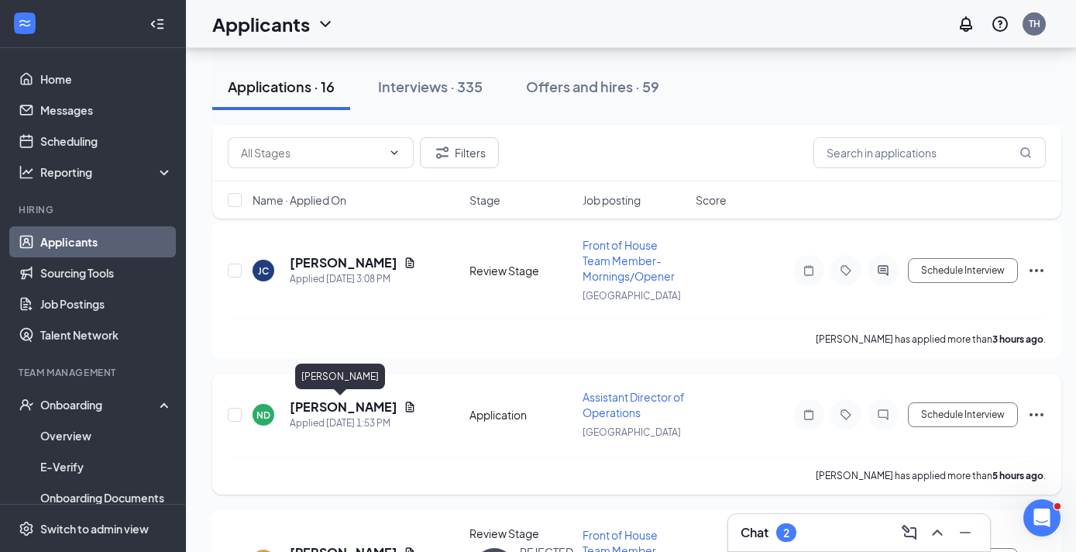
click at [359, 405] on h5 "[PERSON_NAME]" at bounding box center [344, 406] width 108 height 17
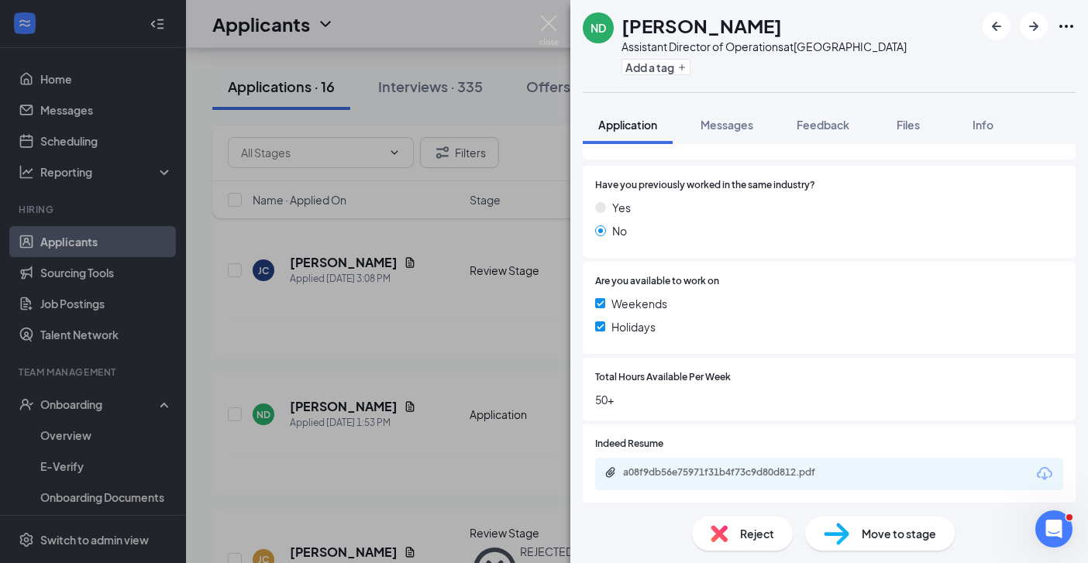
scroll to position [308, 0]
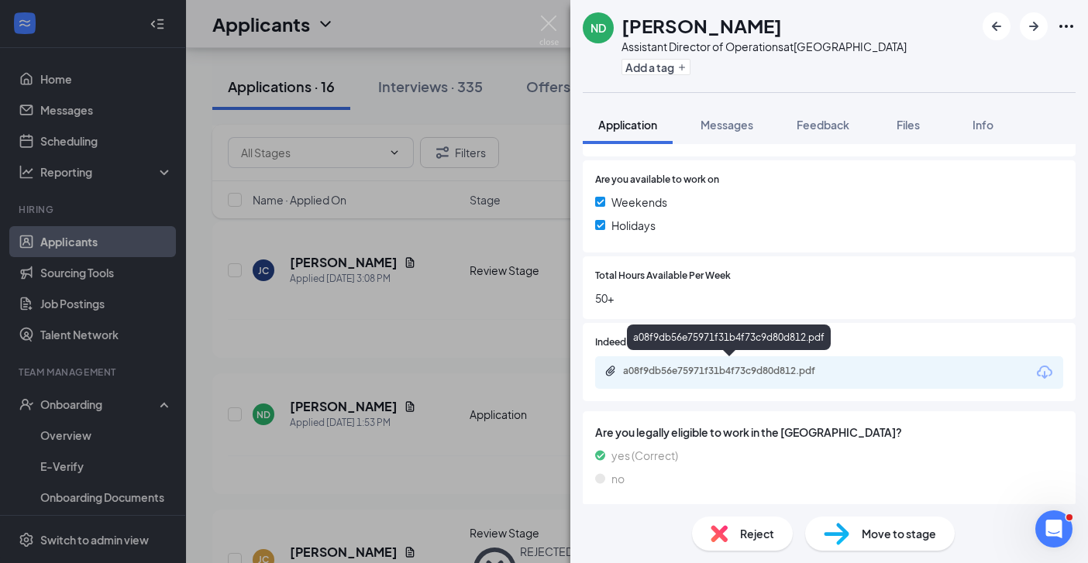
click at [755, 368] on div "a08f9db56e75971f31b4f73c9d80d812.pdf" at bounding box center [731, 371] width 217 height 12
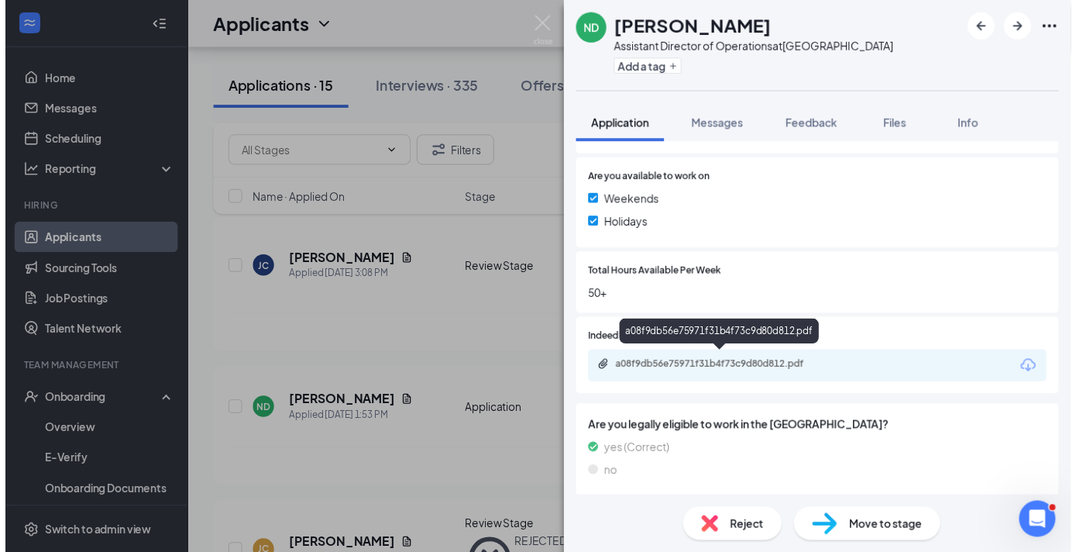
scroll to position [301, 0]
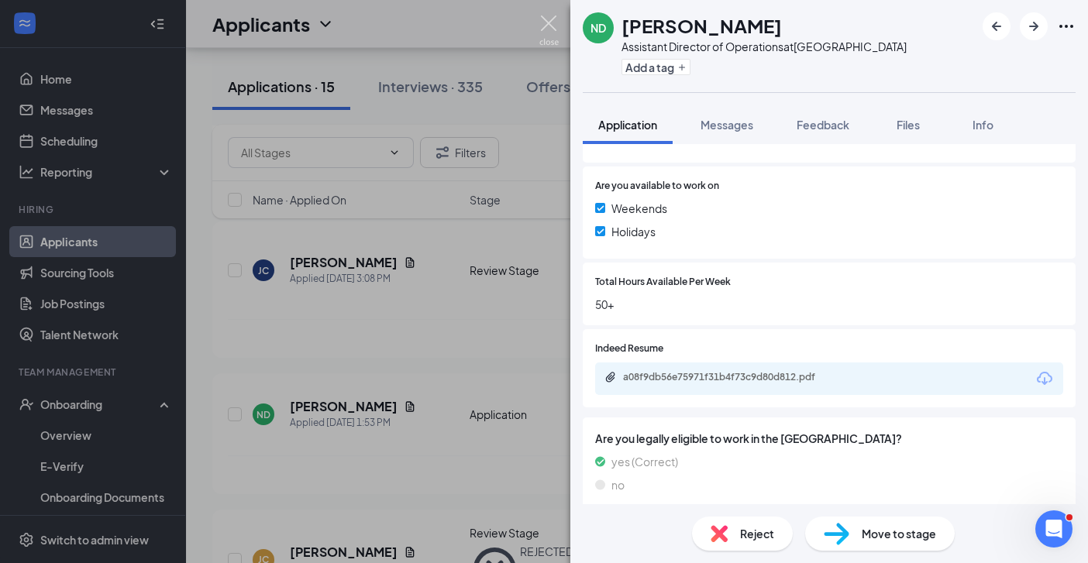
click at [556, 22] on img at bounding box center [548, 30] width 19 height 30
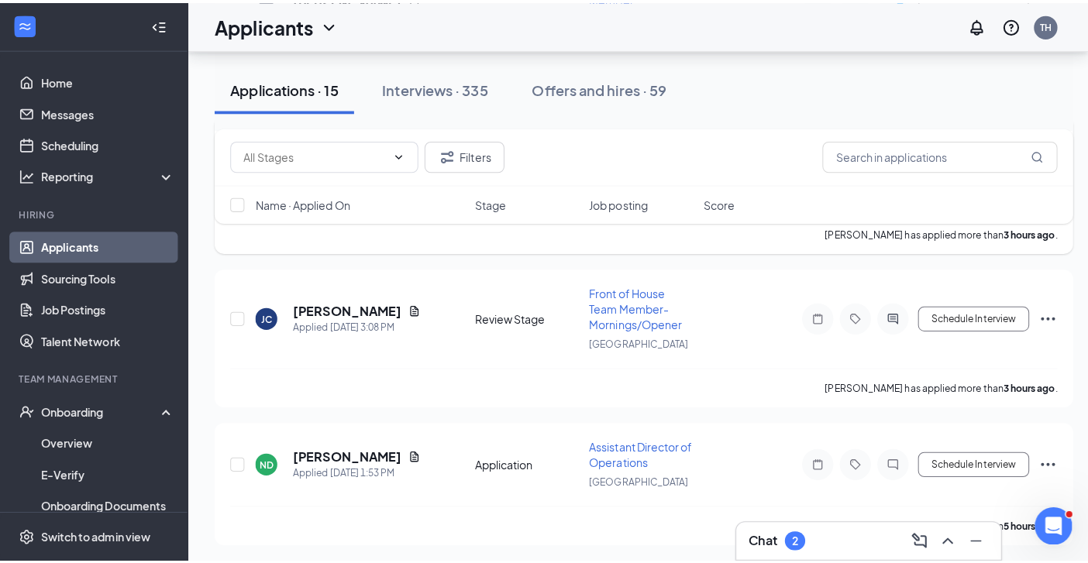
scroll to position [976, 0]
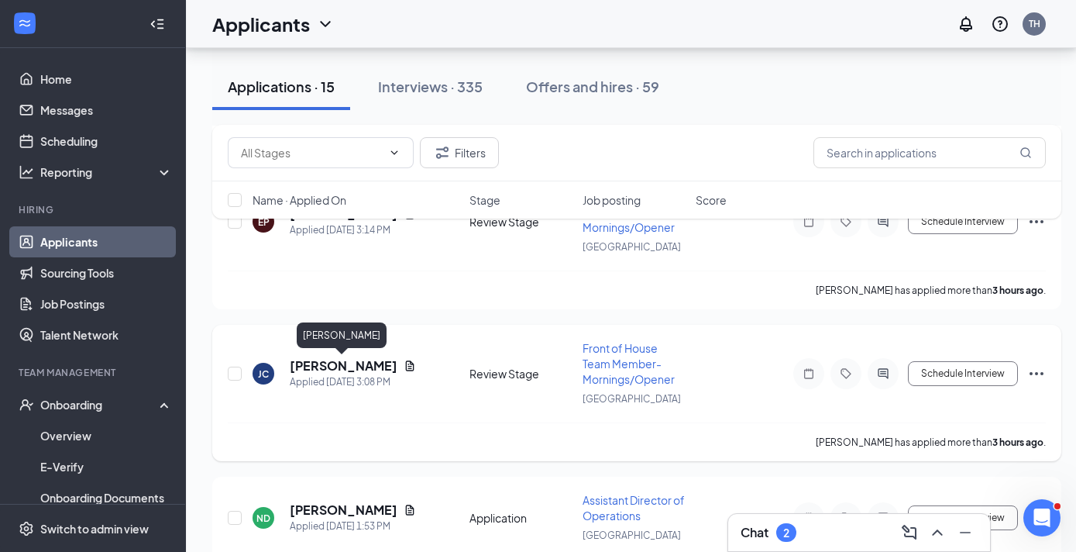
click at [349, 367] on h5 "Jamye Christian" at bounding box center [344, 365] width 108 height 17
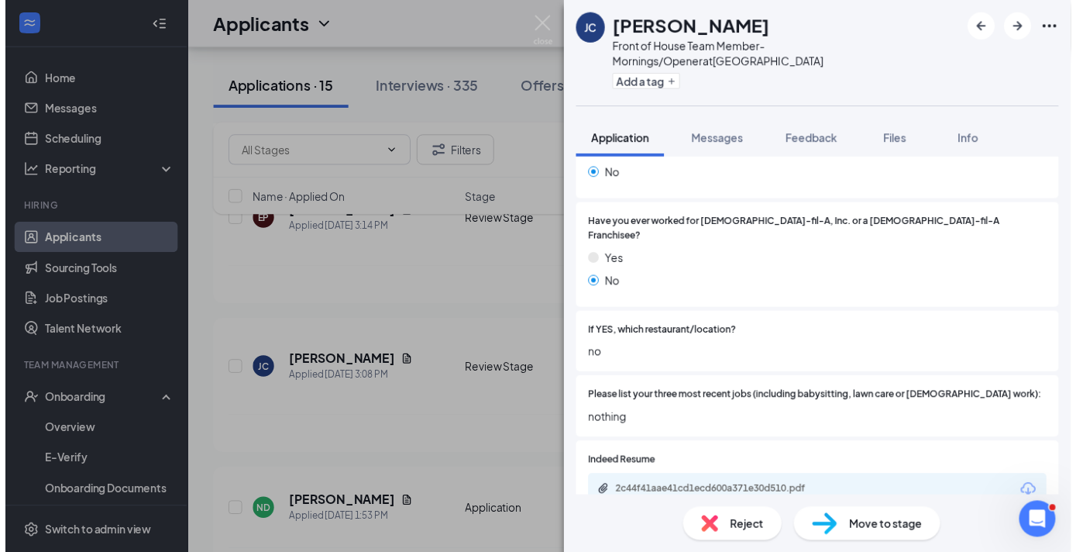
scroll to position [444, 0]
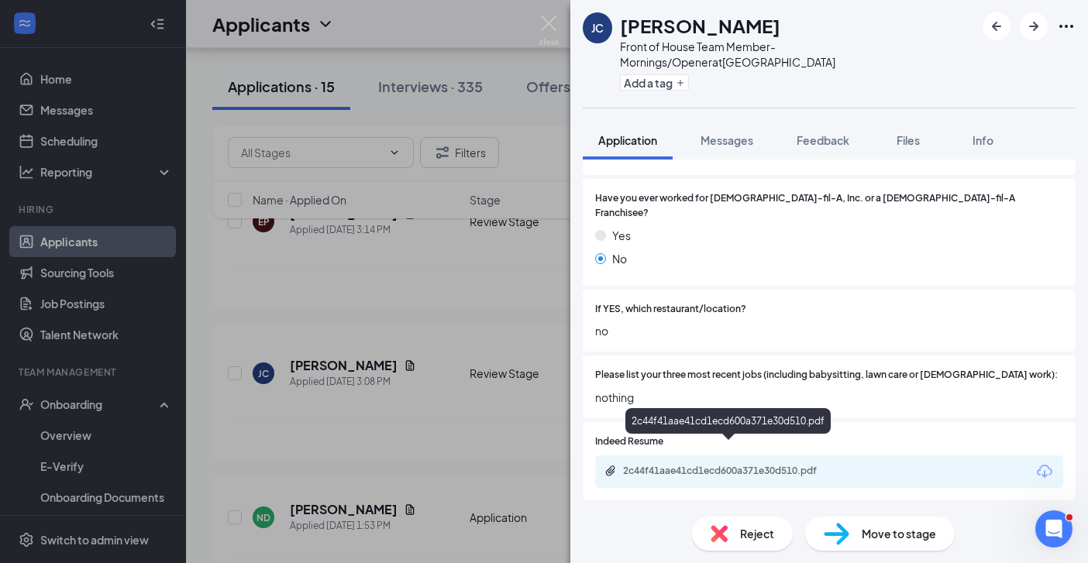
click at [772, 465] on div "2c44f41aae41cd1ecd600a371e30d510.pdf" at bounding box center [731, 471] width 217 height 12
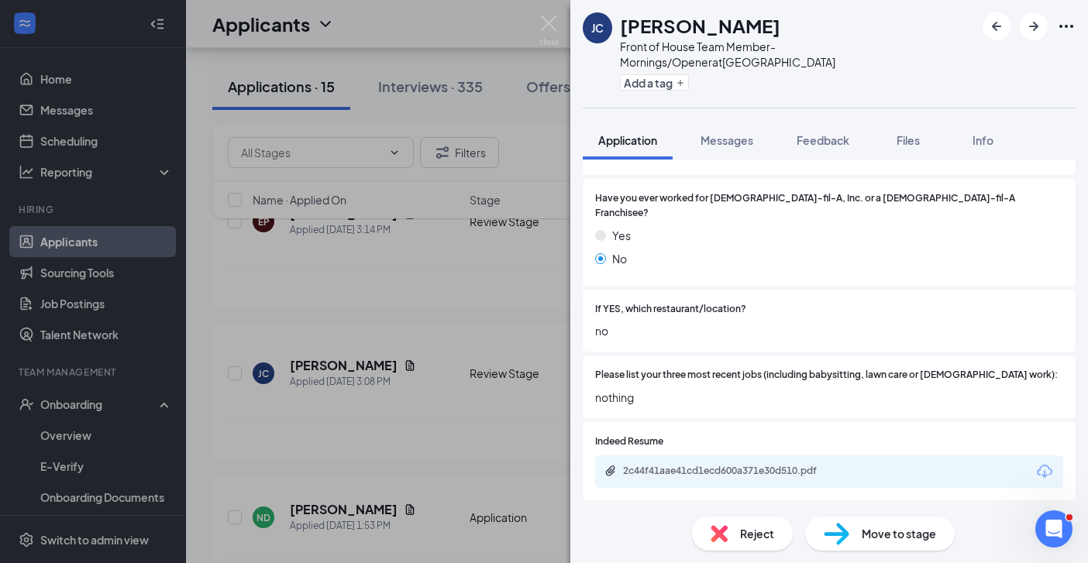
click at [394, 353] on div "JC Jamye Christian Front of House Team Member- Mornings/Opener at Savannah High…" at bounding box center [544, 281] width 1088 height 563
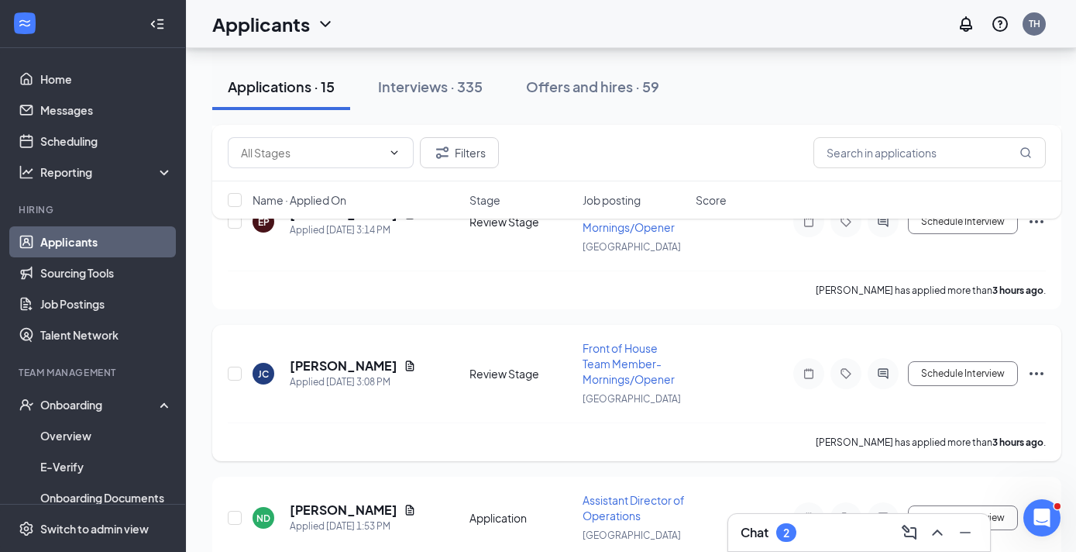
click at [1038, 377] on icon "Ellipses" at bounding box center [1036, 373] width 19 height 19
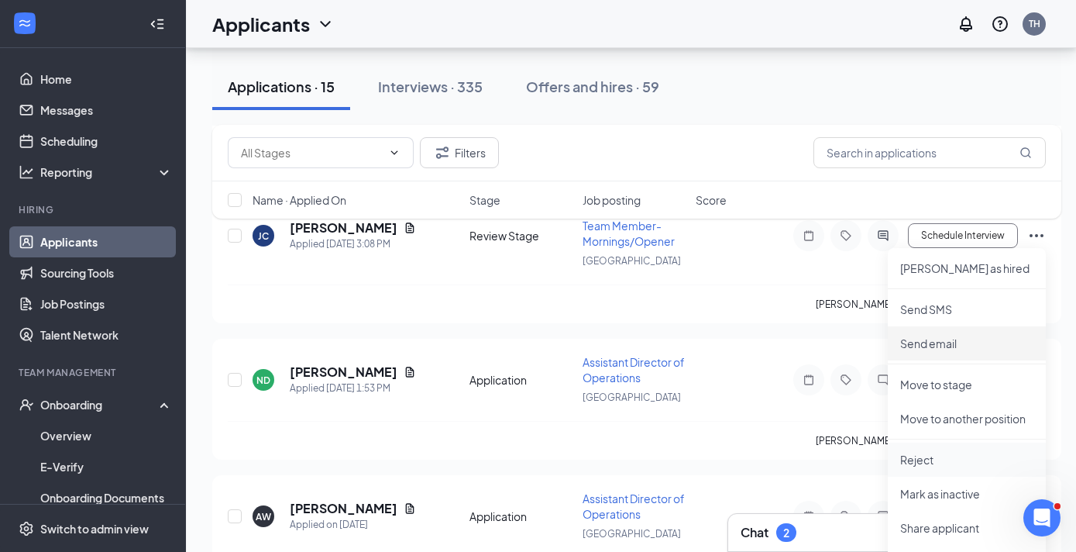
scroll to position [1257, 0]
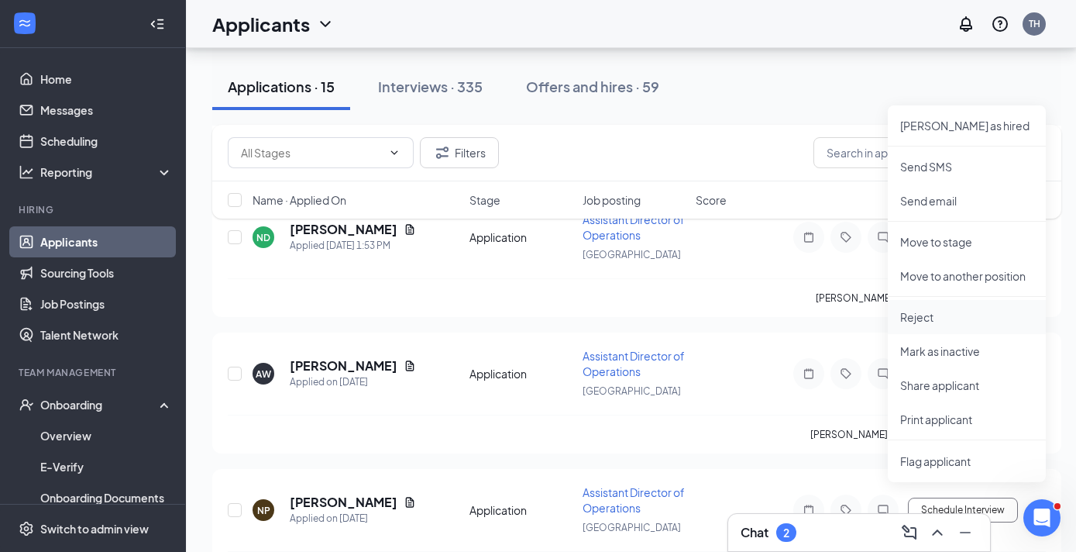
click at [930, 315] on p "Reject" at bounding box center [966, 316] width 133 height 15
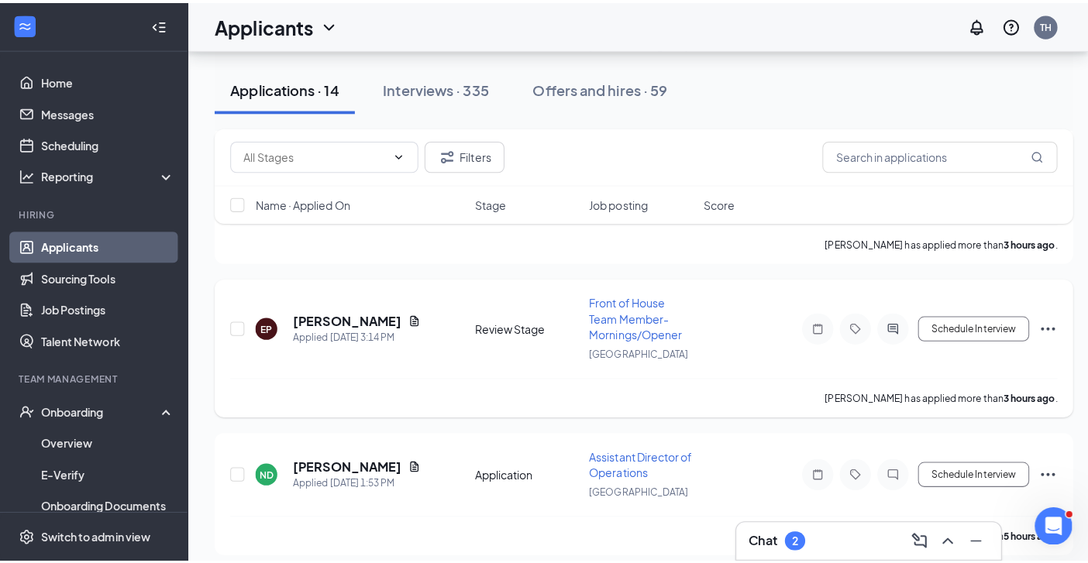
scroll to position [851, 0]
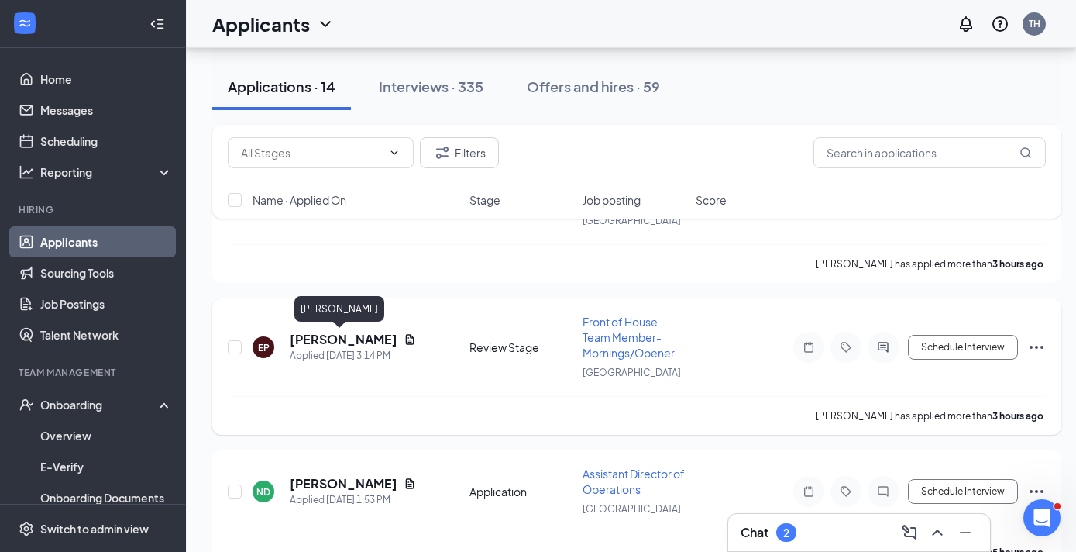
click at [350, 347] on h5 "Engy Portillo" at bounding box center [344, 339] width 108 height 17
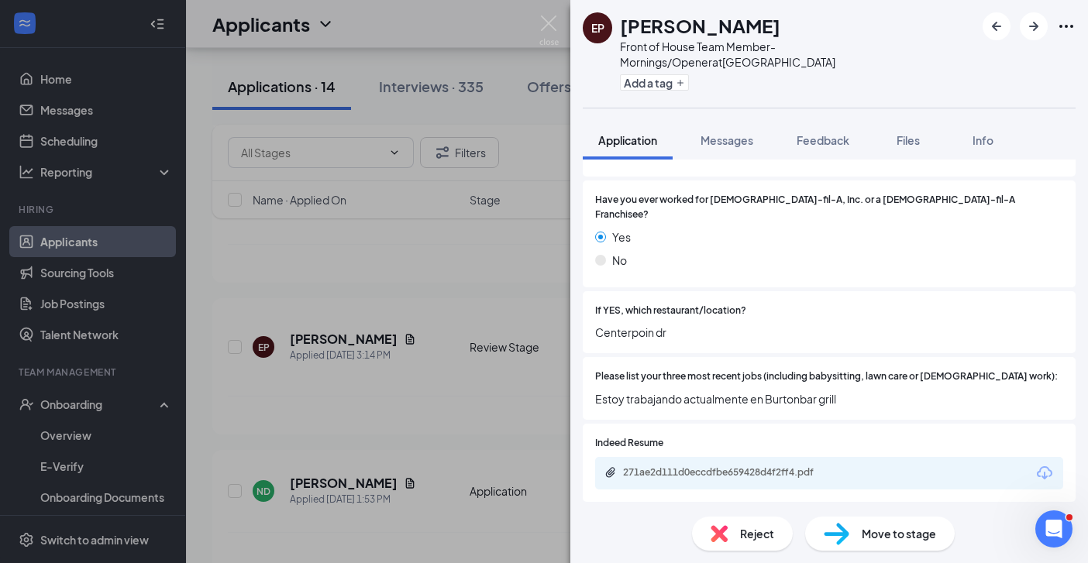
scroll to position [515, 0]
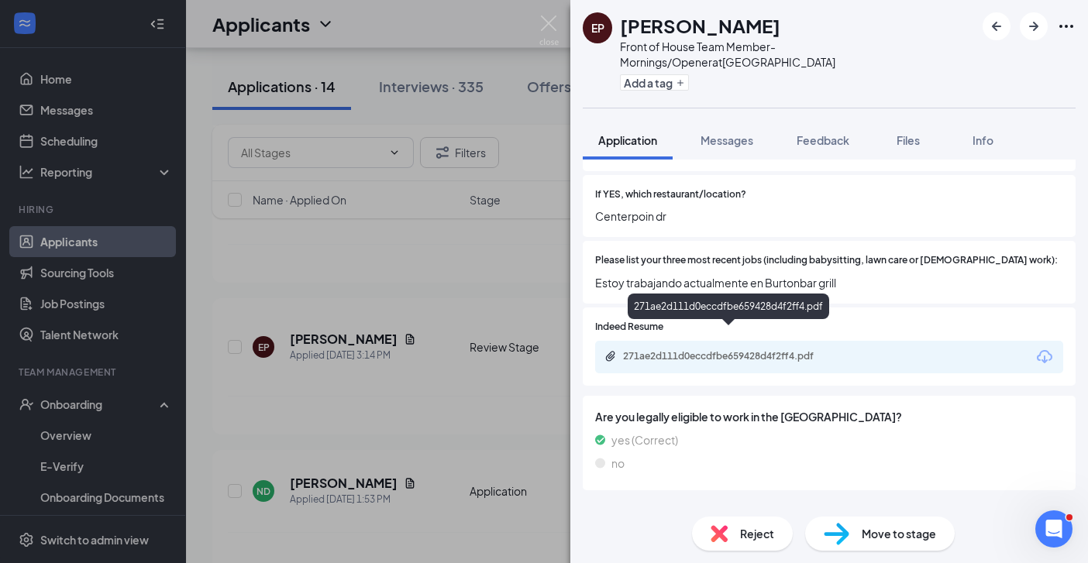
click at [727, 350] on div "271ae2d111d0eccdfbe659428d4f2ff4.pdf" at bounding box center [731, 356] width 217 height 12
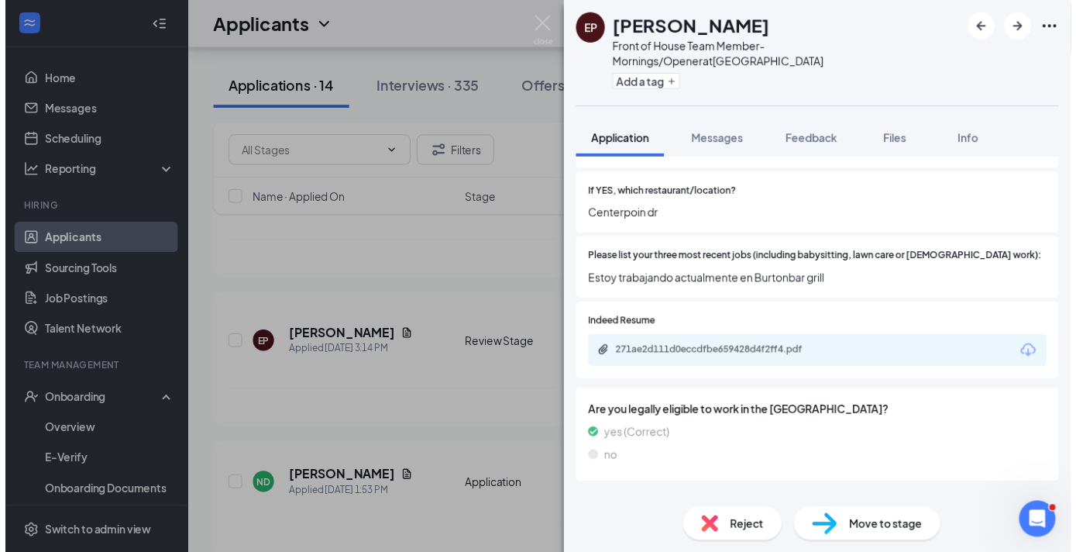
scroll to position [509, 0]
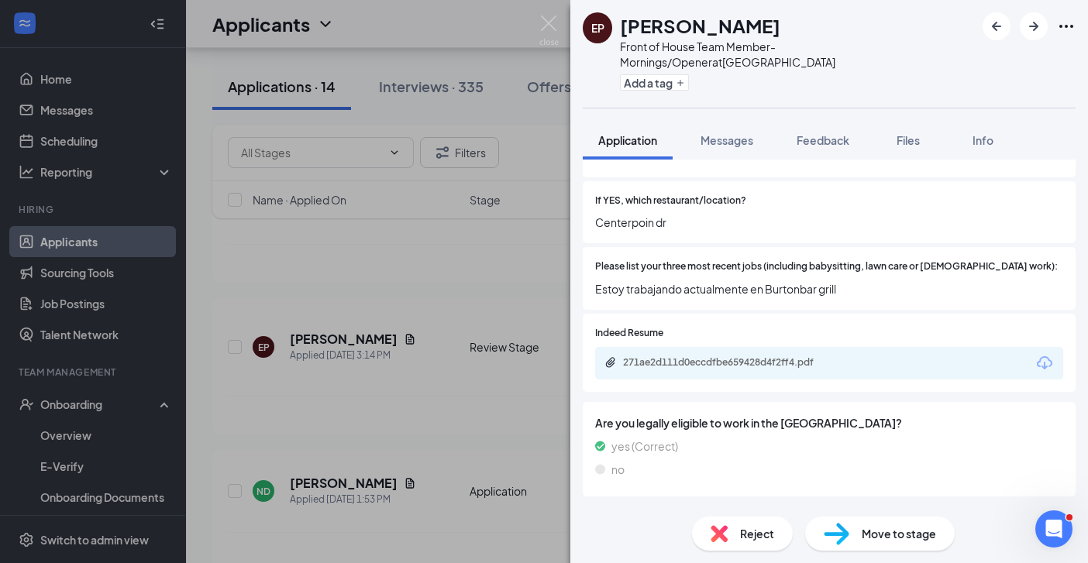
click at [460, 437] on div "EP Engy Portillo Front of House Team Member- Mornings/Opener at Savannah Highwa…" at bounding box center [544, 281] width 1088 height 563
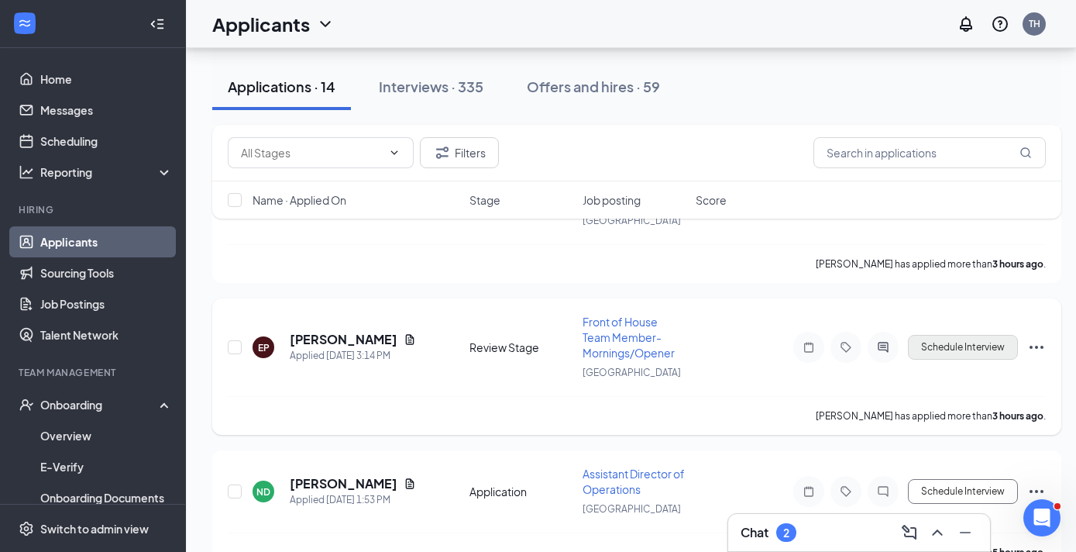
click at [934, 350] on button "Schedule Interview" at bounding box center [963, 347] width 110 height 25
type input "Onsite Interview (next stage)"
click at [985, 346] on button "Schedule Interview" at bounding box center [963, 347] width 110 height 25
type input "Hiring Complete (next stage)"
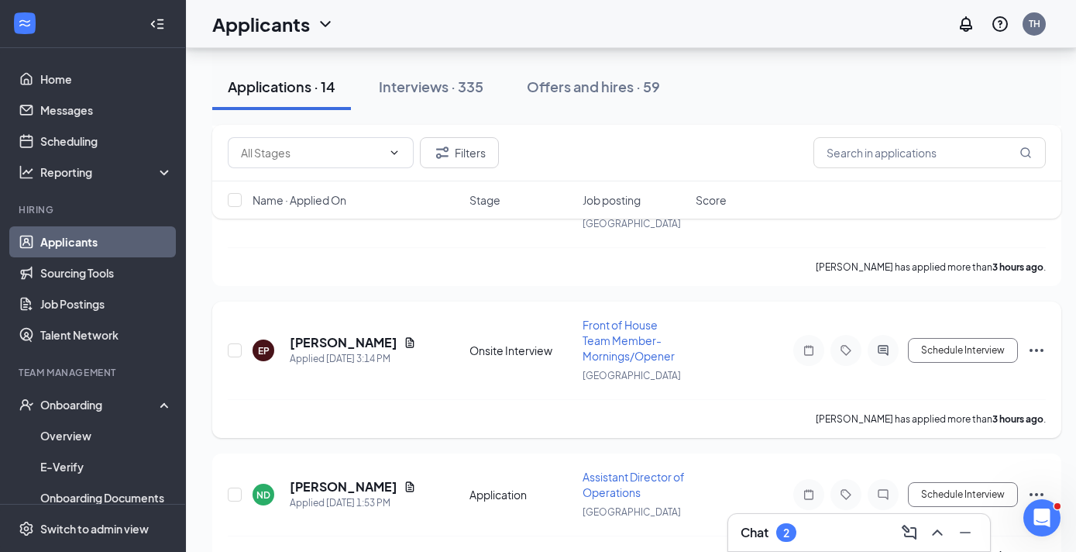
scroll to position [836, 0]
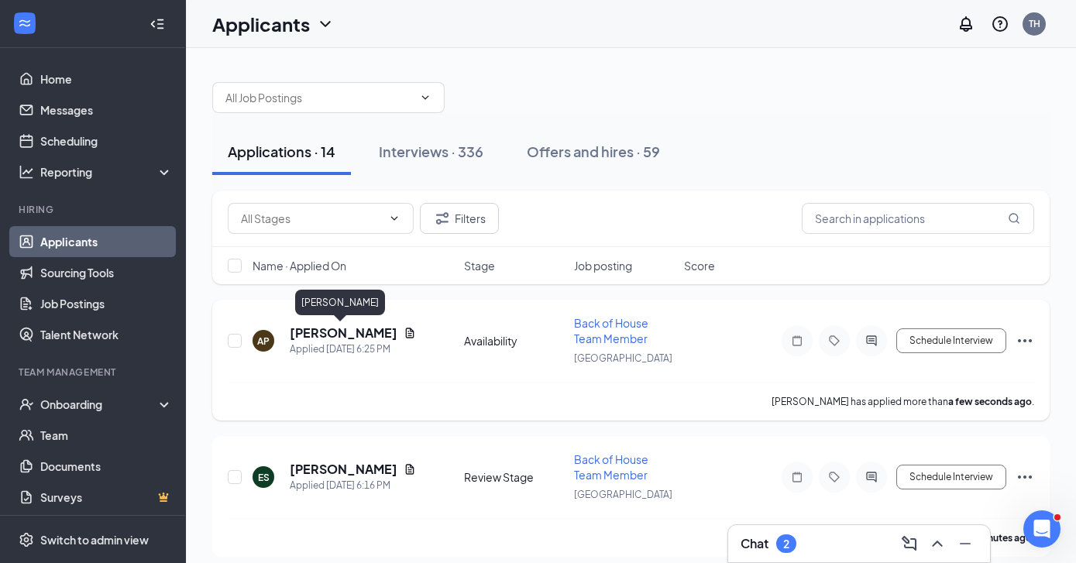
click at [349, 332] on h5 "Aliyah Pringle" at bounding box center [344, 333] width 108 height 17
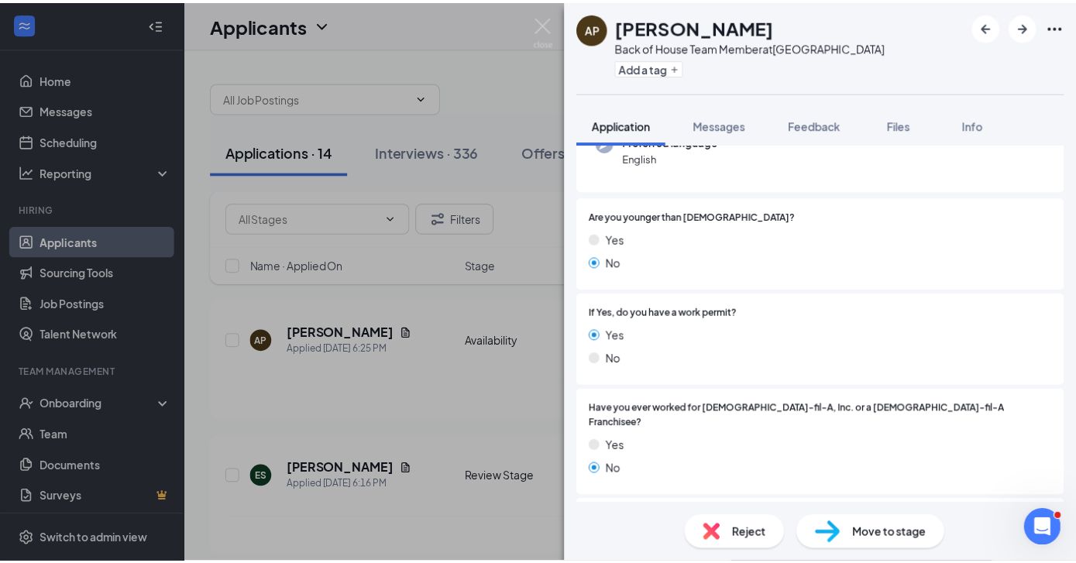
scroll to position [412, 0]
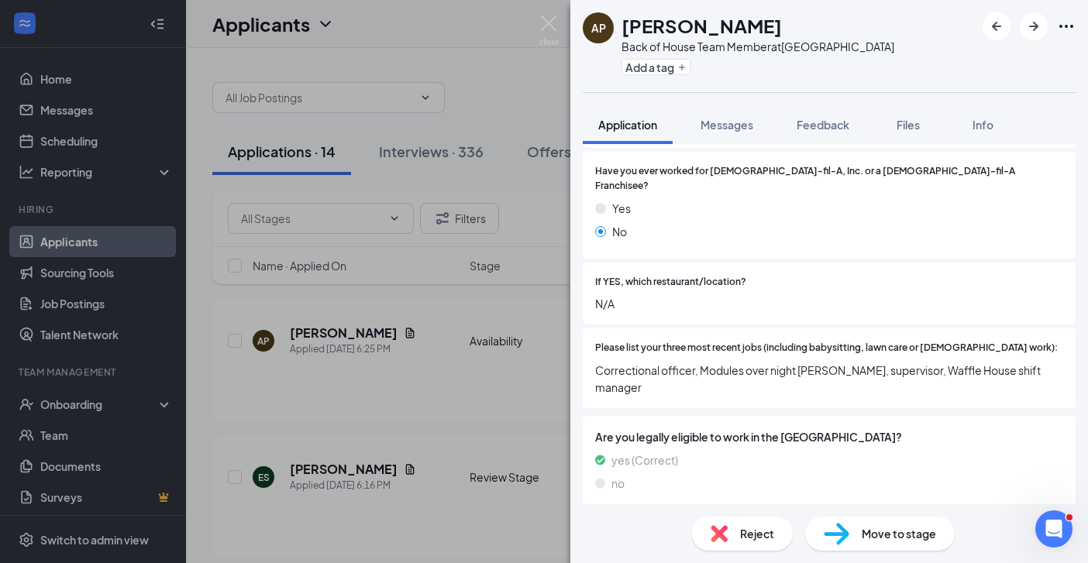
click at [408, 397] on div "AP Aliyah Pringle Back of House Team Member at Savannah Highway Add a tag Appli…" at bounding box center [544, 281] width 1088 height 563
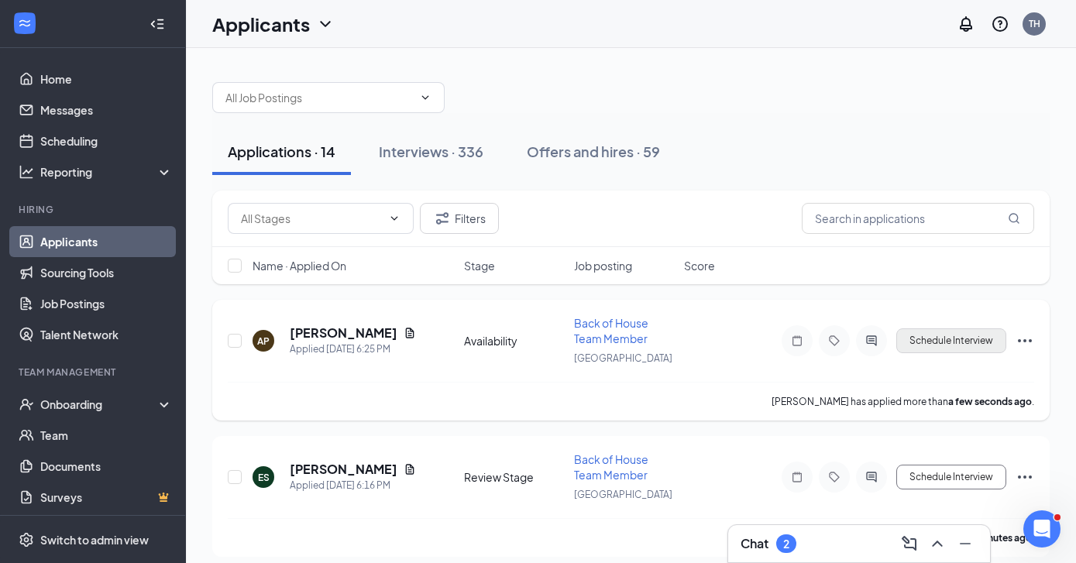
click at [919, 341] on button "Schedule Interview" at bounding box center [951, 341] width 110 height 25
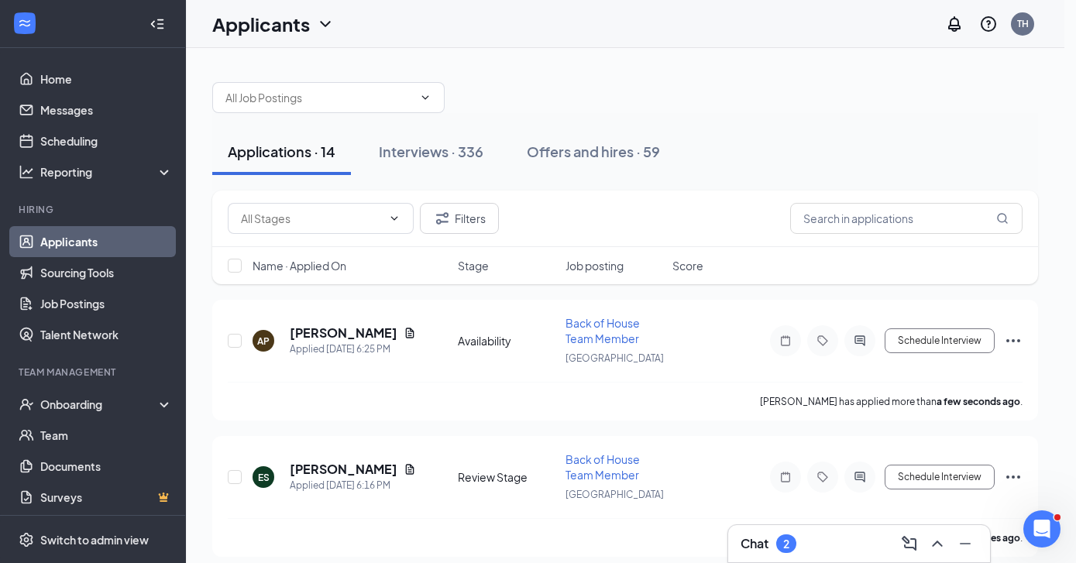
type input "Review Stage (next stage)"
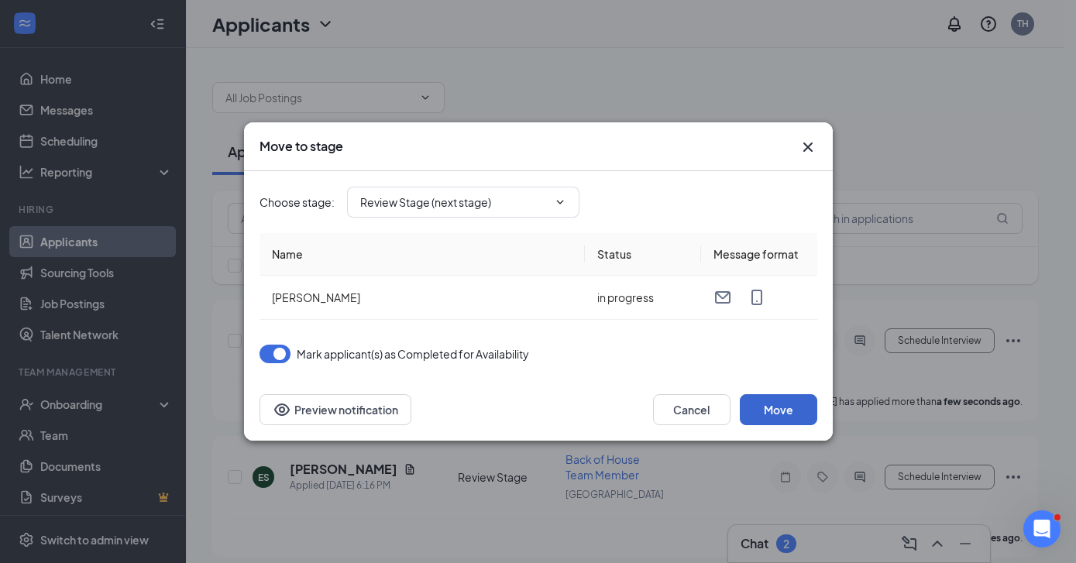
click at [776, 410] on button "Move" at bounding box center [778, 409] width 77 height 31
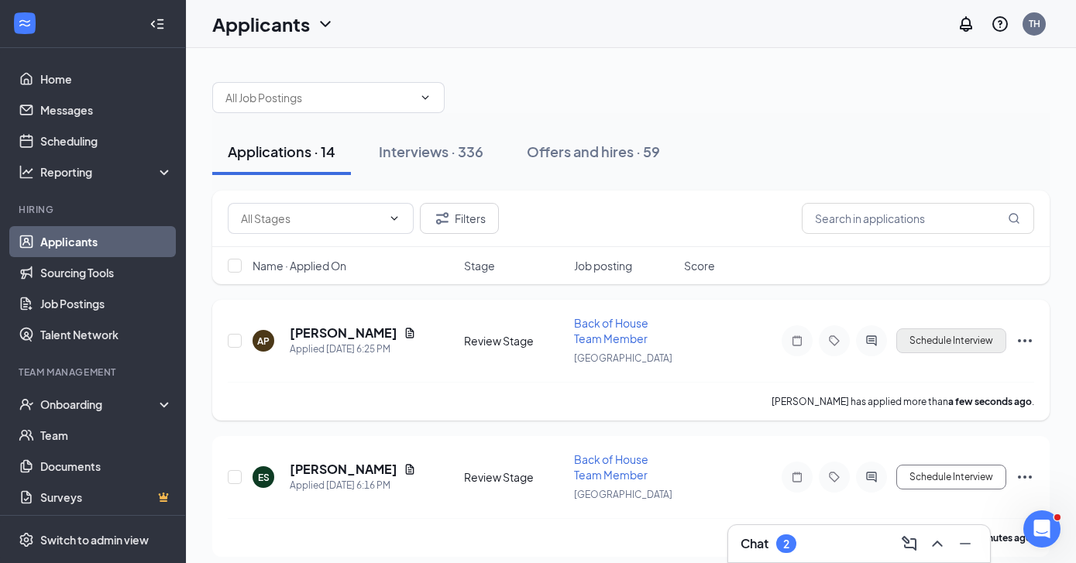
click at [930, 340] on button "Schedule Interview" at bounding box center [951, 341] width 110 height 25
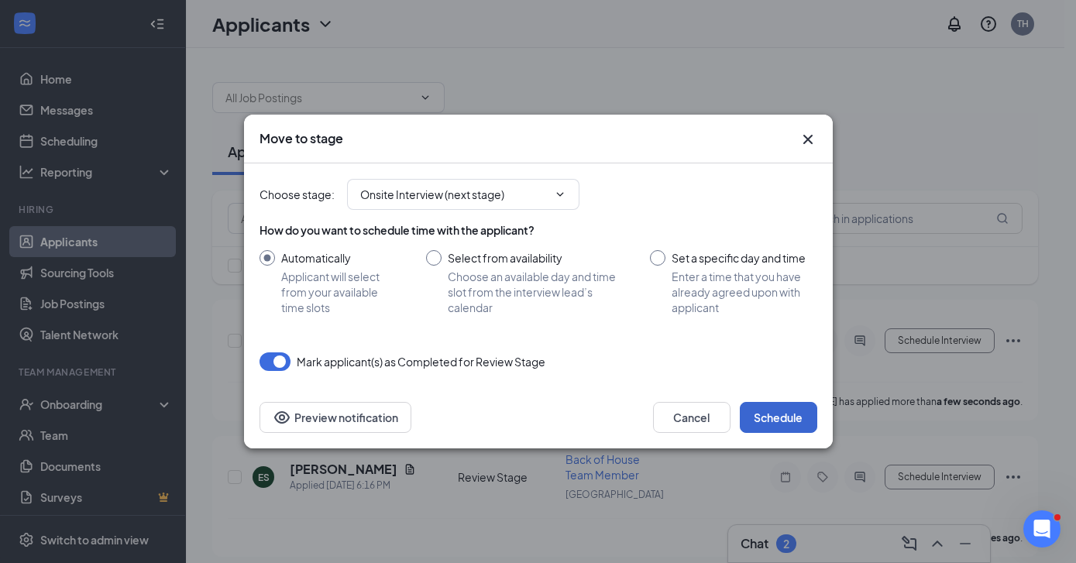
click at [781, 420] on button "Schedule" at bounding box center [778, 417] width 77 height 31
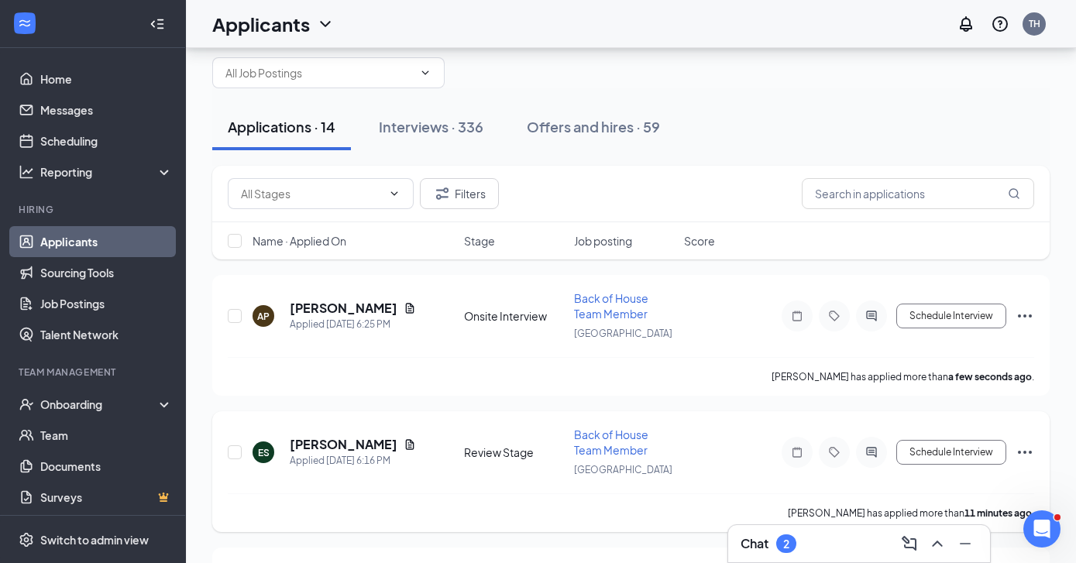
scroll to position [59, 0]
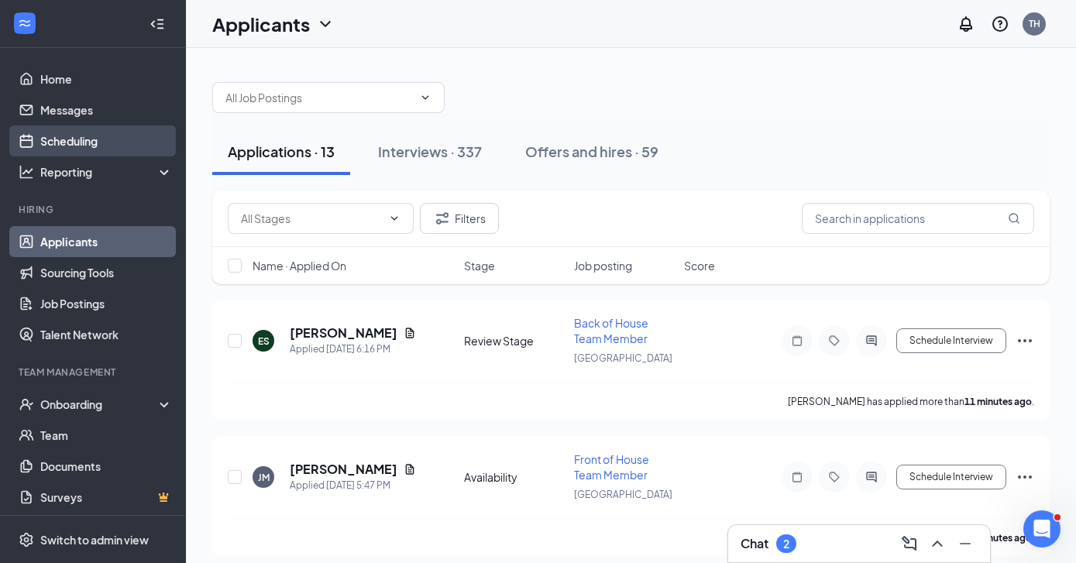
click at [64, 136] on link "Scheduling" at bounding box center [106, 141] width 132 height 31
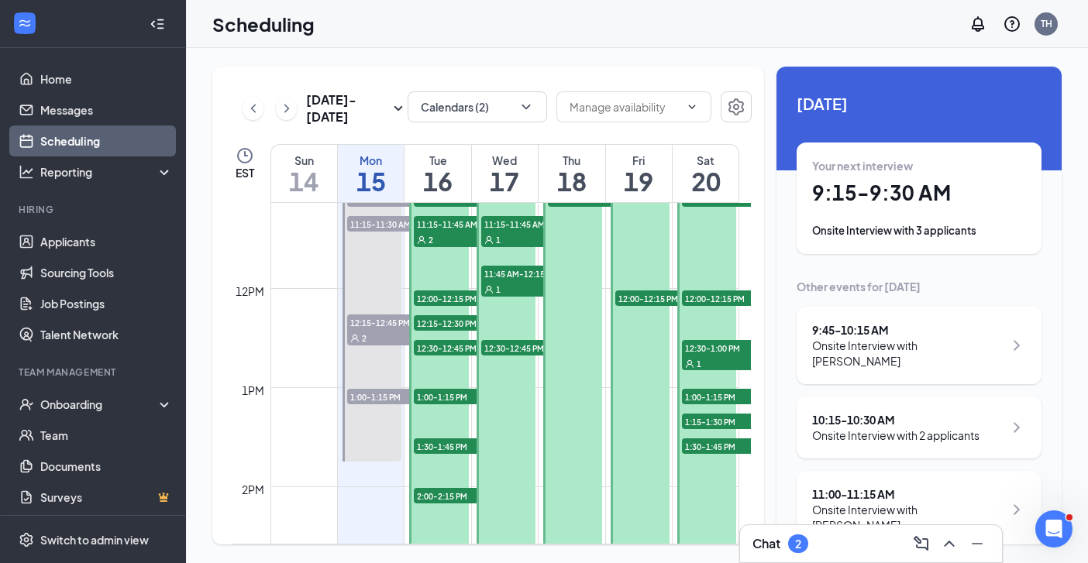
scroll to position [811, 0]
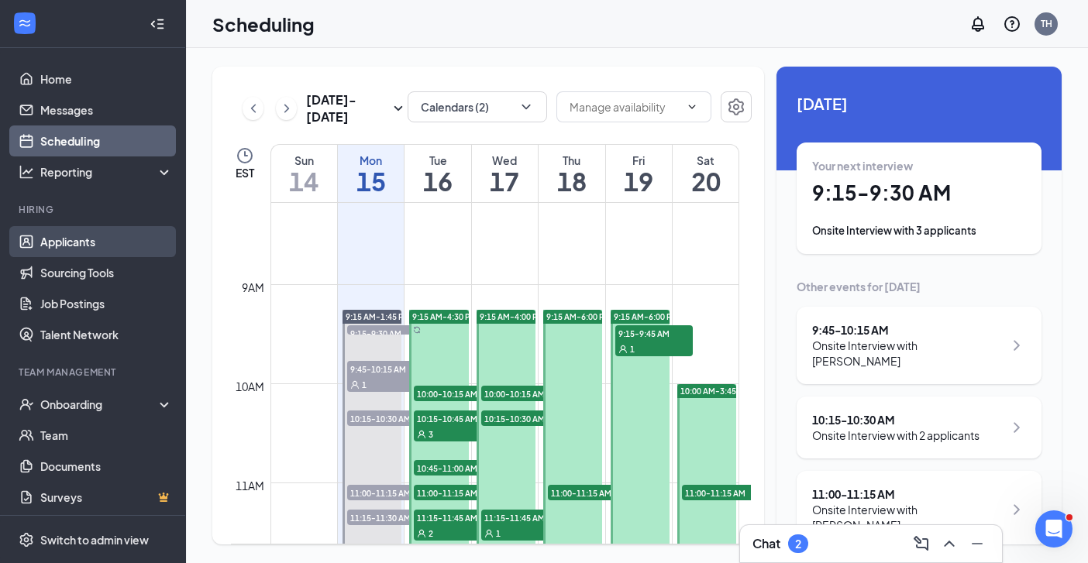
click at [88, 243] on link "Applicants" at bounding box center [106, 241] width 132 height 31
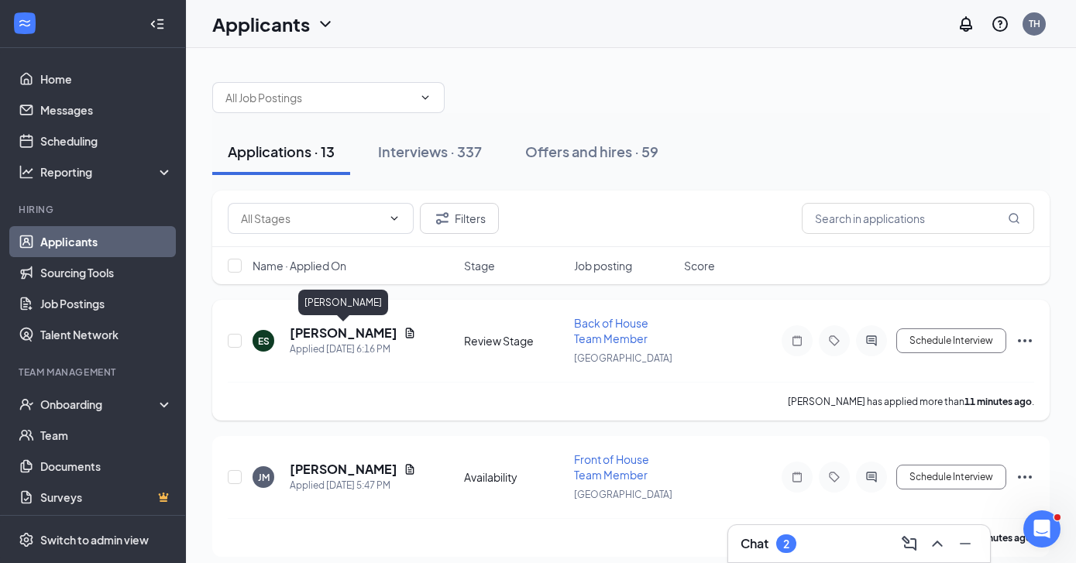
click at [320, 325] on h5 "[PERSON_NAME]" at bounding box center [344, 333] width 108 height 17
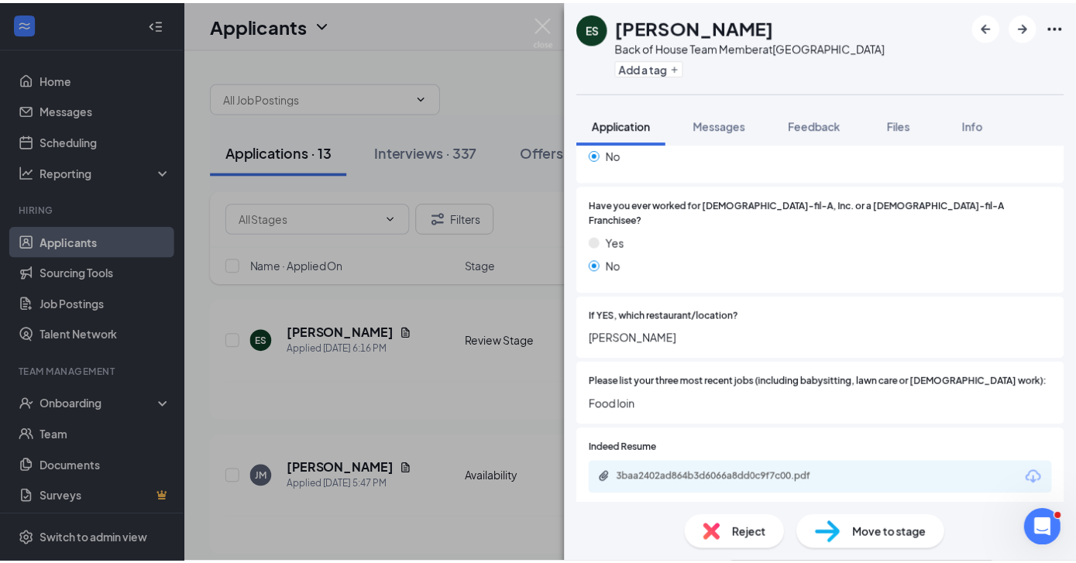
scroll to position [412, 0]
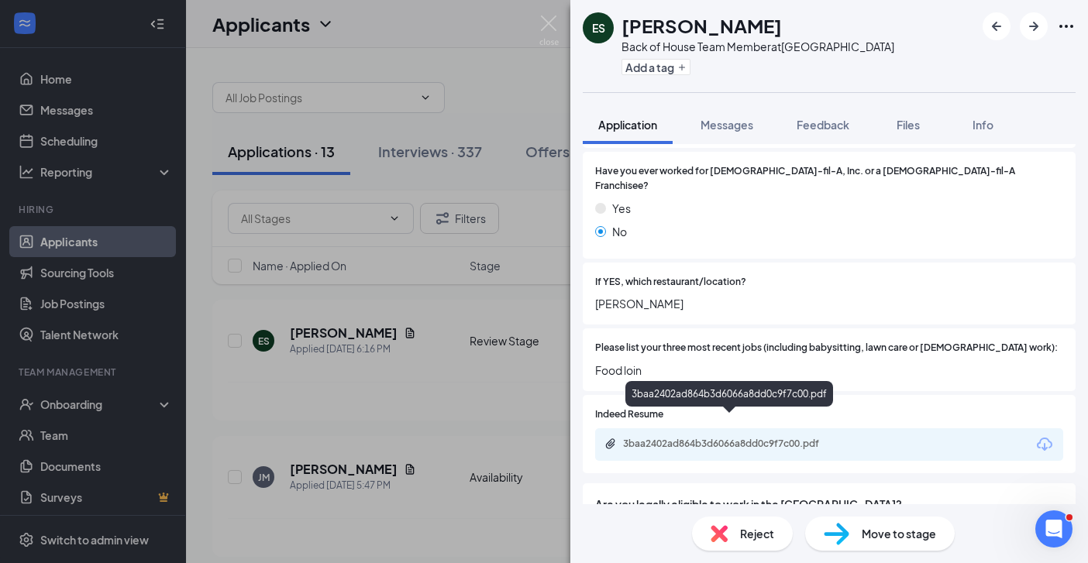
click at [796, 438] on div "3baa2402ad864b3d6066a8dd0c9f7c00.pdf" at bounding box center [731, 444] width 217 height 12
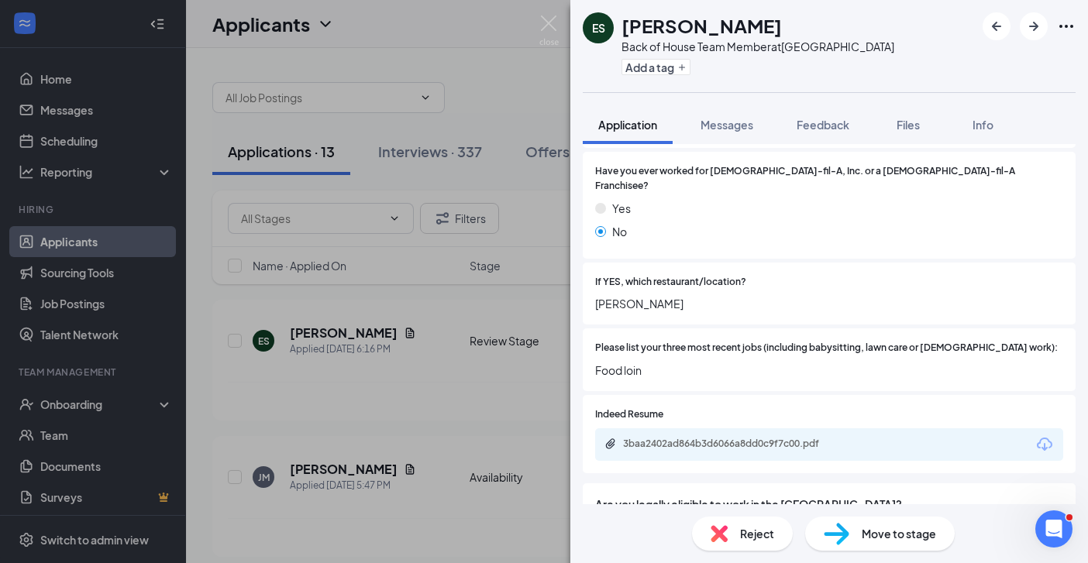
click at [473, 377] on div "ES [PERSON_NAME] Back of House Team Member at [GEOGRAPHIC_DATA] Add a tag Appli…" at bounding box center [544, 281] width 1088 height 563
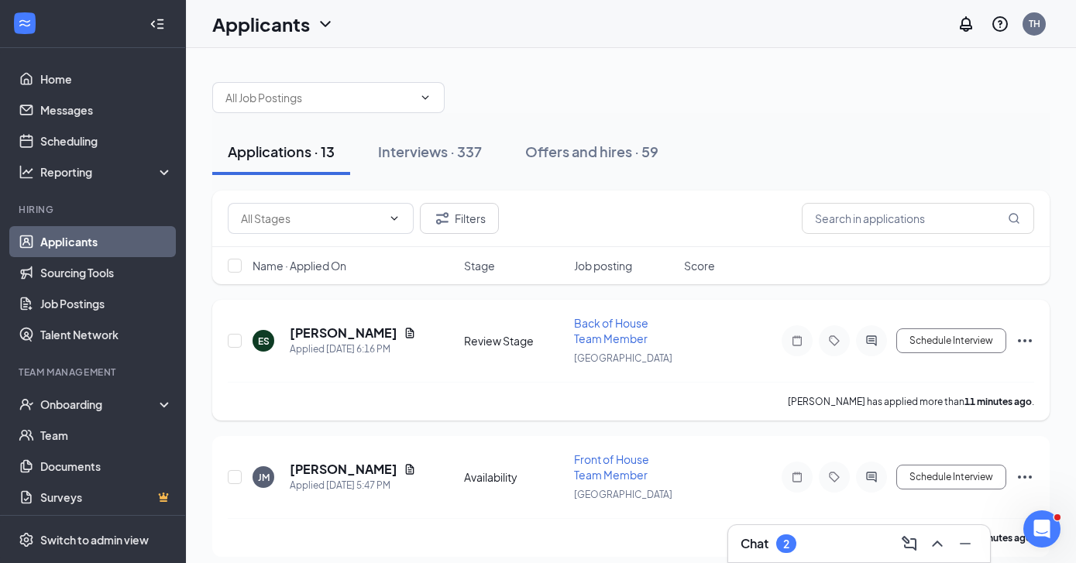
click at [1024, 341] on icon "Ellipses" at bounding box center [1025, 340] width 14 height 3
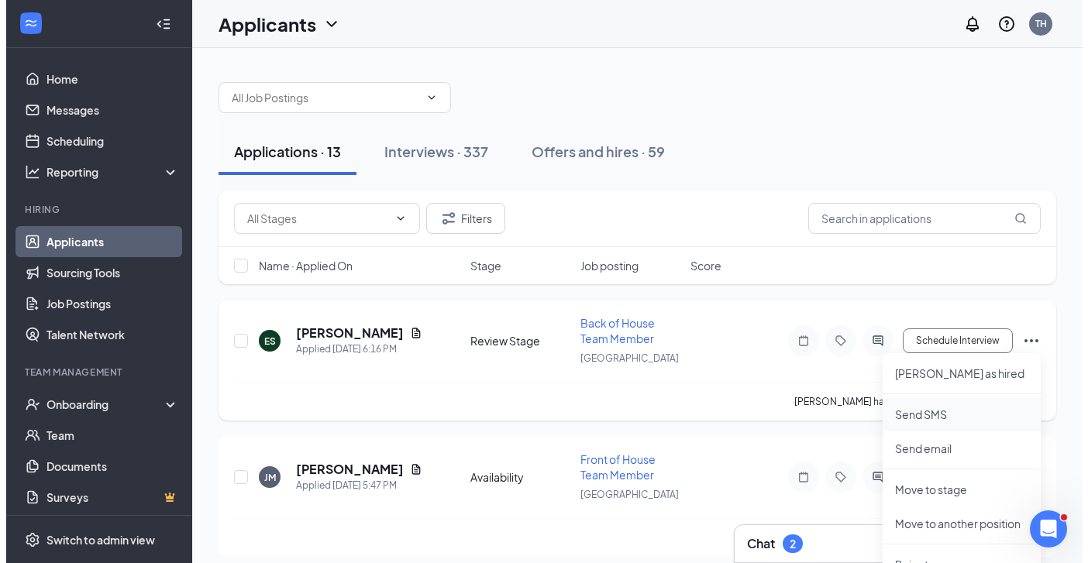
scroll to position [270, 0]
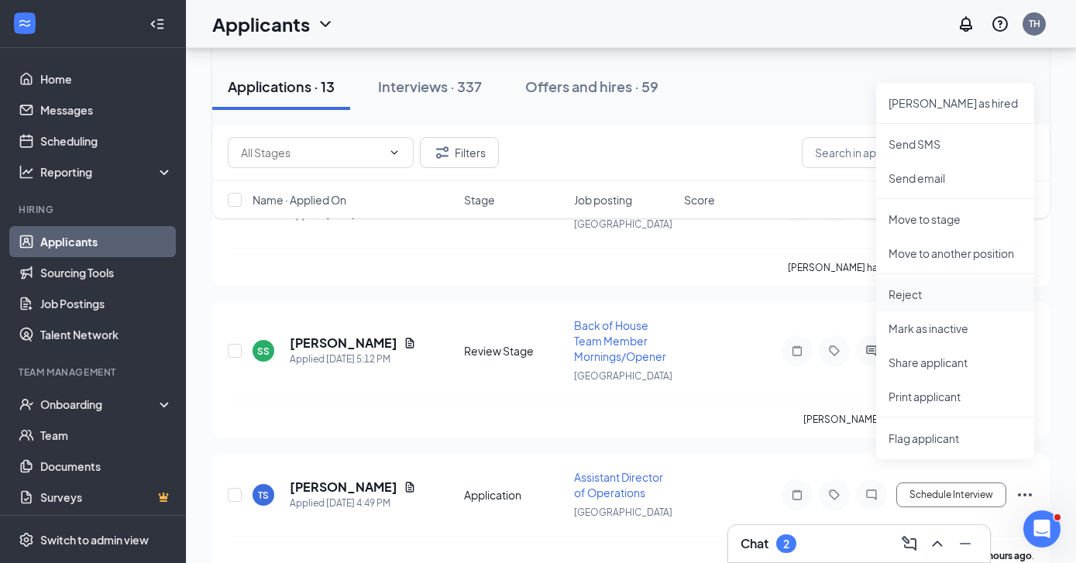
click at [913, 297] on p "Reject" at bounding box center [955, 294] width 133 height 15
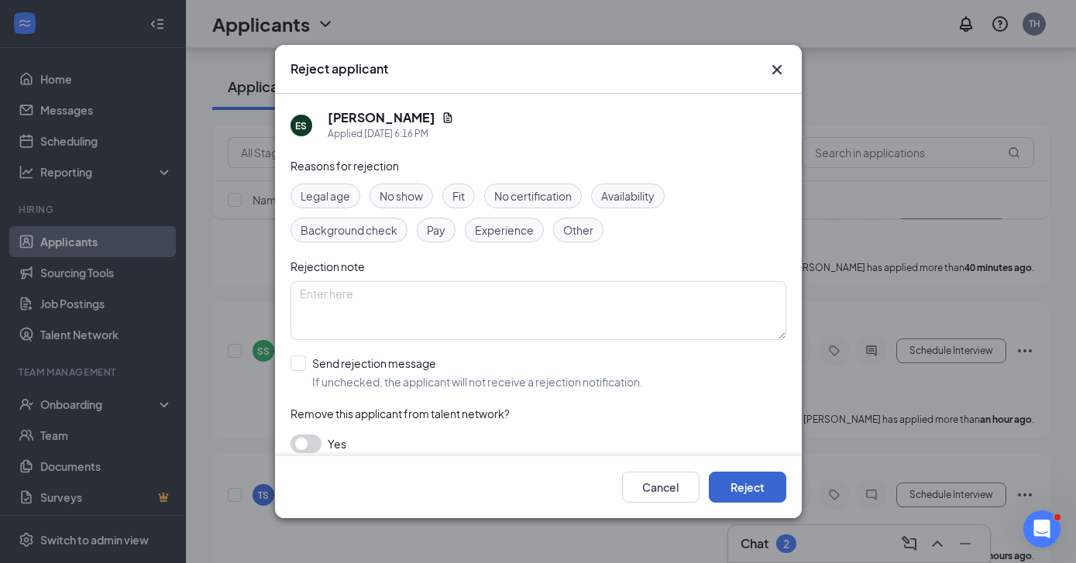
click at [750, 490] on button "Reject" at bounding box center [747, 487] width 77 height 31
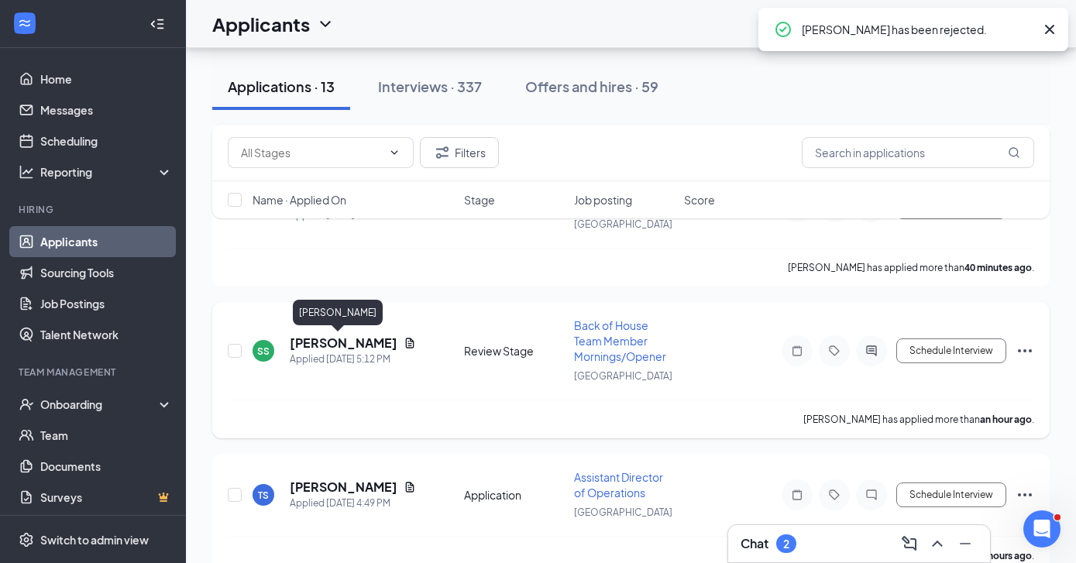
click at [343, 344] on h5 "[PERSON_NAME]" at bounding box center [344, 343] width 108 height 17
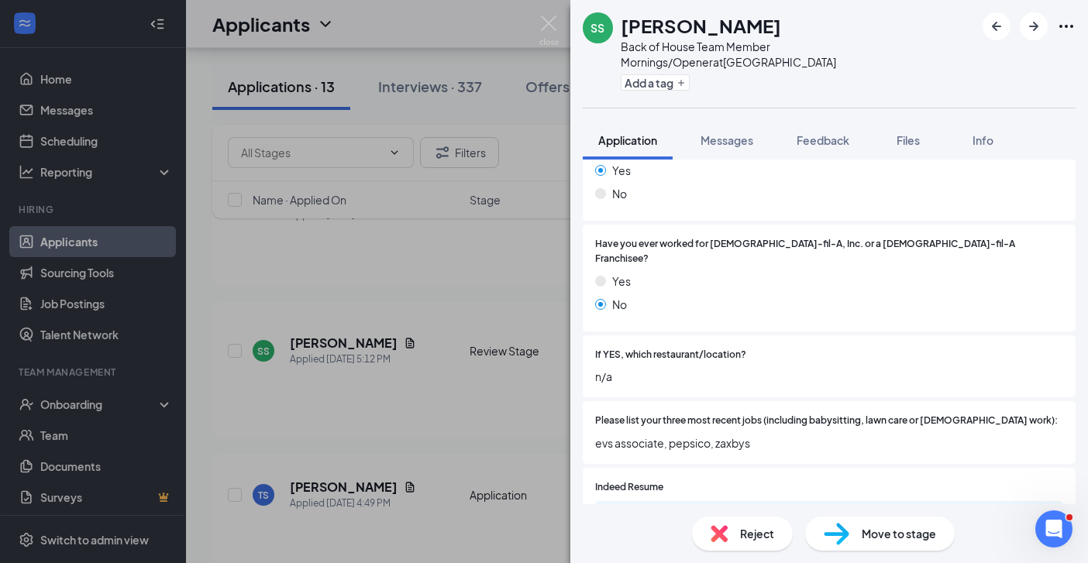
scroll to position [401, 0]
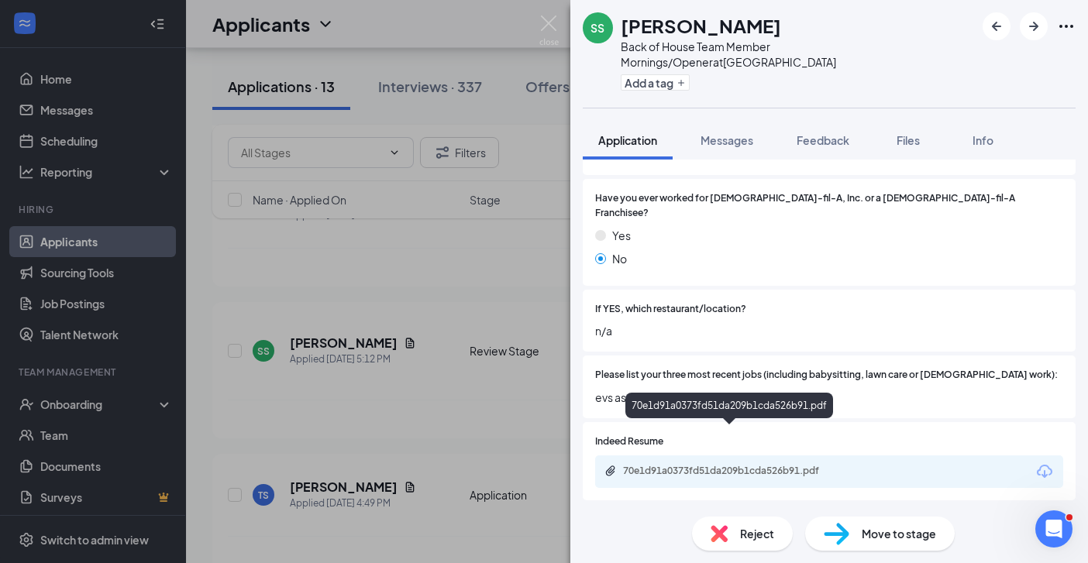
click at [769, 465] on div "70e1d91a0373fd51da209b1cda526b91.pdf" at bounding box center [731, 471] width 217 height 12
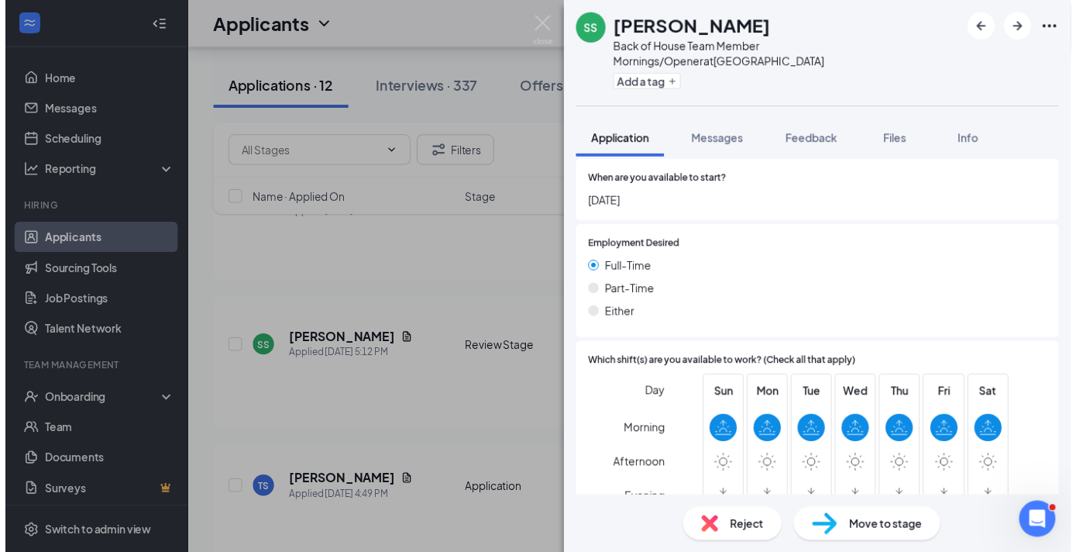
scroll to position [915, 0]
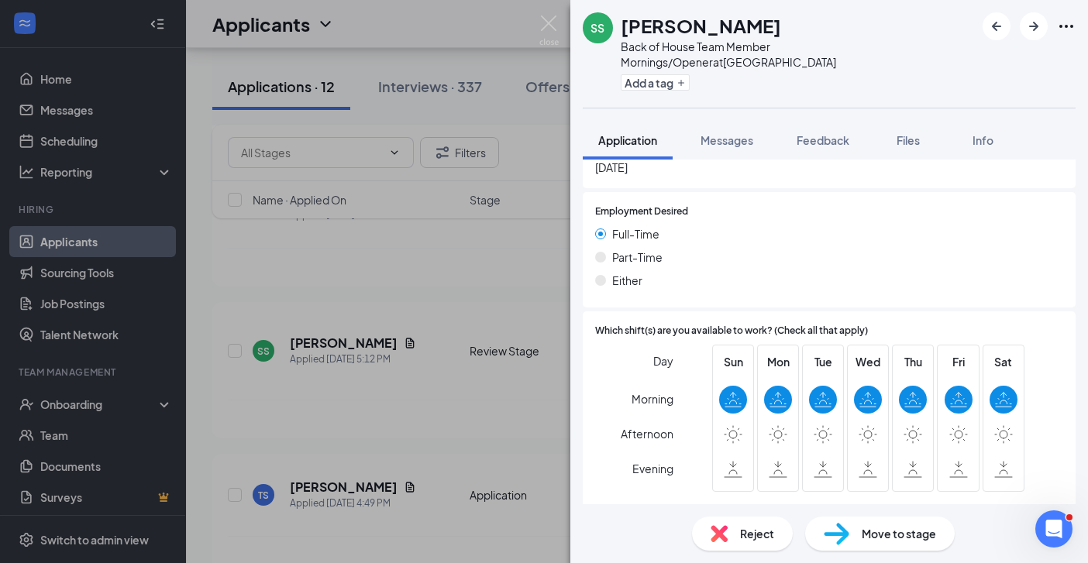
click at [452, 408] on div "SS [PERSON_NAME] Back of House Team Member Mornings/Opener at [GEOGRAPHIC_DATA]…" at bounding box center [544, 281] width 1088 height 563
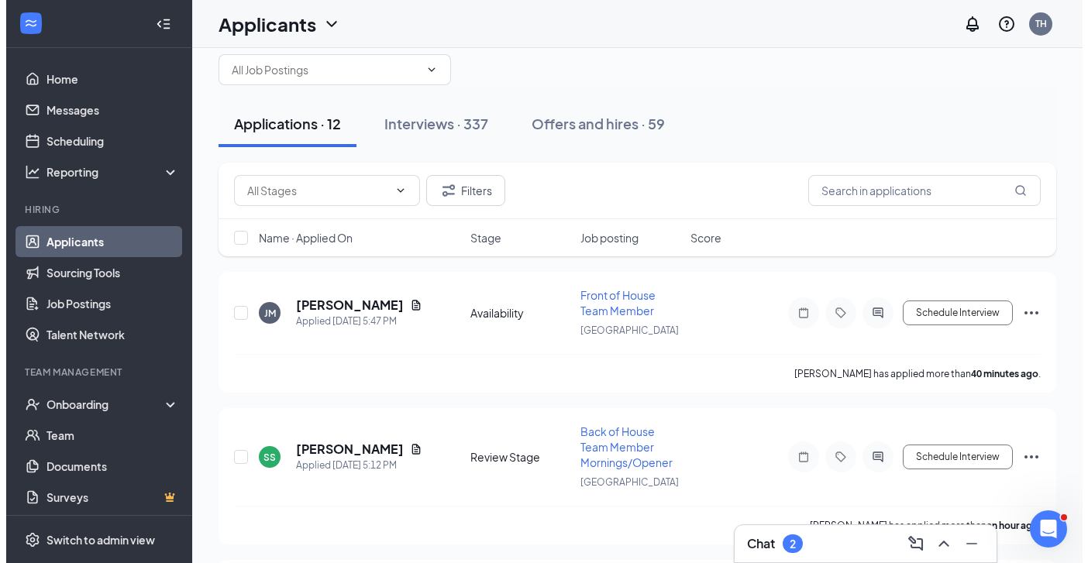
scroll to position [55, 0]
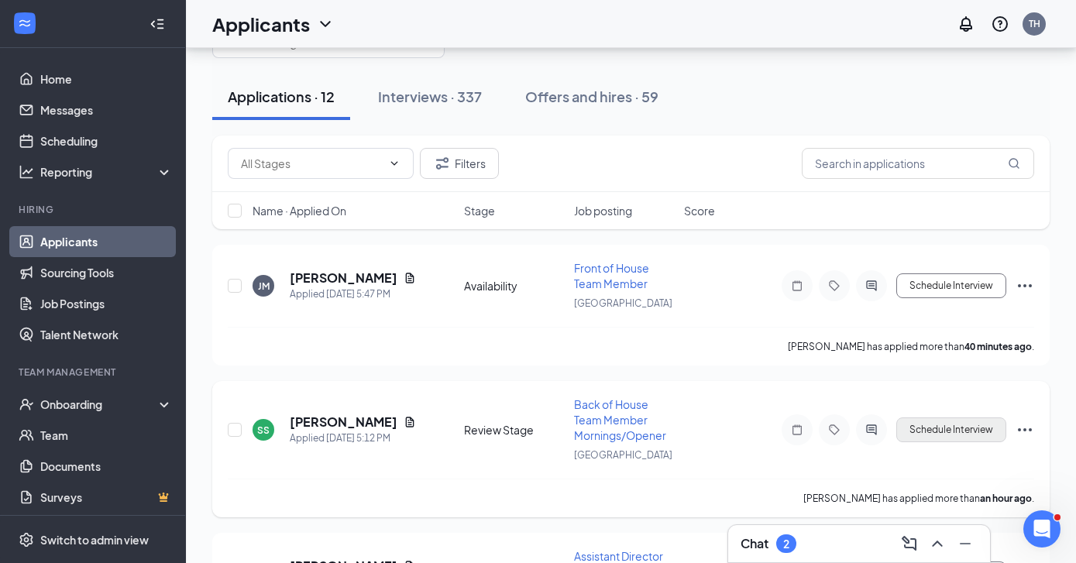
click at [935, 435] on button "Schedule Interview" at bounding box center [951, 430] width 110 height 25
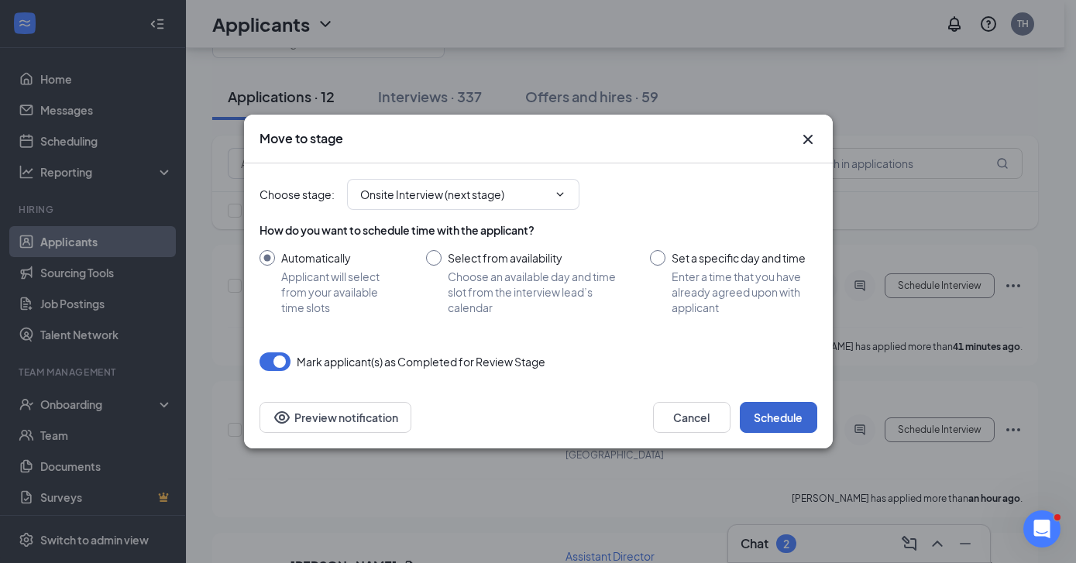
click at [791, 421] on button "Schedule" at bounding box center [778, 417] width 77 height 31
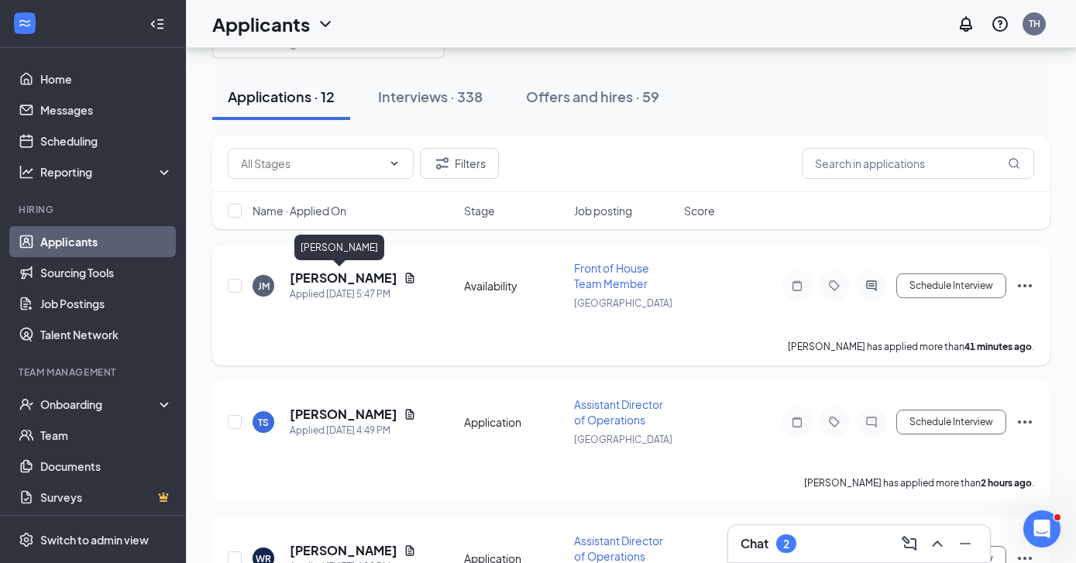
click at [323, 273] on h5 "[PERSON_NAME]" at bounding box center [344, 278] width 108 height 17
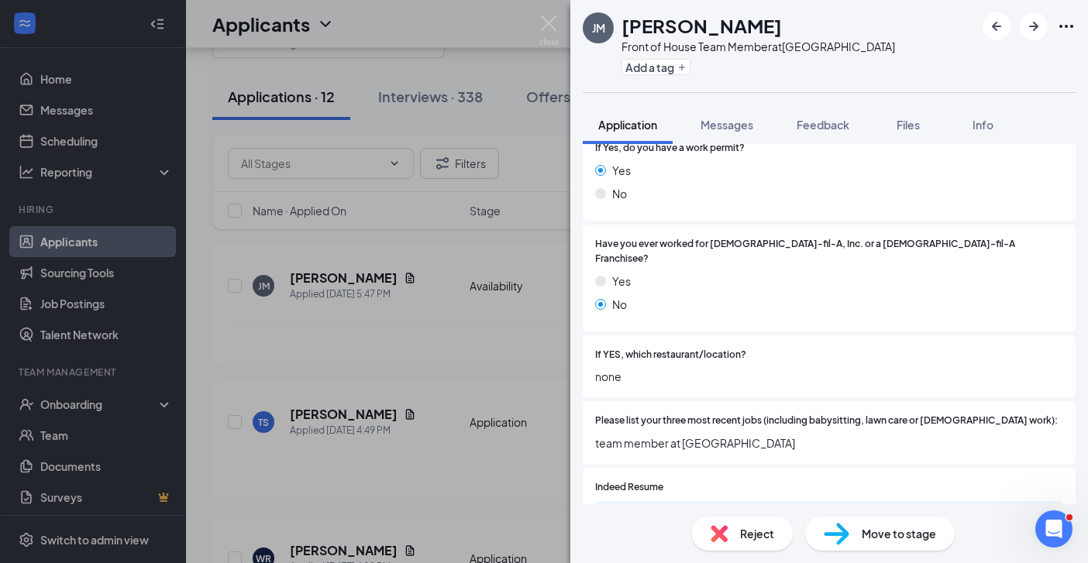
scroll to position [363, 0]
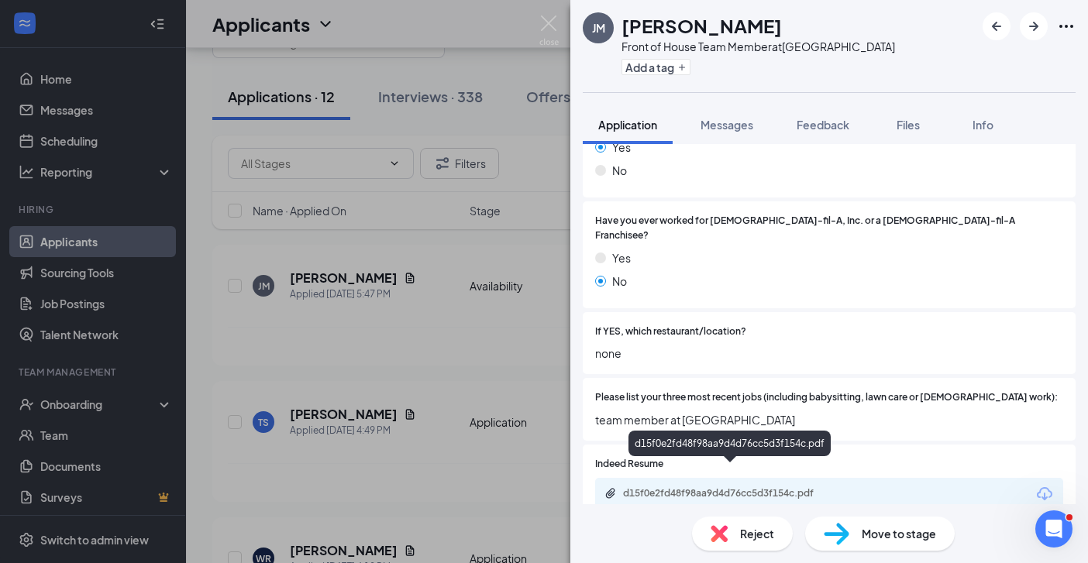
click at [772, 487] on div "d15f0e2fd48f98aa9d4d76cc5d3f154c.pdf" at bounding box center [731, 493] width 217 height 12
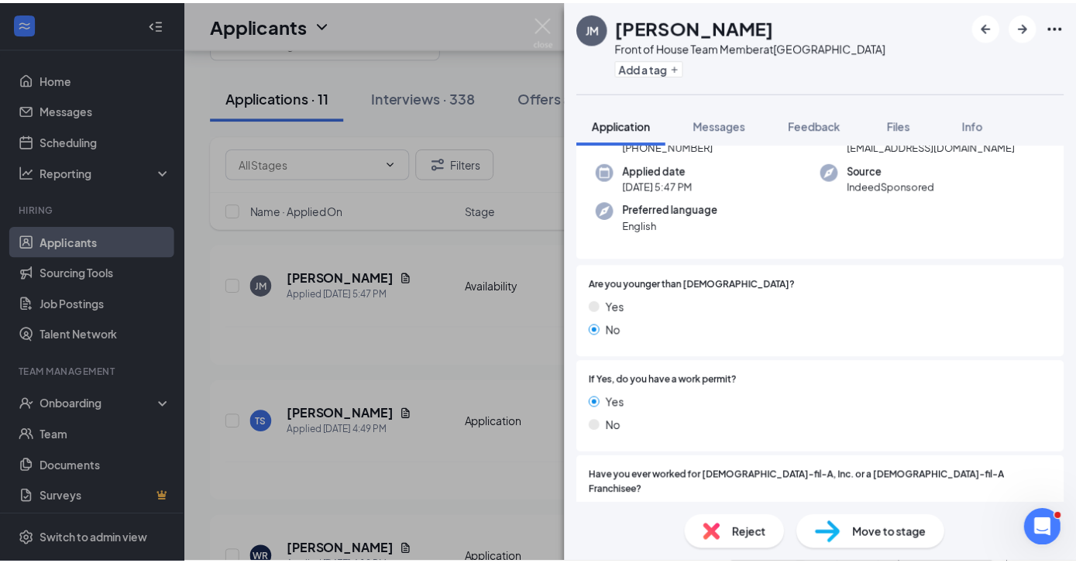
scroll to position [0, 0]
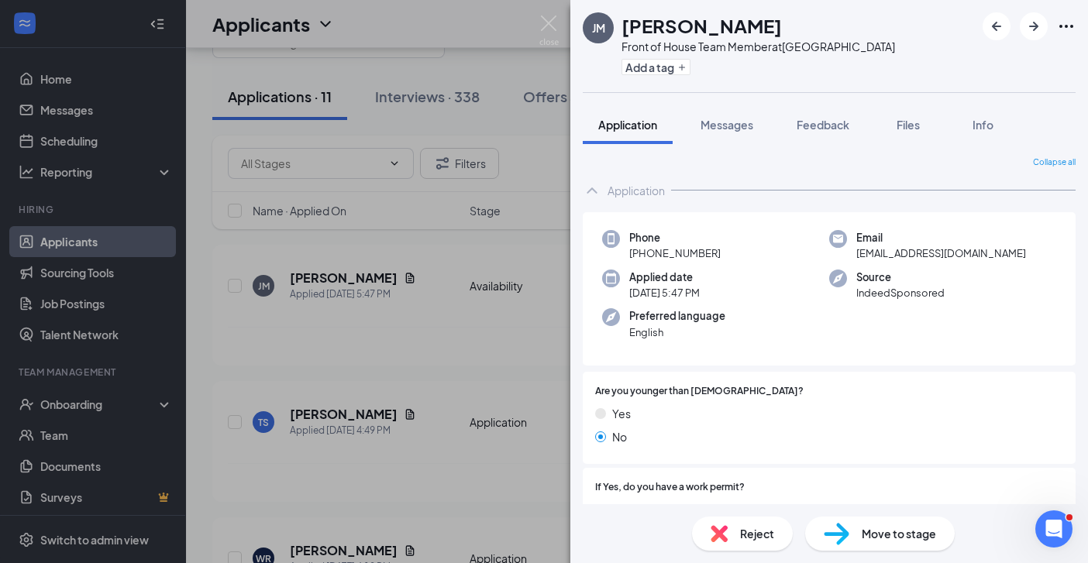
click at [388, 358] on div "[PERSON_NAME] Front of House Team Member at [GEOGRAPHIC_DATA] Add a tag Applica…" at bounding box center [544, 281] width 1088 height 563
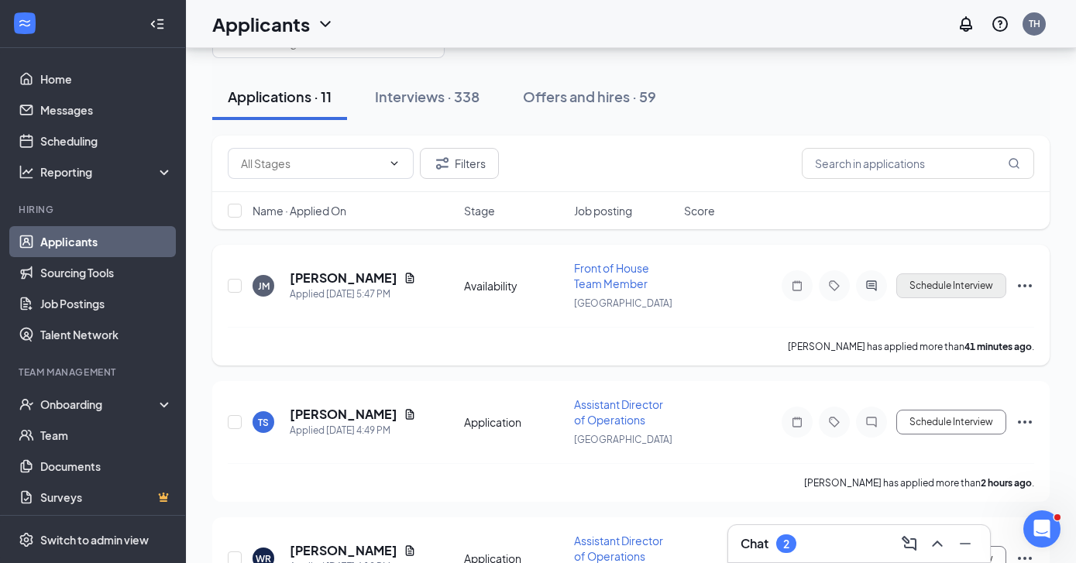
click at [937, 291] on button "Schedule Interview" at bounding box center [951, 285] width 110 height 25
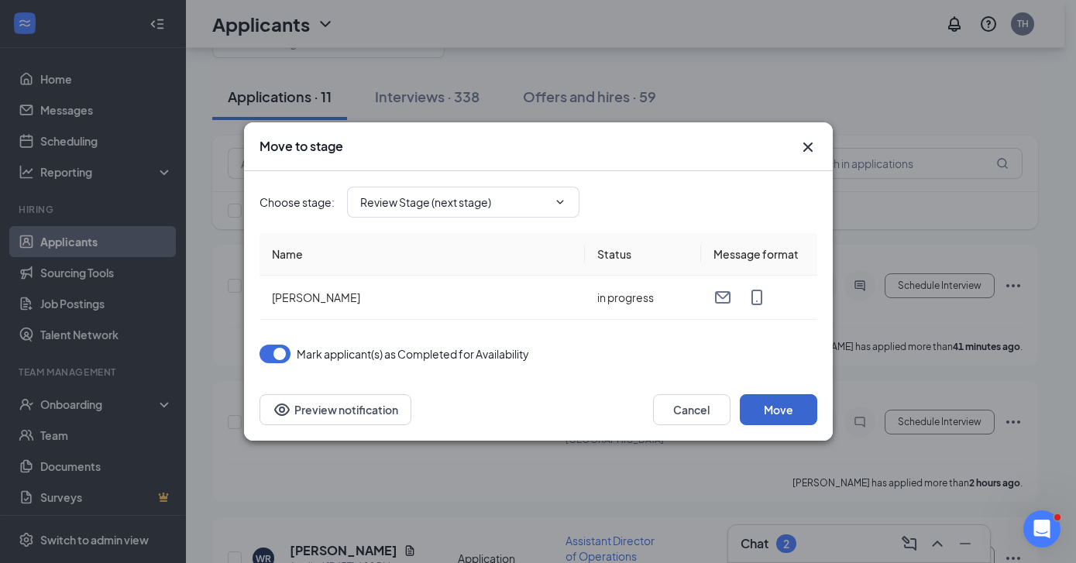
click at [790, 411] on button "Move" at bounding box center [778, 409] width 77 height 31
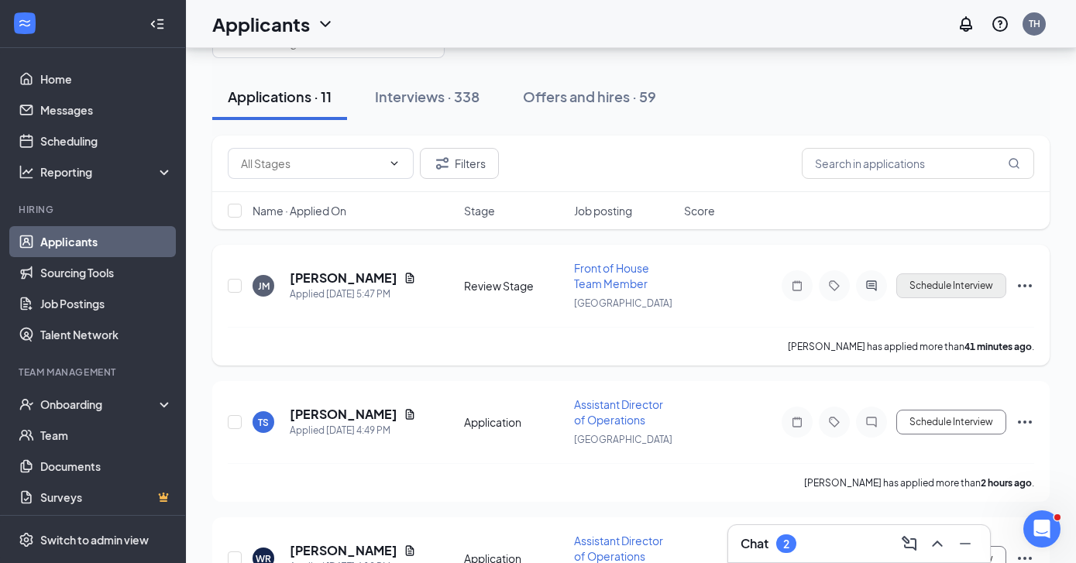
click at [913, 289] on button "Schedule Interview" at bounding box center [951, 285] width 110 height 25
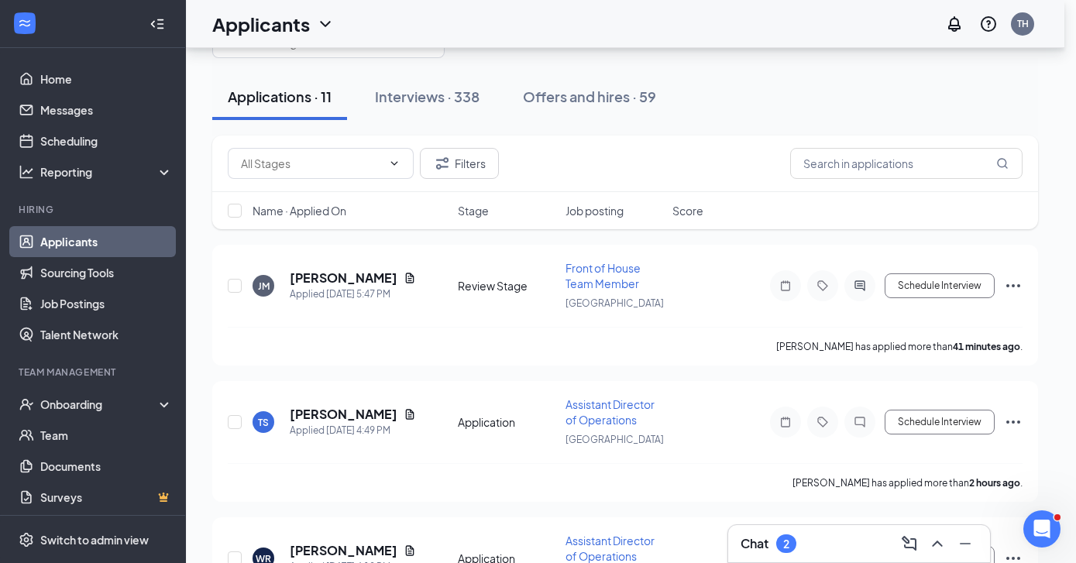
type input "Onsite Interview (next stage)"
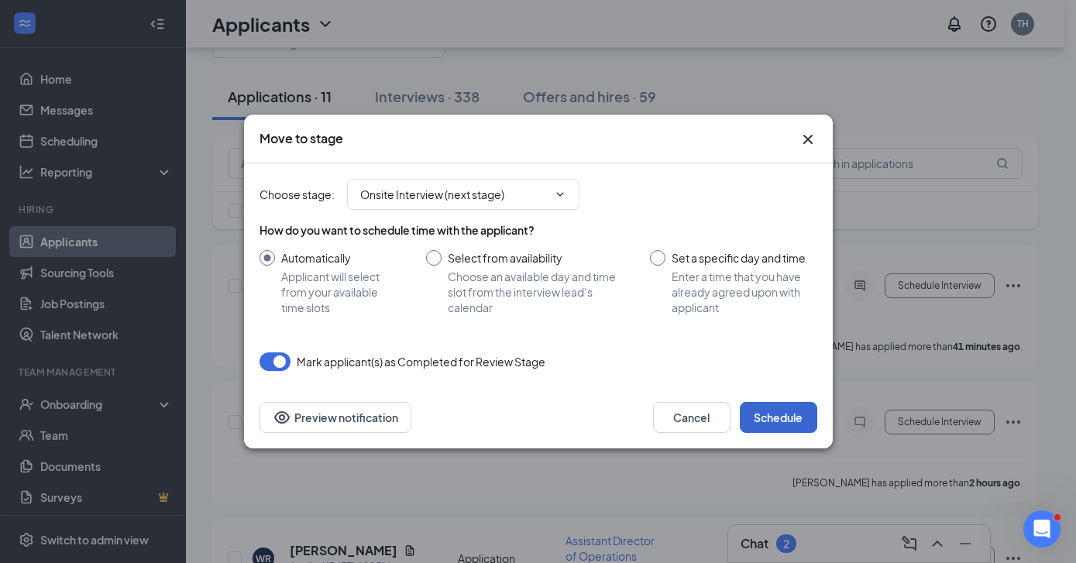
click at [773, 418] on button "Schedule" at bounding box center [778, 417] width 77 height 31
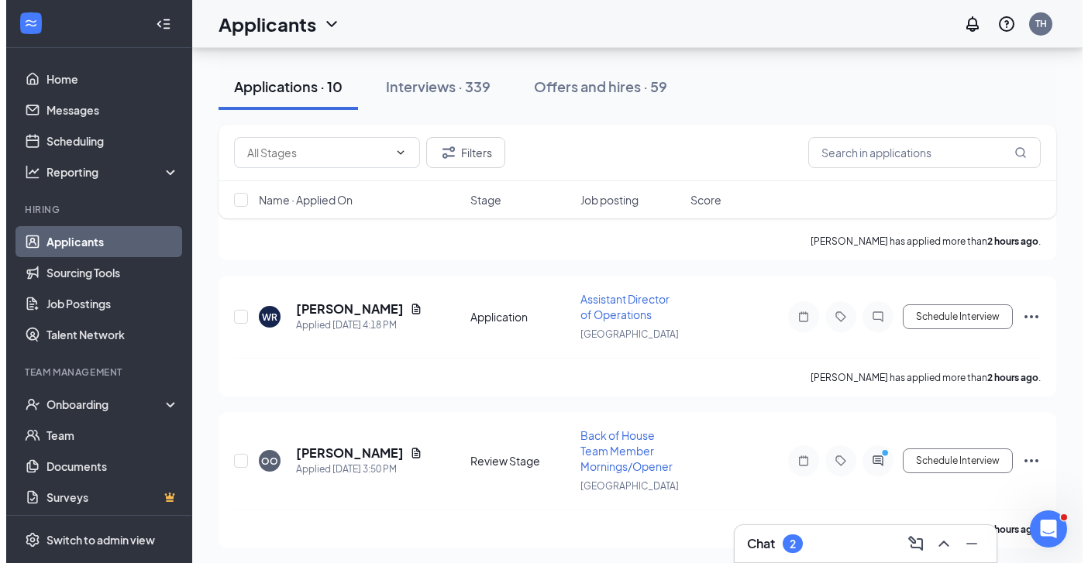
scroll to position [174, 0]
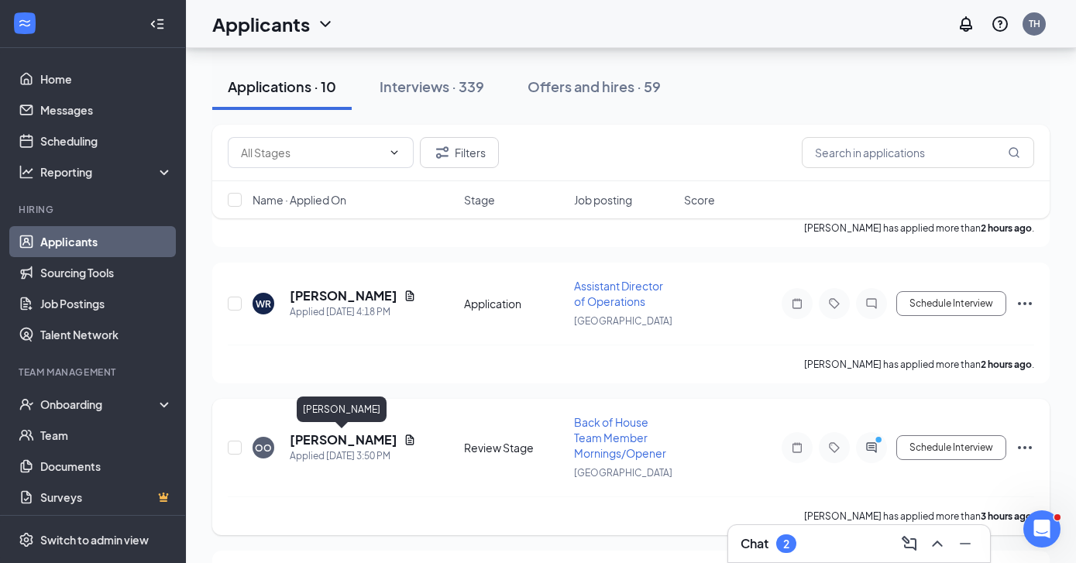
click at [361, 441] on h5 "[PERSON_NAME]" at bounding box center [344, 440] width 108 height 17
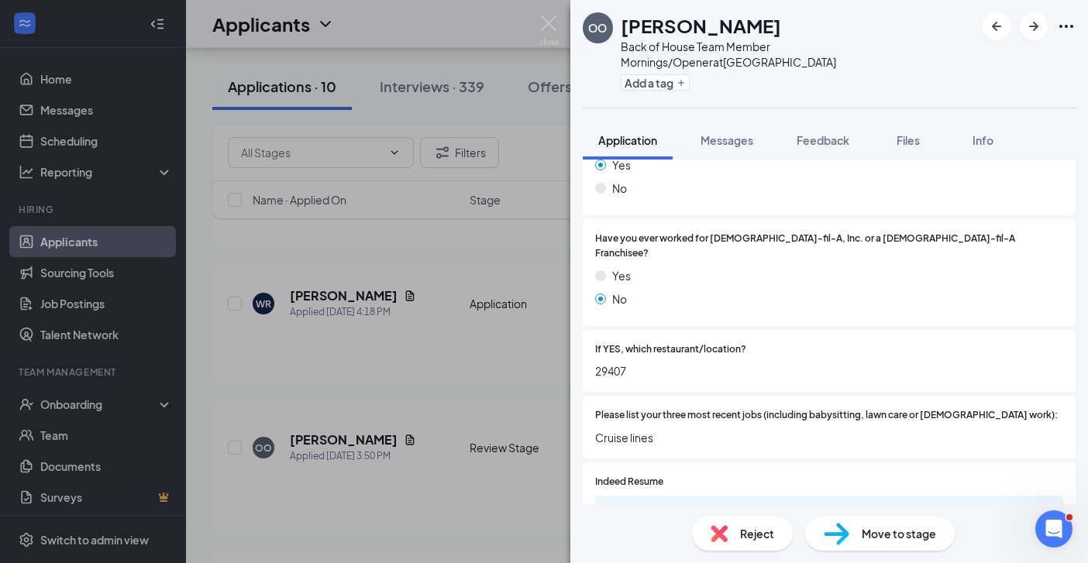
scroll to position [466, 0]
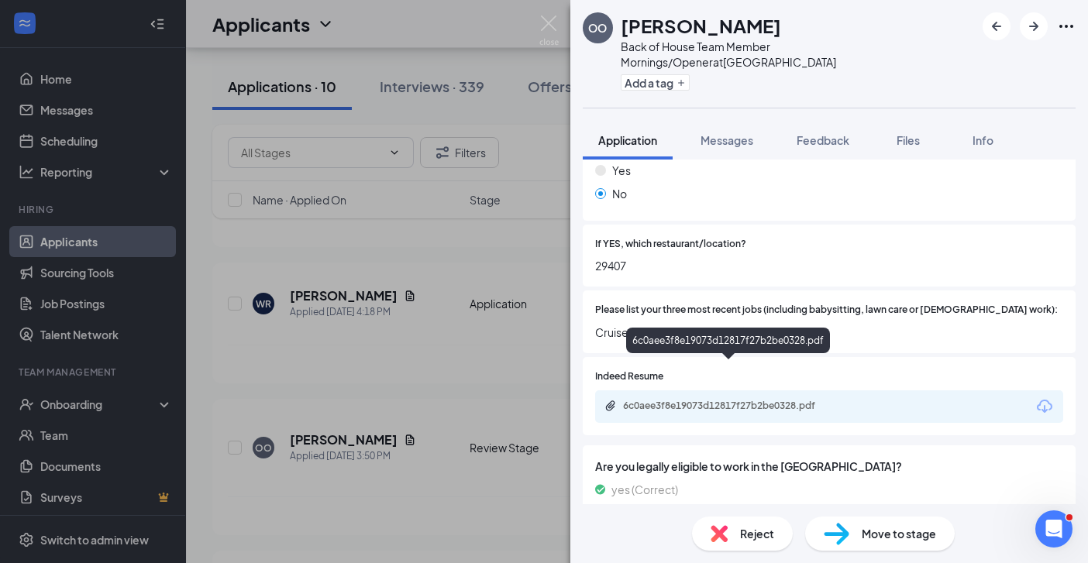
click at [783, 400] on div "6c0aee3f8e19073d12817f27b2be0328.pdf" at bounding box center [731, 406] width 217 height 12
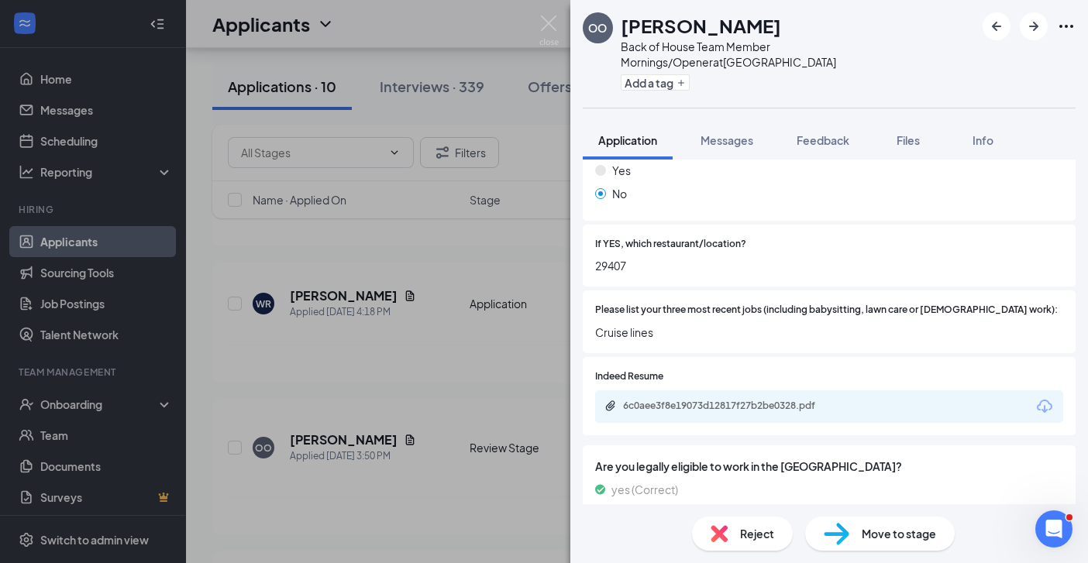
click at [409, 373] on div "OO OSCAR OSPINA Back of House Team Member Mornings/Opener at Savannah Highway A…" at bounding box center [544, 281] width 1088 height 563
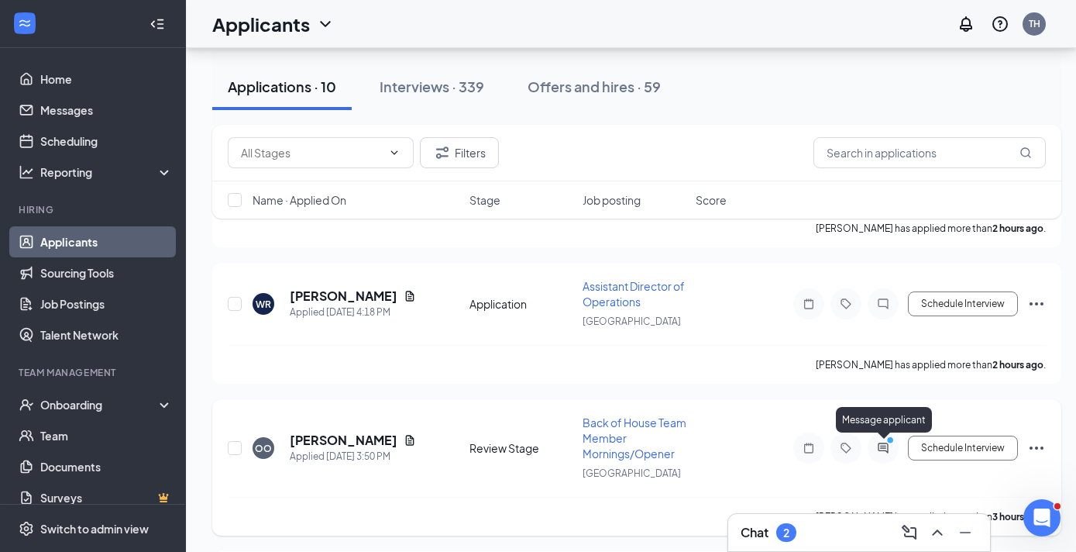
click at [886, 446] on icon "PrimaryDot" at bounding box center [892, 441] width 19 height 12
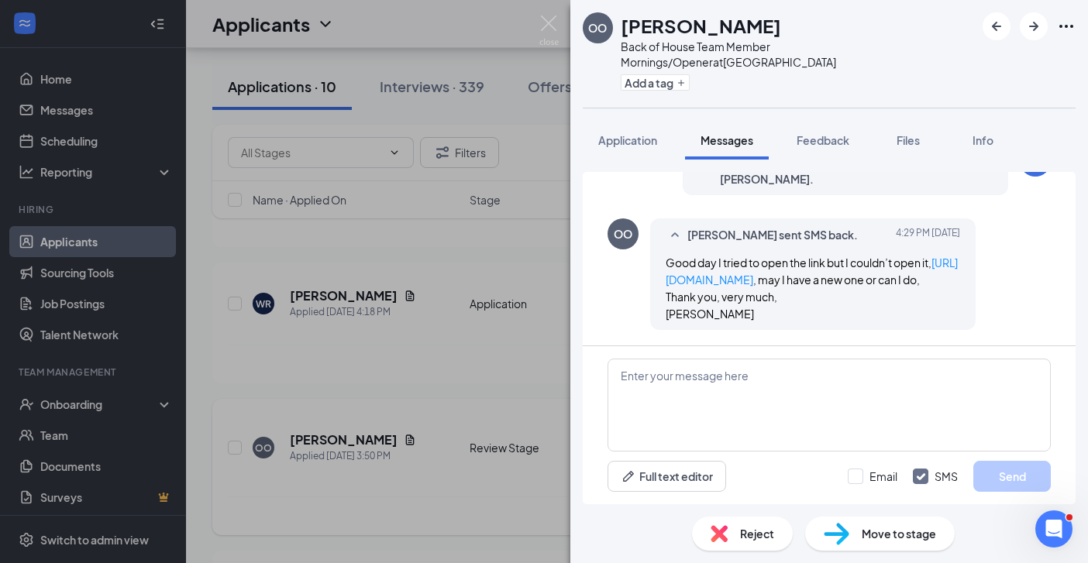
scroll to position [361, 0]
click at [769, 264] on link "https://l.wrkstrm.us/g30jzZRrp" at bounding box center [812, 271] width 292 height 31
click at [657, 397] on textarea at bounding box center [828, 405] width 443 height 93
type textarea "No problem- I will go ahead and set up an interview."
click at [856, 480] on div at bounding box center [855, 476] width 15 height 15
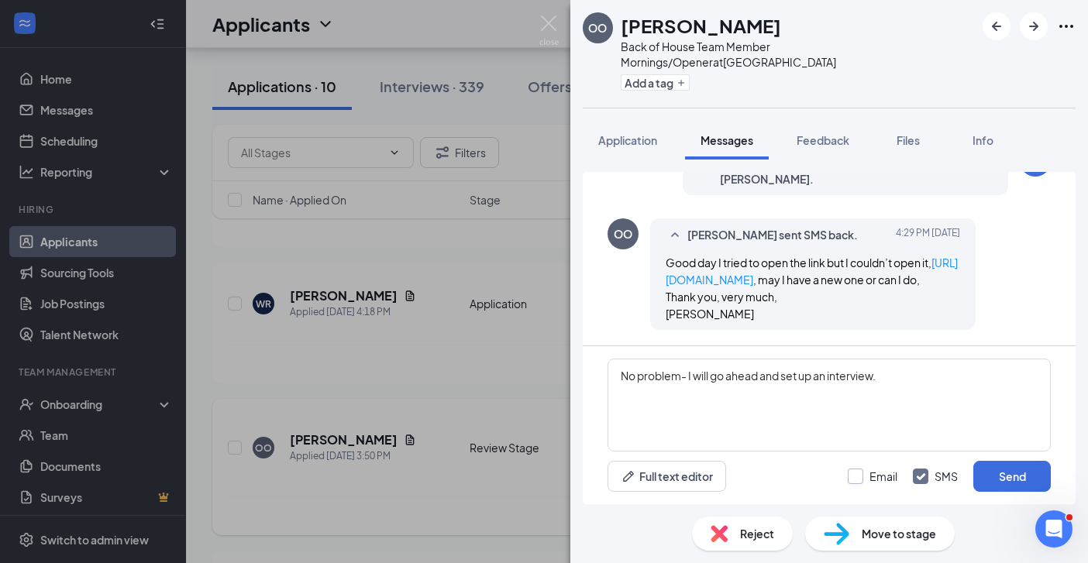
click at [856, 480] on input "Email" at bounding box center [873, 476] width 50 height 15
checkbox input "true"
click at [1013, 480] on button "Send" at bounding box center [1011, 476] width 77 height 31
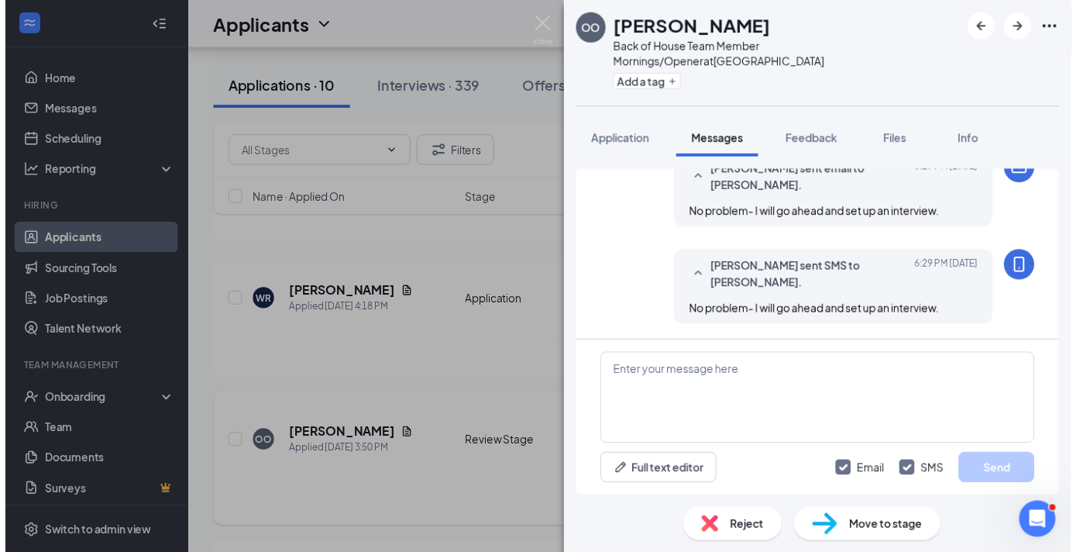
scroll to position [559, 0]
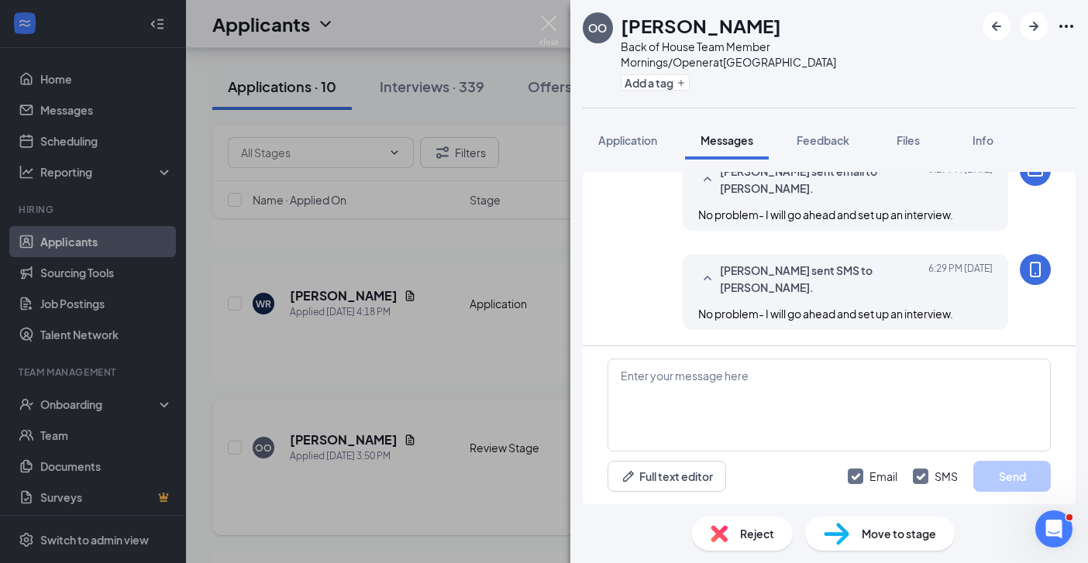
click at [434, 389] on div "OO OSCAR OSPINA Back of House Team Member Mornings/Opener at Savannah Highway A…" at bounding box center [544, 281] width 1088 height 563
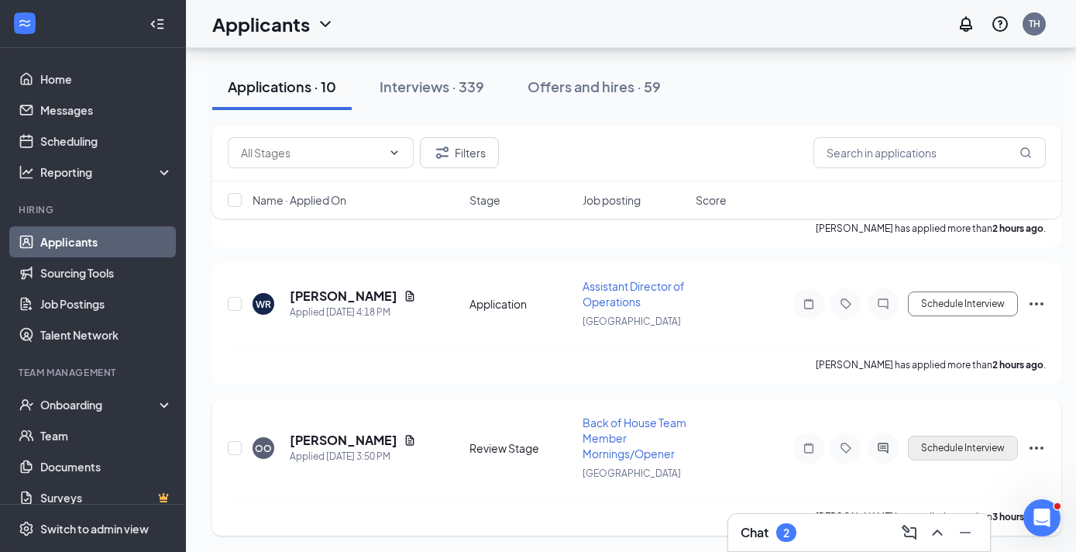
click at [951, 452] on button "Schedule Interview" at bounding box center [963, 447] width 110 height 25
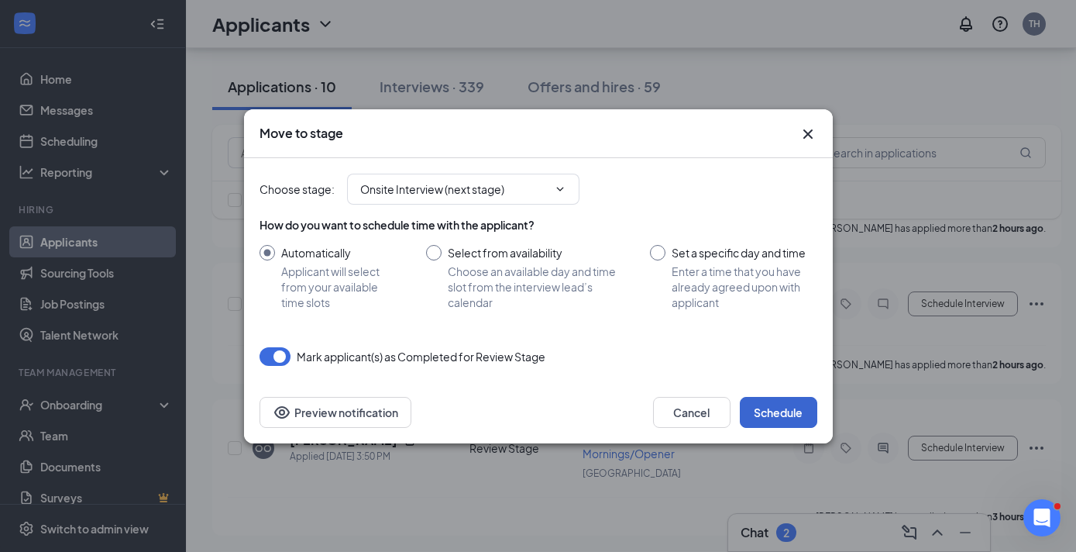
click at [786, 415] on button "Schedule" at bounding box center [778, 412] width 77 height 31
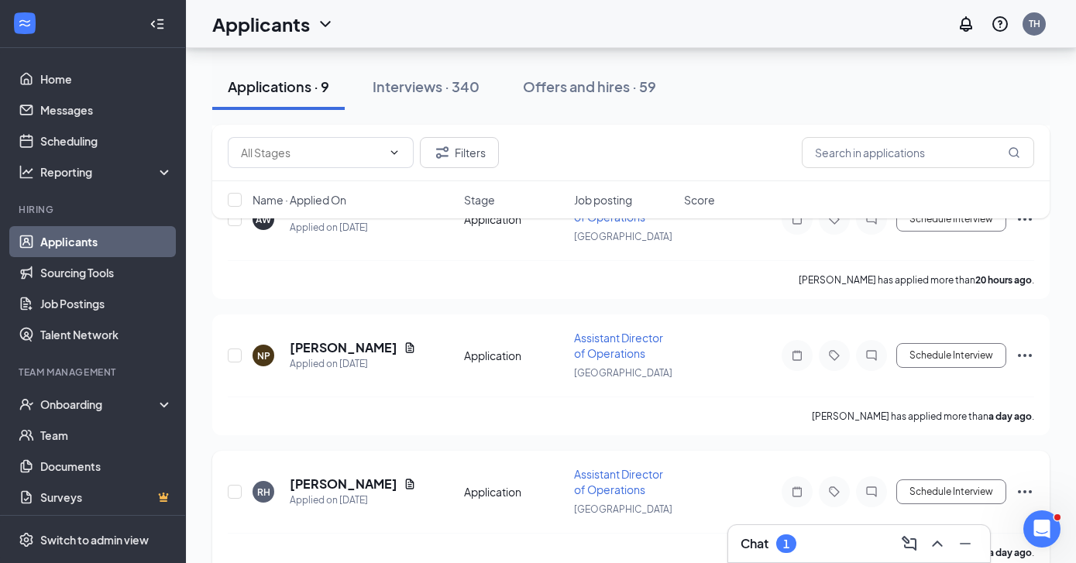
scroll to position [967, 0]
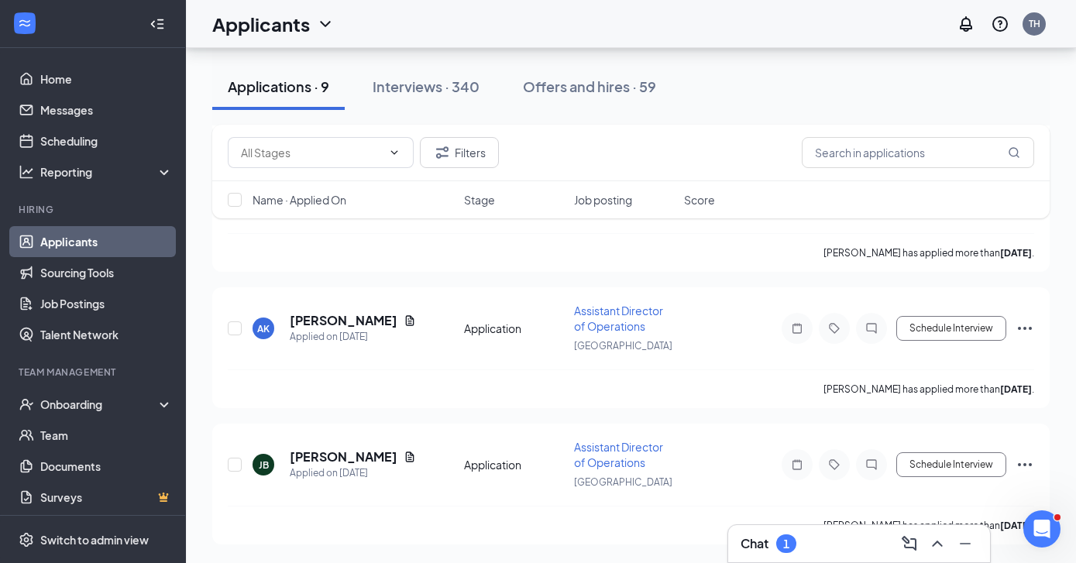
click at [844, 541] on div "Chat 1" at bounding box center [859, 543] width 237 height 25
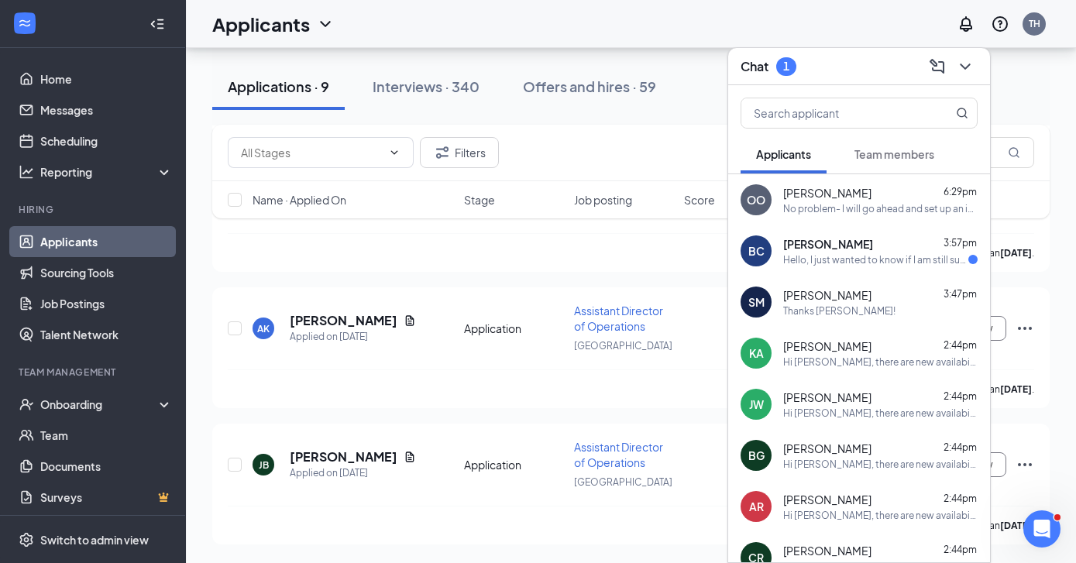
click at [910, 260] on div "Hello, I just wanted to know if I am still supposed to go to 1655 Savannah Hwy.…" at bounding box center [875, 259] width 185 height 13
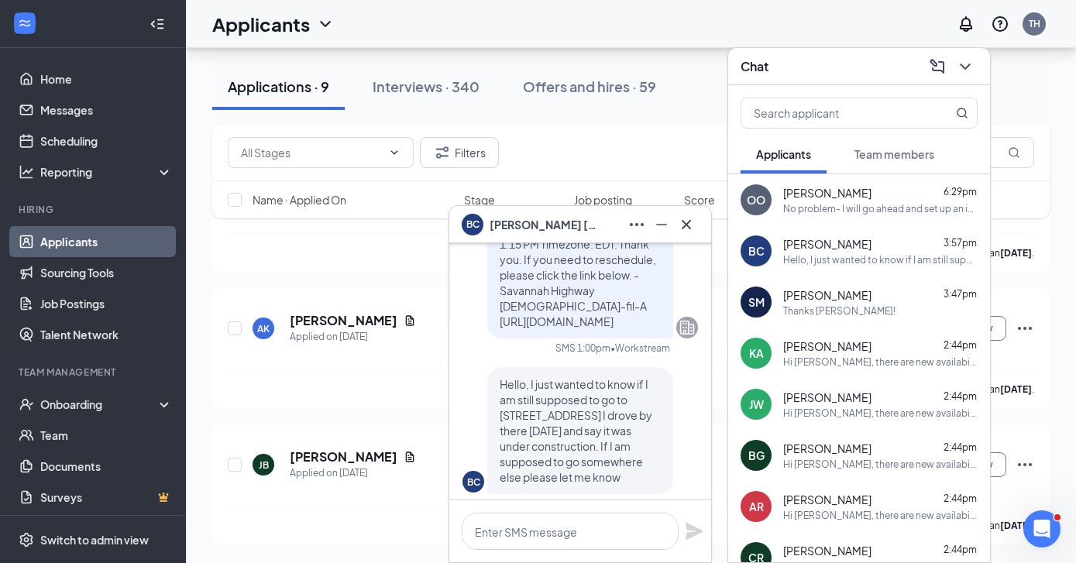
scroll to position [0, 0]
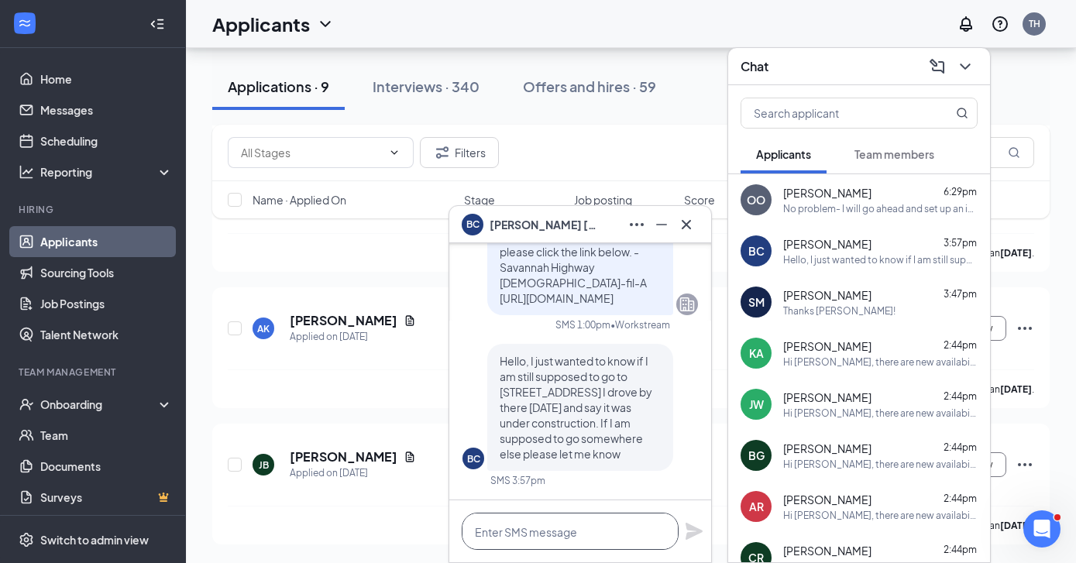
click at [575, 536] on textarea at bounding box center [570, 531] width 217 height 37
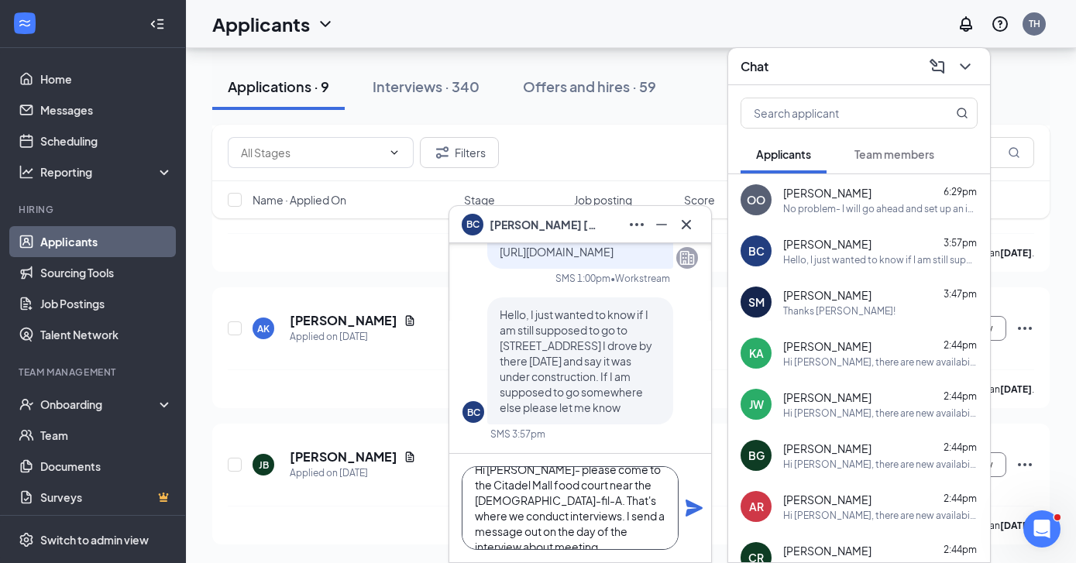
scroll to position [32, 0]
type textarea "Hi Benjamin- please come to the Citadel Mall food court near the Chick-fil-A. T…"
click at [697, 508] on icon "Plane" at bounding box center [694, 508] width 17 height 17
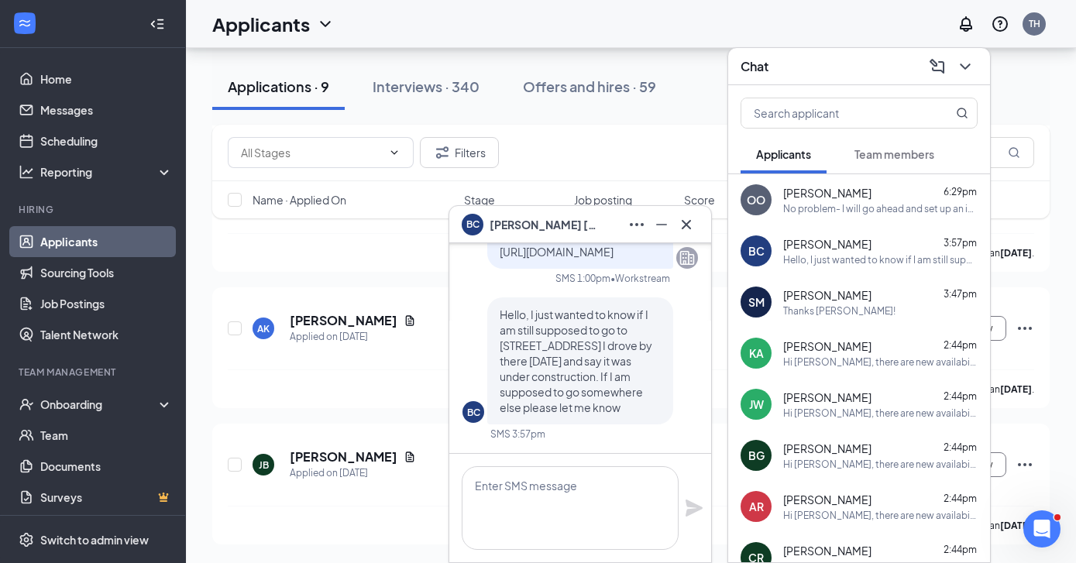
scroll to position [0, 0]
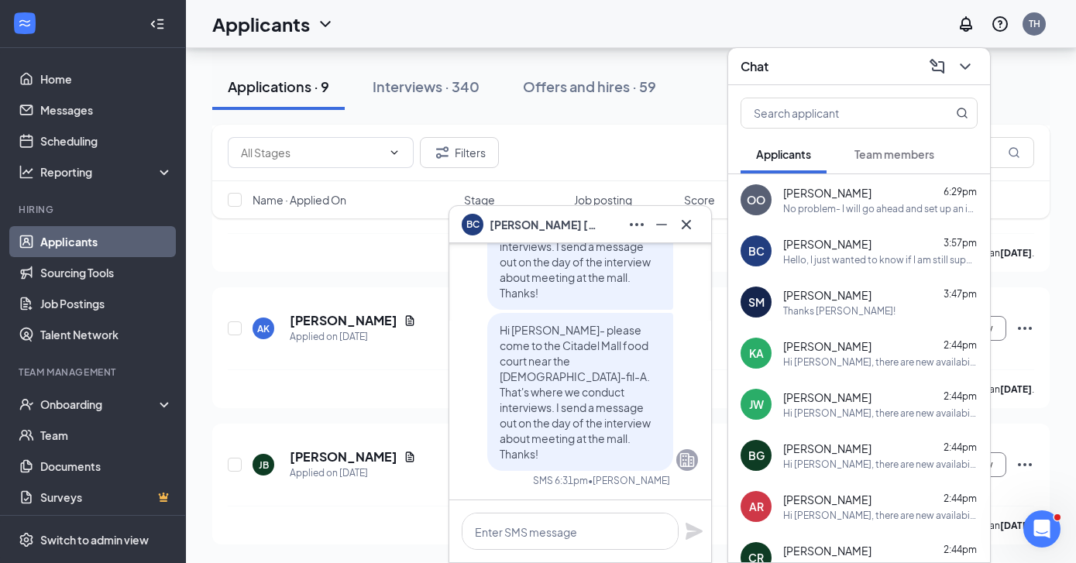
click at [690, 225] on icon "Cross" at bounding box center [686, 224] width 19 height 19
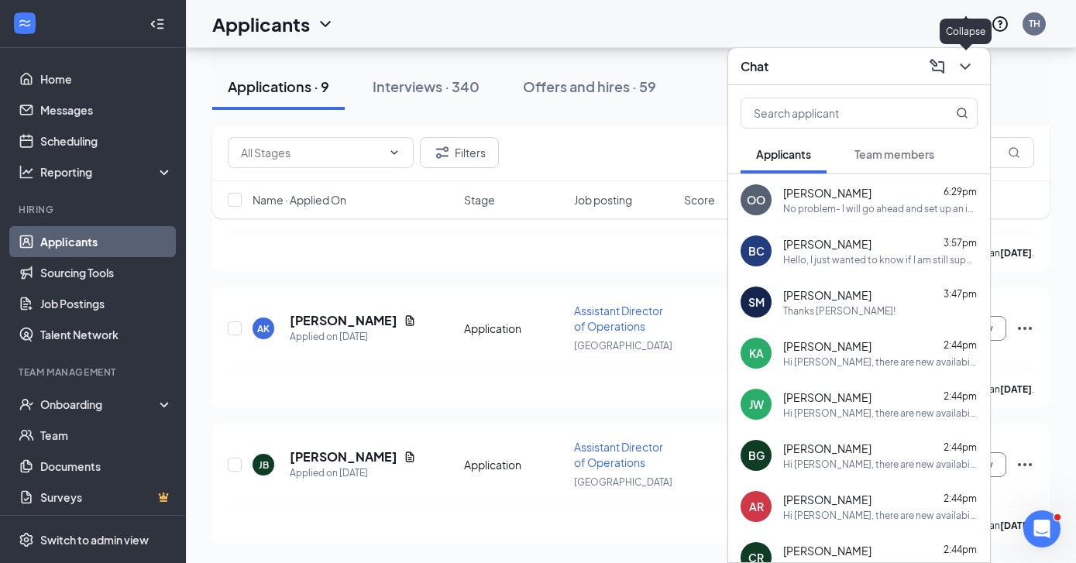
click at [972, 61] on icon "ChevronDown" at bounding box center [965, 66] width 19 height 19
